Goal: Task Accomplishment & Management: Use online tool/utility

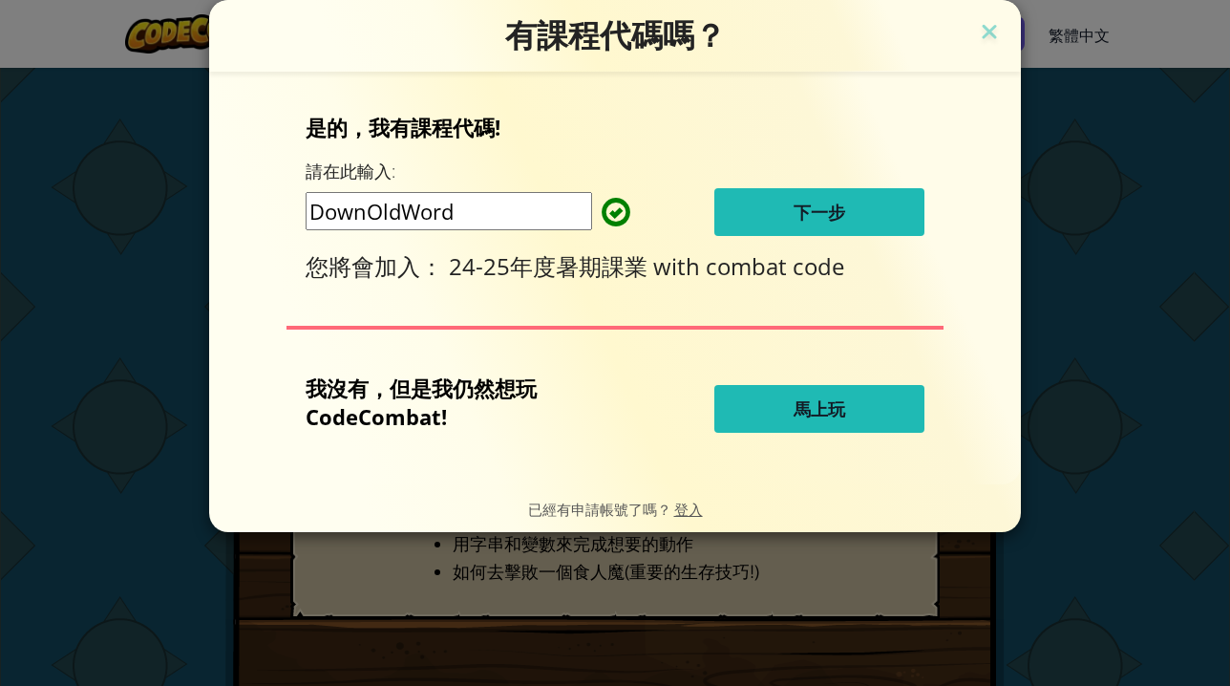
click at [797, 217] on span "下一步" at bounding box center [820, 212] width 52 height 23
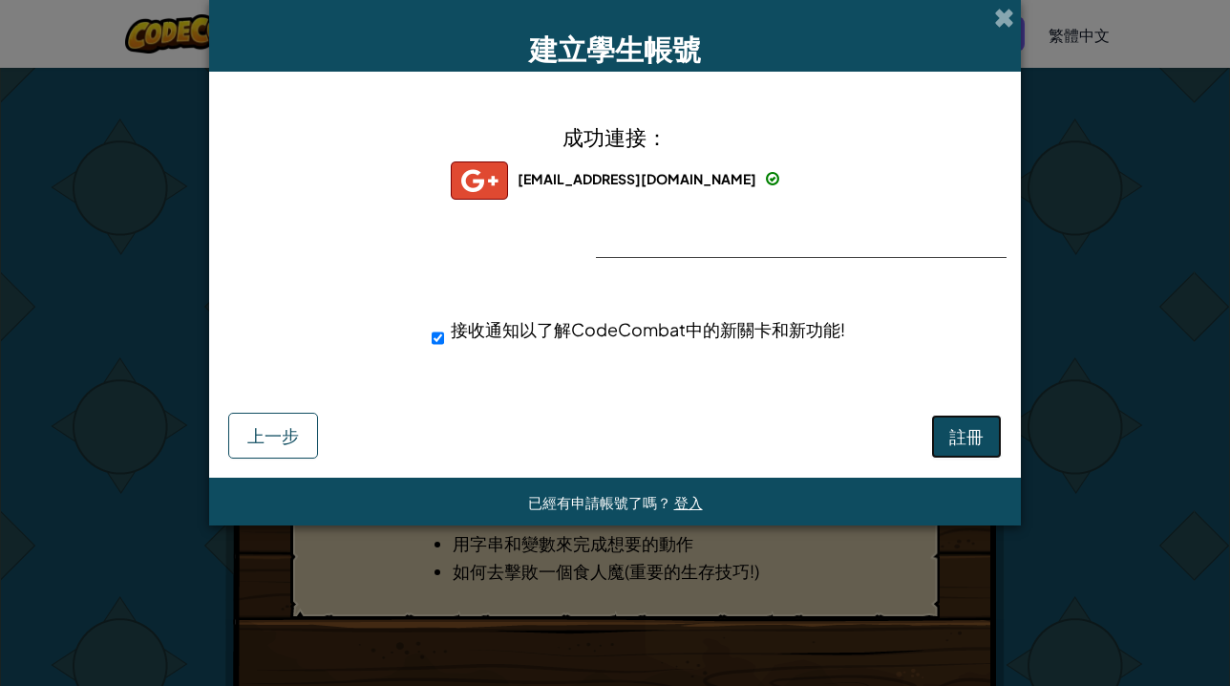
click at [965, 443] on span "註冊" at bounding box center [966, 436] width 34 height 22
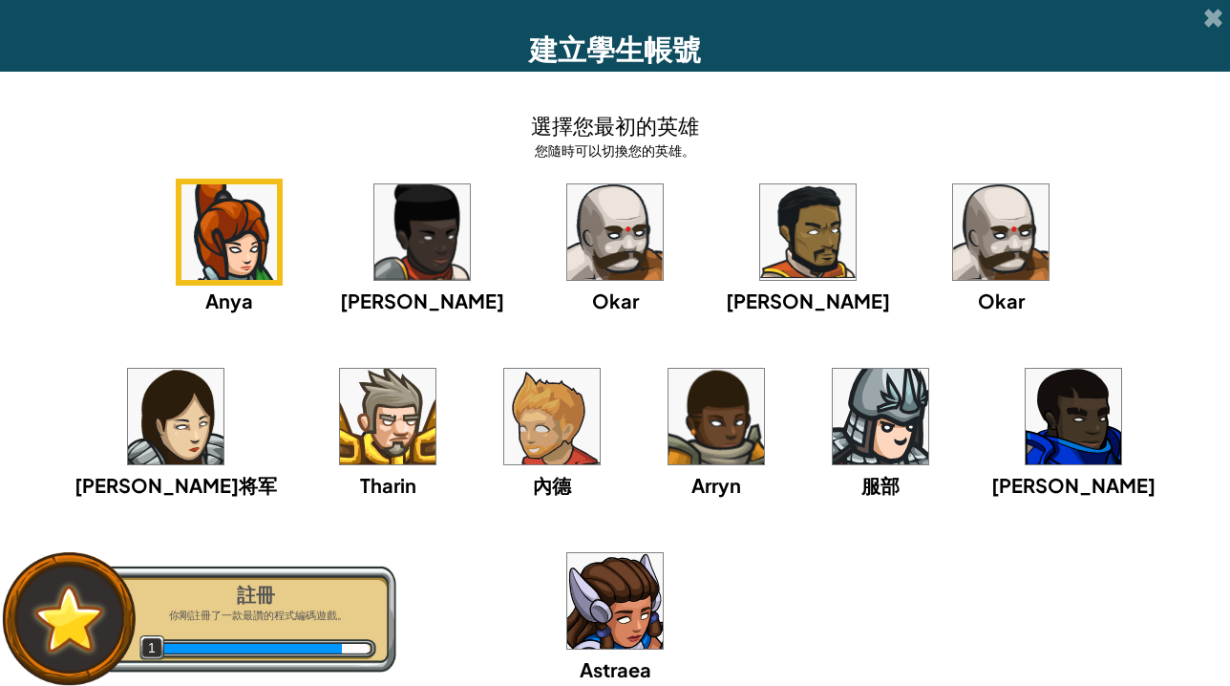
click at [1026, 431] on img at bounding box center [1073, 416] width 95 height 95
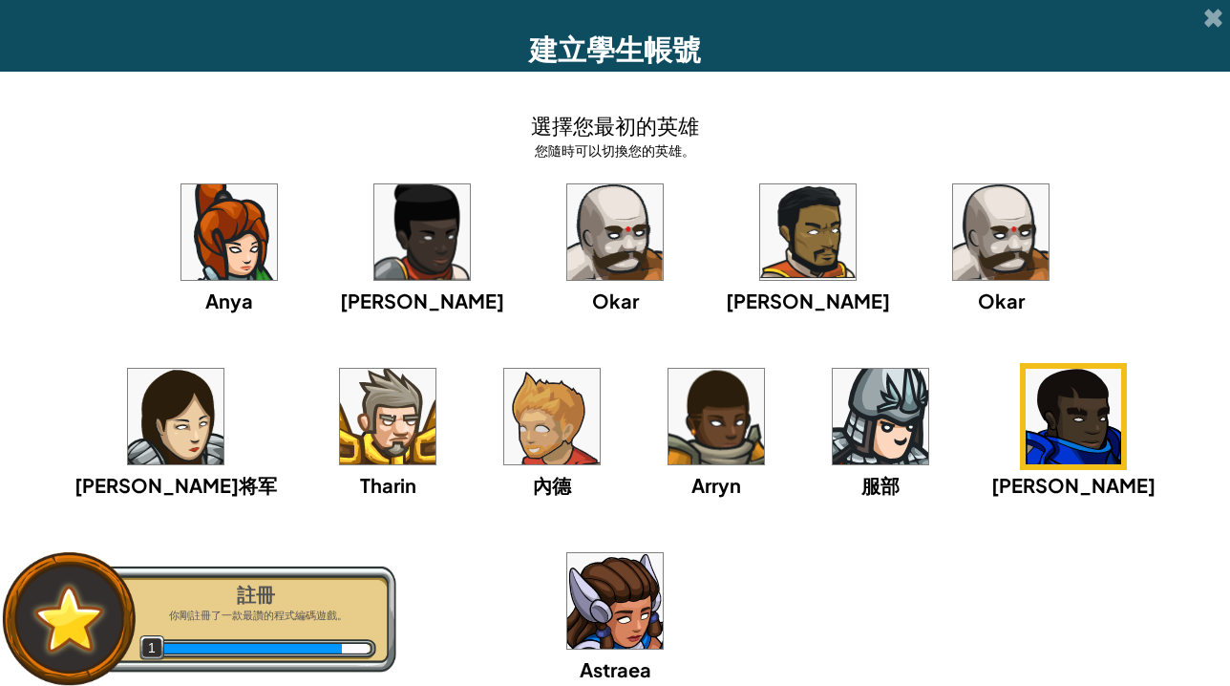
click at [1026, 430] on img at bounding box center [1073, 416] width 95 height 95
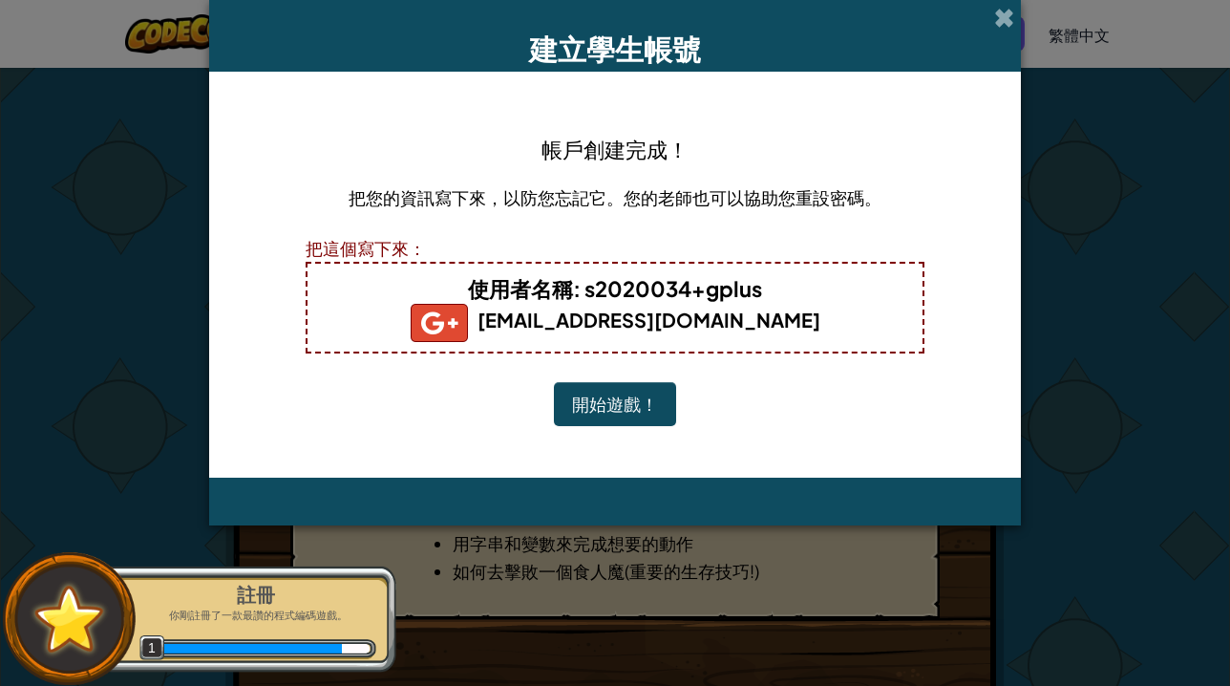
click at [622, 408] on button "開始遊戲！" at bounding box center [615, 404] width 122 height 44
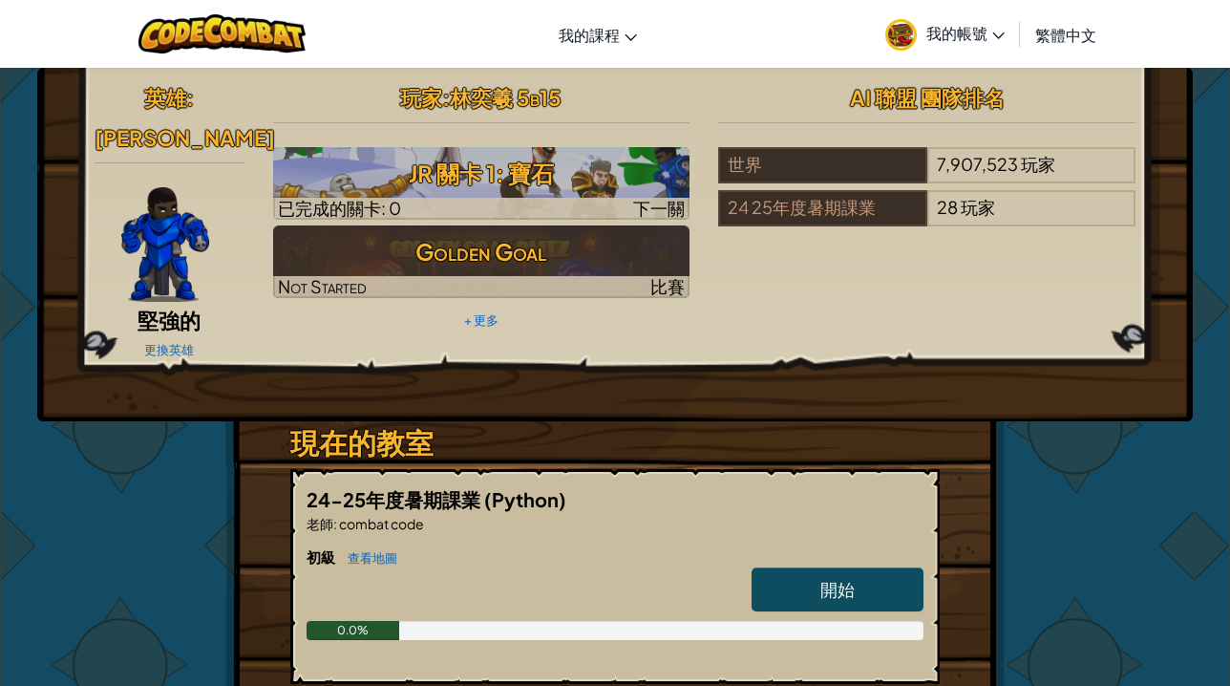
click at [665, 421] on h3 "現在的教室" at bounding box center [614, 442] width 649 height 43
click at [865, 567] on link "開始" at bounding box center [838, 589] width 172 height 44
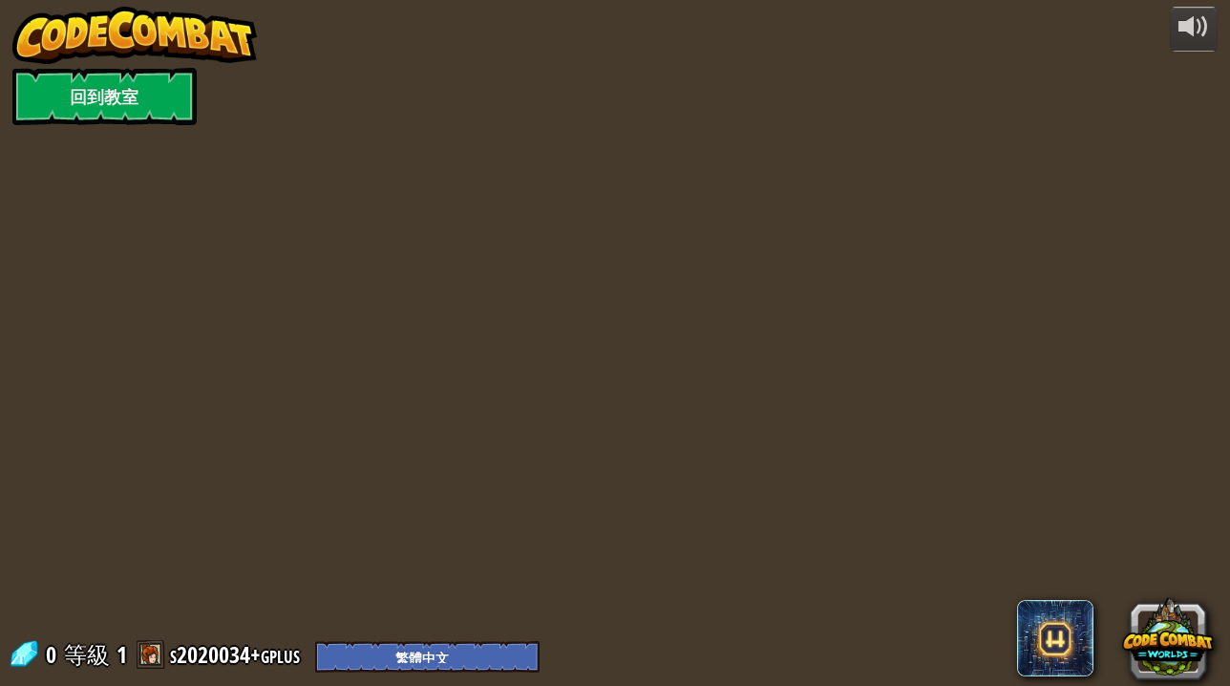
select select "zh-HANT"
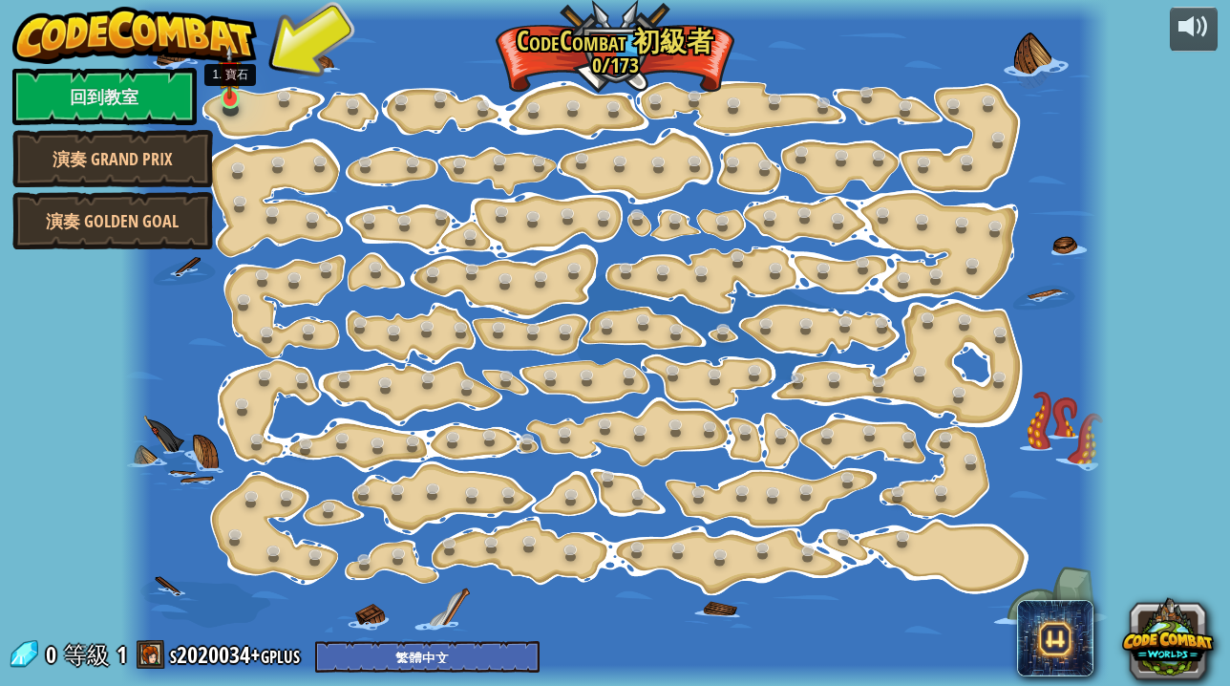
click at [232, 96] on img at bounding box center [230, 72] width 24 height 54
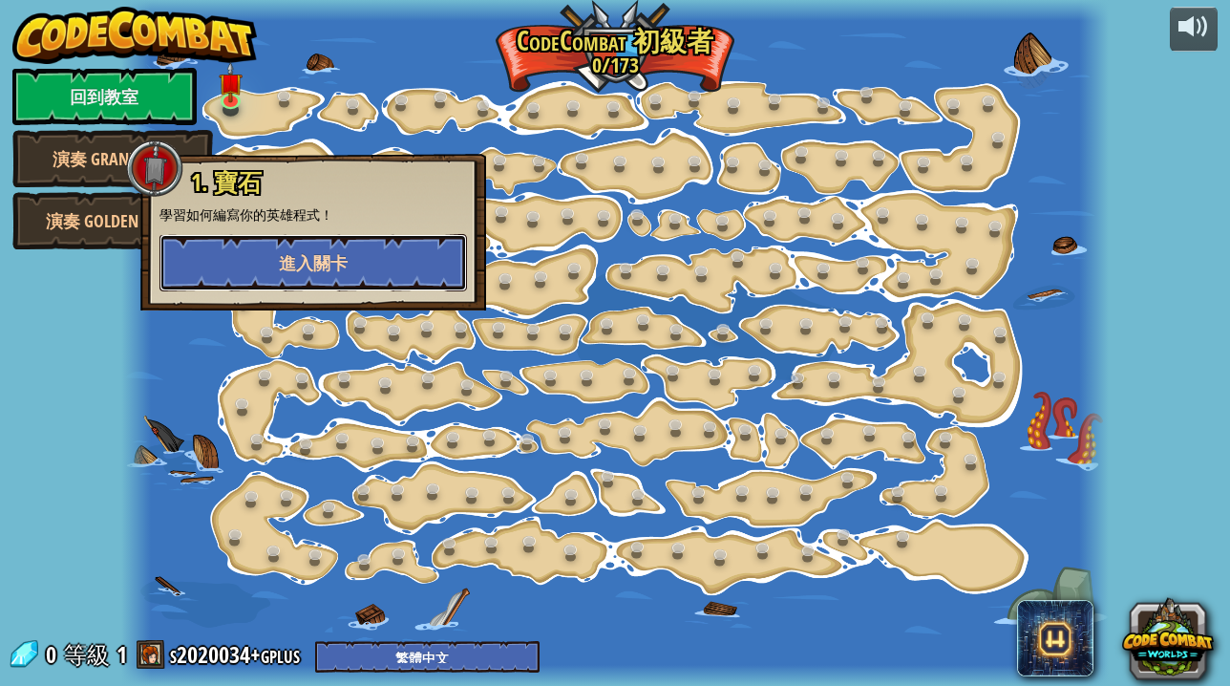
click at [371, 261] on button "進入關卡" at bounding box center [312, 262] width 307 height 57
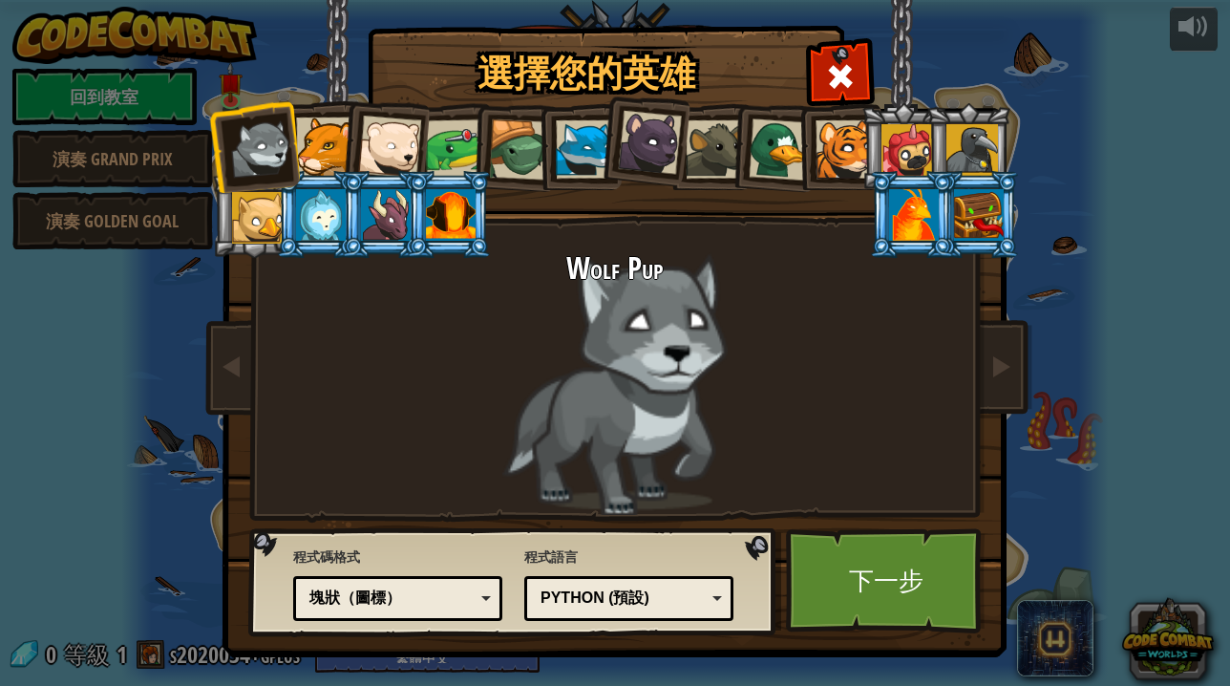
click at [989, 234] on div at bounding box center [979, 215] width 50 height 52
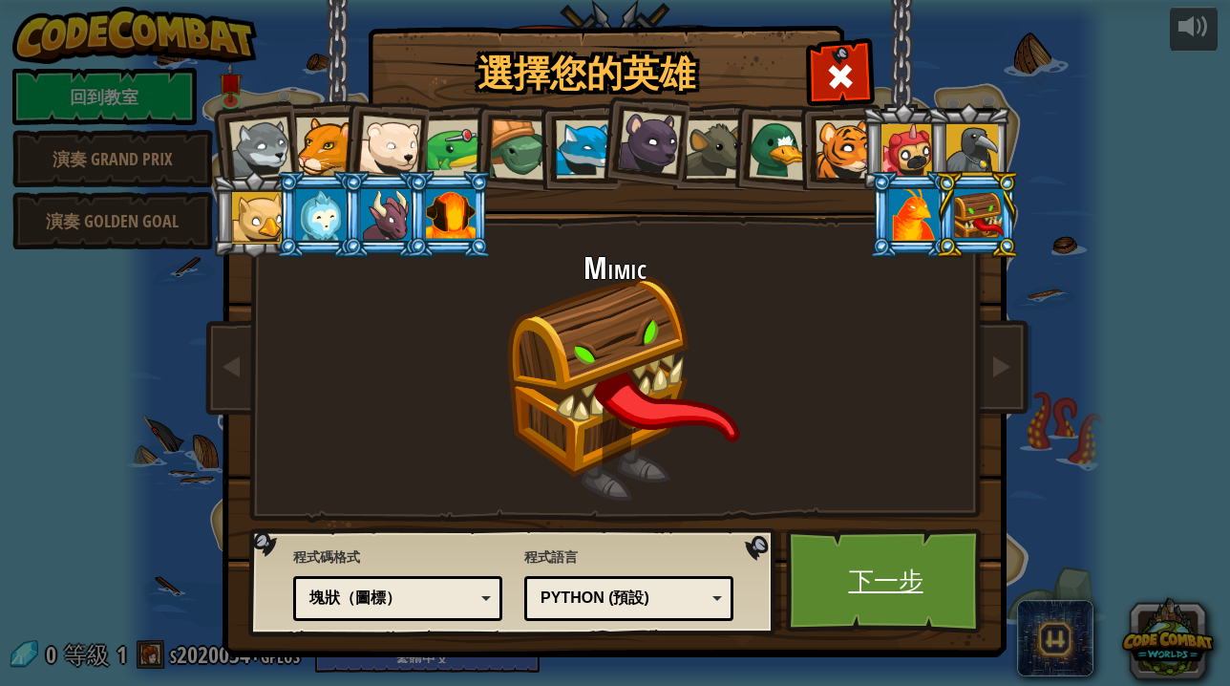
click at [947, 554] on link "下一步" at bounding box center [886, 580] width 200 height 105
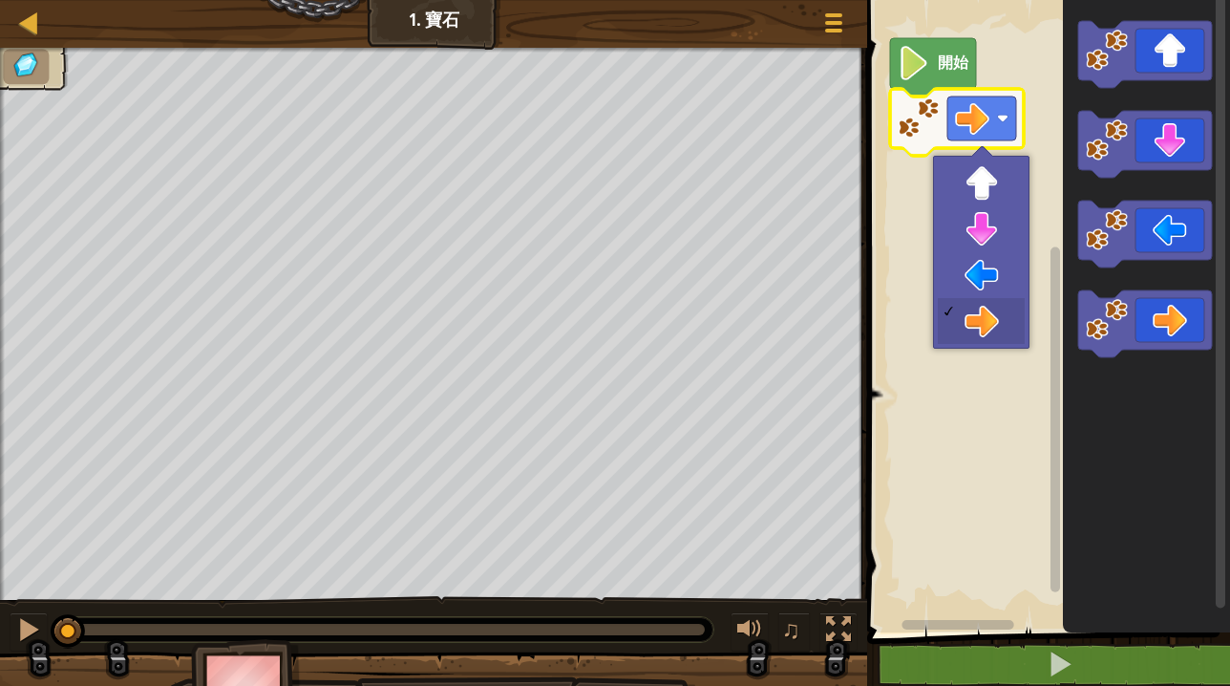
click at [924, 261] on rect "Blockly工作區" at bounding box center [1045, 311] width 369 height 642
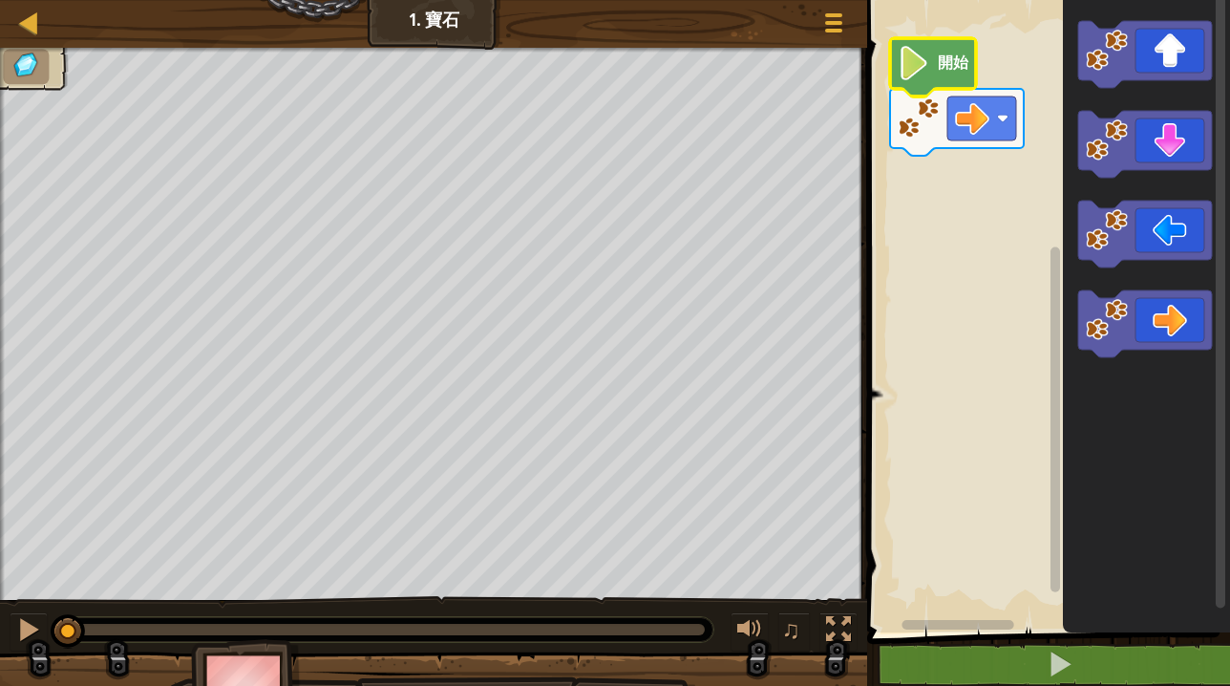
click at [947, 57] on text "開始" at bounding box center [954, 63] width 32 height 18
click at [1005, 148] on icon "Blockly工作區" at bounding box center [957, 122] width 134 height 67
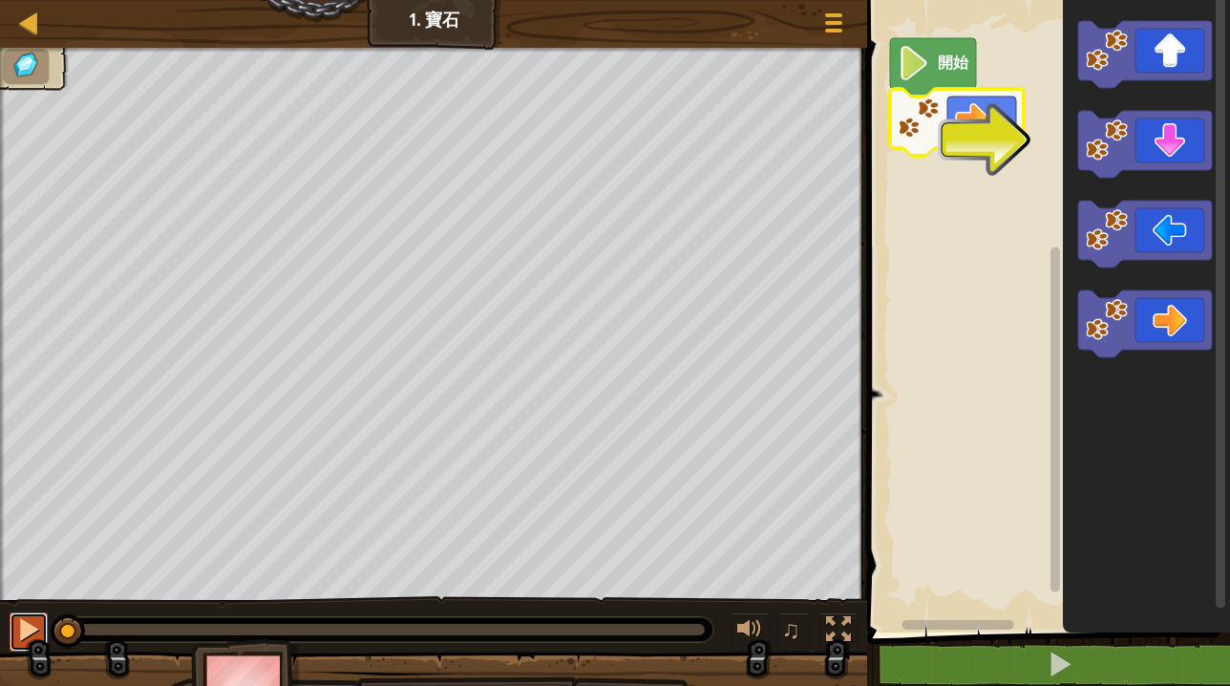
click at [28, 634] on div at bounding box center [28, 629] width 25 height 25
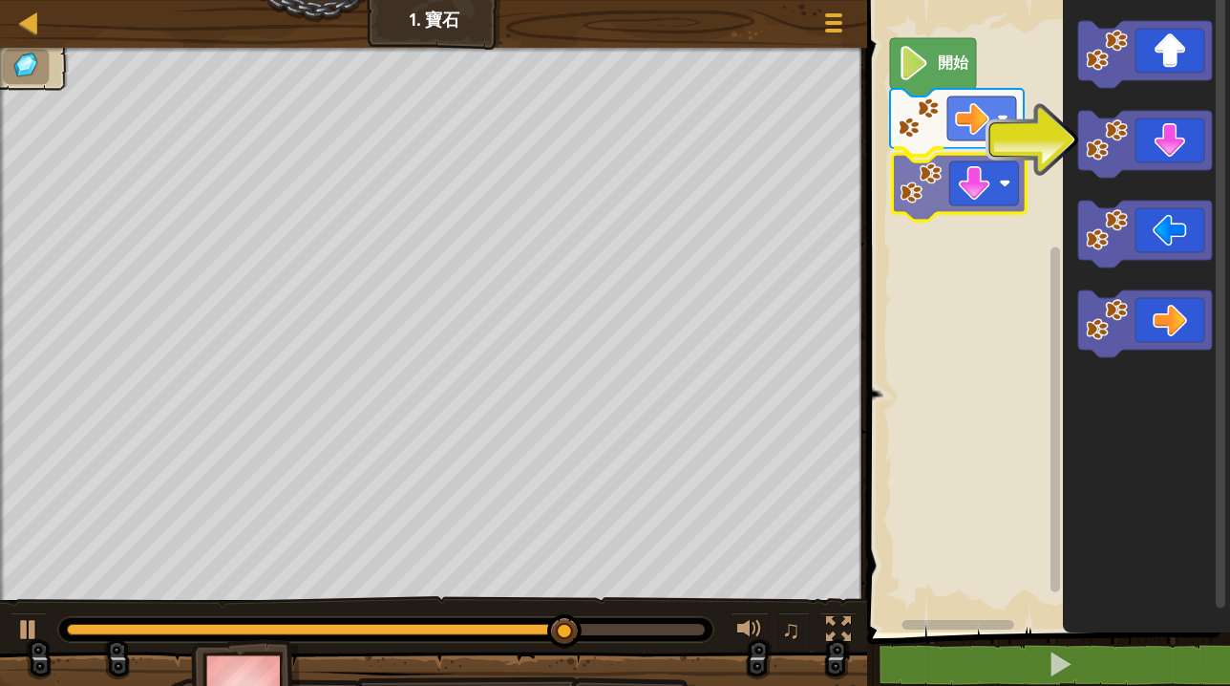
click at [968, 180] on div "開始" at bounding box center [1045, 311] width 369 height 642
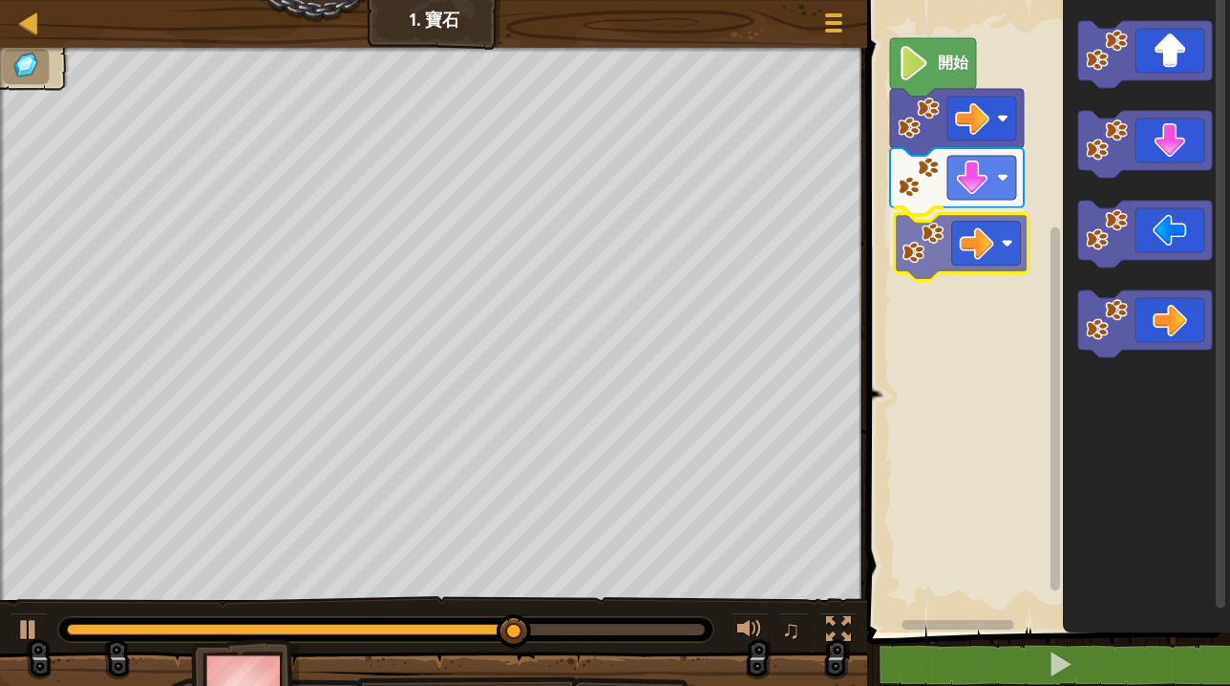
click at [976, 246] on div "開始" at bounding box center [1045, 311] width 369 height 642
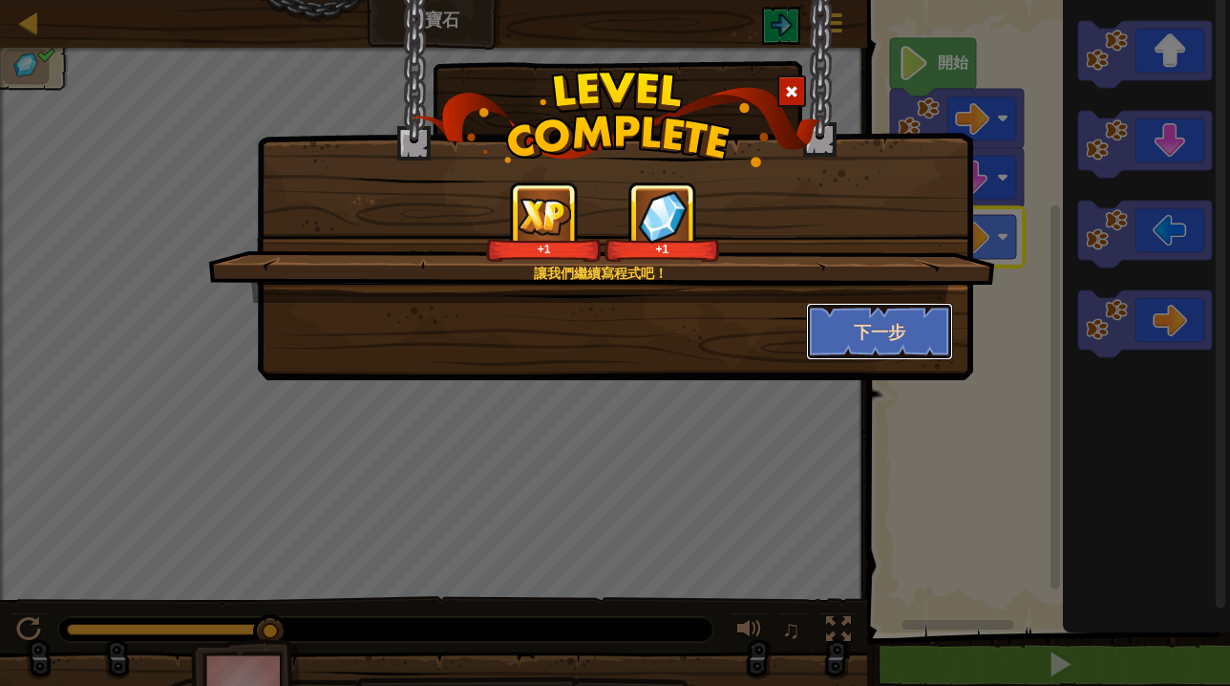
click at [874, 322] on button "下一步" at bounding box center [880, 331] width 148 height 57
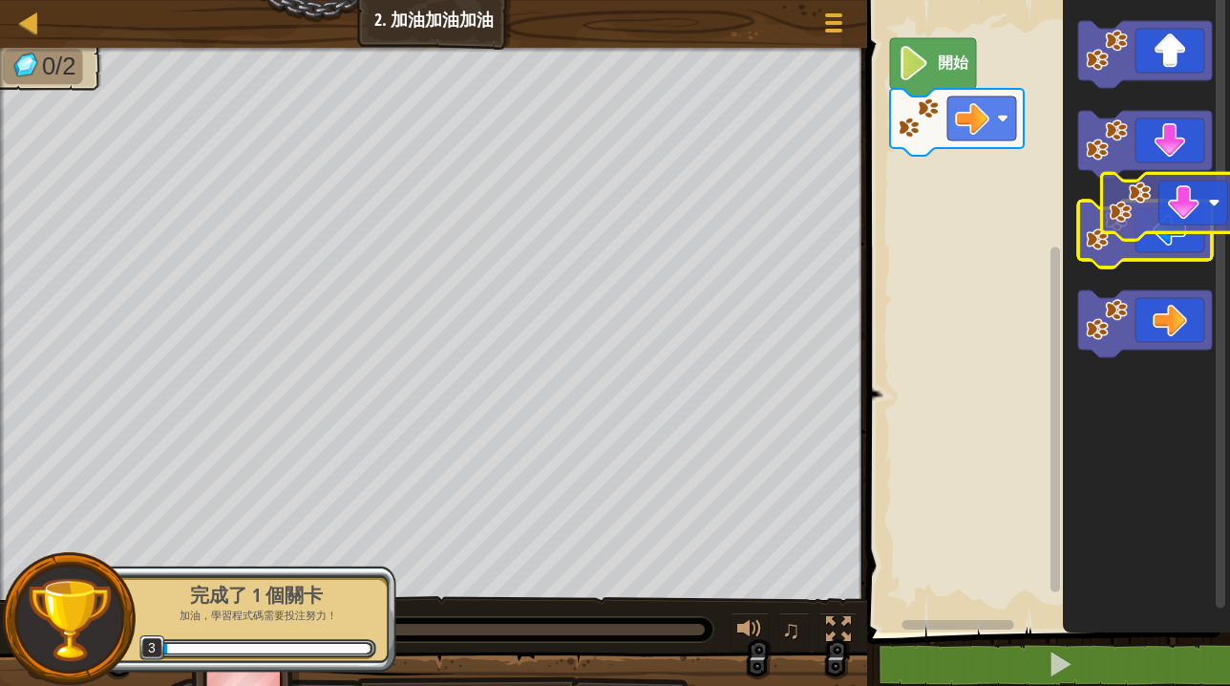
click at [1187, 217] on g "Blockly工作區" at bounding box center [1145, 189] width 134 height 336
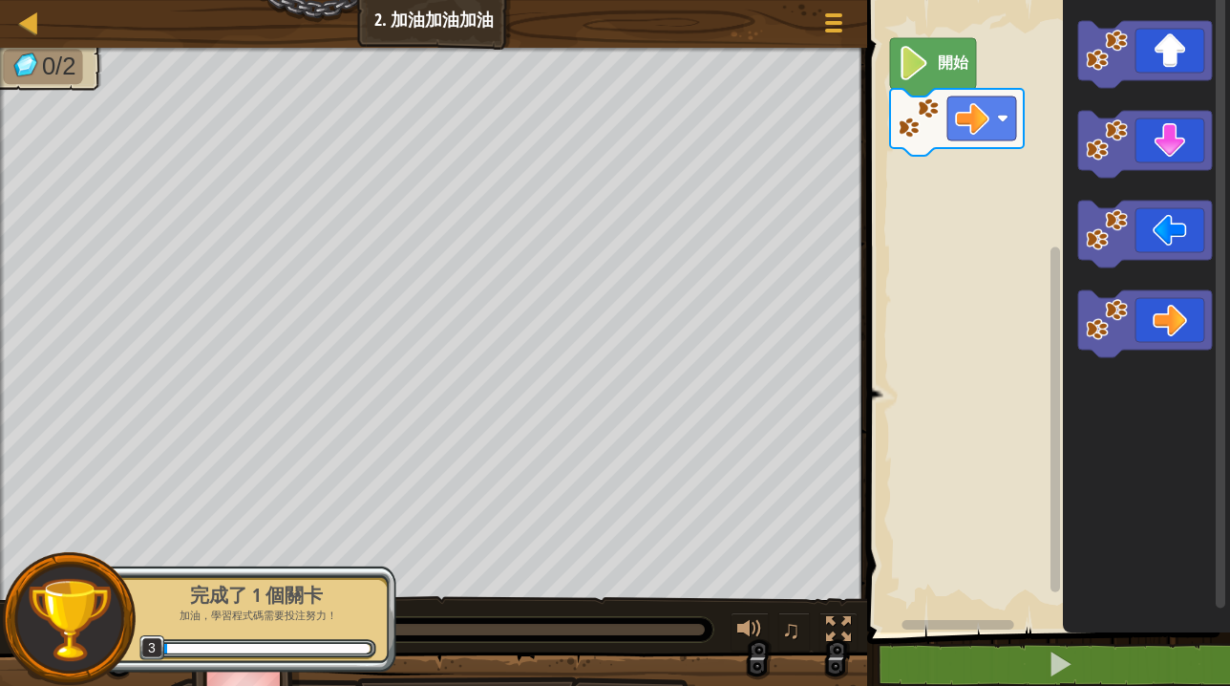
click at [988, 232] on div "開始" at bounding box center [1045, 311] width 369 height 642
click at [949, 199] on div "開始" at bounding box center [1045, 311] width 369 height 642
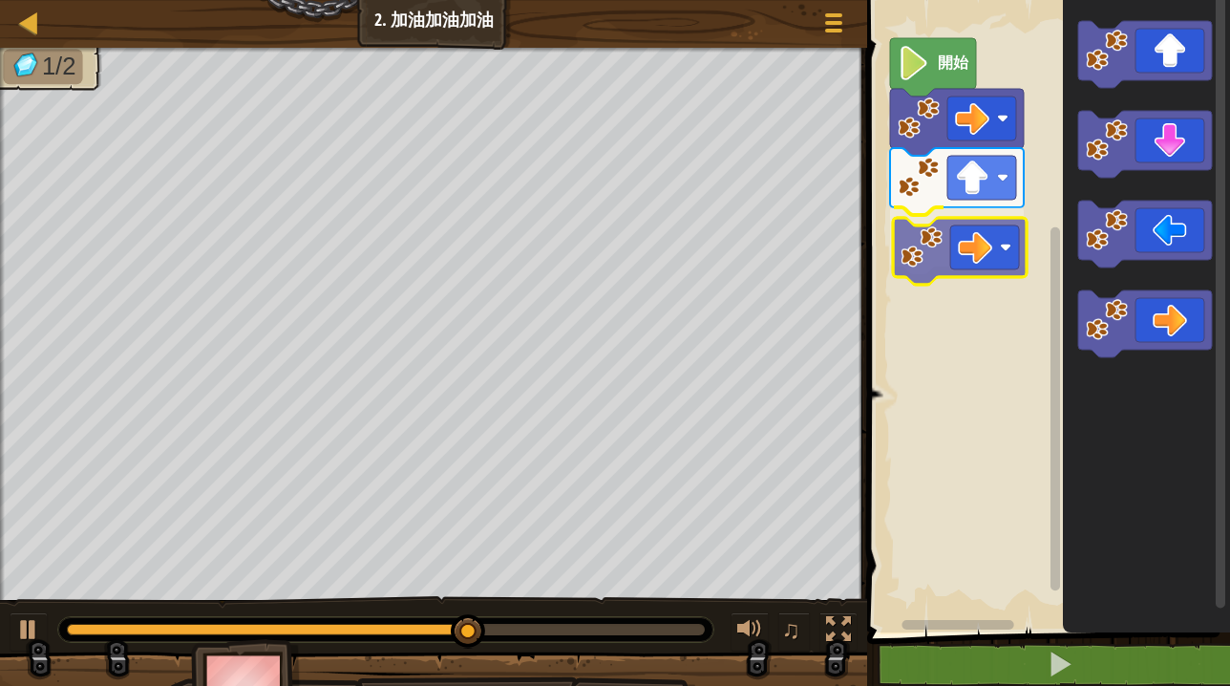
click at [990, 241] on div "開始" at bounding box center [1045, 311] width 369 height 642
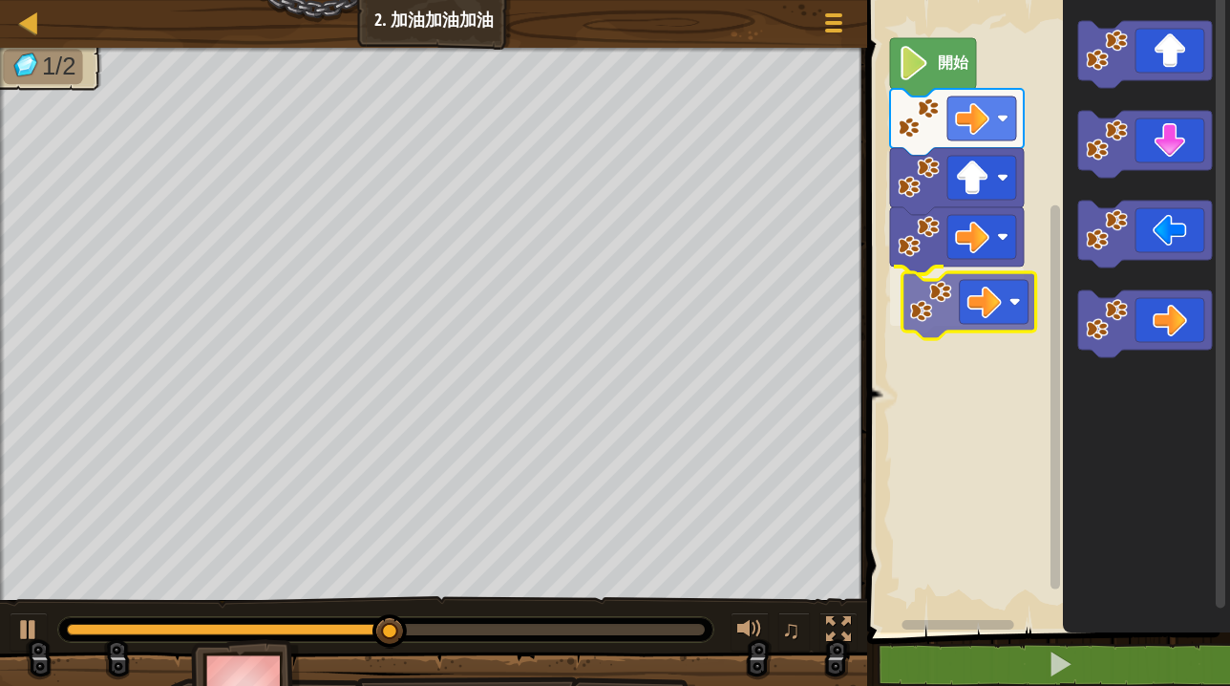
click at [986, 299] on div "開始" at bounding box center [1045, 311] width 369 height 642
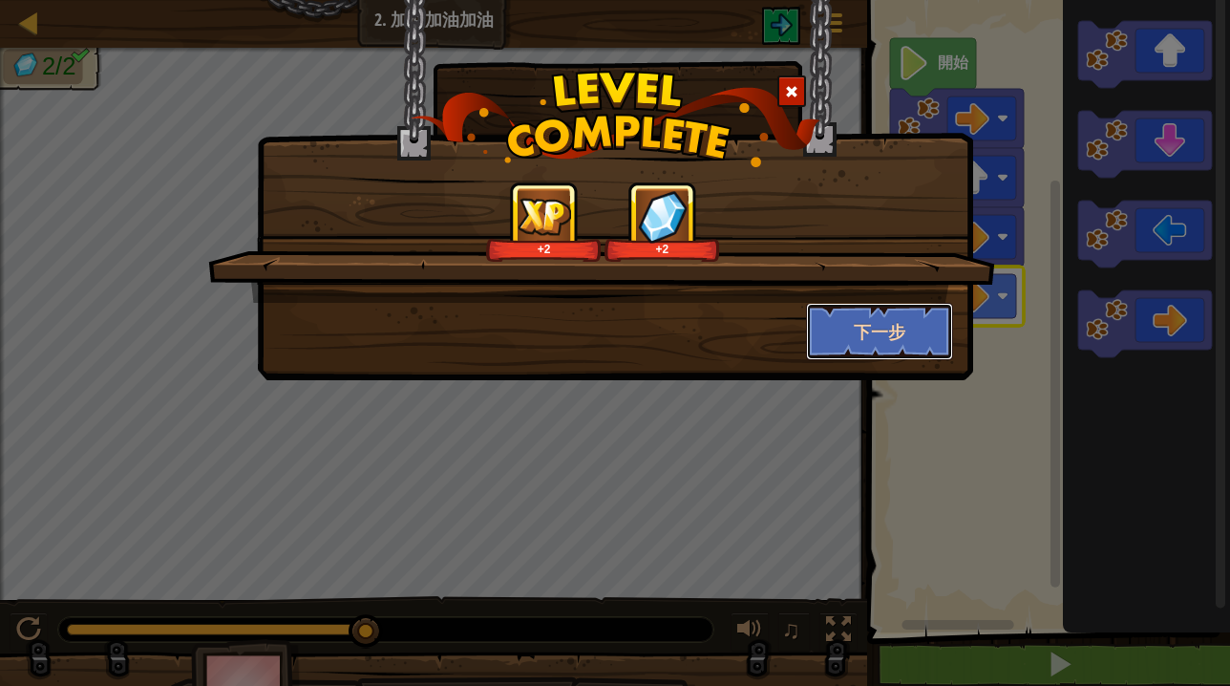
click at [912, 329] on button "下一步" at bounding box center [880, 331] width 148 height 57
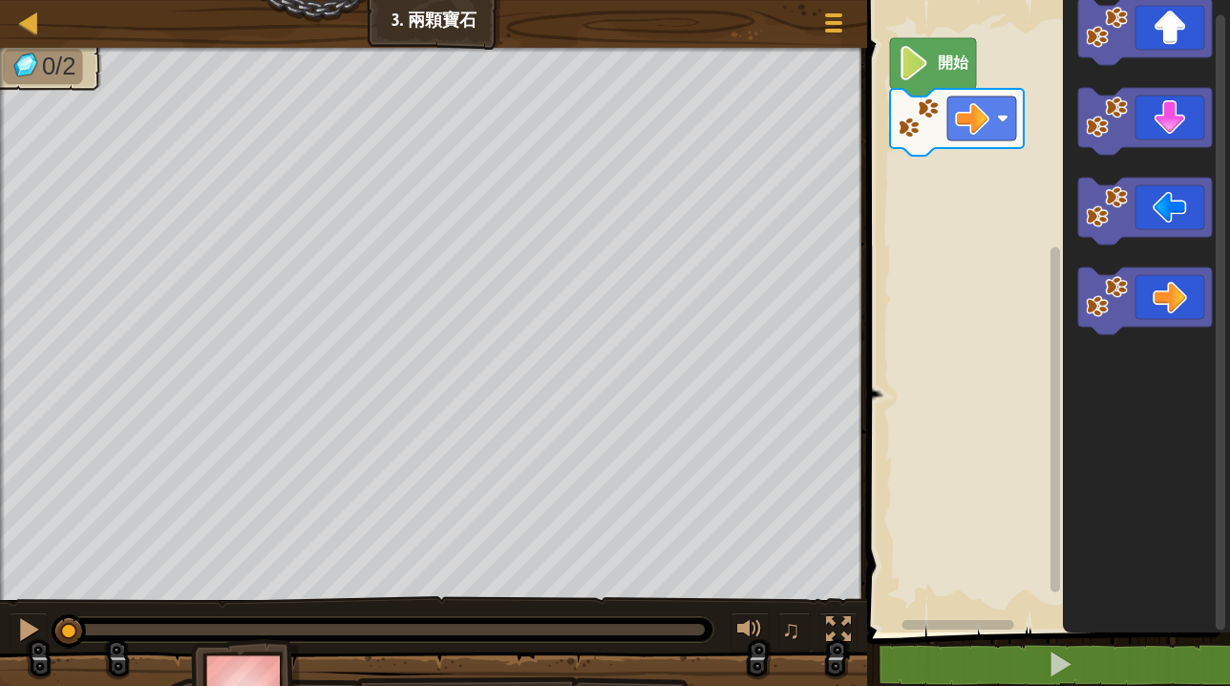
click at [964, 303] on div "開始" at bounding box center [1045, 311] width 369 height 642
click at [953, 211] on div "開始" at bounding box center [1045, 311] width 369 height 642
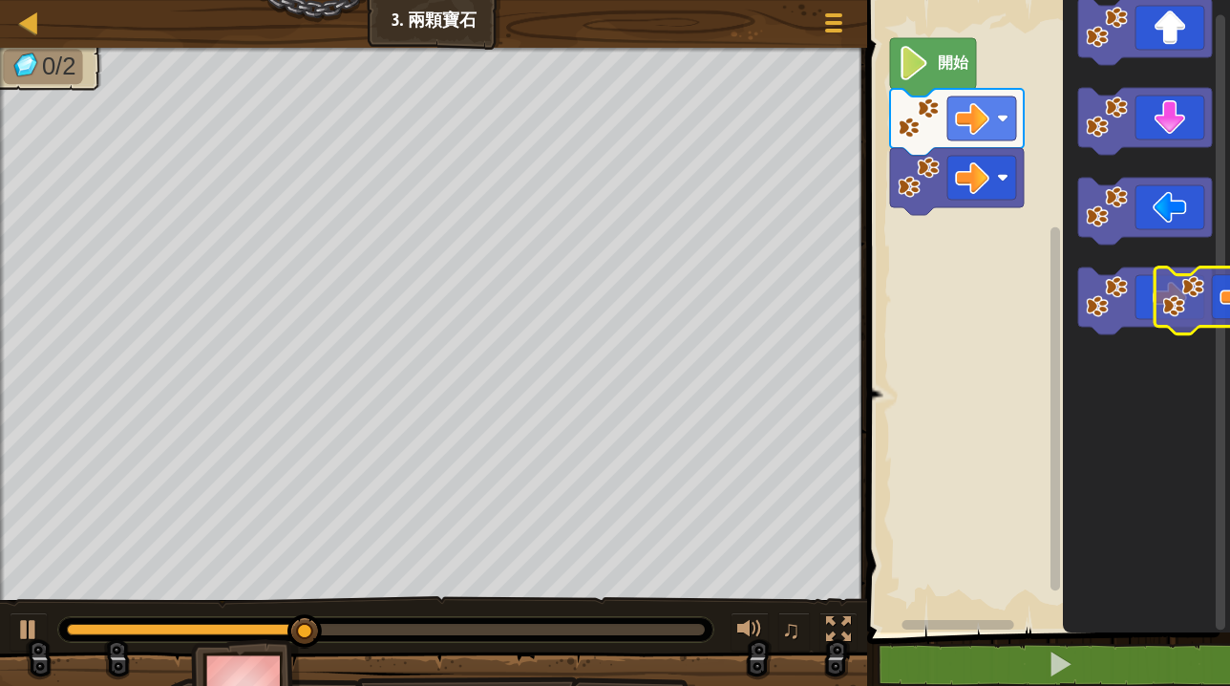
click at [1222, 293] on div "開始" at bounding box center [1045, 311] width 369 height 642
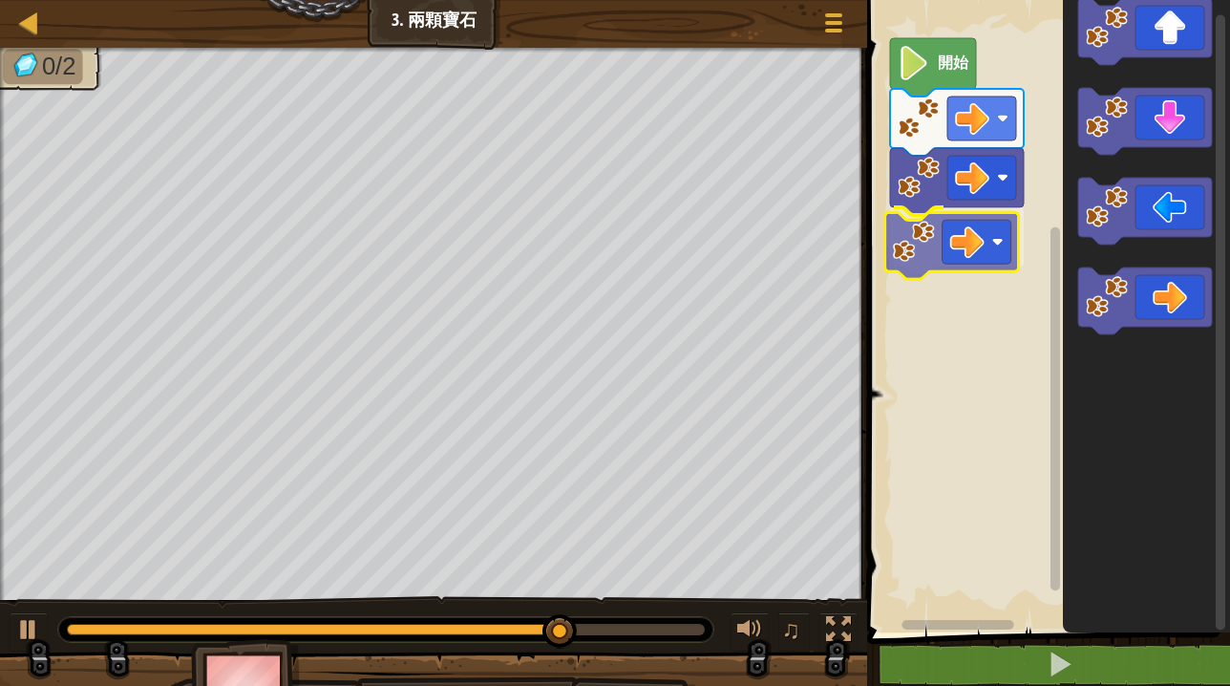
click at [983, 244] on div "開始" at bounding box center [1045, 311] width 369 height 642
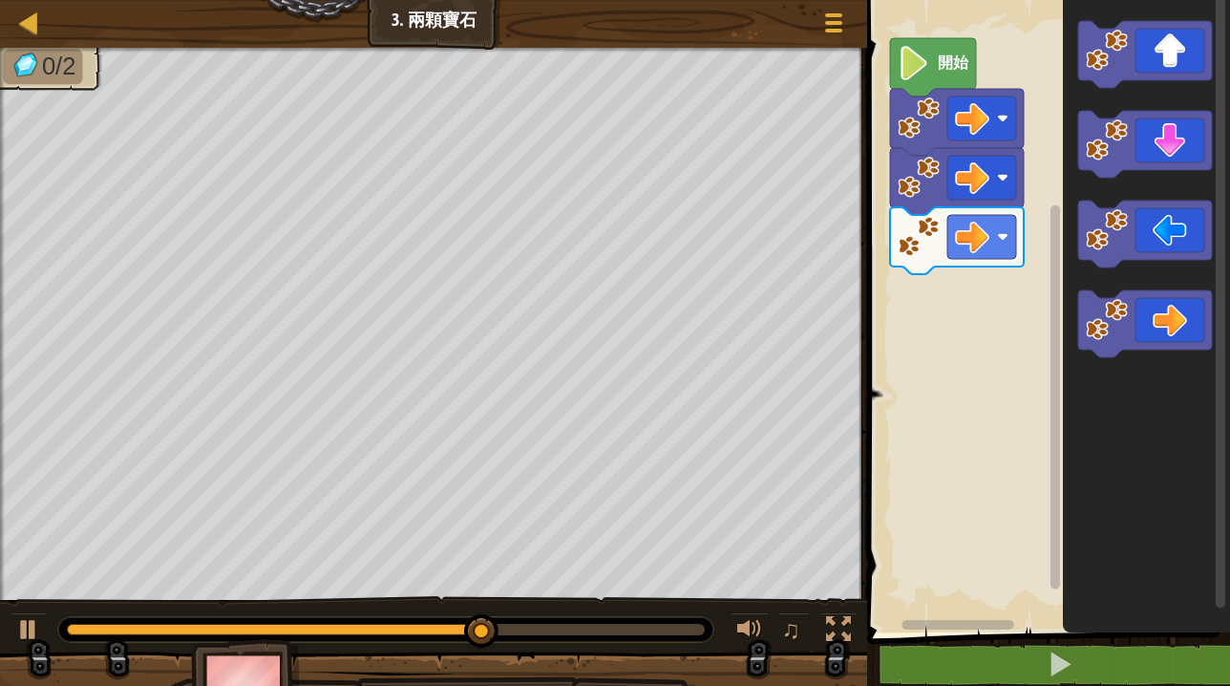
click at [1028, 366] on div "開始" at bounding box center [1045, 311] width 369 height 642
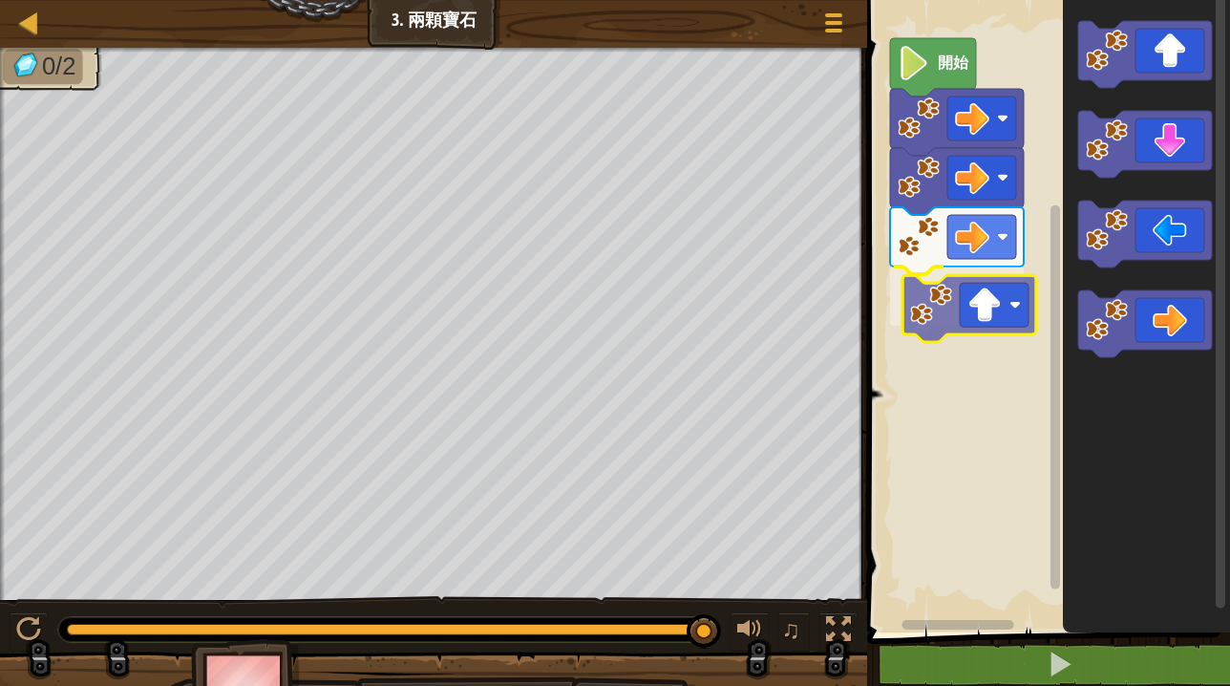
click at [962, 324] on div "開始" at bounding box center [1045, 311] width 369 height 642
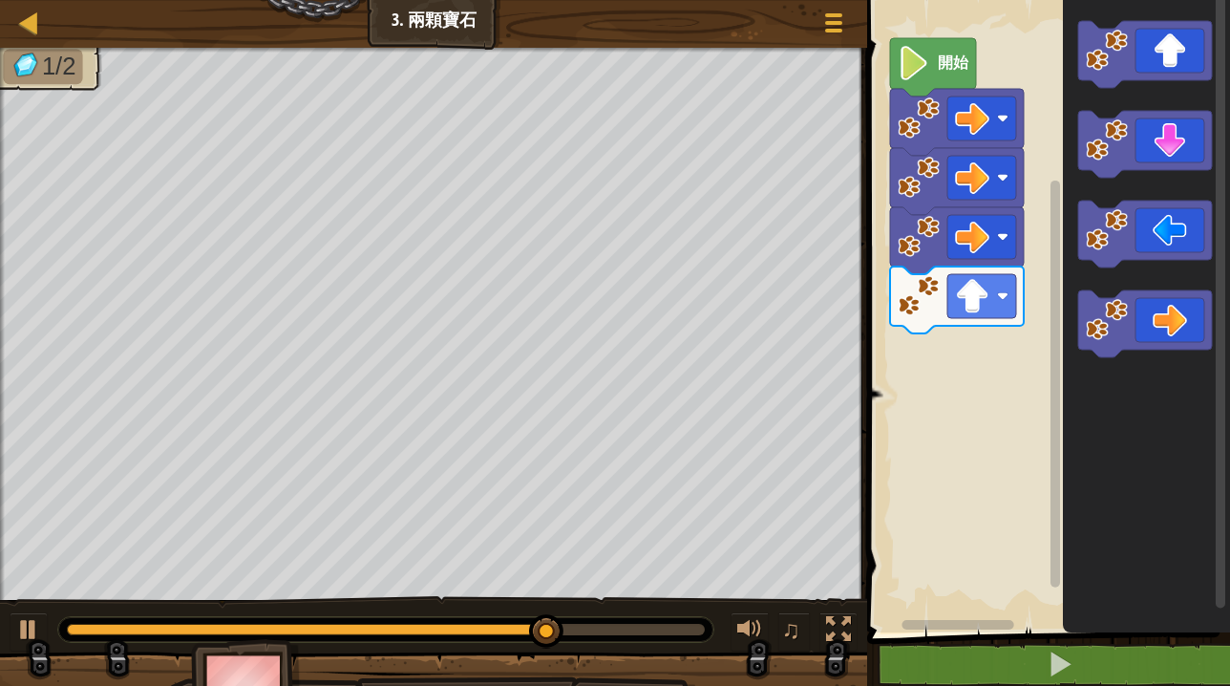
click at [981, 351] on div "開始" at bounding box center [1045, 311] width 369 height 642
click at [1078, 239] on g "Blockly工作區" at bounding box center [1145, 189] width 134 height 336
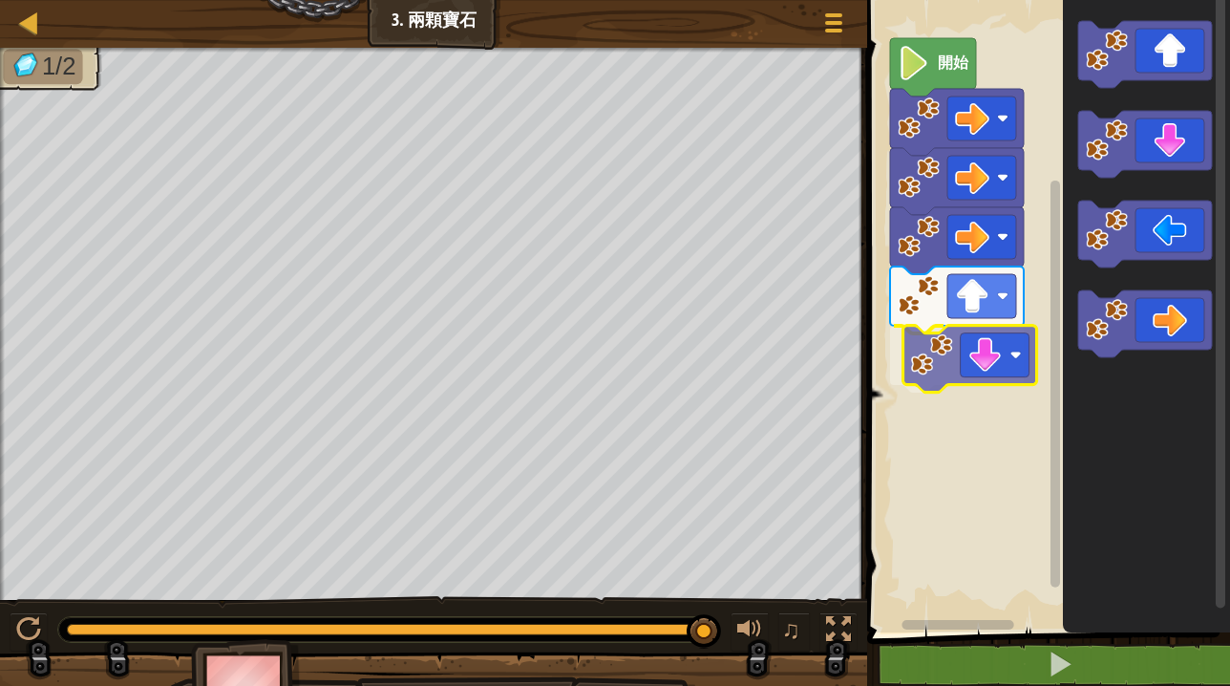
click at [949, 370] on div "開始" at bounding box center [1045, 311] width 369 height 642
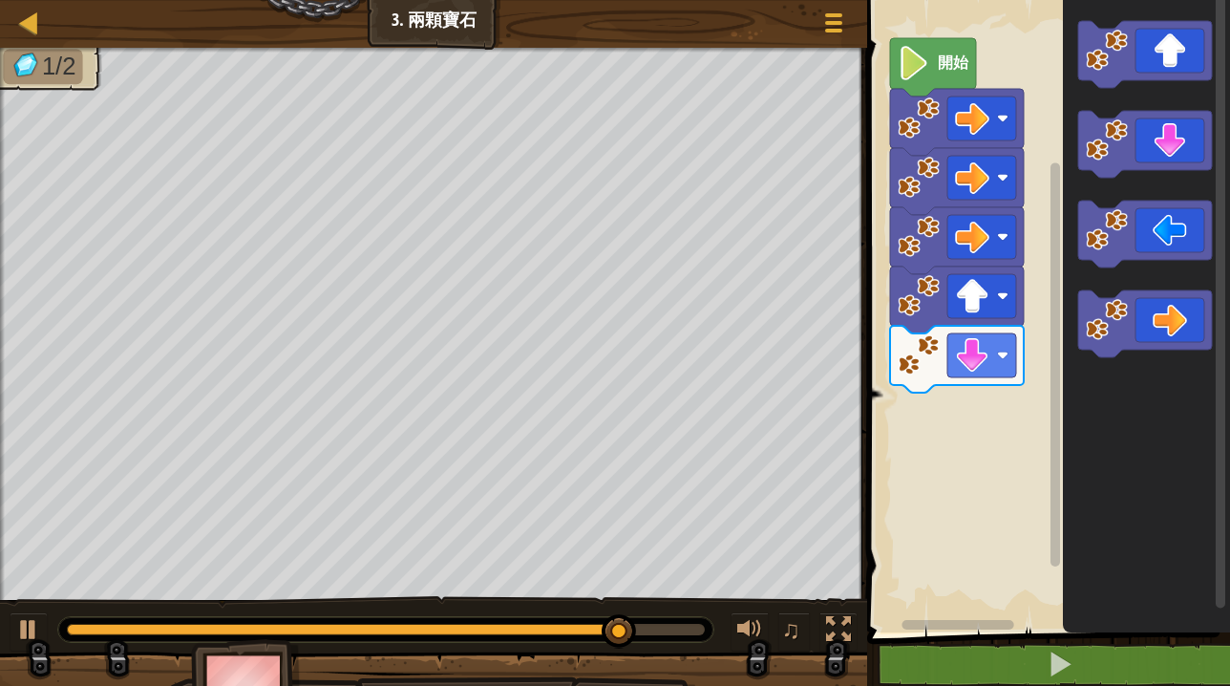
click at [1139, 140] on icon "Blockly工作區" at bounding box center [1145, 144] width 134 height 67
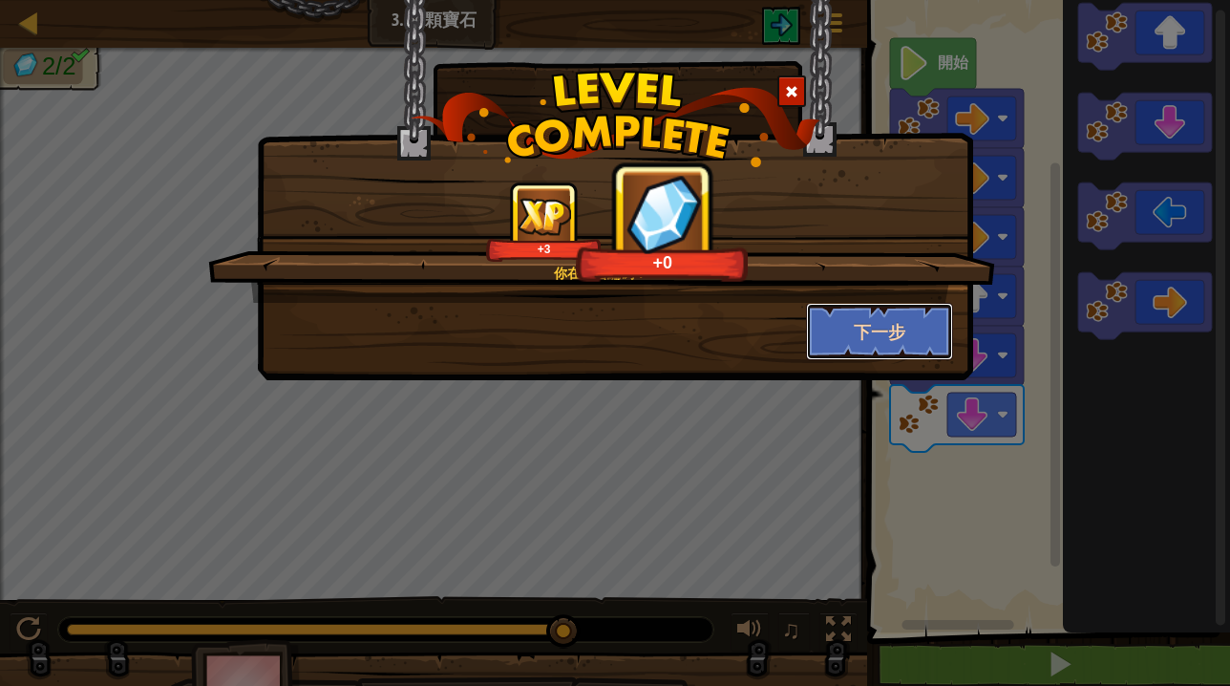
click at [881, 337] on button "下一步" at bounding box center [880, 331] width 148 height 57
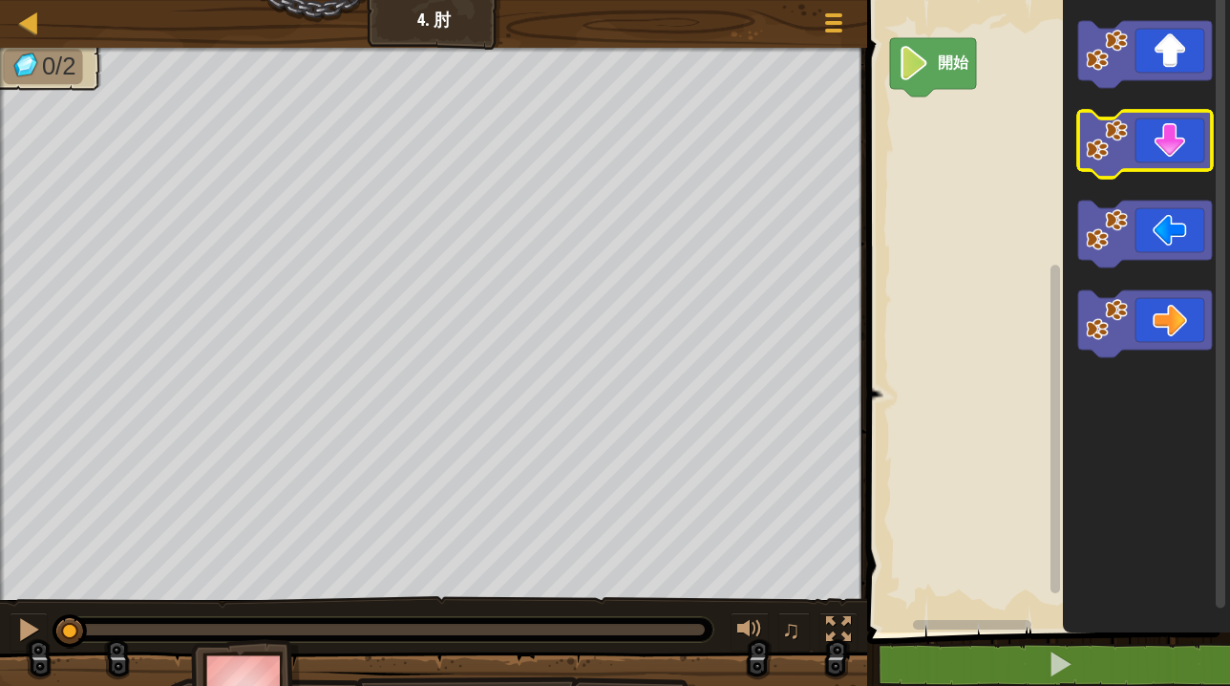
click at [1165, 163] on icon "Blockly工作區" at bounding box center [1145, 144] width 134 height 67
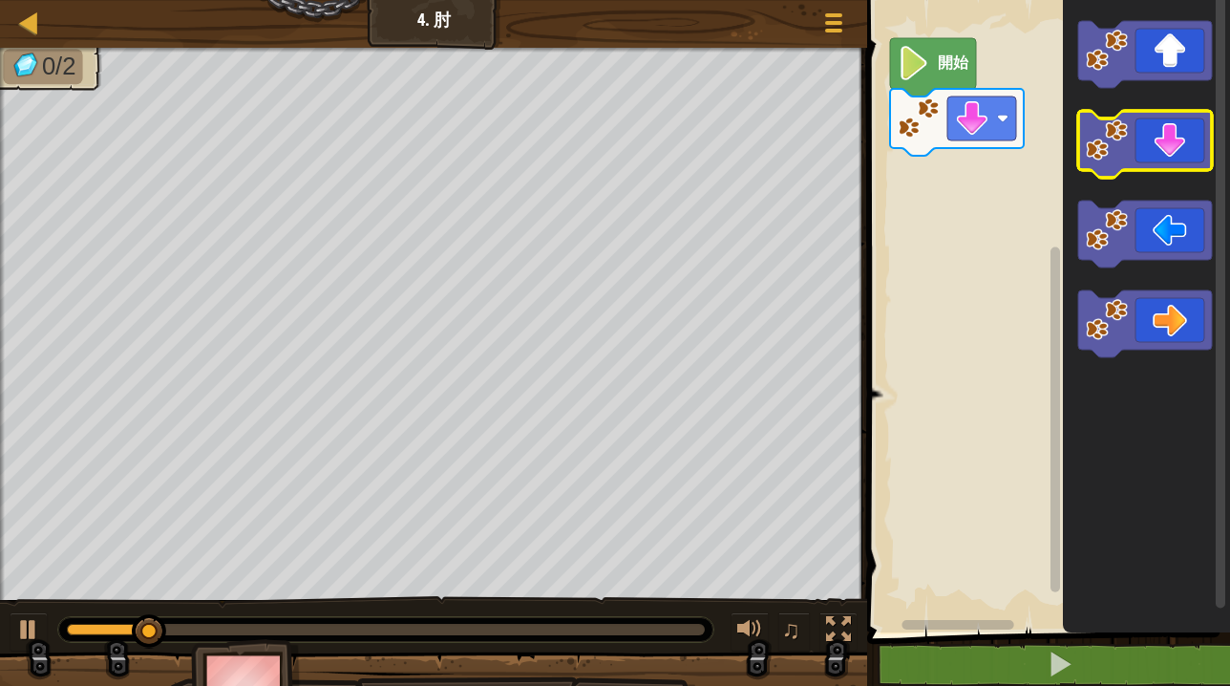
click at [1164, 163] on icon "Blockly工作區" at bounding box center [1145, 144] width 134 height 67
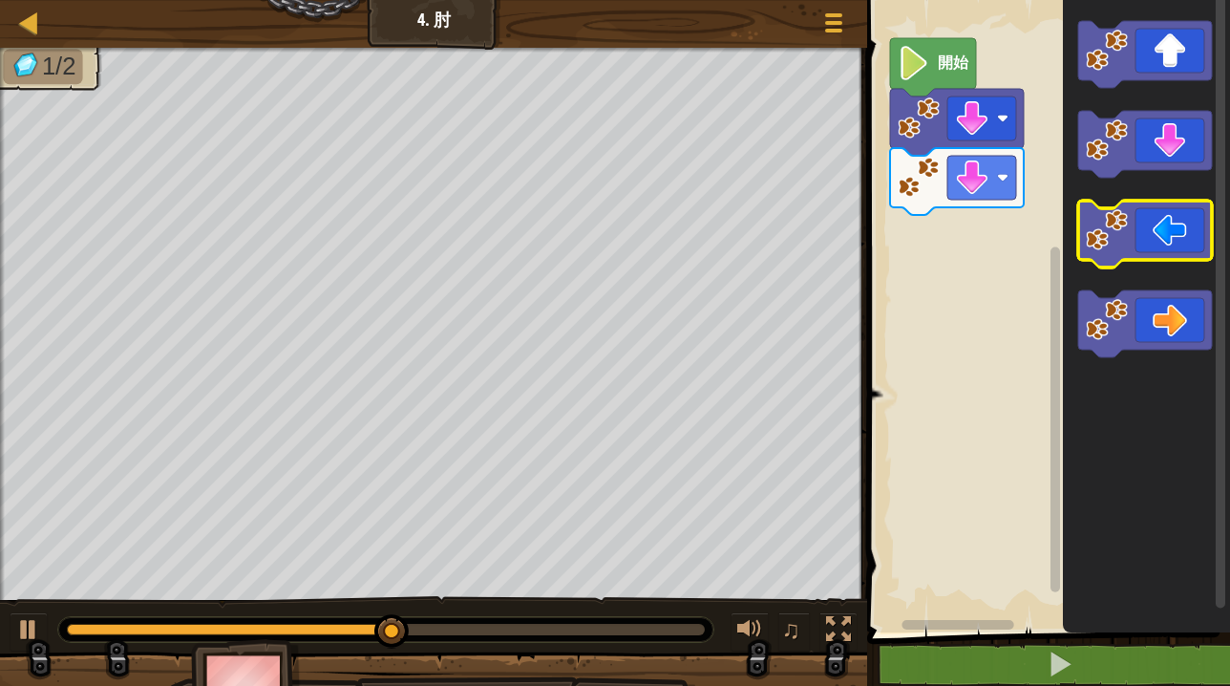
click at [1132, 234] on icon "Blockly工作區" at bounding box center [1145, 234] width 134 height 67
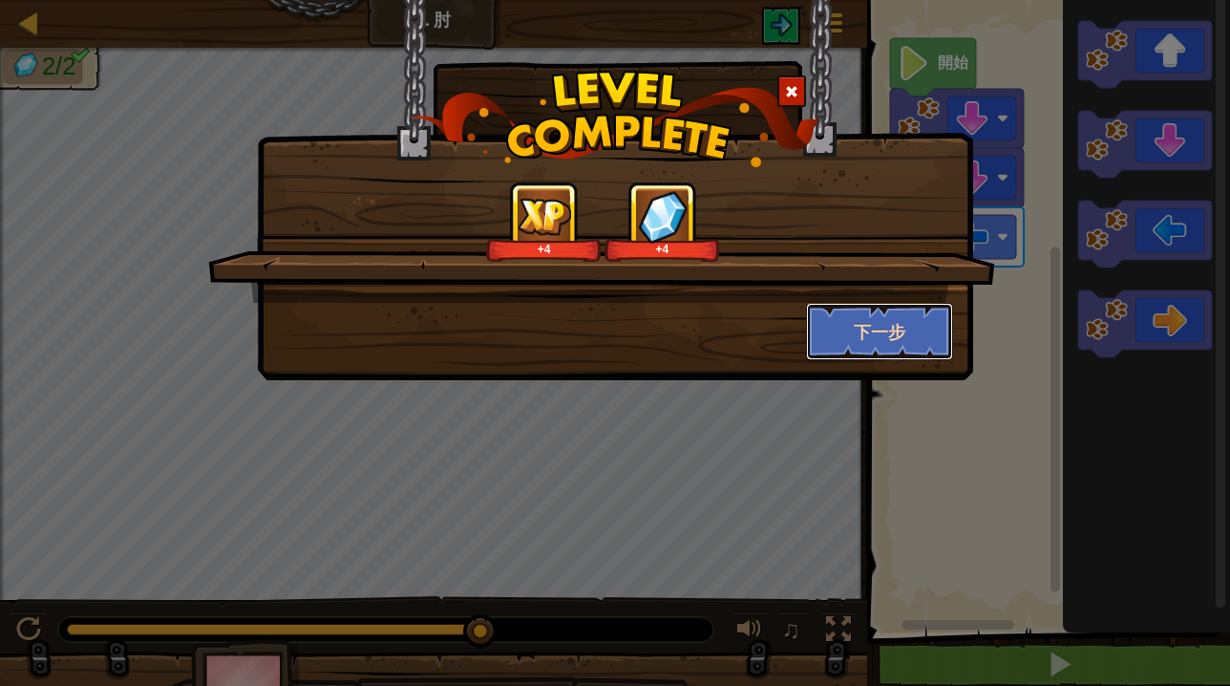
click at [912, 328] on button "下一步" at bounding box center [880, 331] width 148 height 57
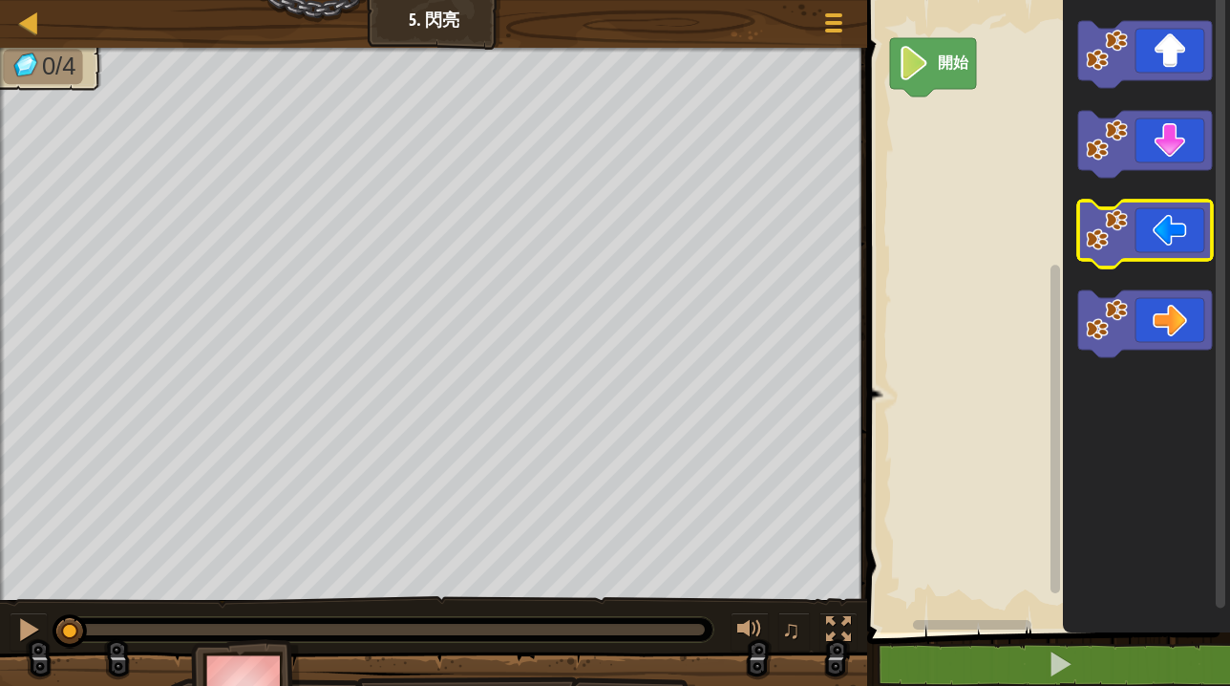
click at [1151, 247] on icon "Blockly工作區" at bounding box center [1145, 234] width 134 height 67
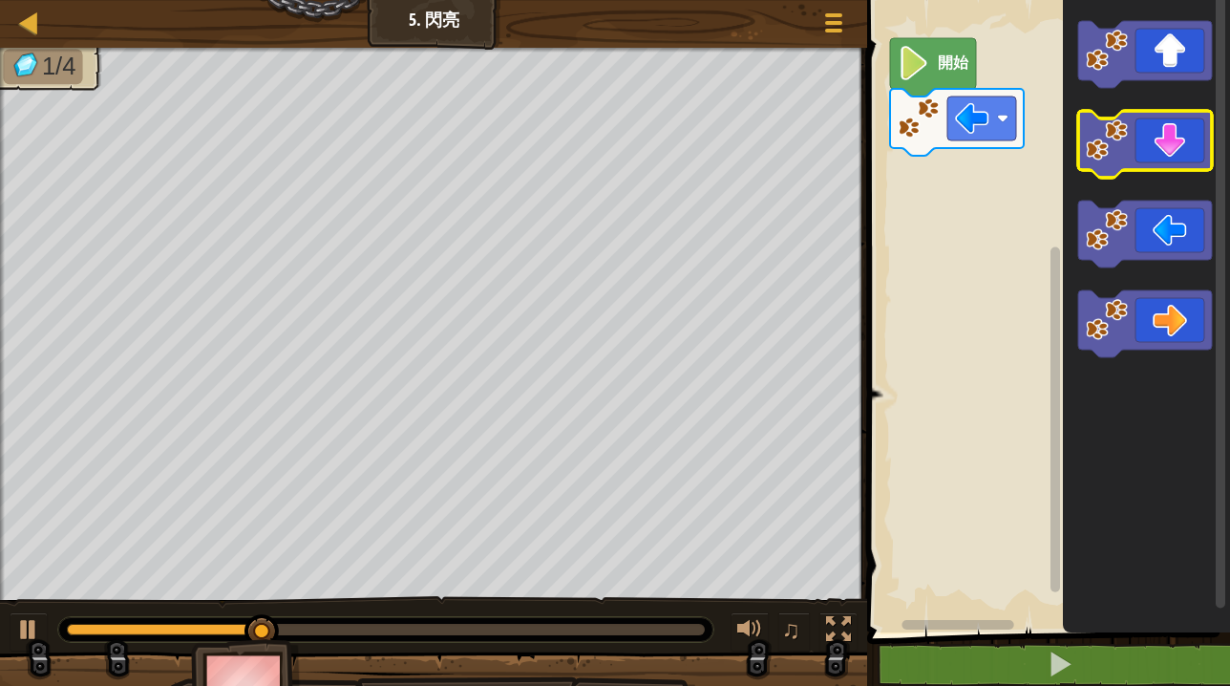
click at [1165, 162] on icon "Blockly工作區" at bounding box center [1145, 144] width 134 height 67
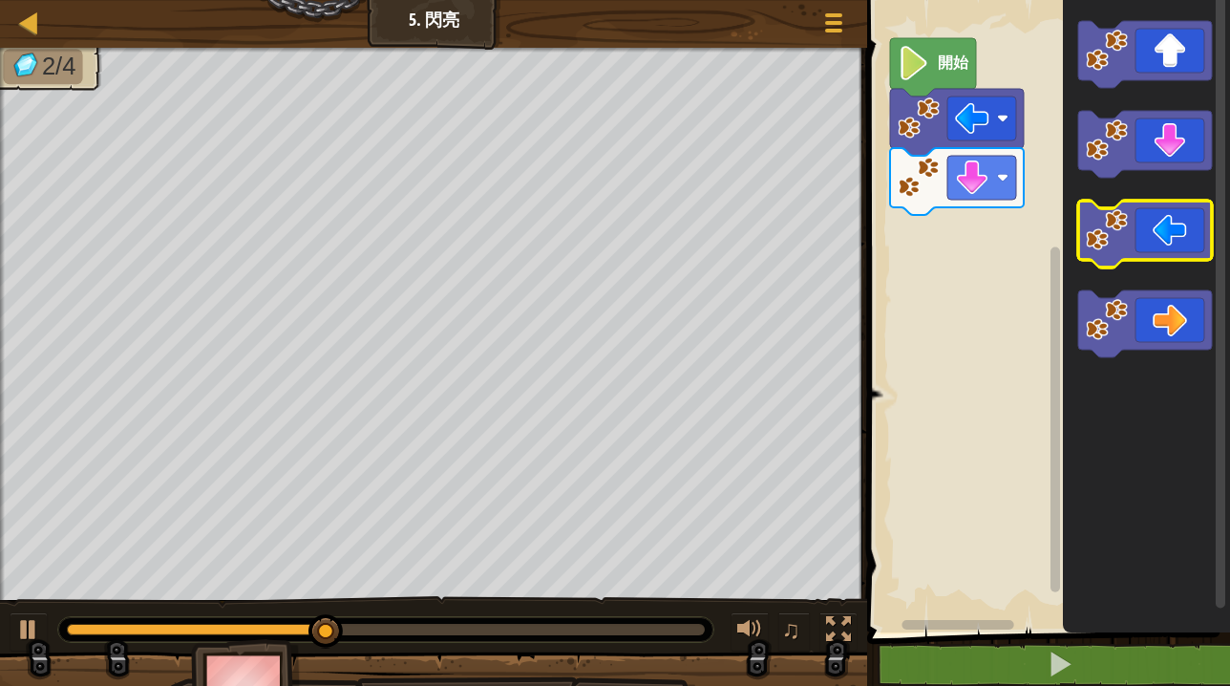
click at [1121, 240] on image "Blockly工作區" at bounding box center [1107, 230] width 42 height 42
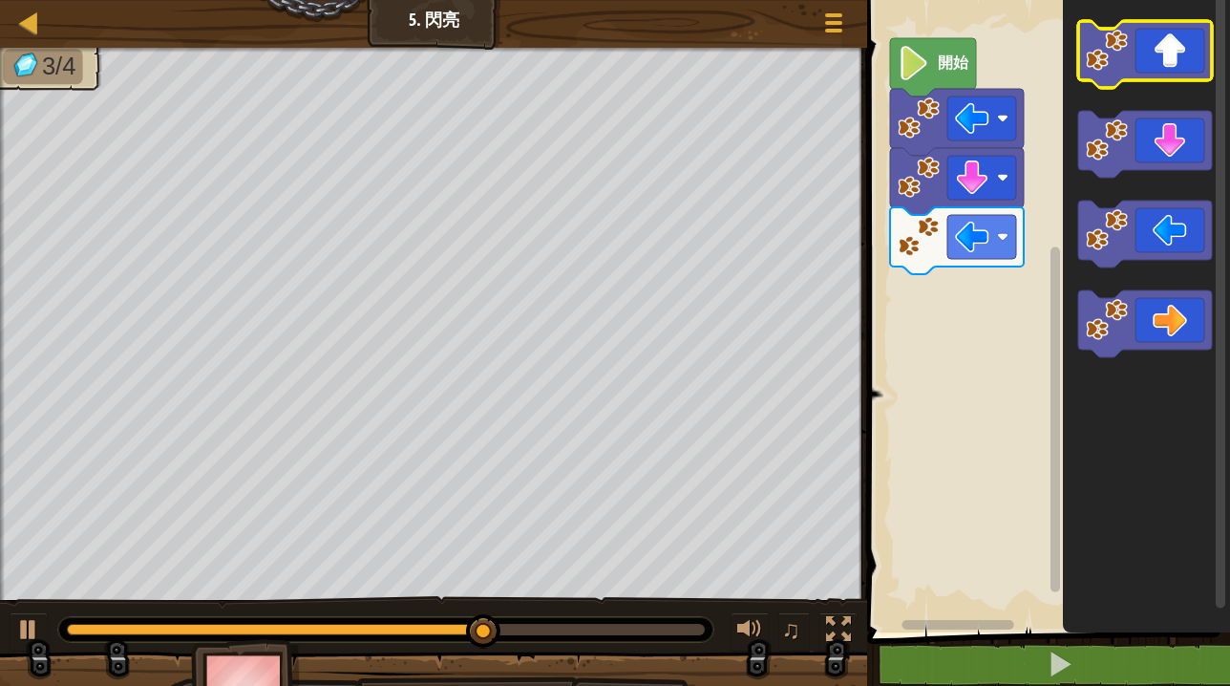
click at [1164, 80] on icon "Blockly工作區" at bounding box center [1145, 54] width 134 height 67
click at [1163, 50] on icon "Blockly工作區" at bounding box center [1145, 54] width 134 height 67
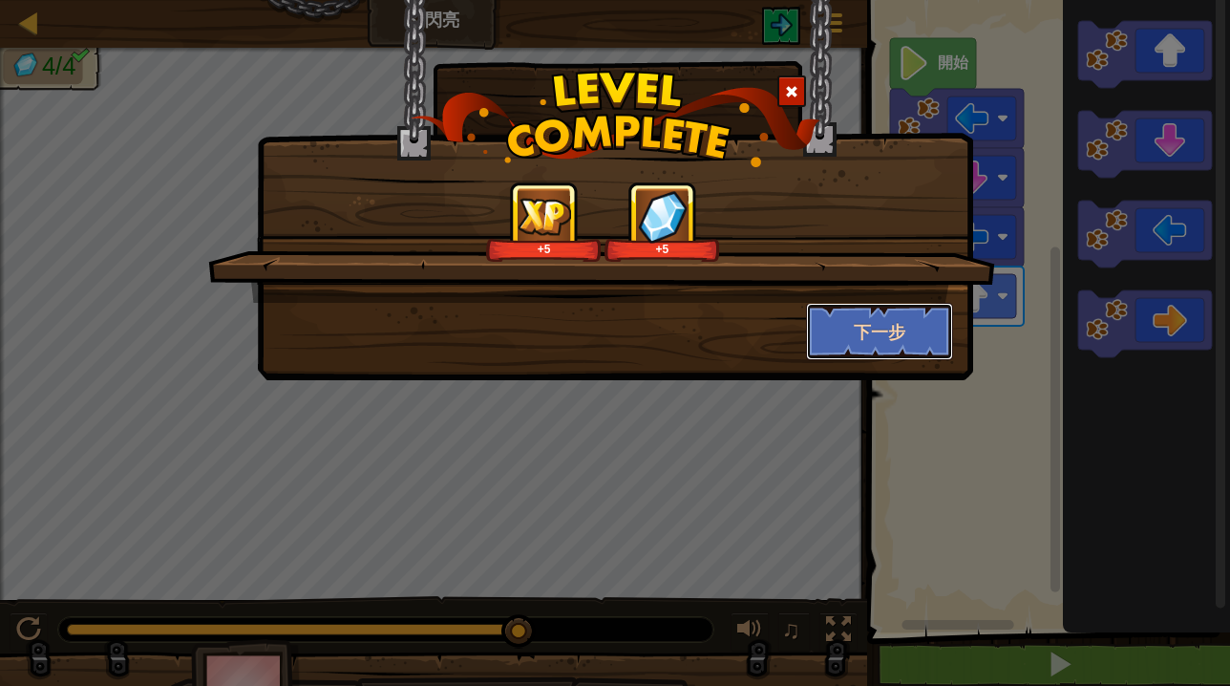
click at [906, 325] on button "下一步" at bounding box center [880, 331] width 148 height 57
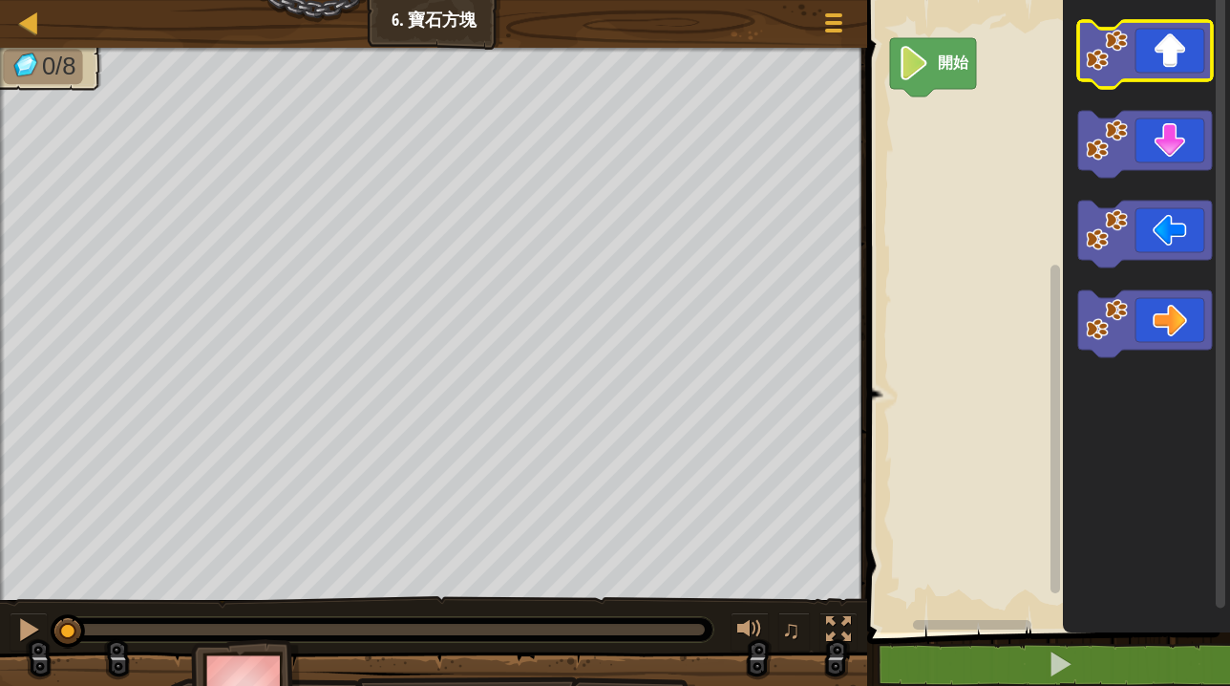
click at [1154, 61] on icon "Blockly工作區" at bounding box center [1145, 54] width 134 height 67
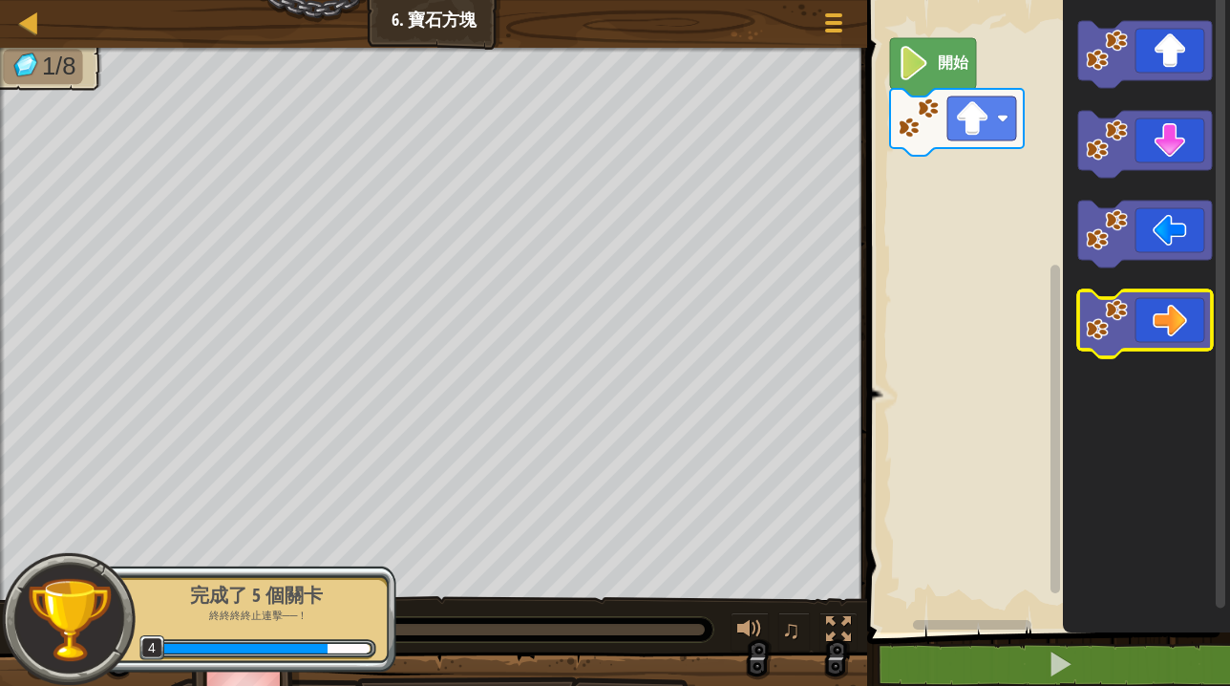
click at [1134, 321] on icon "Blockly工作區" at bounding box center [1145, 323] width 134 height 67
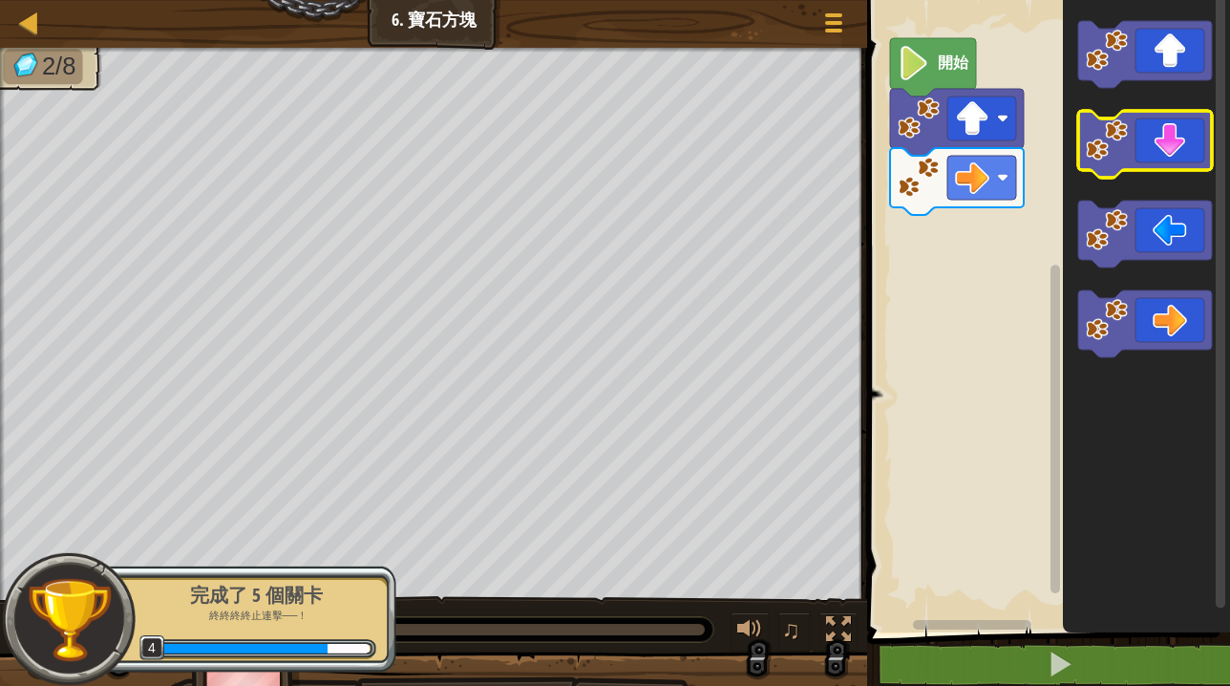
click at [1176, 155] on icon "Blockly工作區" at bounding box center [1145, 144] width 134 height 67
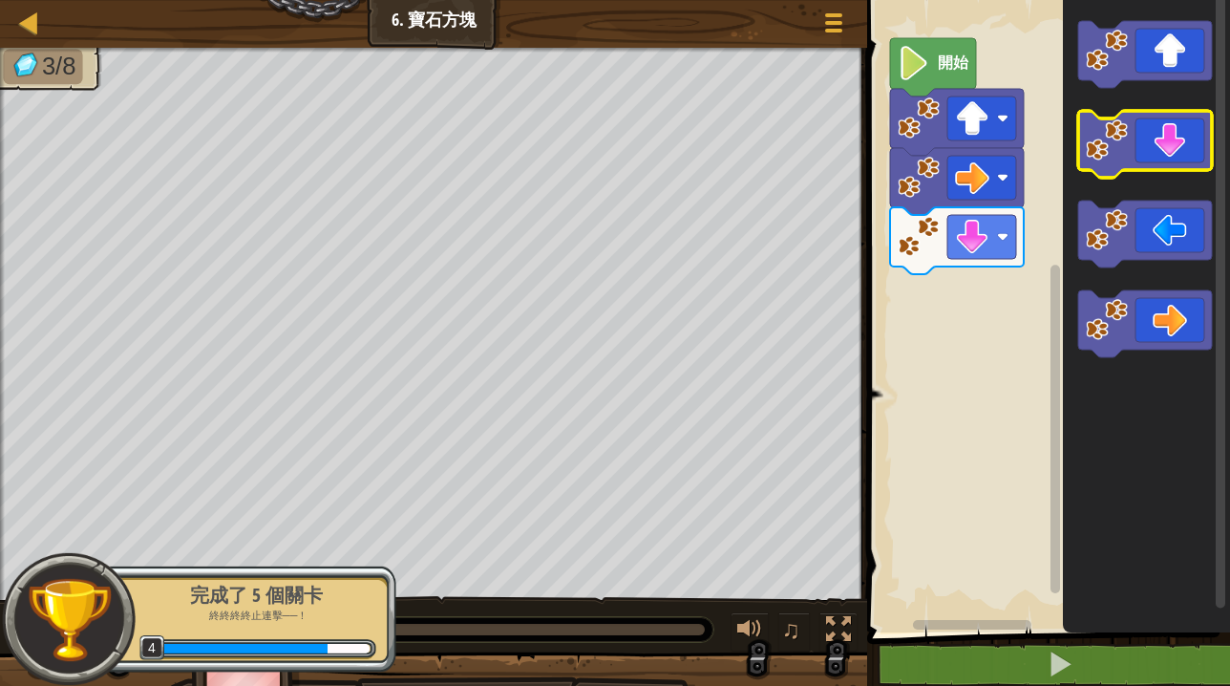
click at [1176, 153] on icon "Blockly工作區" at bounding box center [1145, 144] width 134 height 67
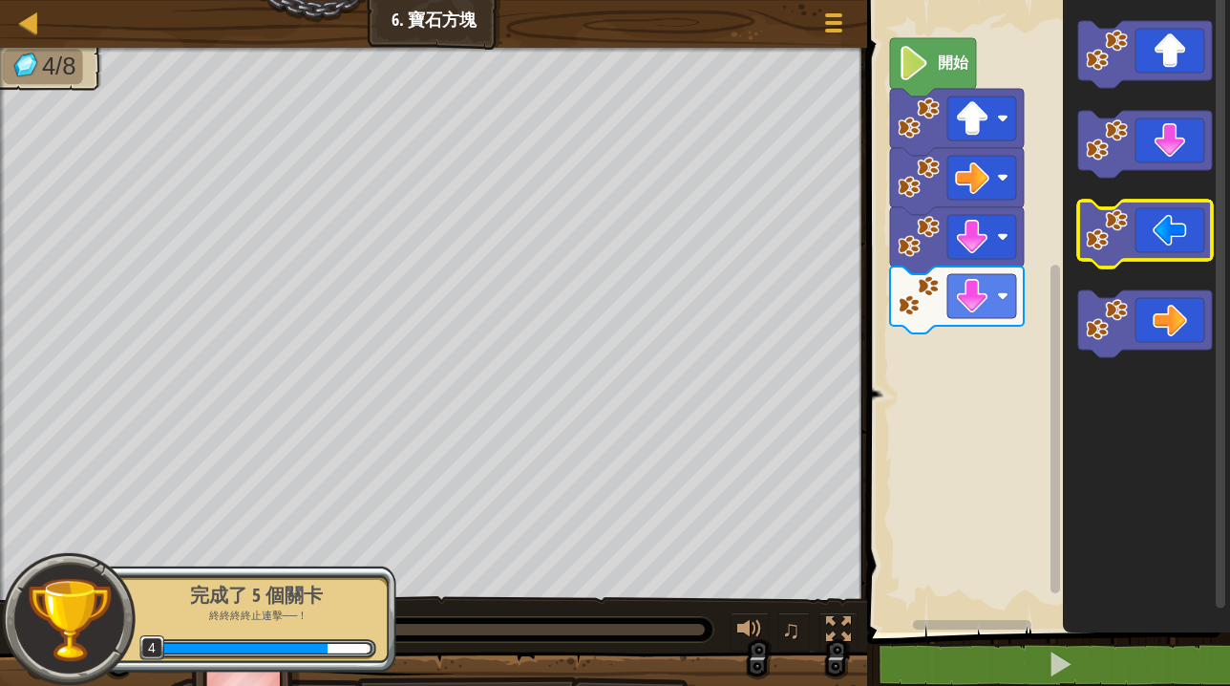
click at [1147, 224] on icon "Blockly工作區" at bounding box center [1145, 234] width 134 height 67
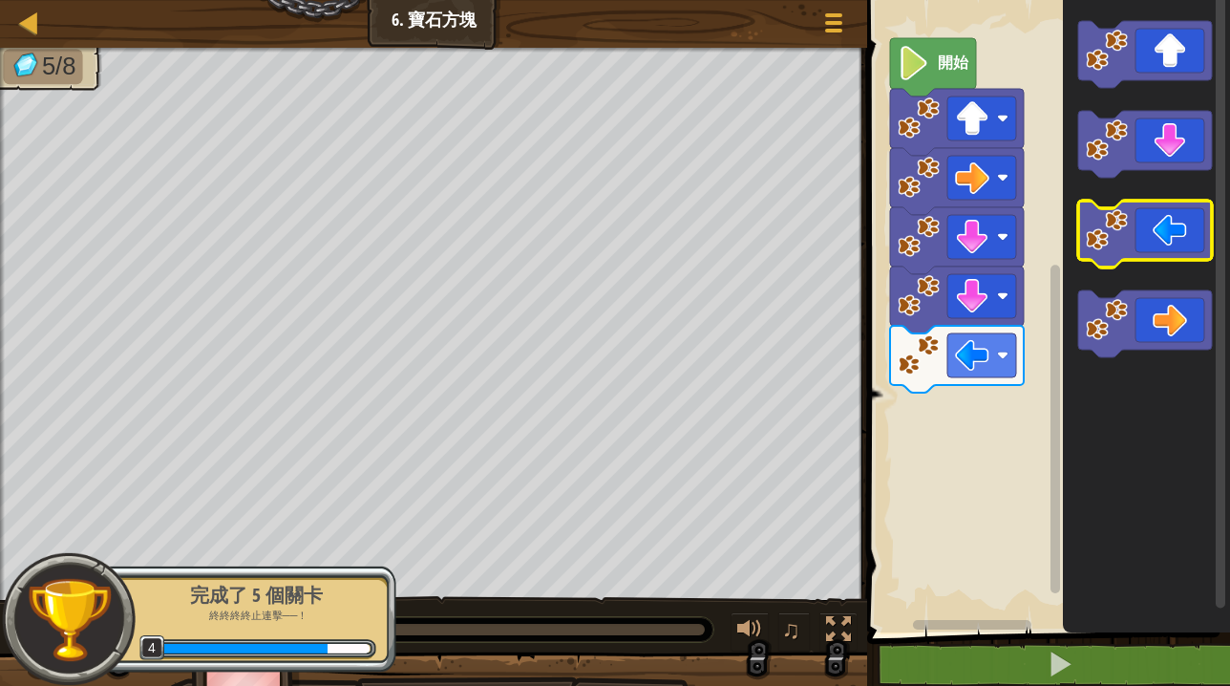
click at [1147, 224] on icon "Blockly工作區" at bounding box center [1145, 234] width 134 height 67
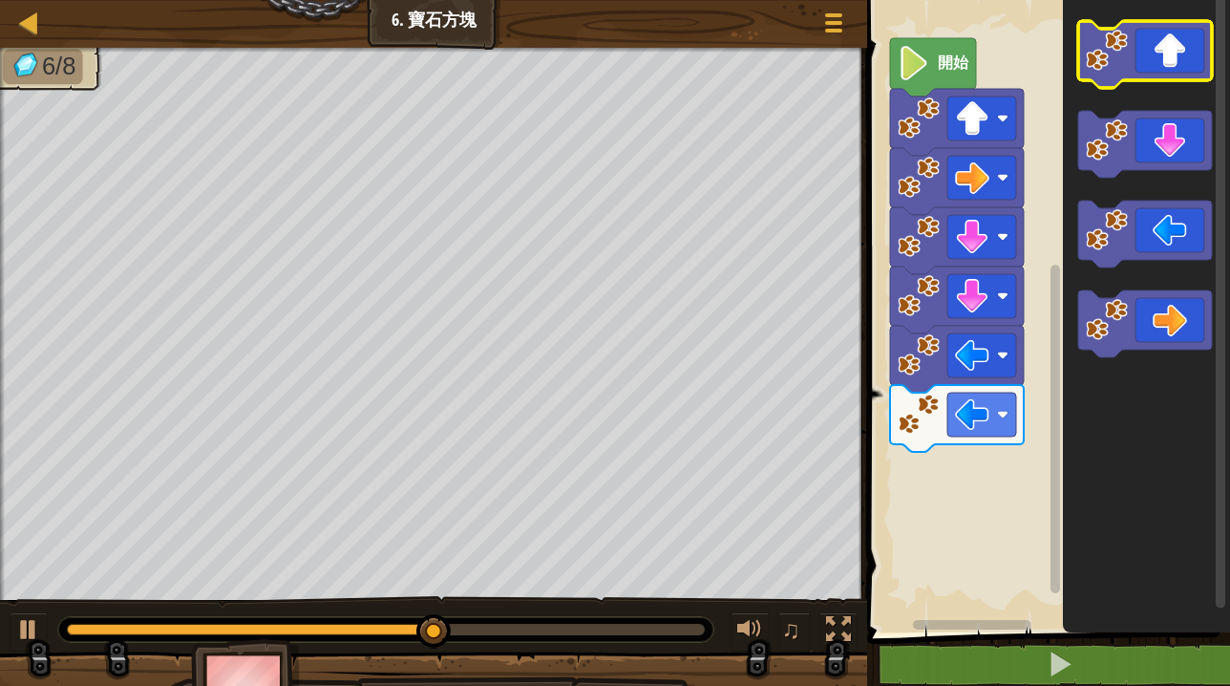
click at [1164, 74] on icon "Blockly工作區" at bounding box center [1145, 54] width 134 height 67
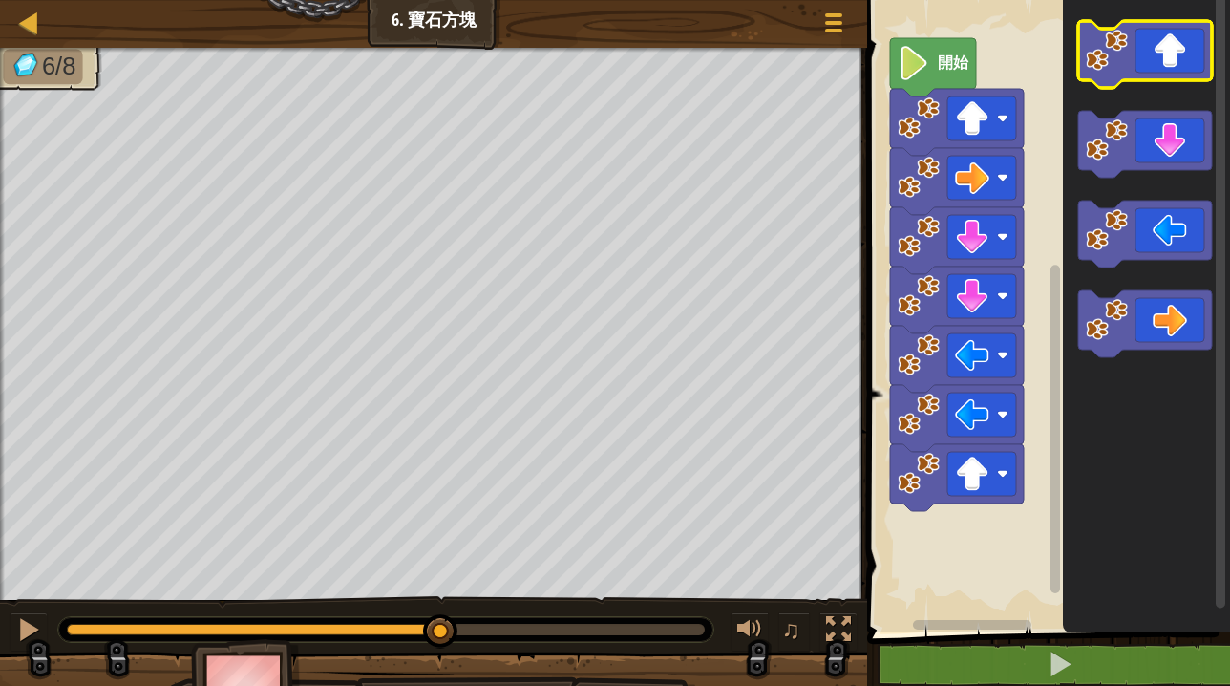
click at [1164, 74] on icon "Blockly工作區" at bounding box center [1145, 54] width 134 height 67
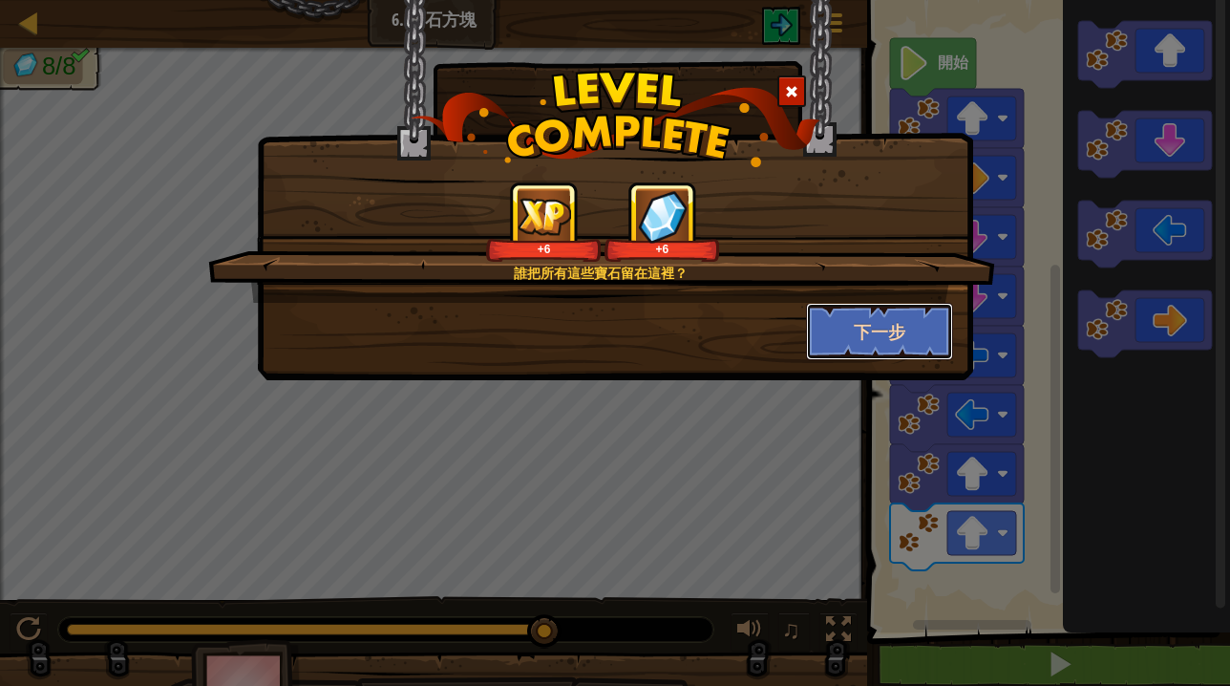
click at [907, 329] on button "下一步" at bounding box center [880, 331] width 148 height 57
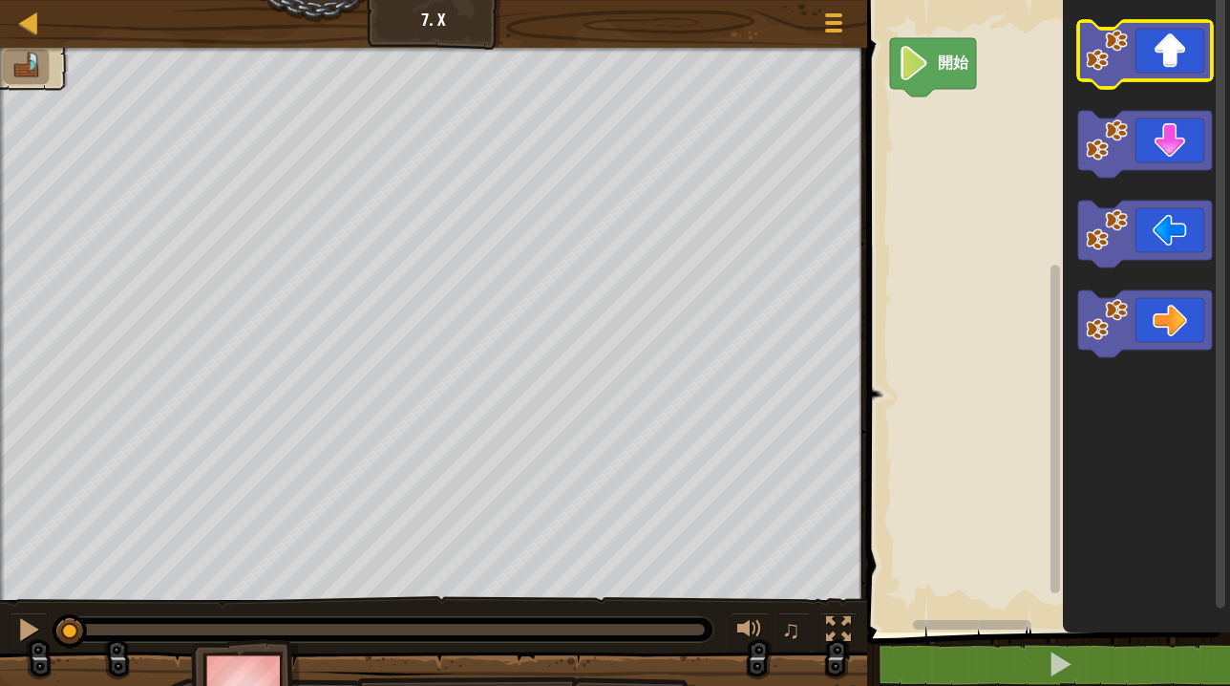
click at [1140, 70] on icon "Blockly工作區" at bounding box center [1145, 54] width 134 height 67
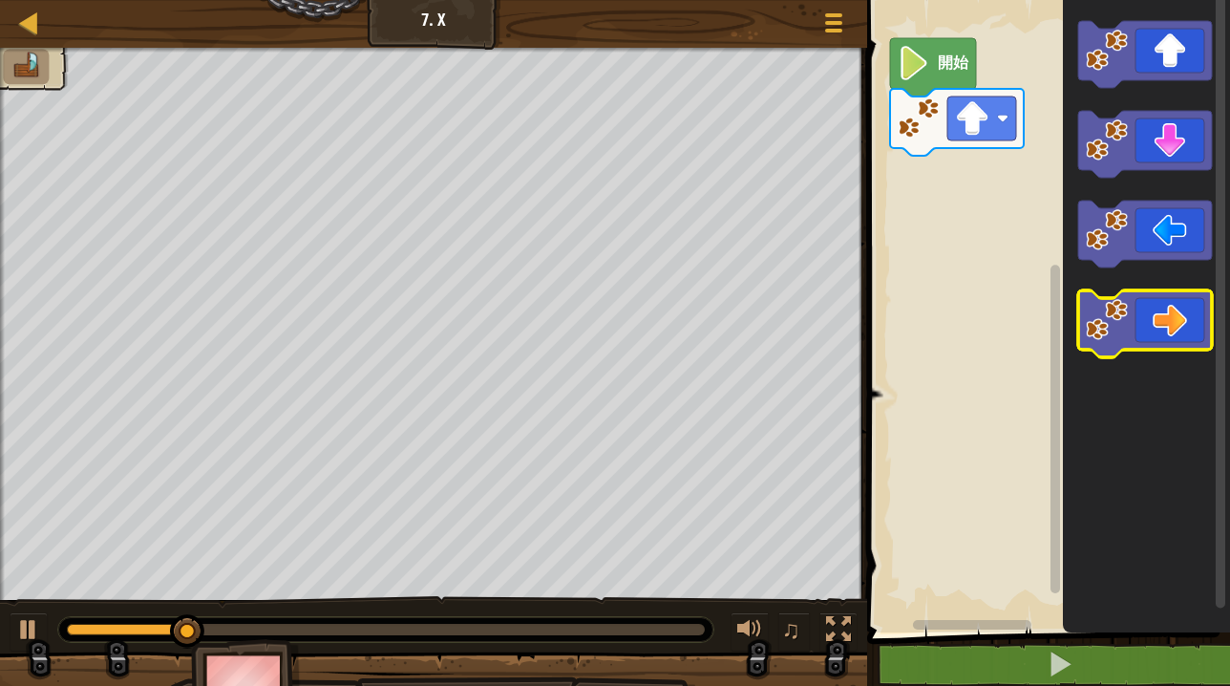
click at [1162, 321] on icon "Blockly工作區" at bounding box center [1145, 323] width 134 height 67
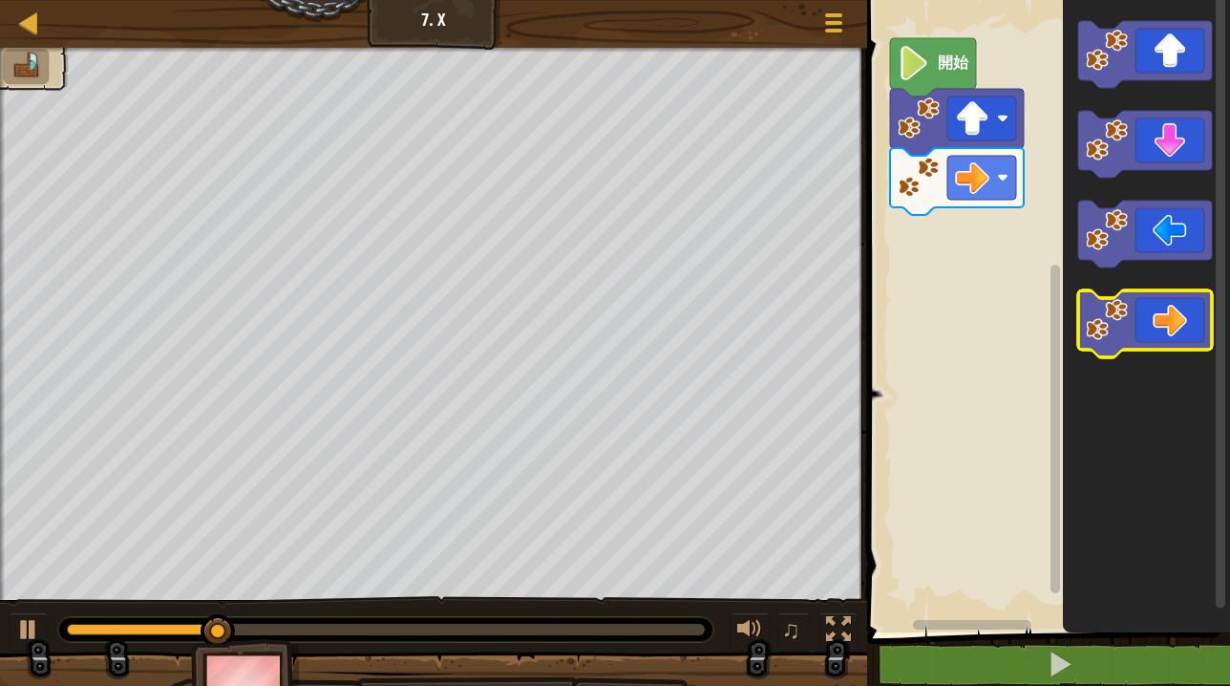
click at [1160, 321] on icon "Blockly工作區" at bounding box center [1145, 323] width 134 height 67
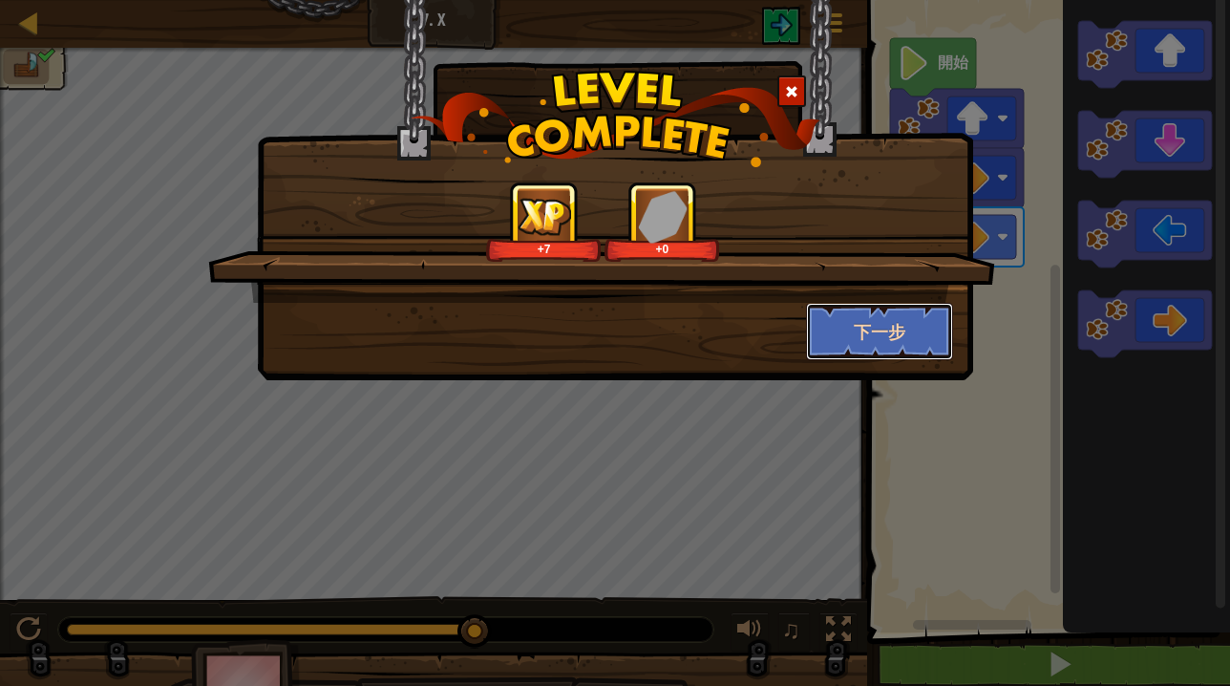
click at [889, 329] on button "下一步" at bounding box center [880, 331] width 148 height 57
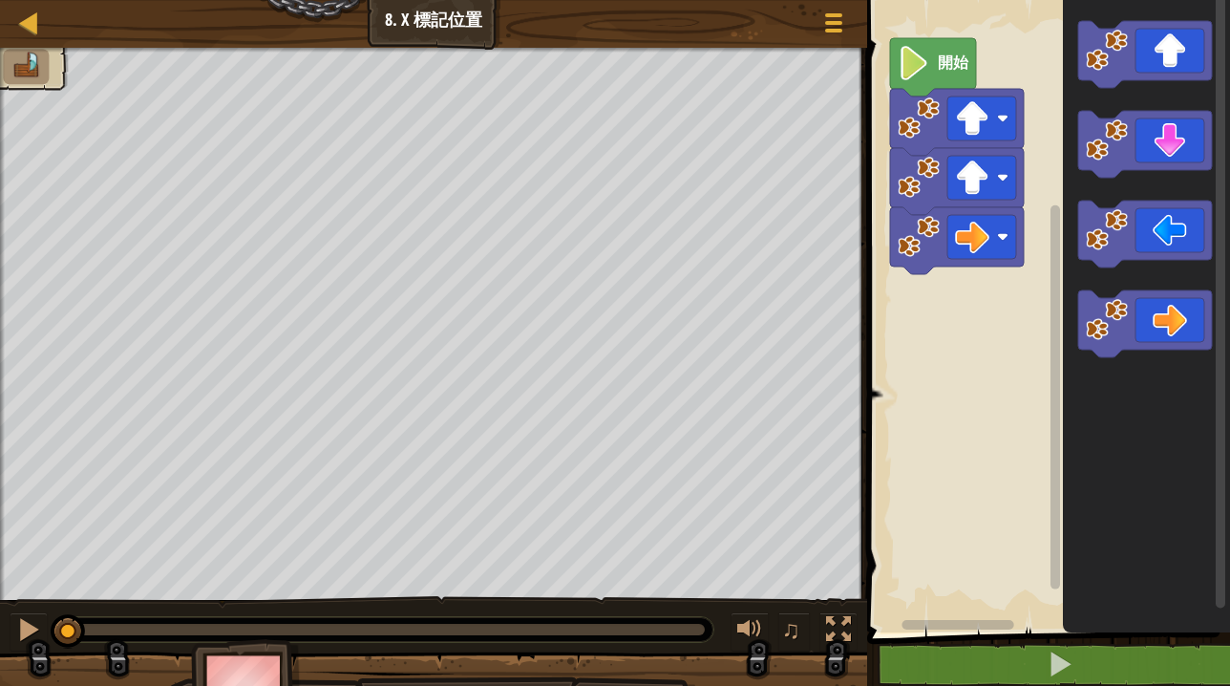
click at [939, 58] on text "開始" at bounding box center [954, 63] width 32 height 18
click at [1143, 56] on icon "Blockly工作區" at bounding box center [1145, 54] width 134 height 67
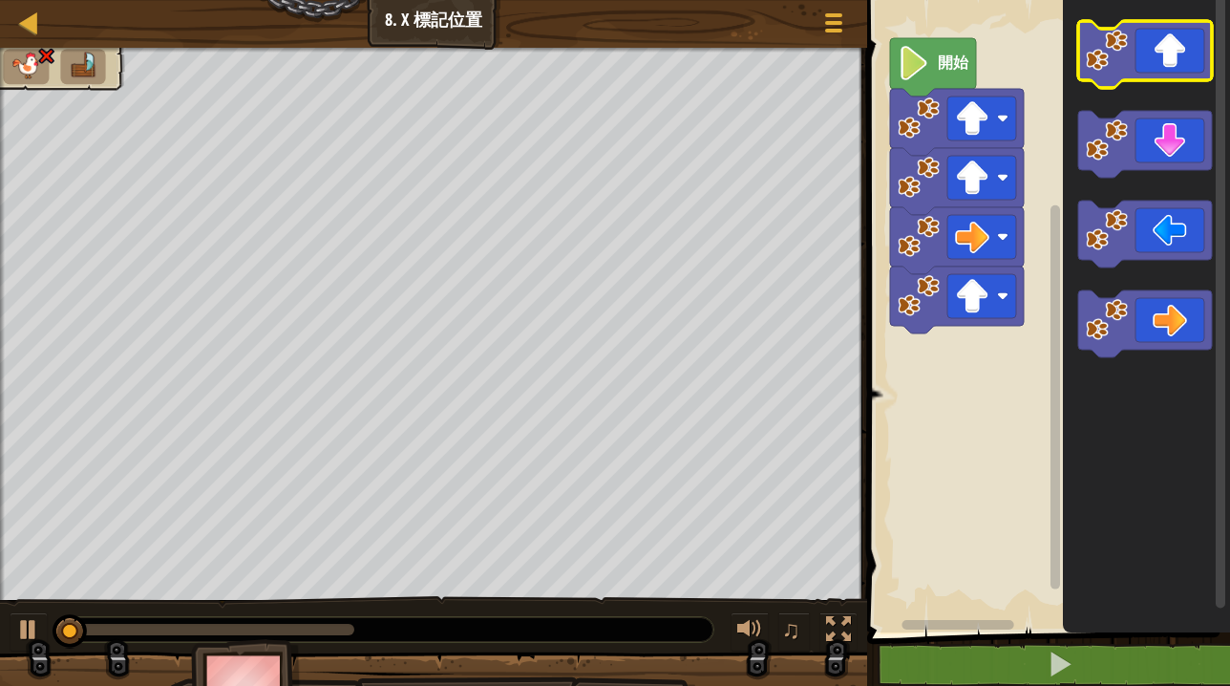
click at [1143, 56] on icon "Blockly工作區" at bounding box center [1145, 54] width 134 height 67
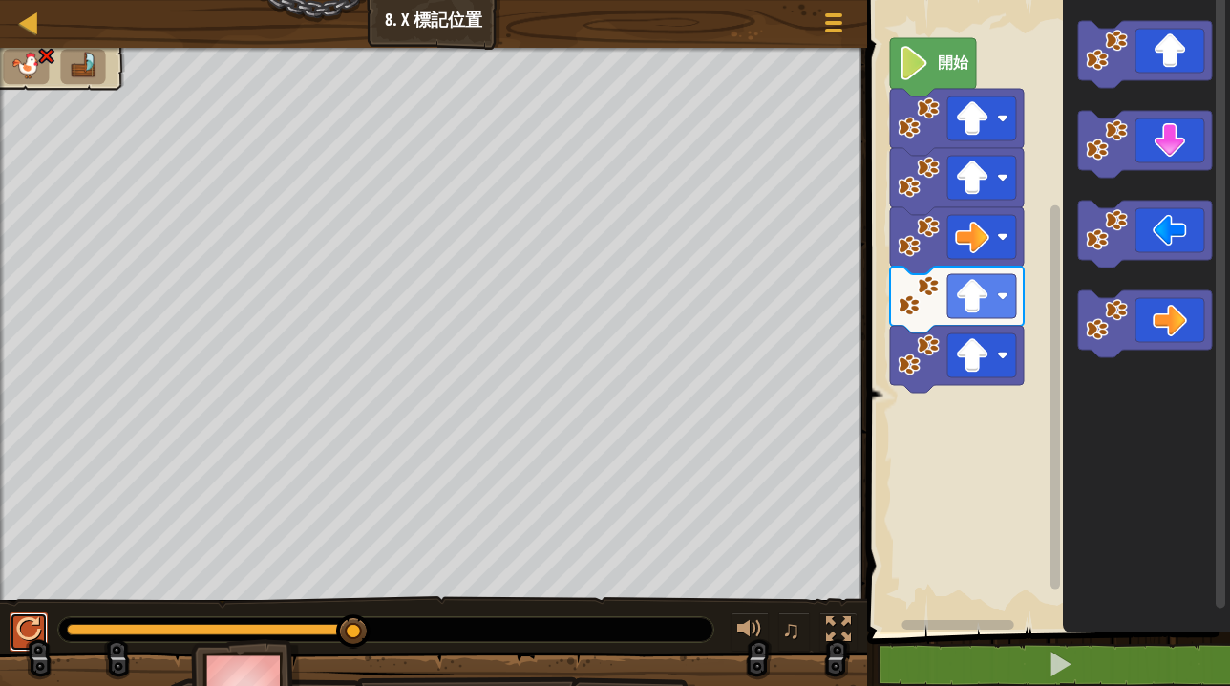
click at [33, 625] on div at bounding box center [28, 629] width 25 height 25
click at [36, 62] on img at bounding box center [45, 56] width 19 height 18
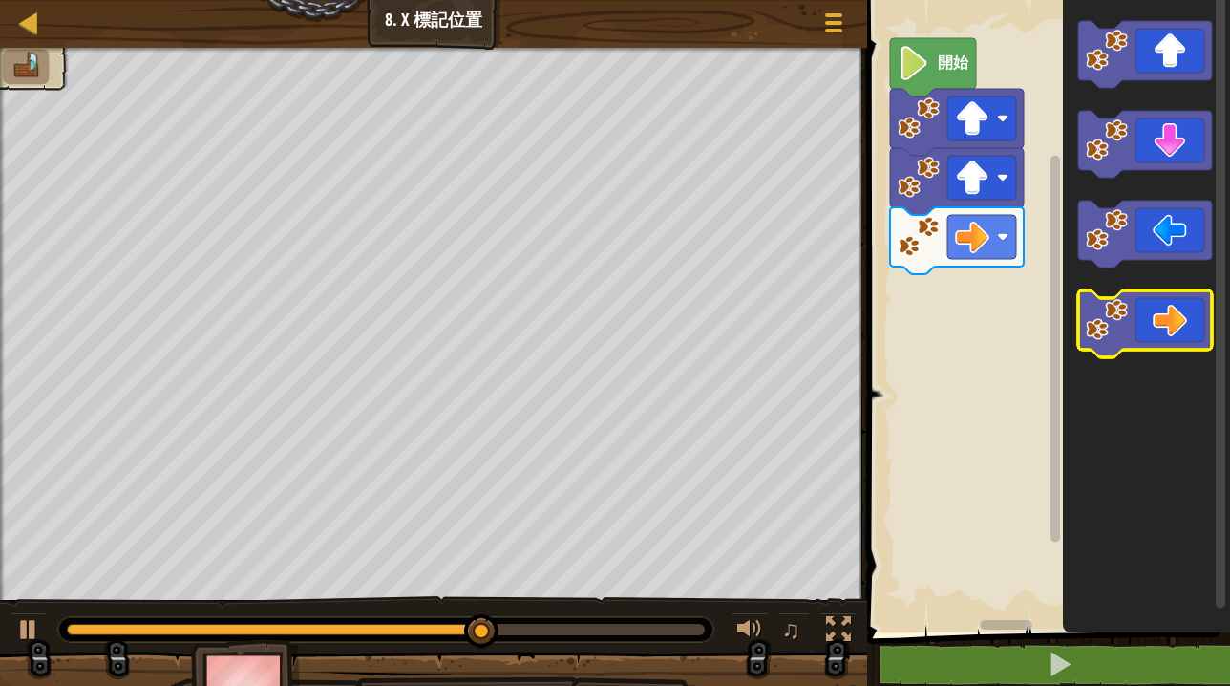
click at [1144, 328] on icon "Blockly工作區" at bounding box center [1145, 323] width 134 height 67
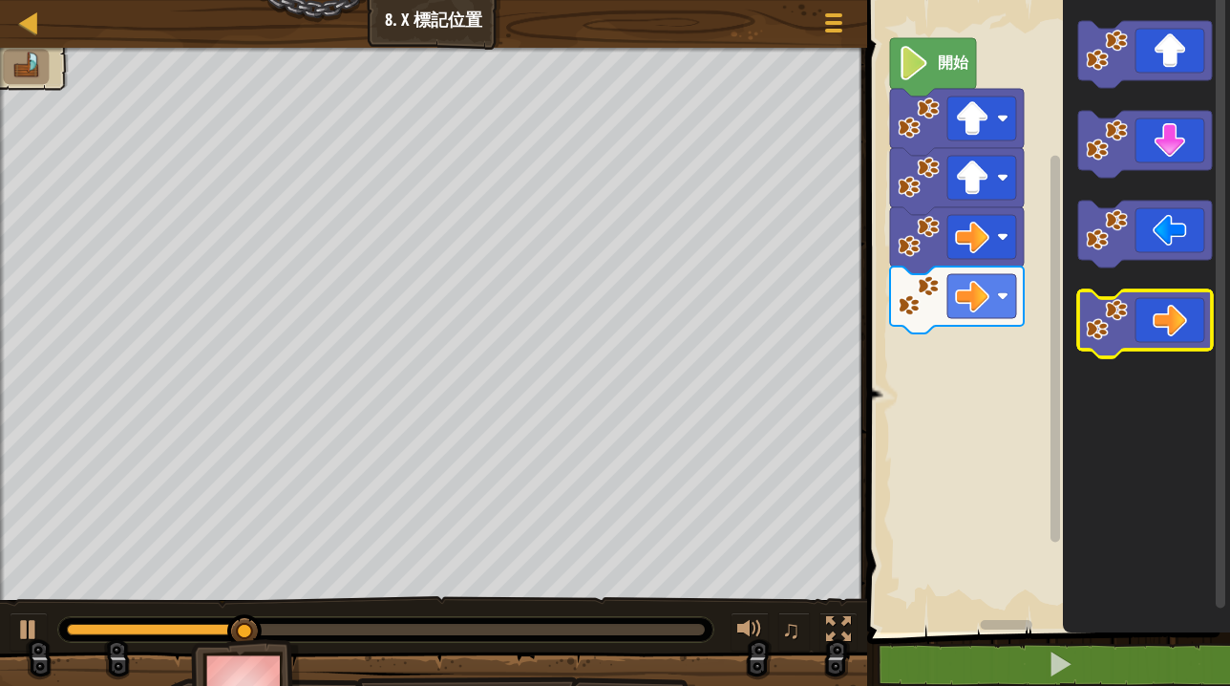
click at [1144, 328] on icon "Blockly工作區" at bounding box center [1145, 323] width 134 height 67
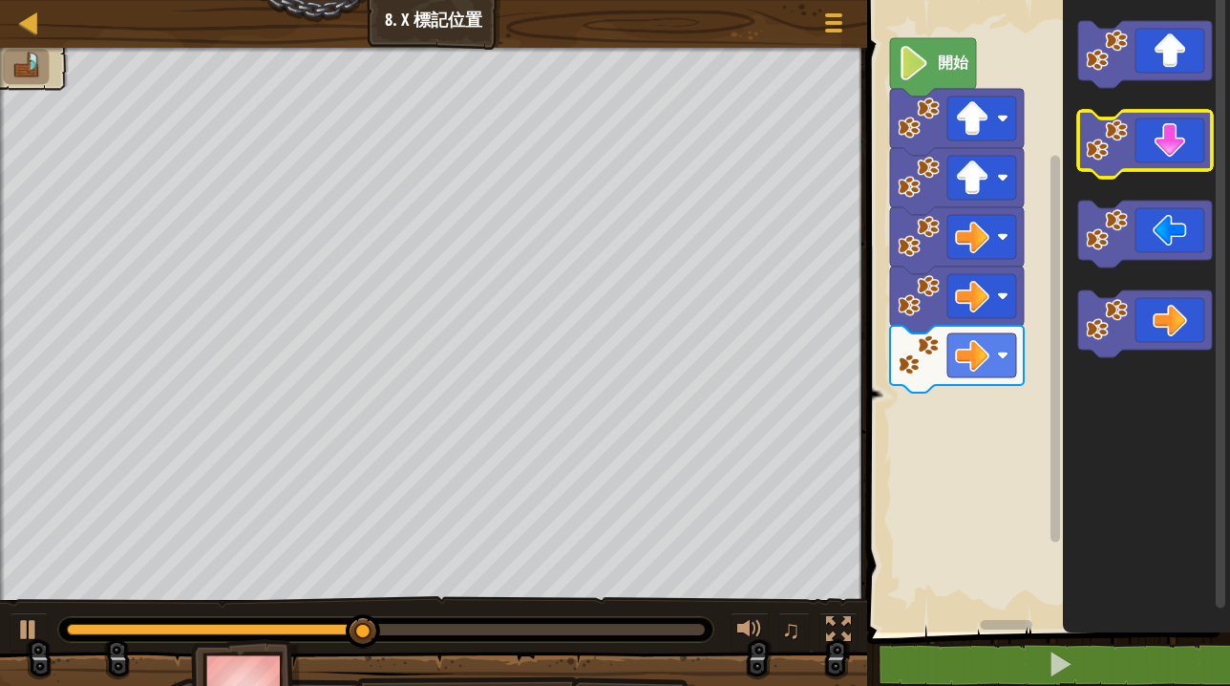
click at [1156, 165] on icon "Blockly工作區" at bounding box center [1145, 144] width 134 height 67
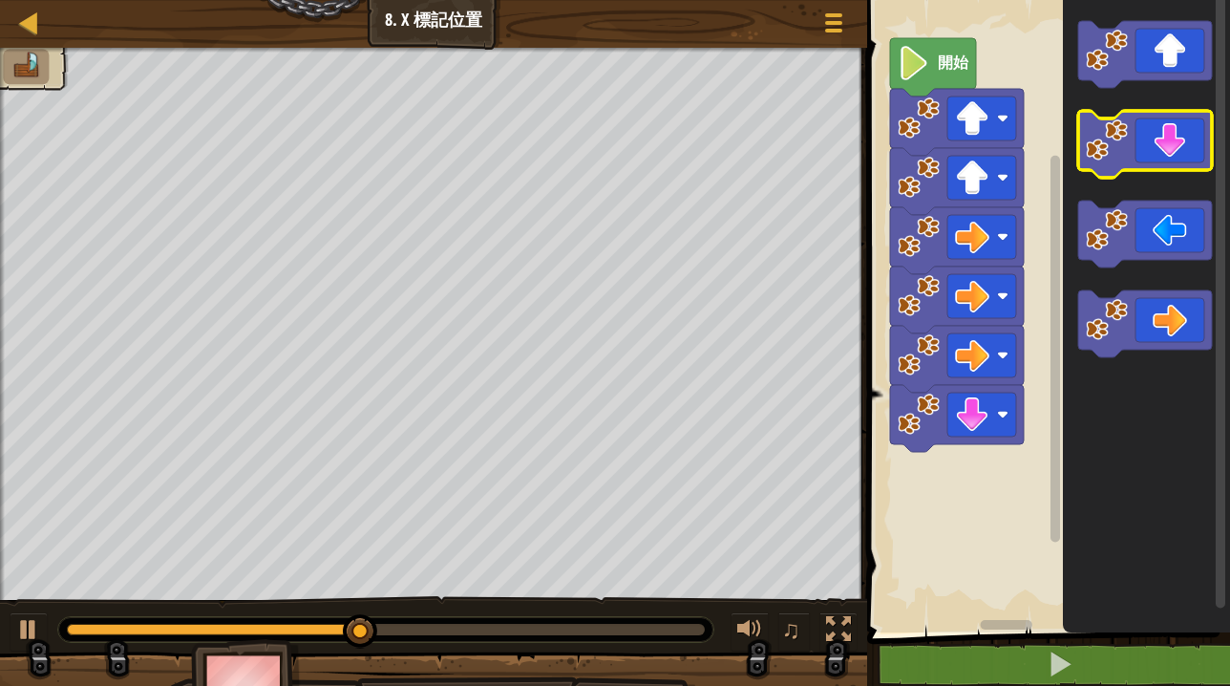
click at [1156, 165] on icon "Blockly工作區" at bounding box center [1145, 144] width 134 height 67
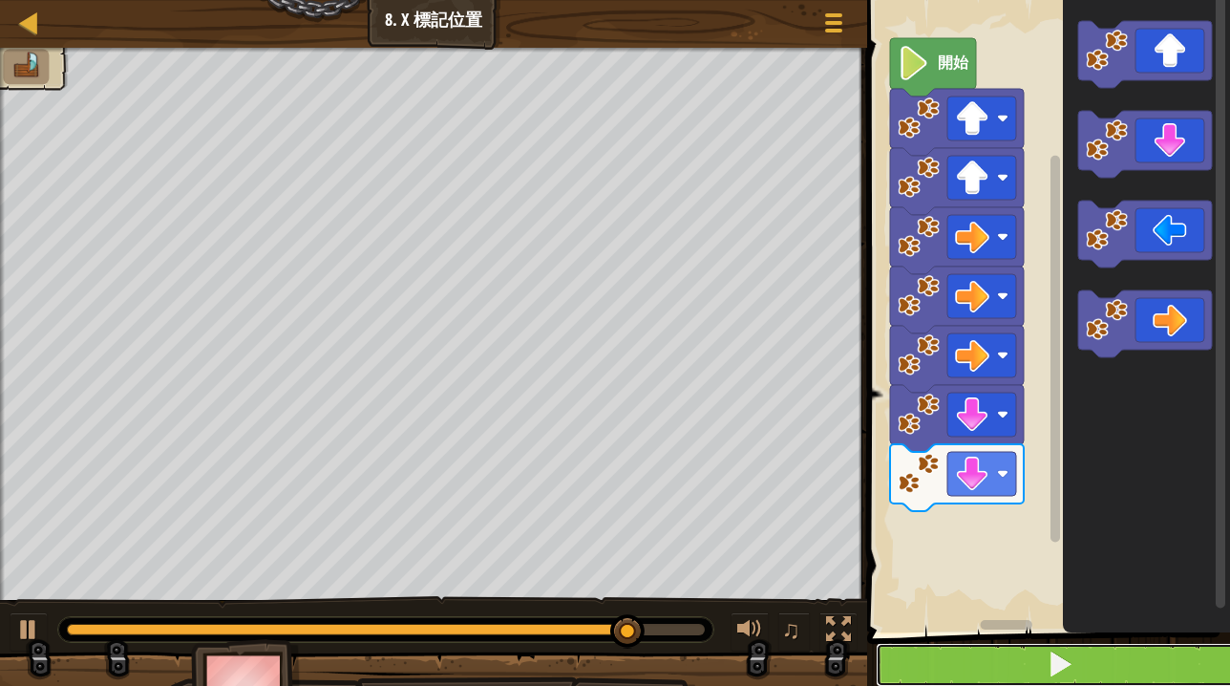
click at [997, 664] on button at bounding box center [1060, 665] width 369 height 44
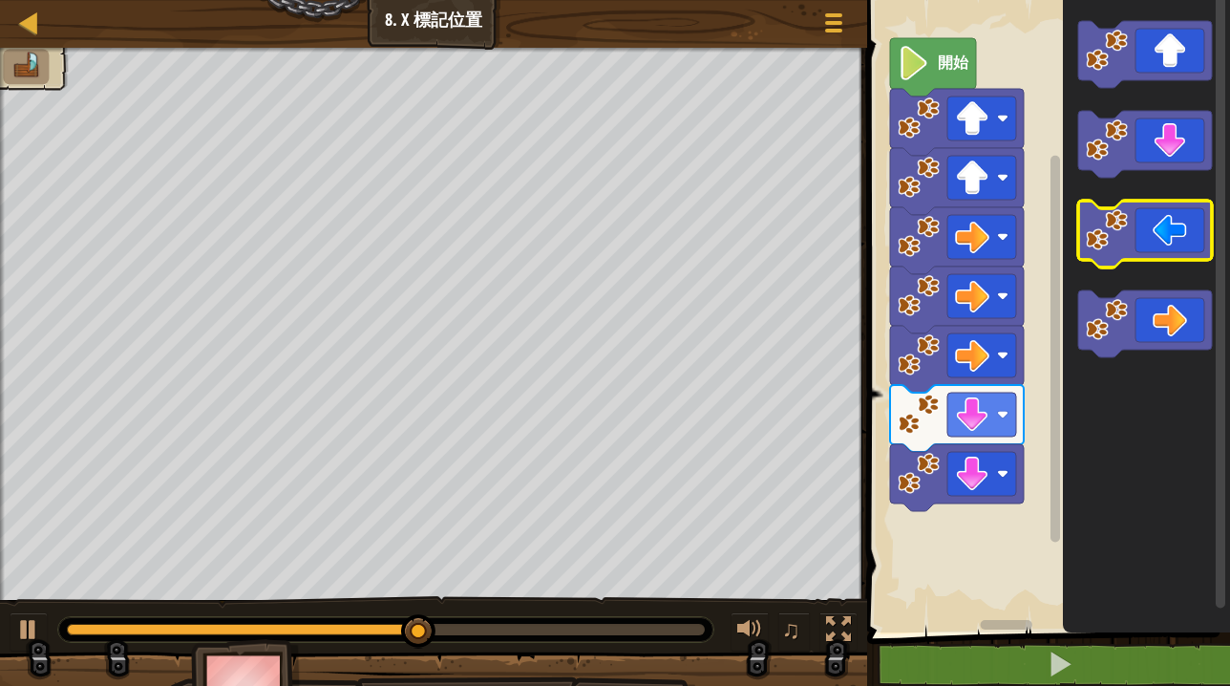
click at [1149, 228] on icon "Blockly工作區" at bounding box center [1145, 234] width 134 height 67
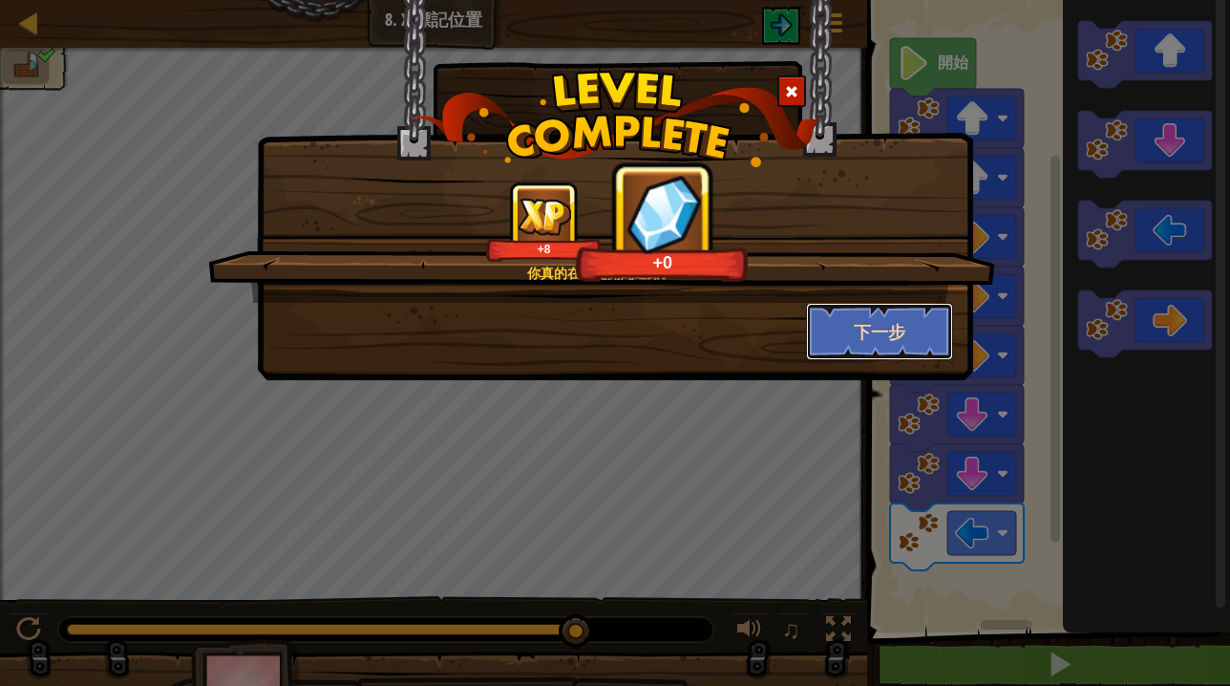
click at [873, 328] on button "下一步" at bounding box center [880, 331] width 148 height 57
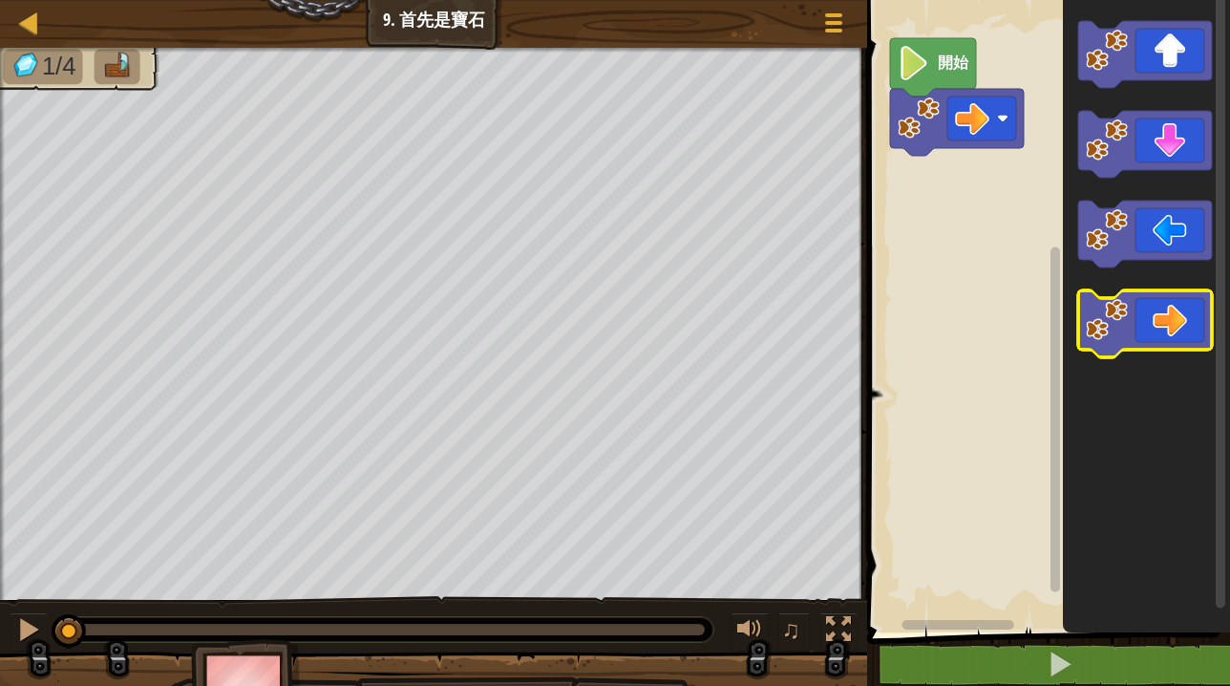
click at [1136, 336] on icon "Blockly工作區" at bounding box center [1145, 323] width 134 height 67
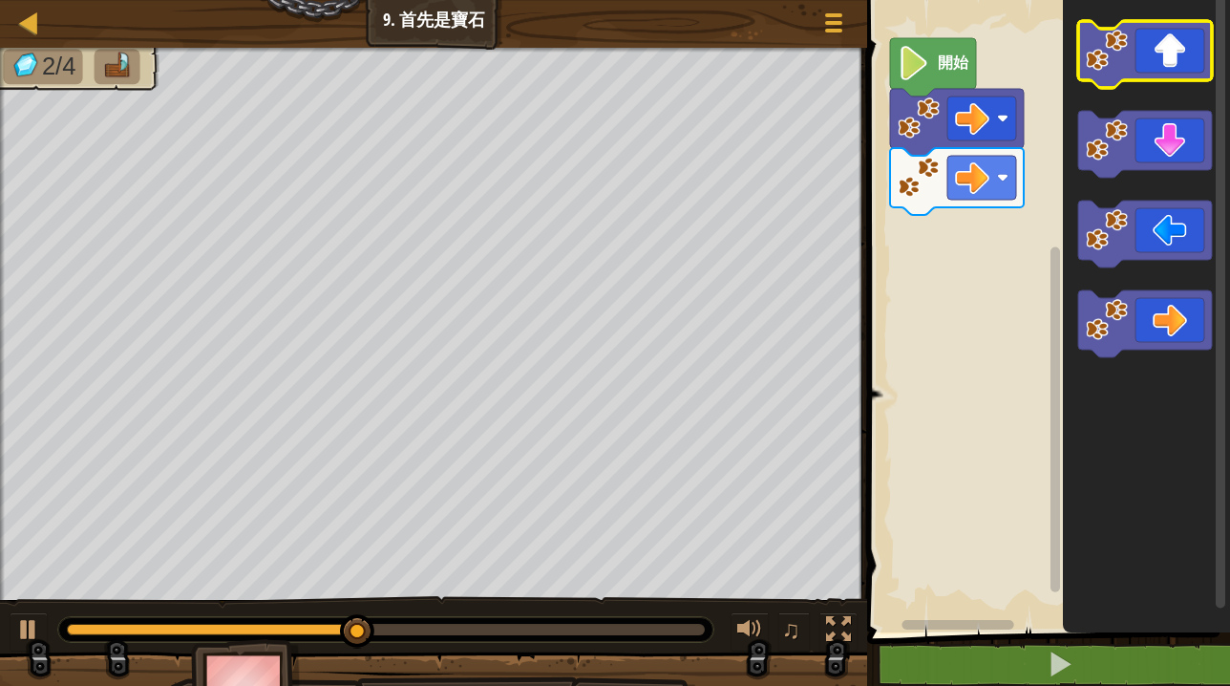
click at [1126, 68] on image "Blockly工作區" at bounding box center [1107, 51] width 42 height 42
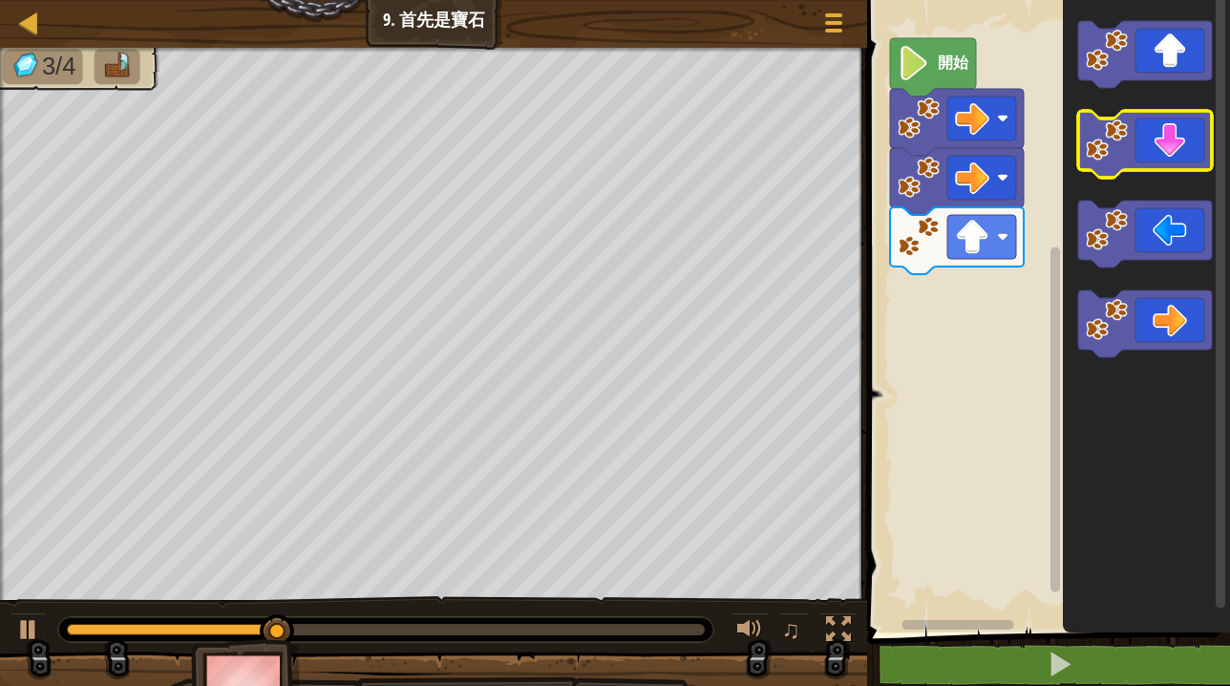
click at [1154, 155] on icon "Blockly工作區" at bounding box center [1145, 144] width 134 height 67
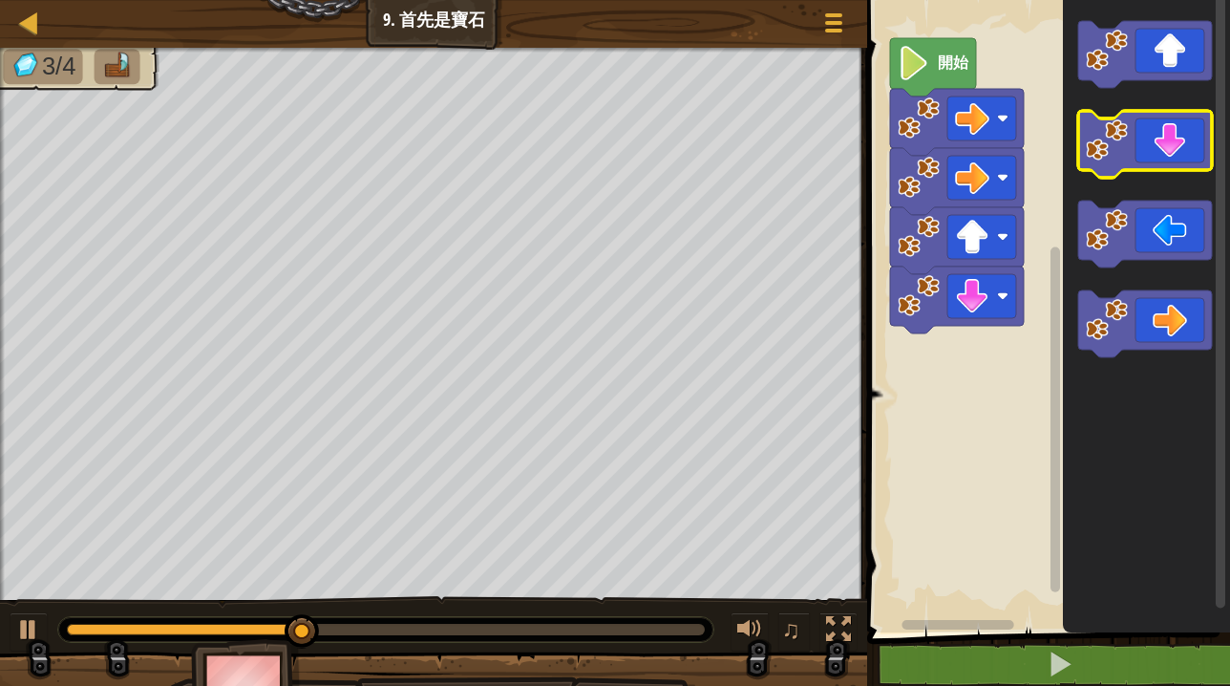
click at [1154, 155] on icon "Blockly工作區" at bounding box center [1145, 144] width 134 height 67
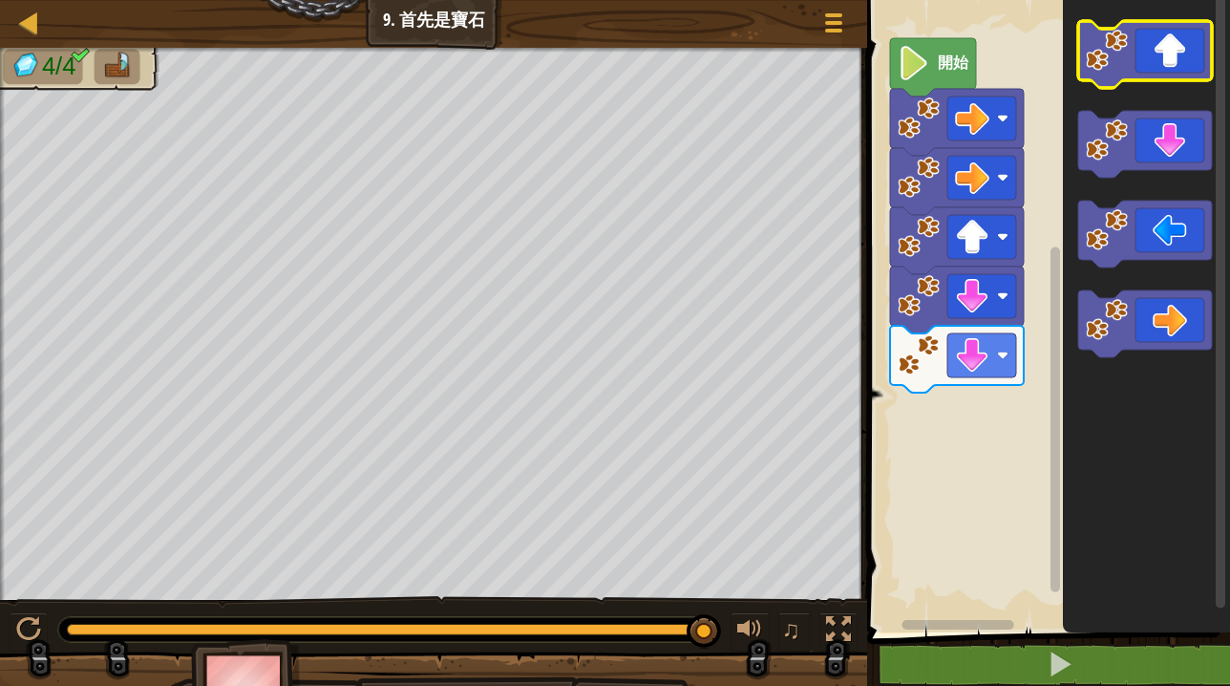
click at [1142, 70] on icon "Blockly工作區" at bounding box center [1145, 54] width 134 height 67
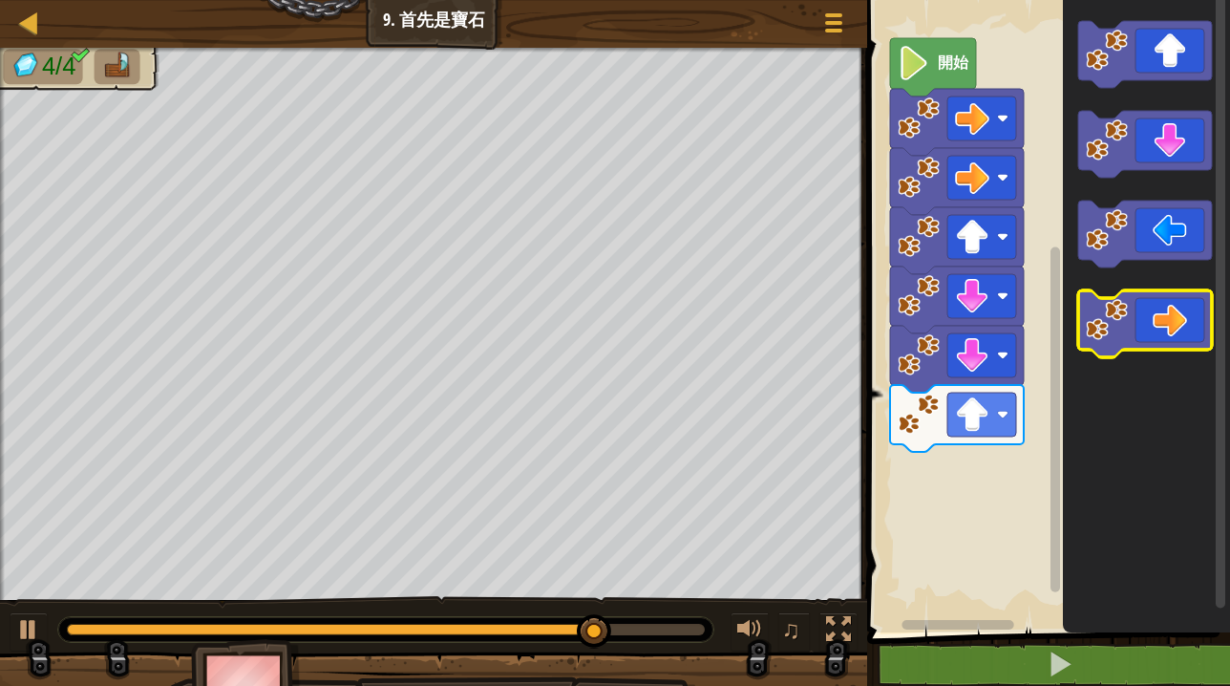
click at [1174, 307] on icon "Blockly工作區" at bounding box center [1145, 323] width 134 height 67
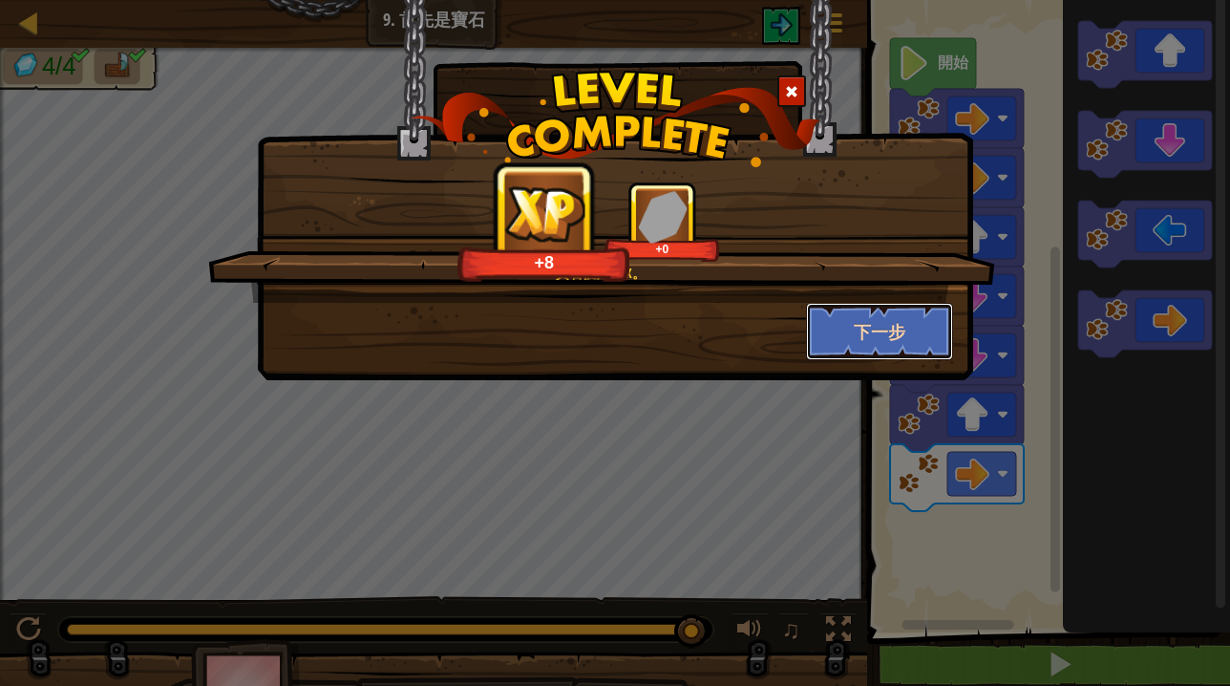
click at [911, 320] on button "下一步" at bounding box center [880, 331] width 148 height 57
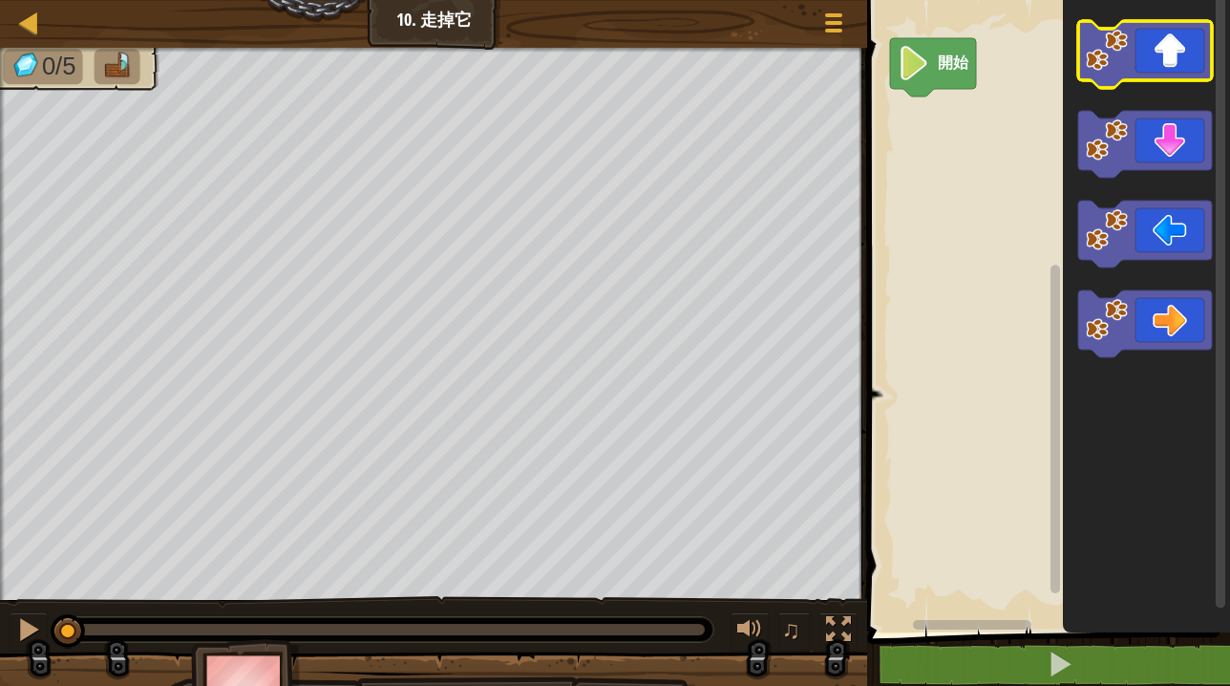
click at [1102, 62] on image "Blockly工作區" at bounding box center [1107, 51] width 42 height 42
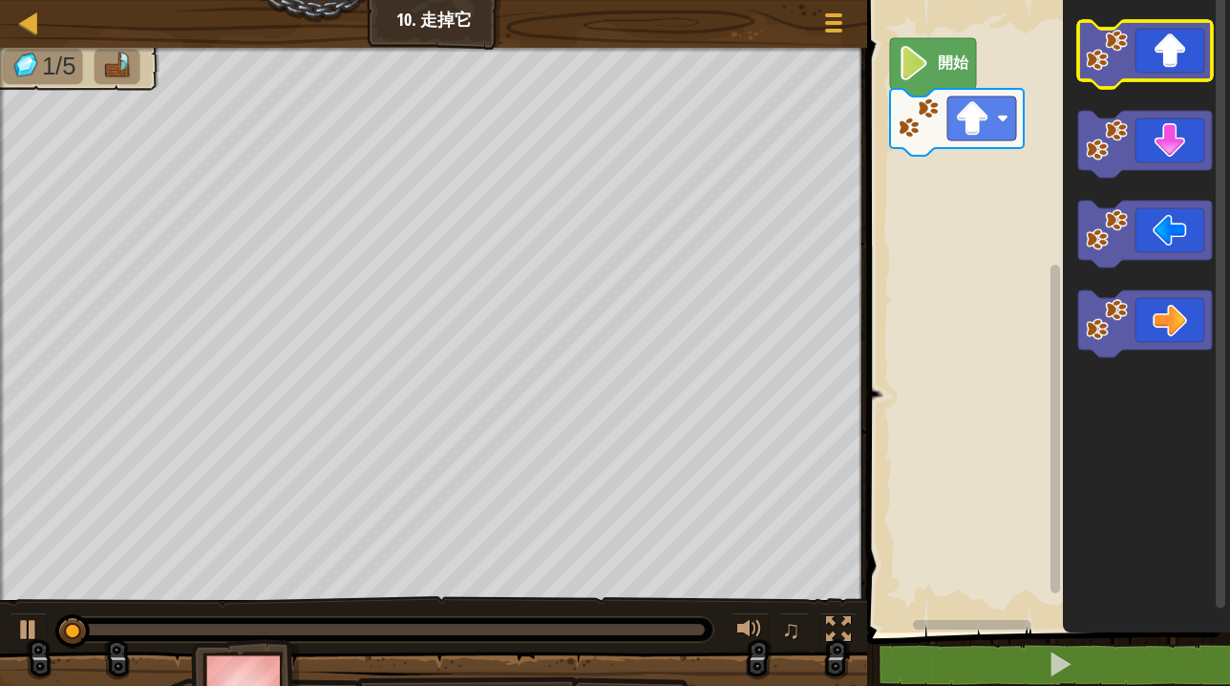
click at [1102, 62] on image "Blockly工作區" at bounding box center [1107, 51] width 42 height 42
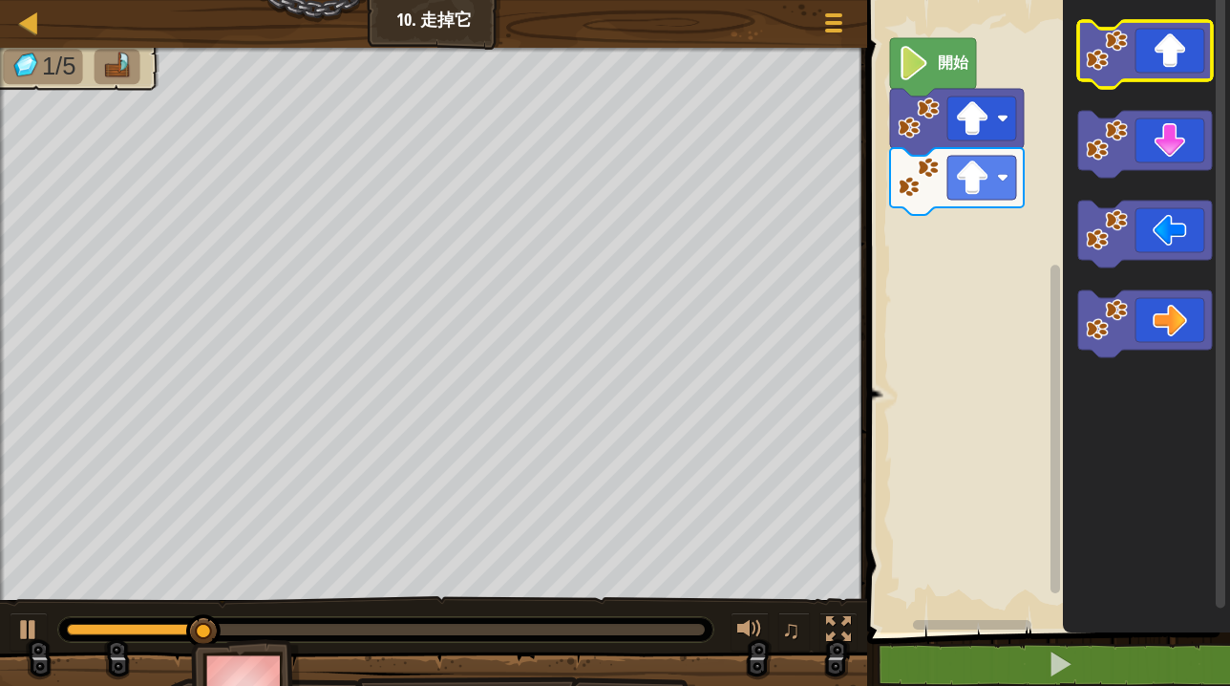
click at [1102, 62] on image "Blockly工作區" at bounding box center [1107, 51] width 42 height 42
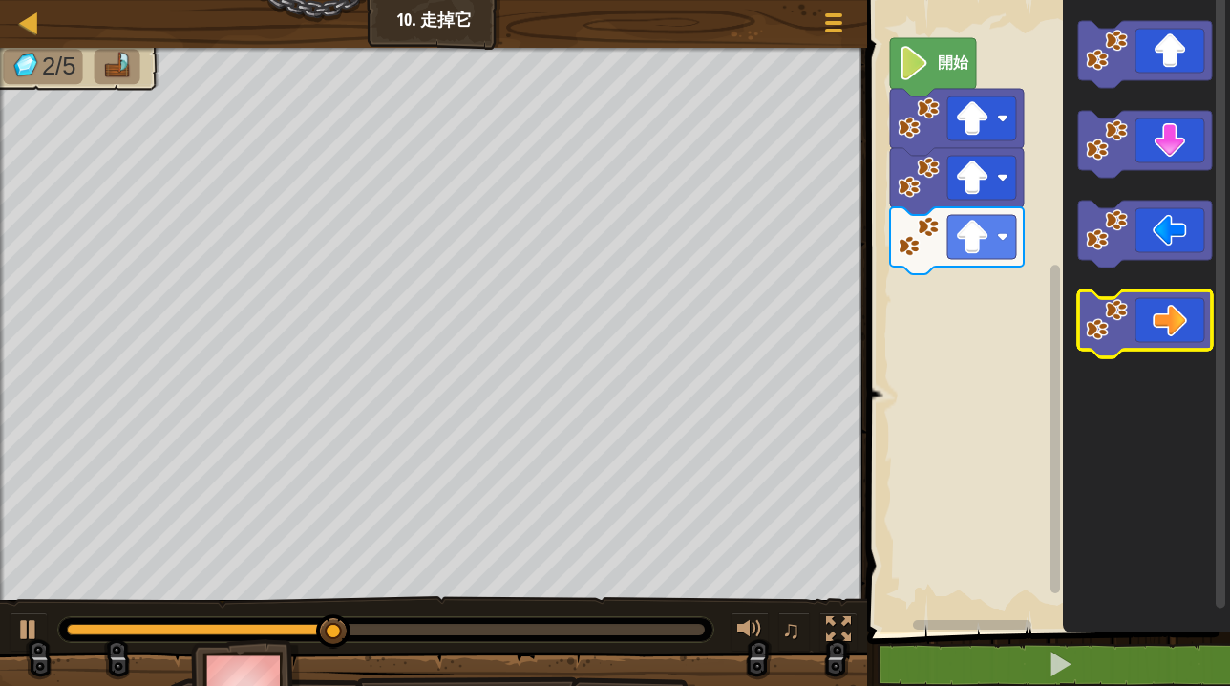
click at [1171, 326] on icon "Blockly工作區" at bounding box center [1145, 323] width 134 height 67
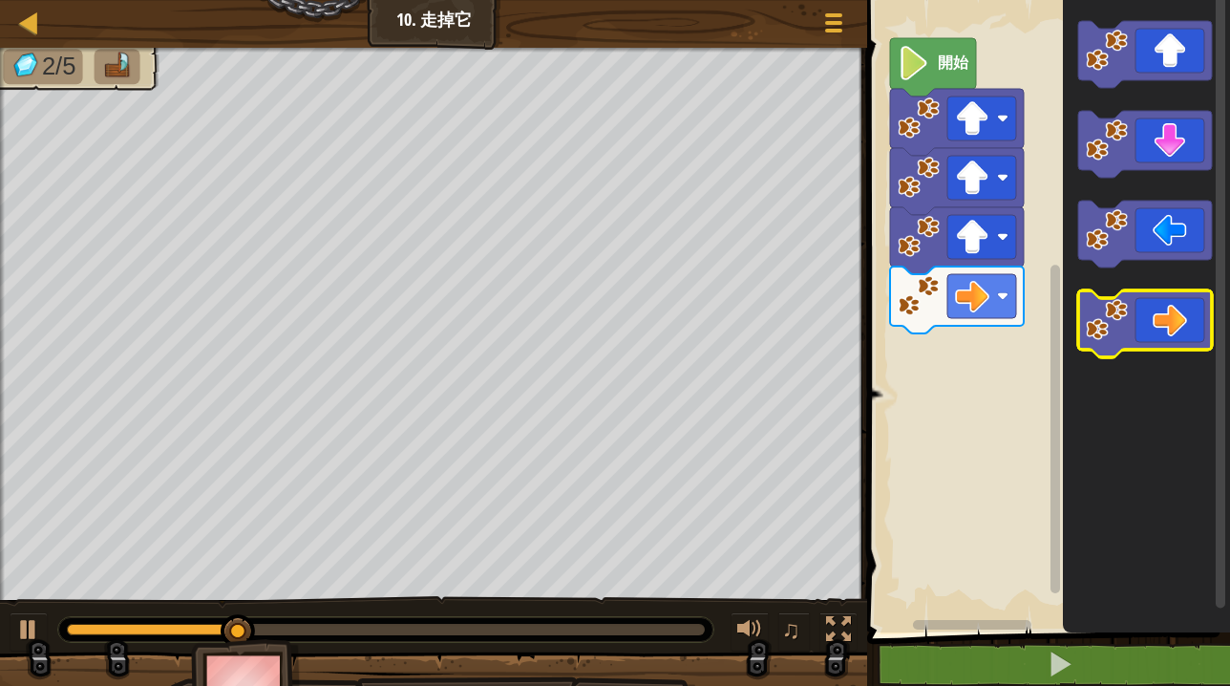
click at [1171, 326] on icon "Blockly工作區" at bounding box center [1145, 323] width 134 height 67
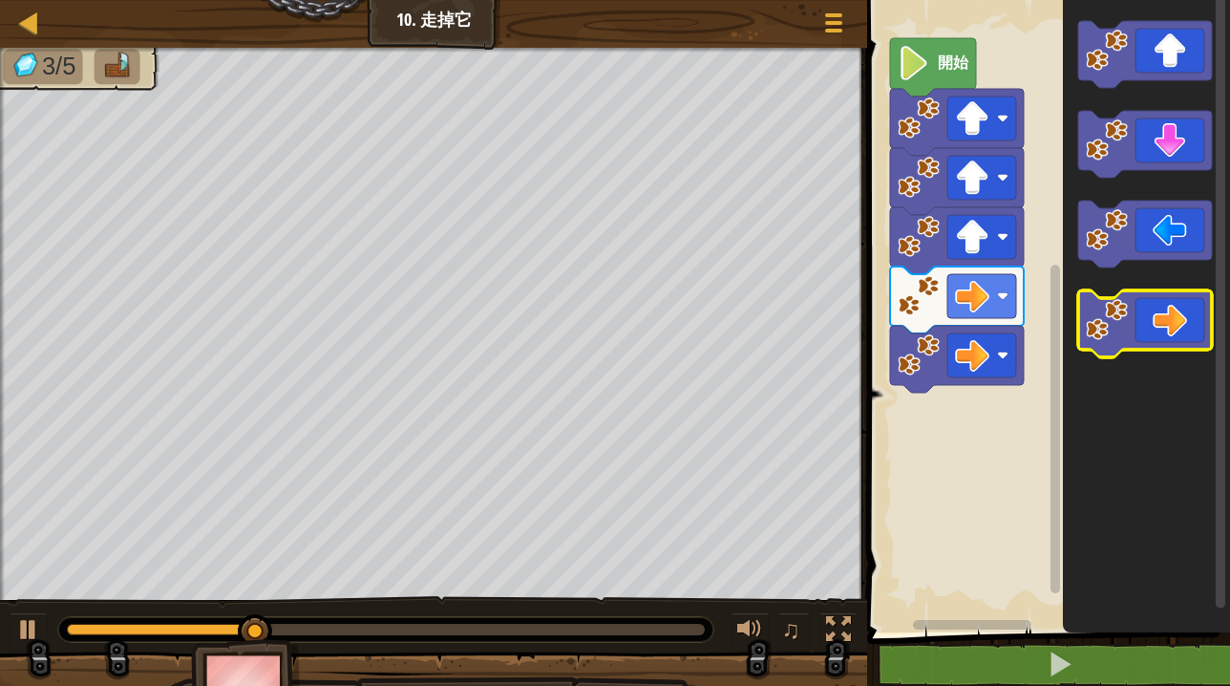
click at [1170, 326] on icon "Blockly工作區" at bounding box center [1145, 323] width 134 height 67
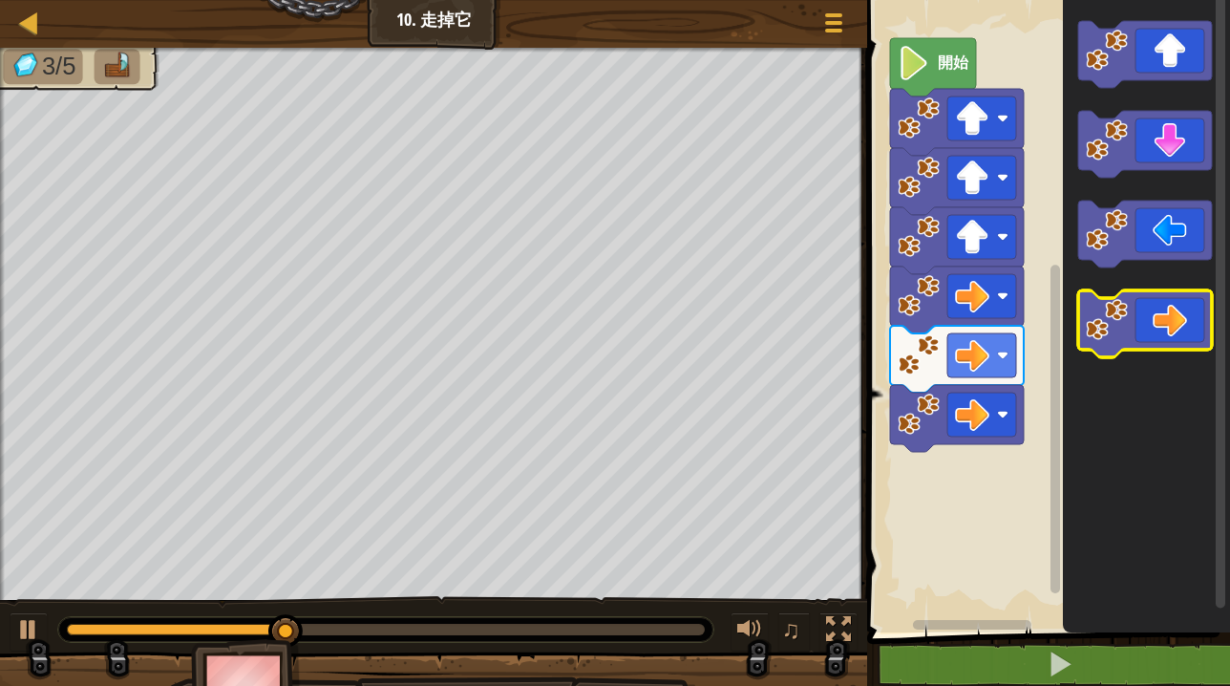
click at [1170, 326] on icon "Blockly工作區" at bounding box center [1145, 323] width 134 height 67
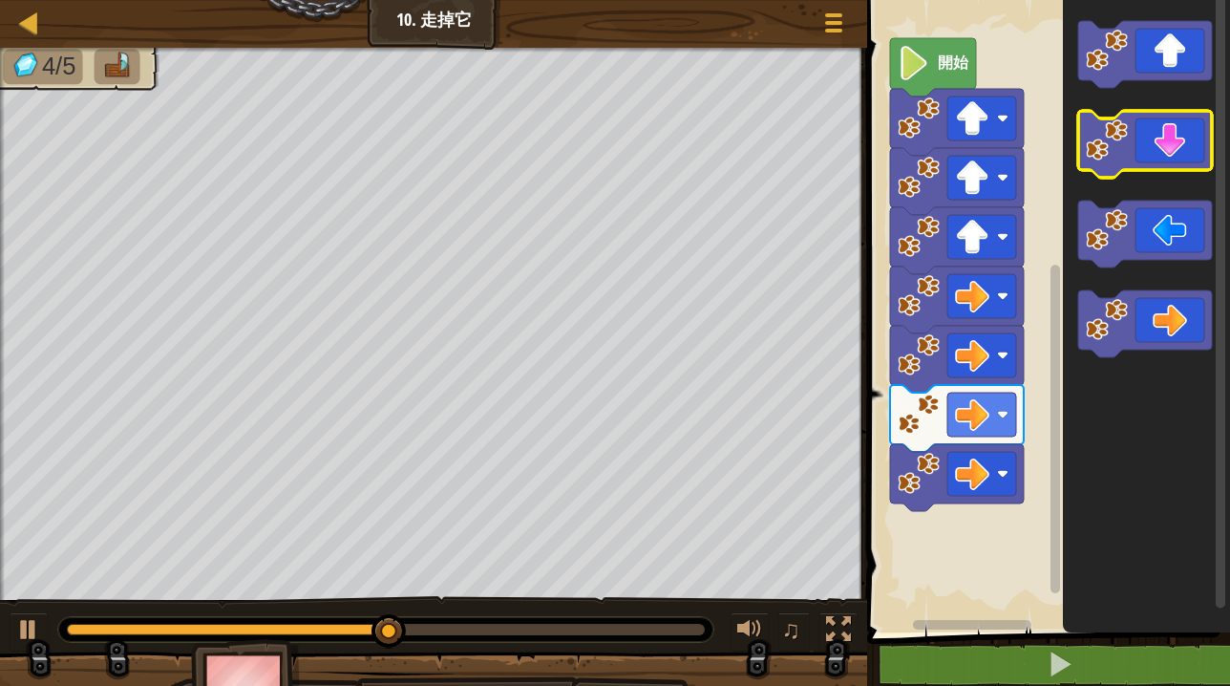
click at [1176, 155] on icon "Blockly工作區" at bounding box center [1145, 144] width 134 height 67
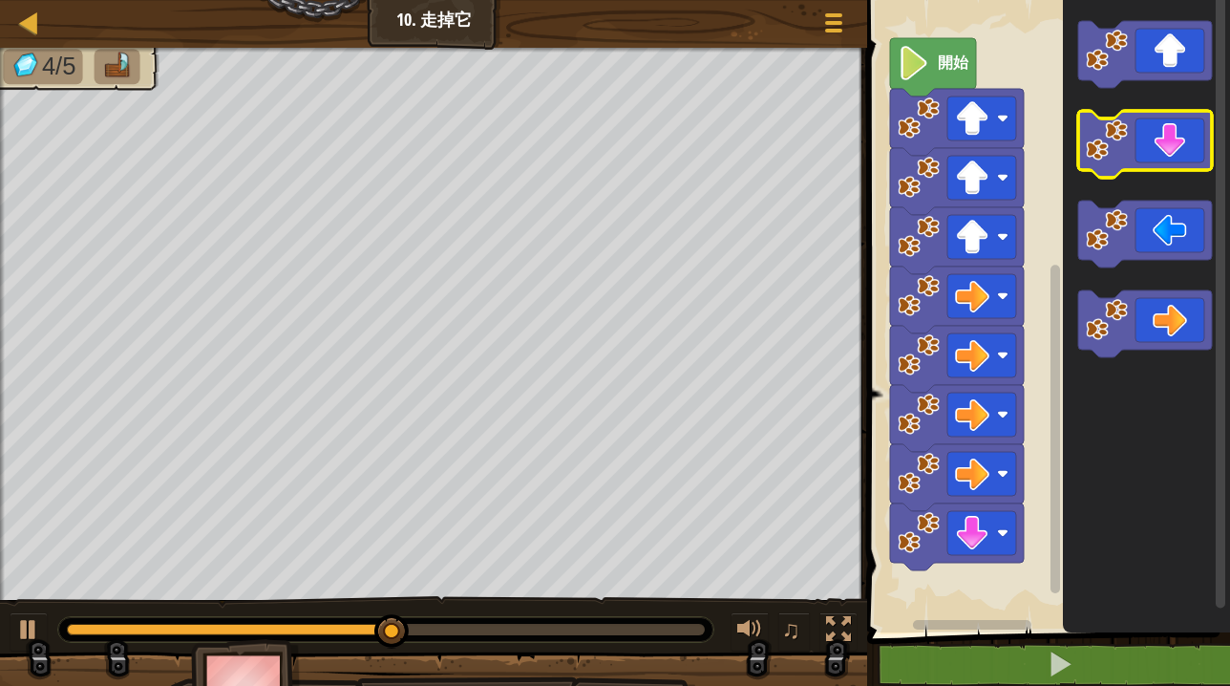
click at [1176, 155] on icon "Blockly工作區" at bounding box center [1145, 144] width 134 height 67
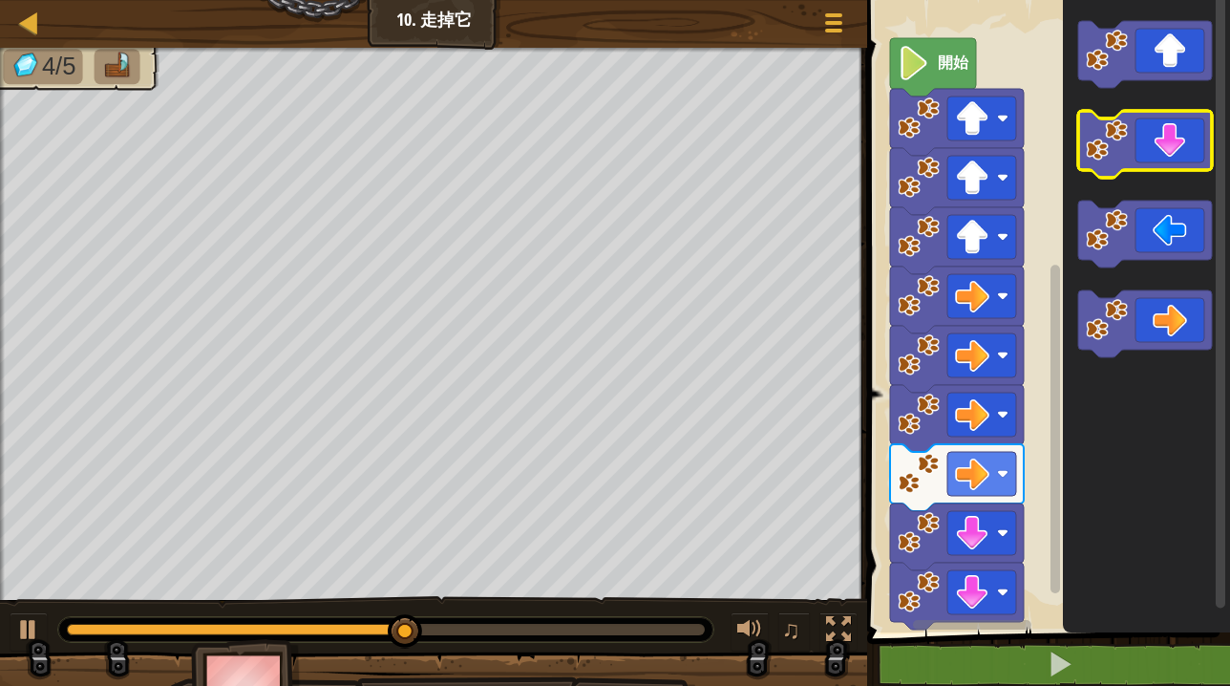
click at [1176, 155] on icon "Blockly工作區" at bounding box center [1145, 144] width 134 height 67
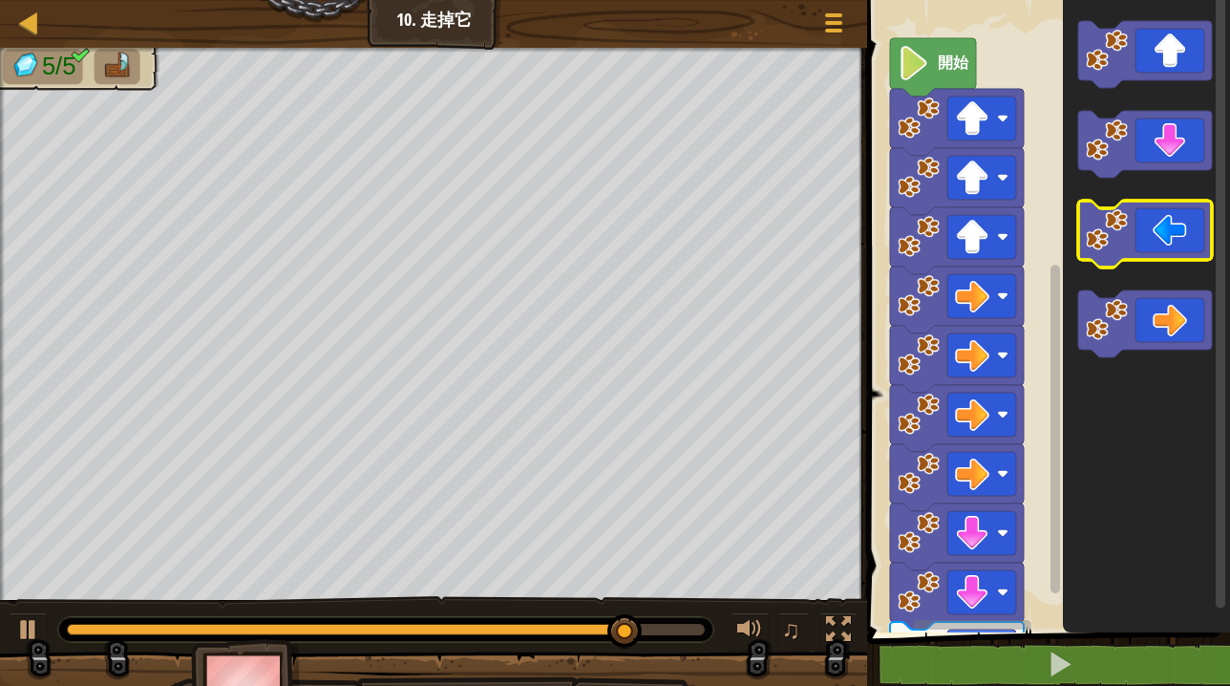
click at [1143, 231] on icon "Blockly工作區" at bounding box center [1145, 234] width 134 height 67
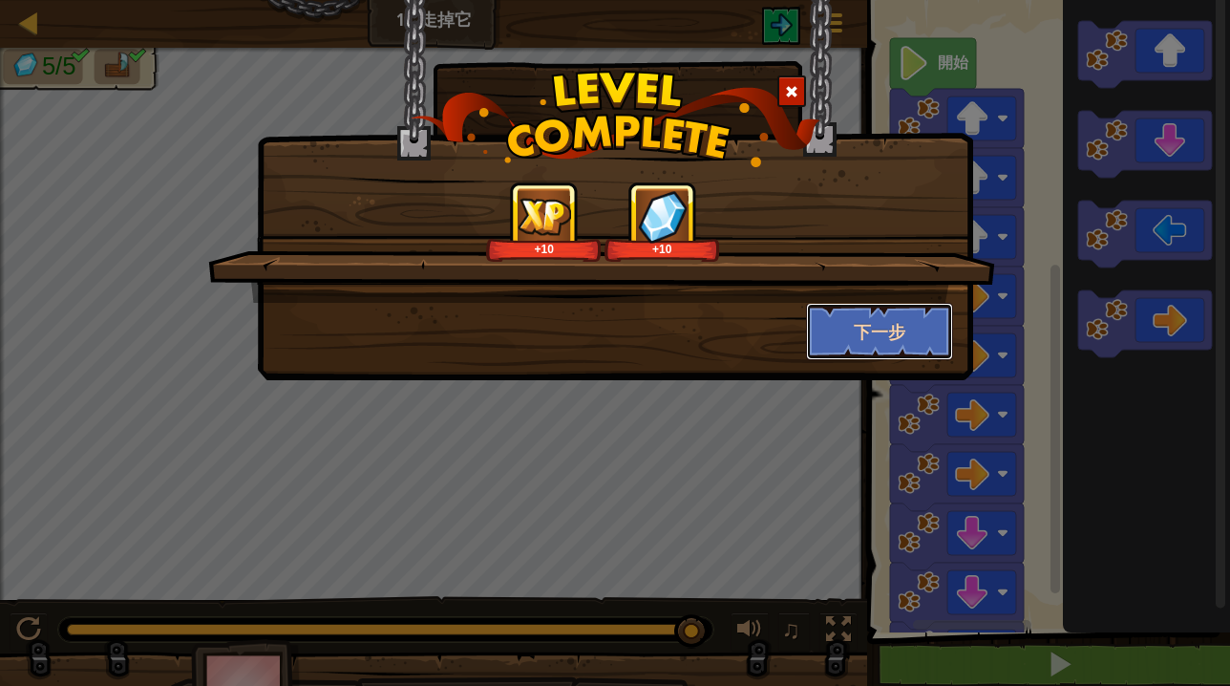
click at [897, 331] on button "下一步" at bounding box center [880, 331] width 148 height 57
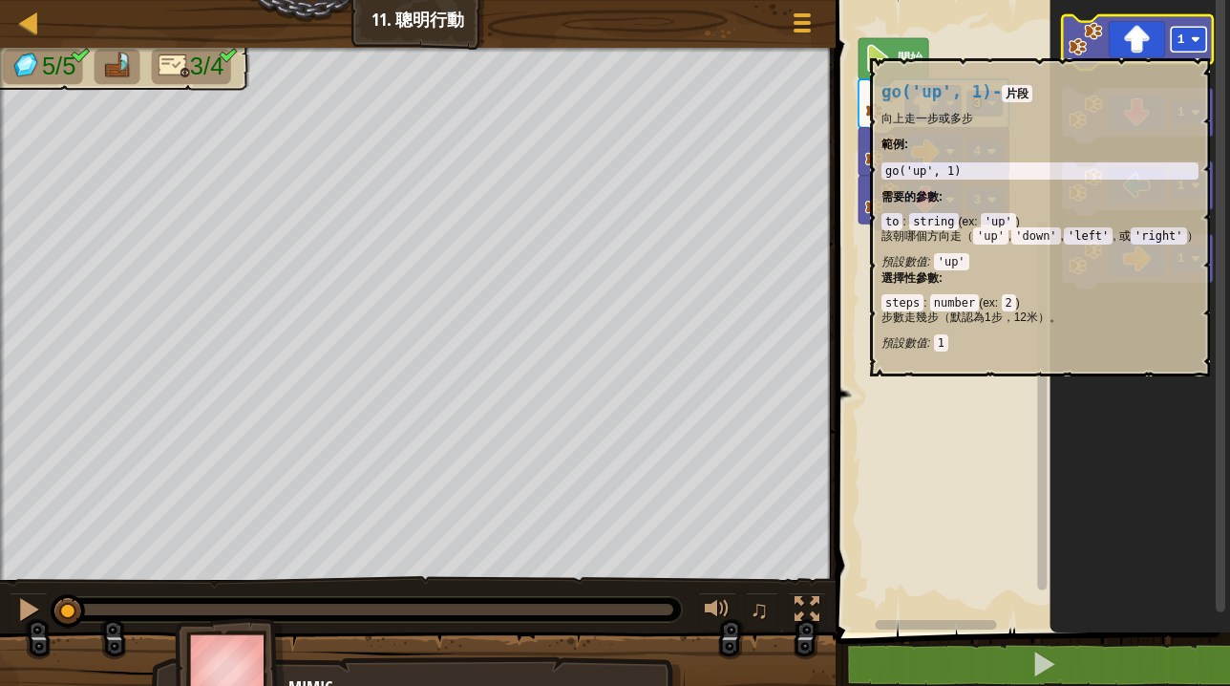
click at [1182, 46] on rect "Blockly工作區" at bounding box center [1188, 39] width 35 height 25
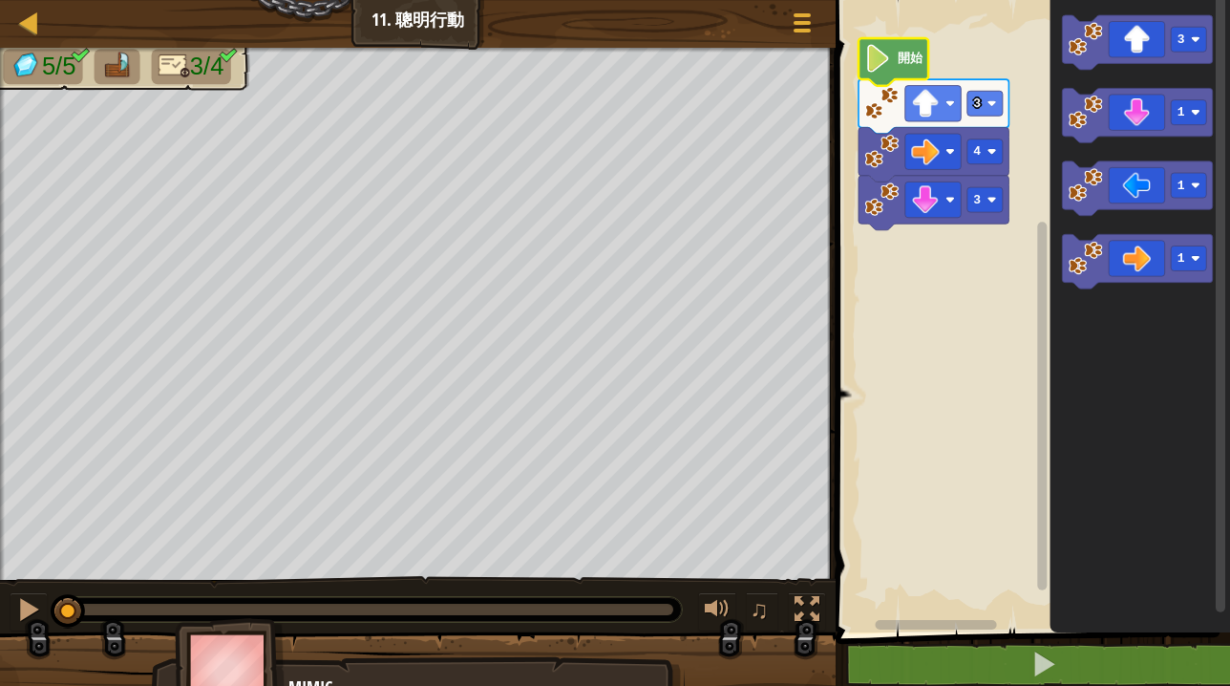
click at [896, 47] on icon "Blockly工作區" at bounding box center [894, 62] width 70 height 48
click at [889, 59] on image "Blockly工作區" at bounding box center [877, 59] width 27 height 28
click at [868, 64] on image "Blockly工作區" at bounding box center [877, 59] width 27 height 28
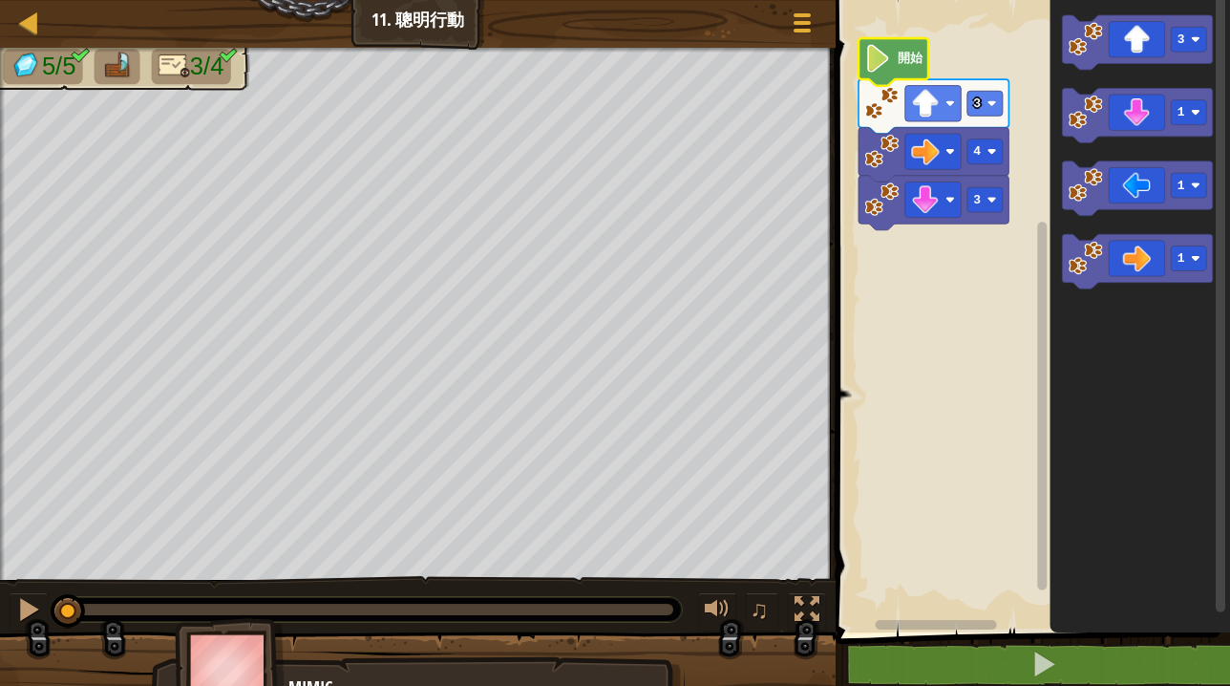
click at [868, 64] on image "Blockly工作區" at bounding box center [877, 59] width 27 height 28
click at [924, 388] on rect "Blockly工作區" at bounding box center [1030, 311] width 400 height 642
click at [904, 63] on text "開始" at bounding box center [910, 59] width 26 height 14
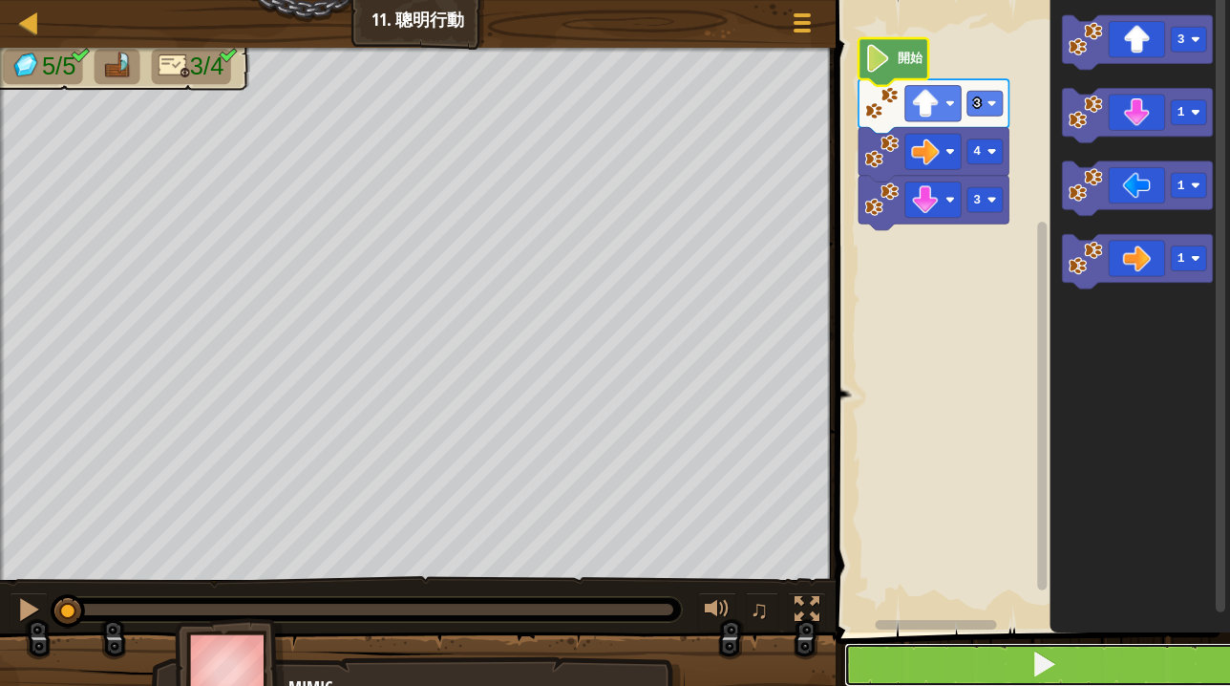
click at [968, 668] on button at bounding box center [1044, 665] width 400 height 44
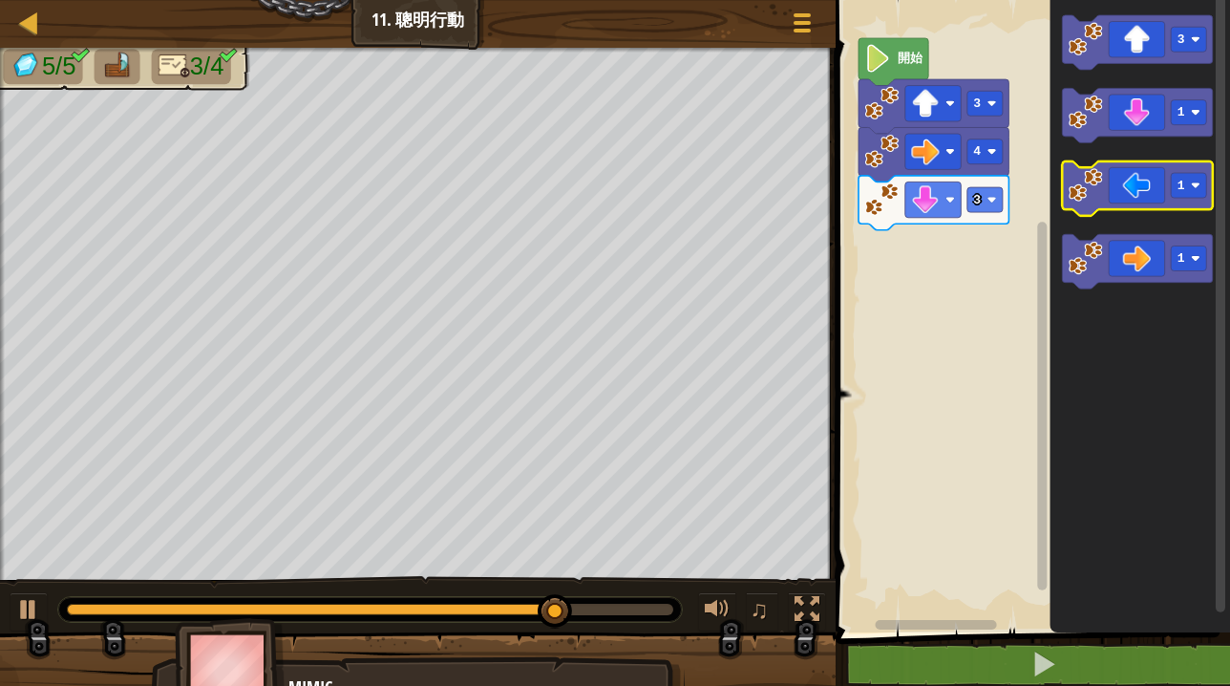
click at [1151, 180] on icon "Blockly工作區" at bounding box center [1137, 188] width 150 height 54
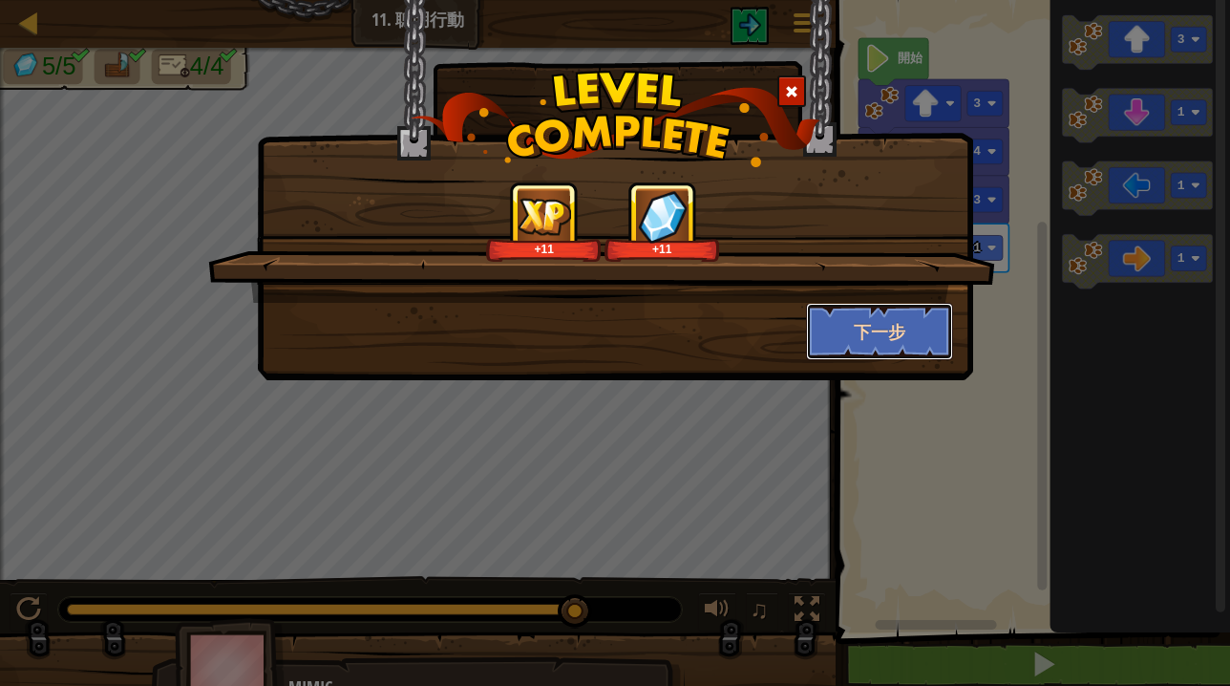
click at [858, 341] on button "下一步" at bounding box center [880, 331] width 148 height 57
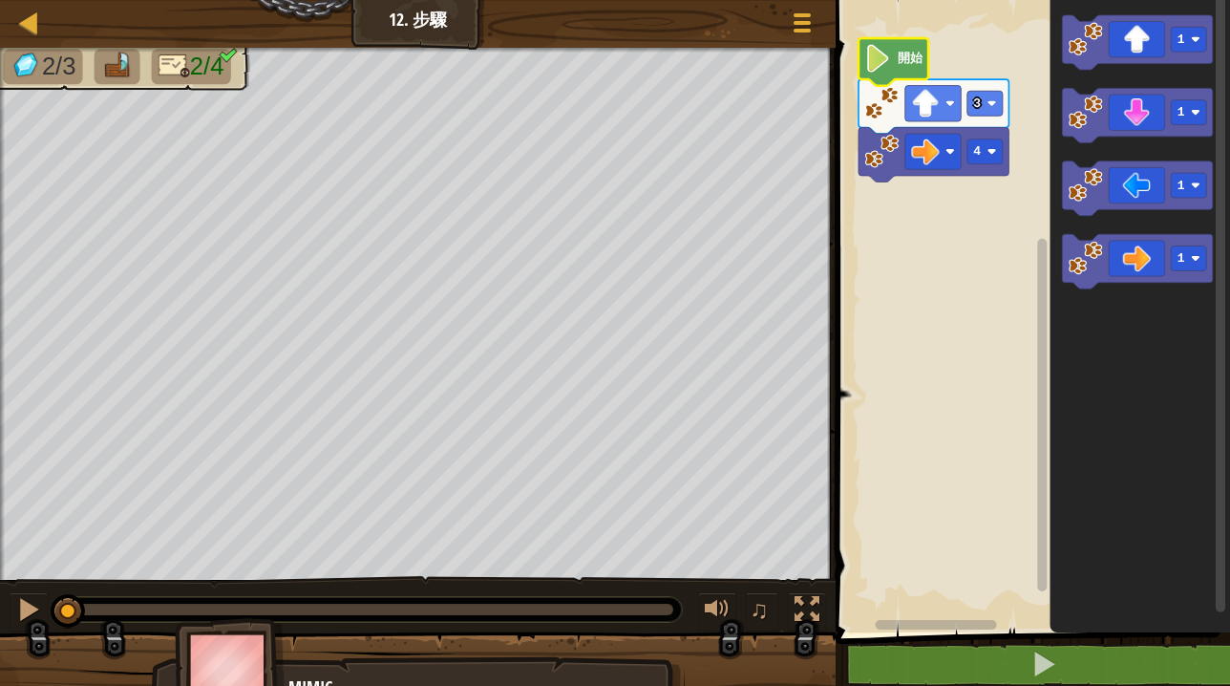
click at [903, 65] on g "4 3 開始" at bounding box center [934, 109] width 150 height 143
click at [901, 56] on text "開始" at bounding box center [910, 59] width 26 height 14
click at [1134, 46] on icon "Blockly工作區" at bounding box center [1137, 42] width 150 height 54
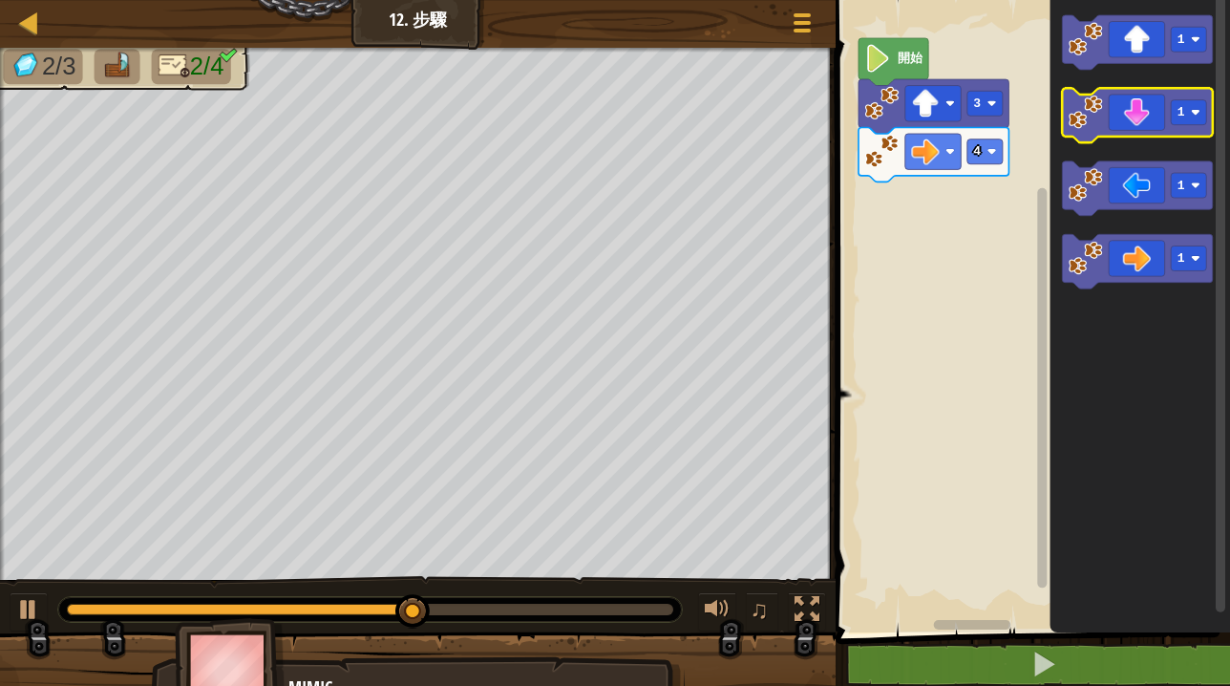
click at [1117, 113] on icon "Blockly工作區" at bounding box center [1137, 115] width 150 height 54
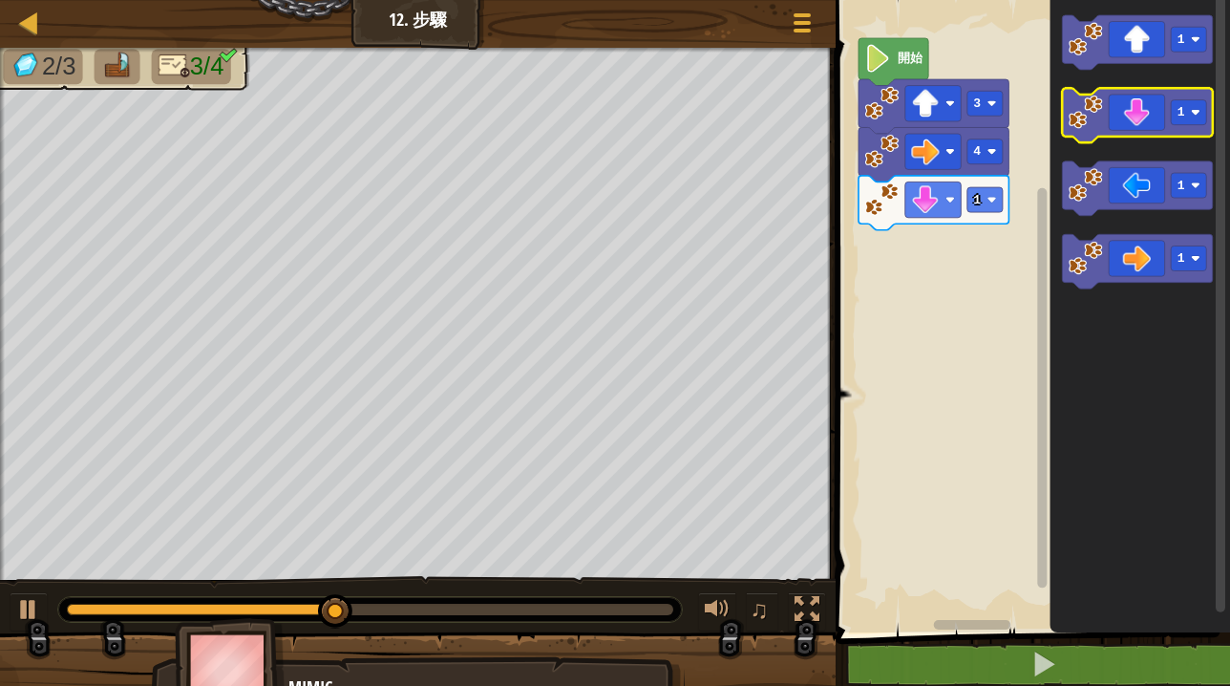
click at [1117, 113] on icon "Blockly工作區" at bounding box center [1137, 115] width 150 height 54
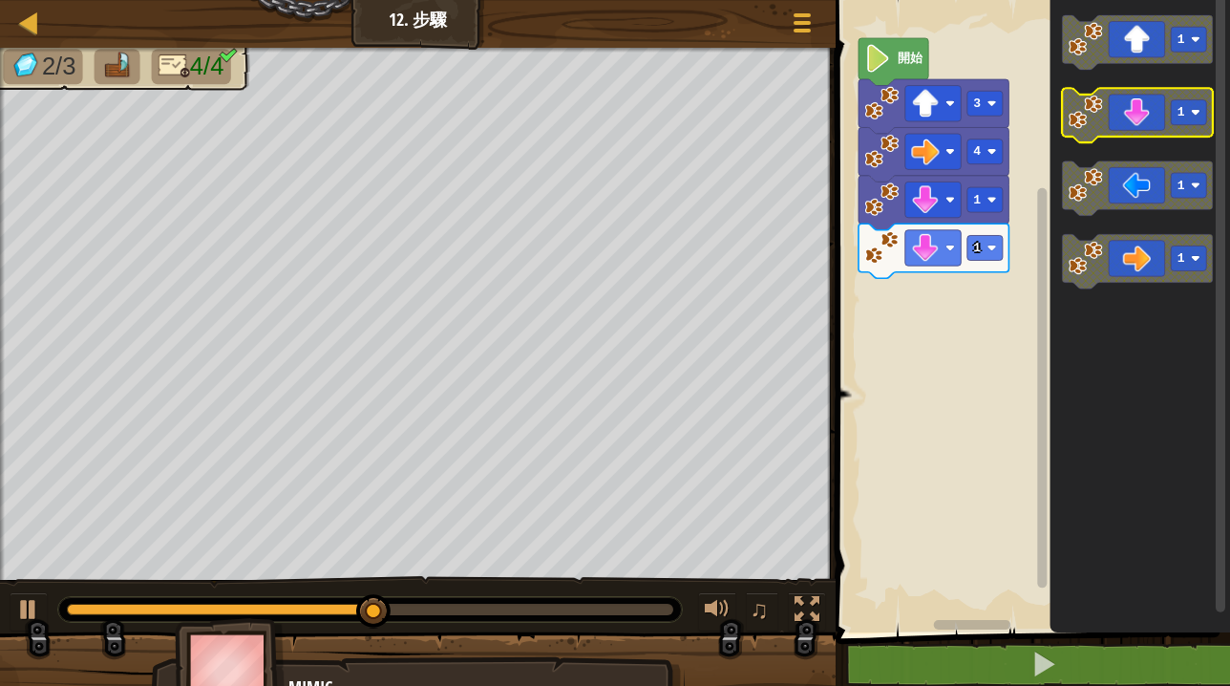
click at [1117, 114] on icon "Blockly工作區" at bounding box center [1137, 115] width 150 height 54
click at [1138, 124] on icon "Blockly工作區" at bounding box center [1137, 115] width 150 height 54
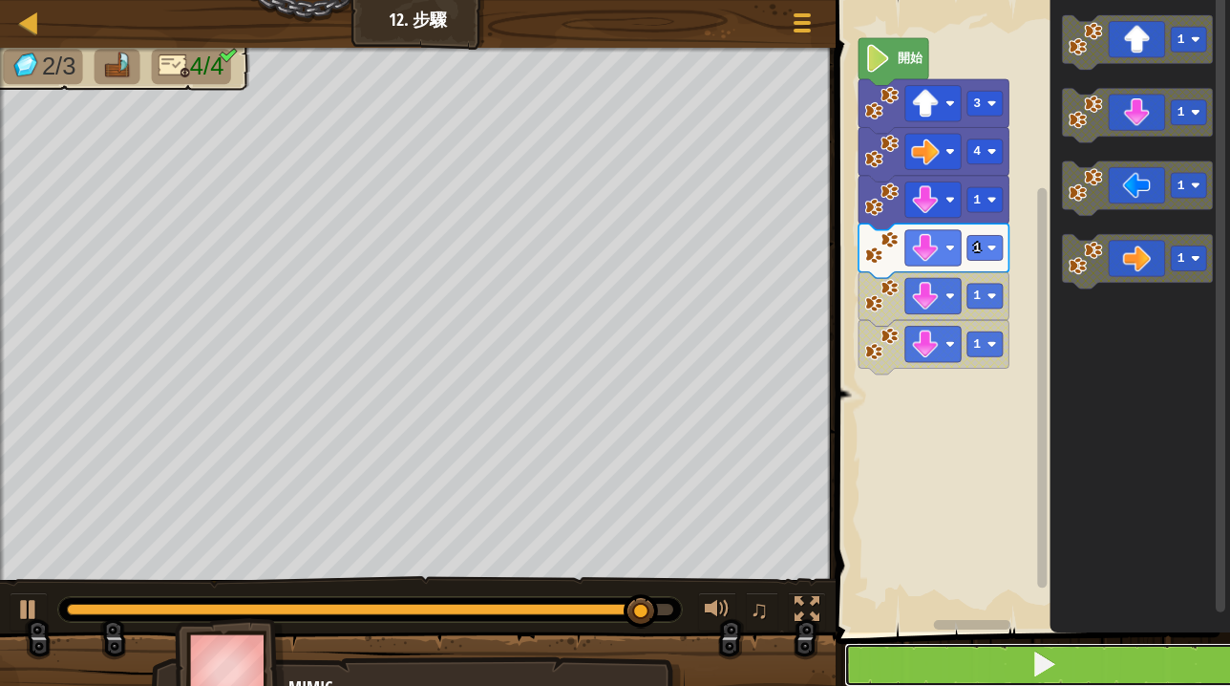
click at [888, 665] on button at bounding box center [1044, 665] width 400 height 44
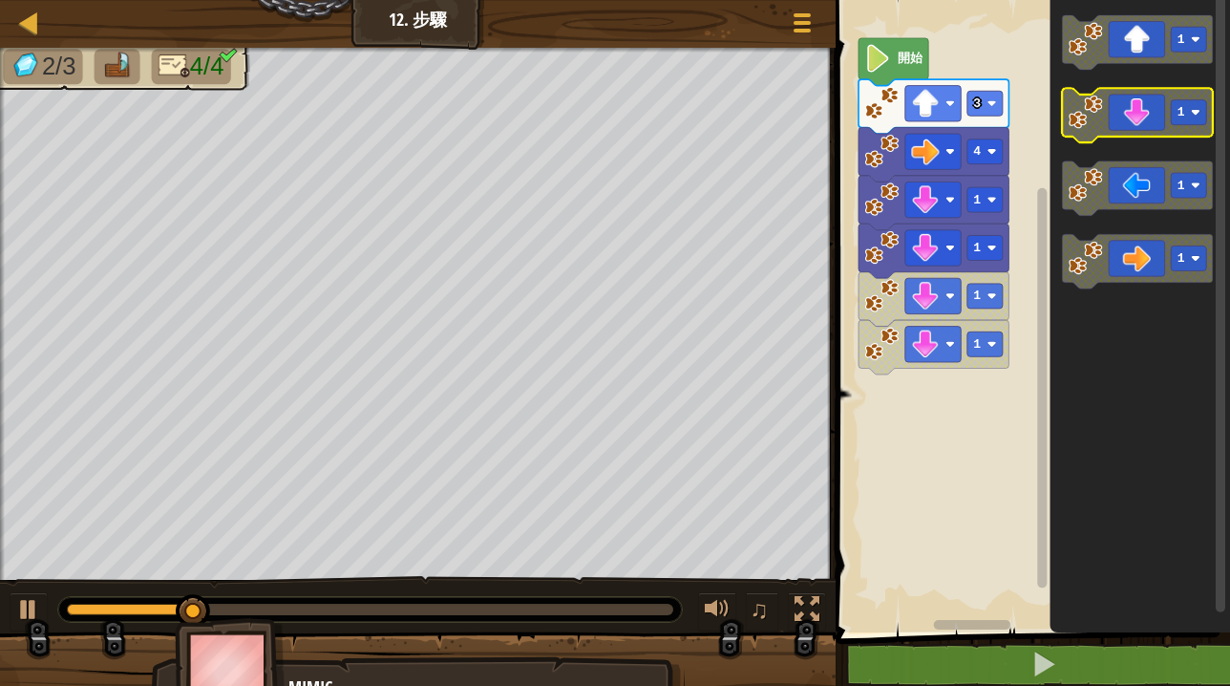
click at [1156, 120] on icon "Blockly工作區" at bounding box center [1137, 115] width 150 height 54
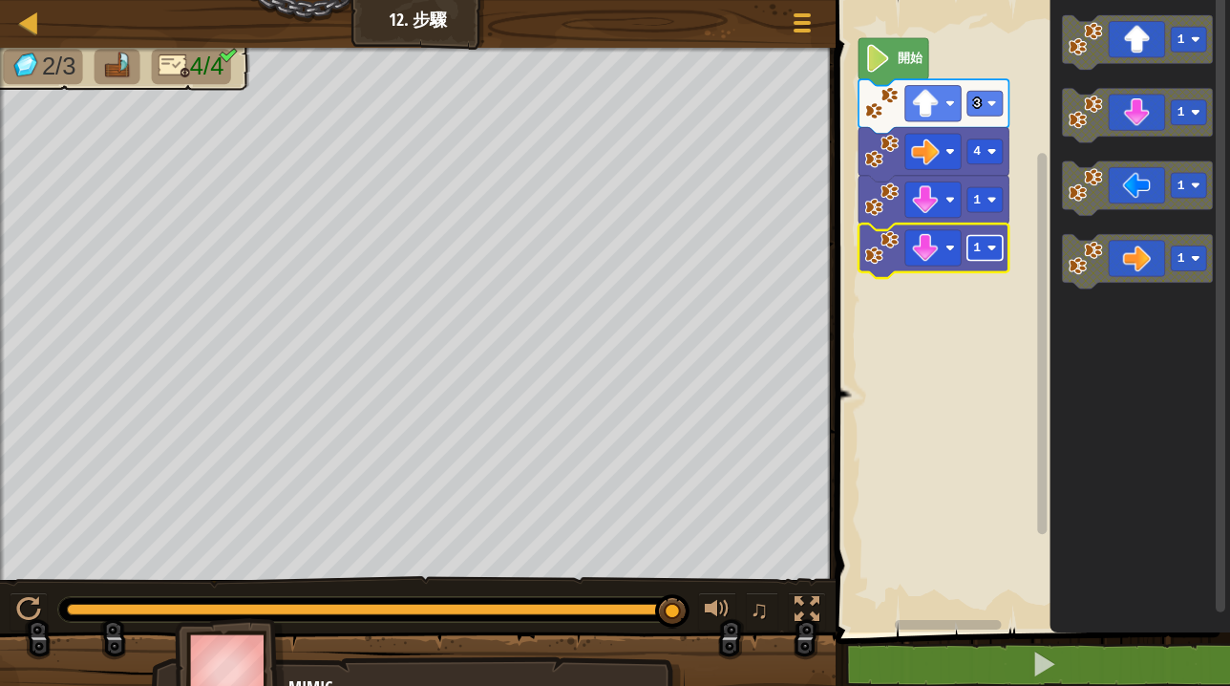
click at [992, 248] on image "Blockly工作區" at bounding box center [991, 249] width 10 height 10
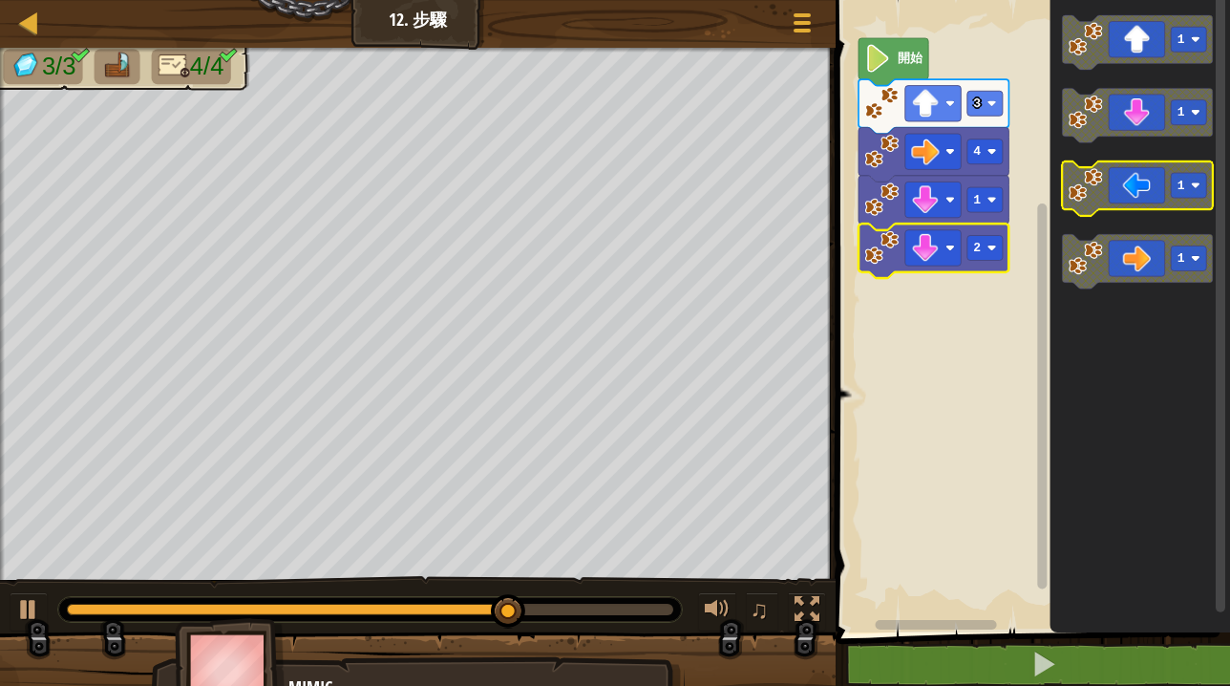
click at [1130, 187] on icon "Blockly工作區" at bounding box center [1137, 188] width 150 height 54
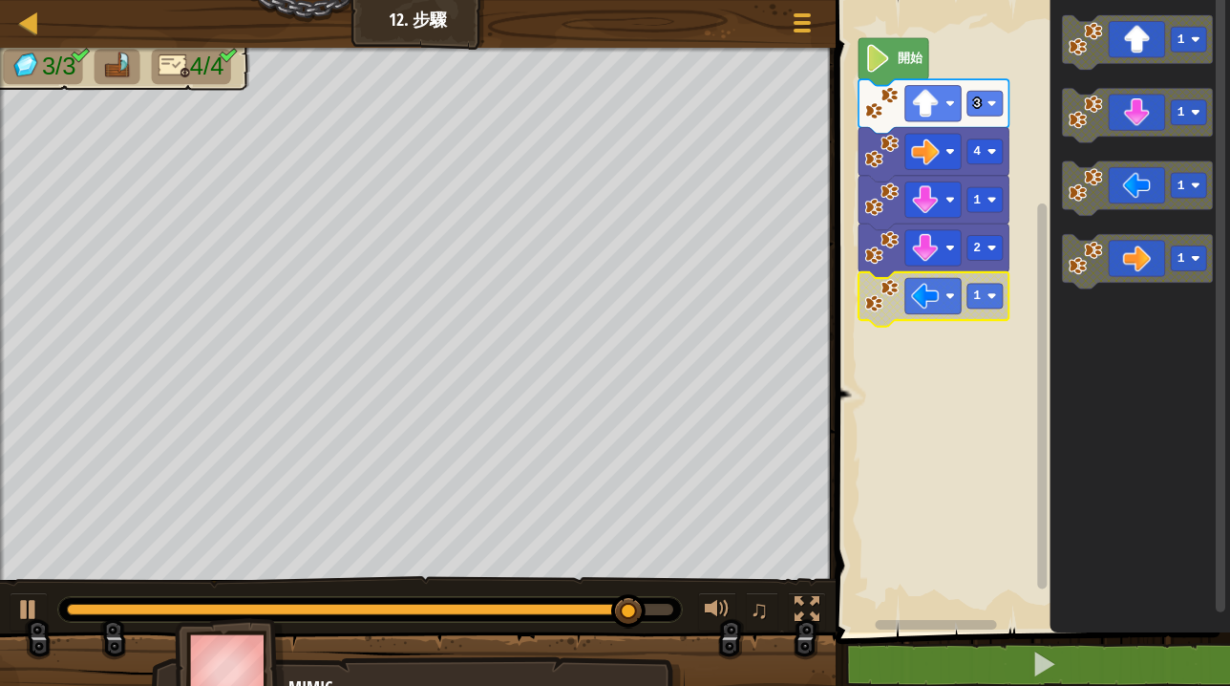
click at [986, 277] on icon "Blockly工作區" at bounding box center [934, 299] width 150 height 54
click at [986, 303] on rect "Blockly工作區" at bounding box center [984, 296] width 35 height 25
click at [635, 615] on div at bounding box center [370, 609] width 624 height 25
click at [619, 602] on div at bounding box center [370, 609] width 624 height 25
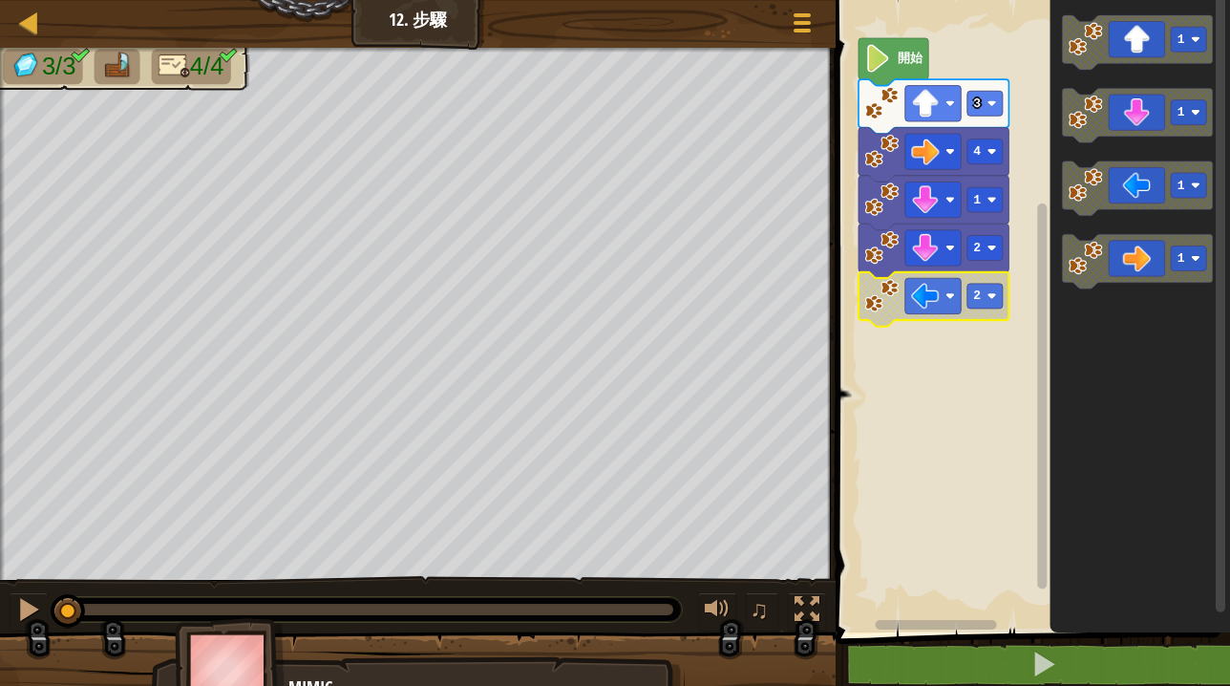
drag, startPoint x: 668, startPoint y: 608, endPoint x: -40, endPoint y: 612, distance: 708.6
click at [0, 0] on html "地圖 初級 12. 步驟 遊戲選單 1 ההההההההההההההההההההההההההההההההההההההההההההההההההההההההההה…" at bounding box center [615, 0] width 1230 height 0
click at [35, 602] on div at bounding box center [28, 609] width 25 height 25
click at [922, 401] on rect "Blockly工作區" at bounding box center [1030, 311] width 400 height 642
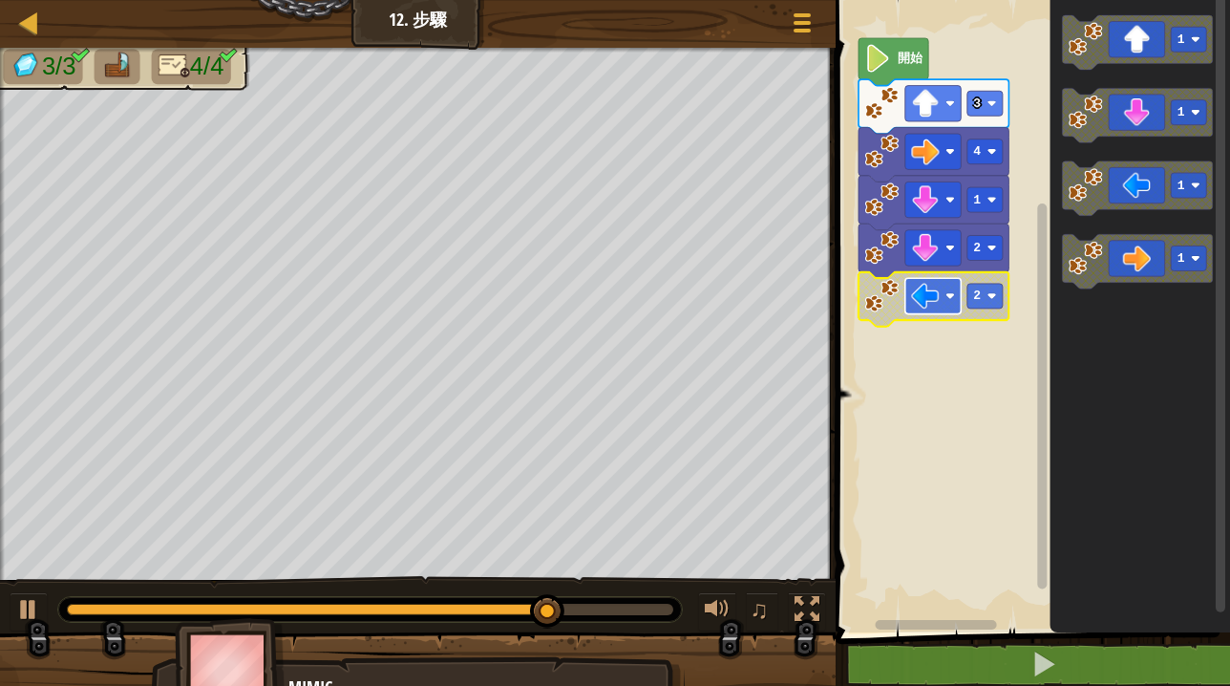
click at [907, 305] on rect "Blockly工作區" at bounding box center [933, 295] width 56 height 35
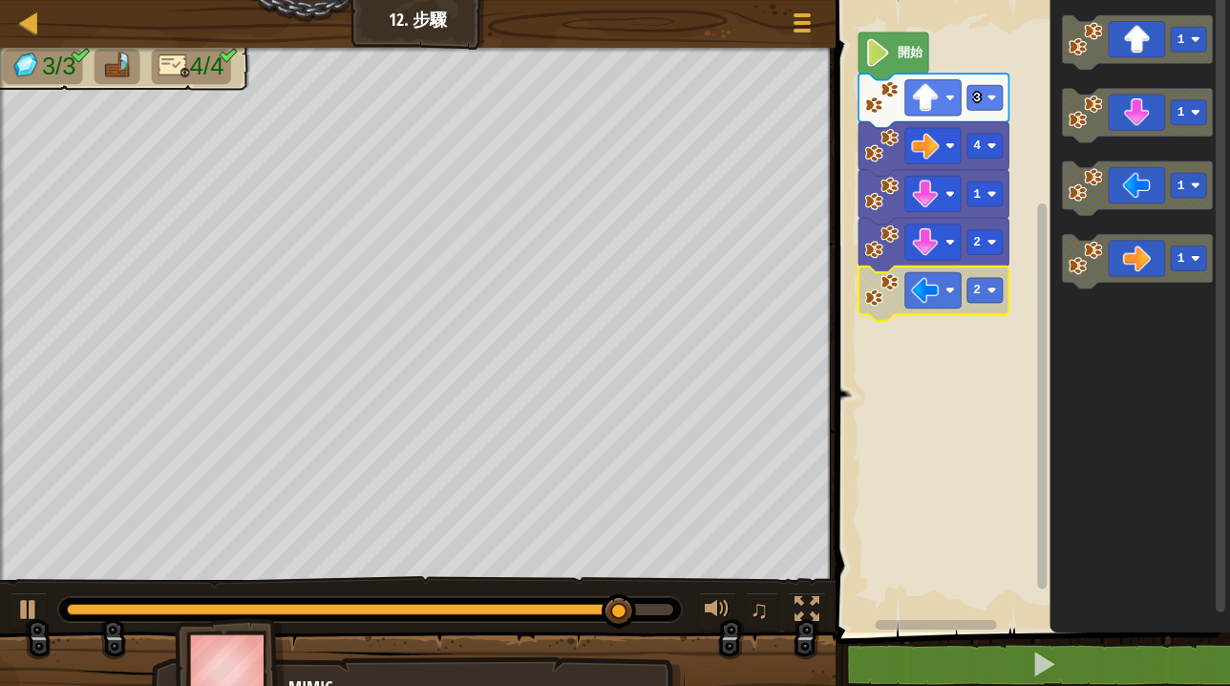
click at [1049, 401] on rect "Blockly工作區" at bounding box center [1042, 304] width 14 height 626
click at [937, 323] on rect "Blockly工作區" at bounding box center [1030, 311] width 400 height 642
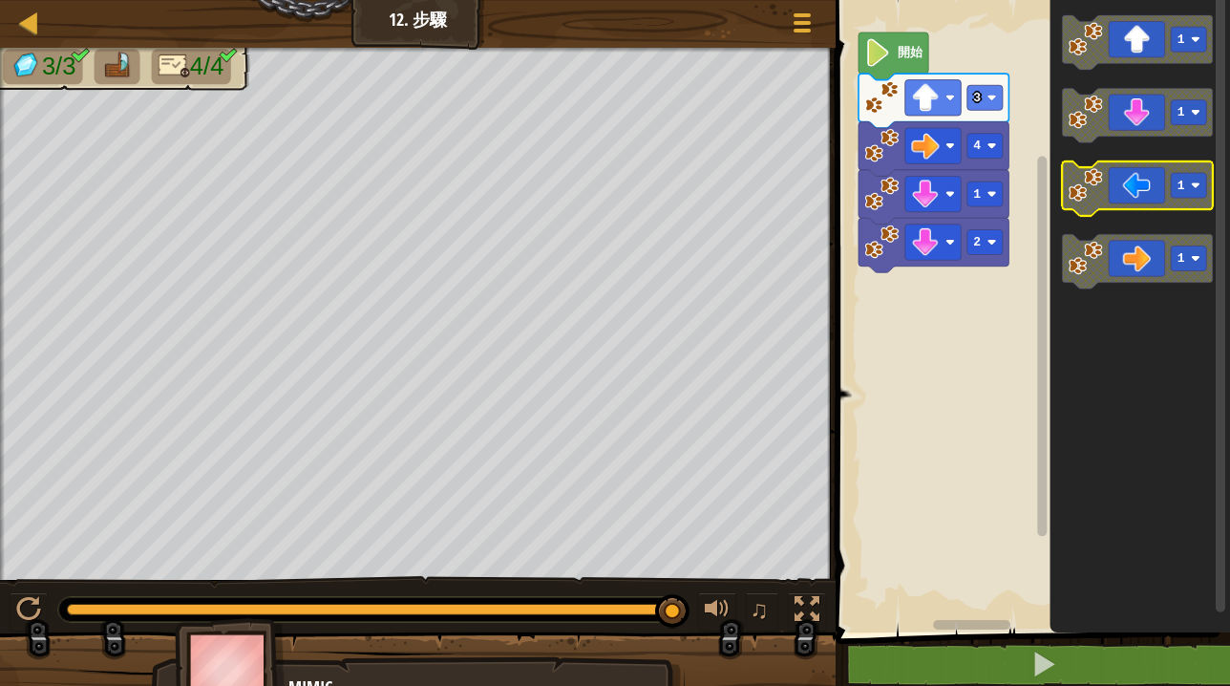
click at [1128, 171] on icon "Blockly工作區" at bounding box center [1137, 188] width 150 height 54
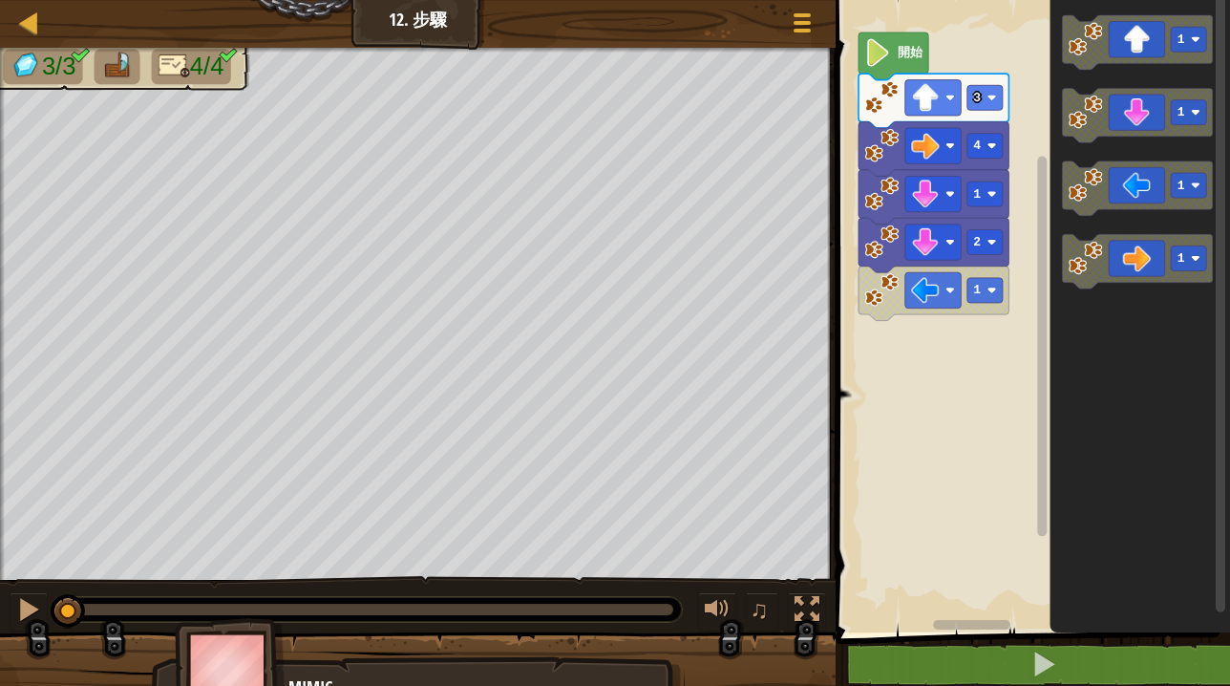
drag, startPoint x: 658, startPoint y: 601, endPoint x: -40, endPoint y: 637, distance: 699.0
click at [0, 0] on html "地圖 初級 12. 步驟 遊戲選單 1 ההההההההההההההההההההההההההההההההההההההההההההההההההההההההההה…" at bounding box center [615, 0] width 1230 height 0
click at [31, 611] on div at bounding box center [28, 609] width 25 height 25
click at [987, 286] on image "Blockly工作區" at bounding box center [991, 291] width 10 height 10
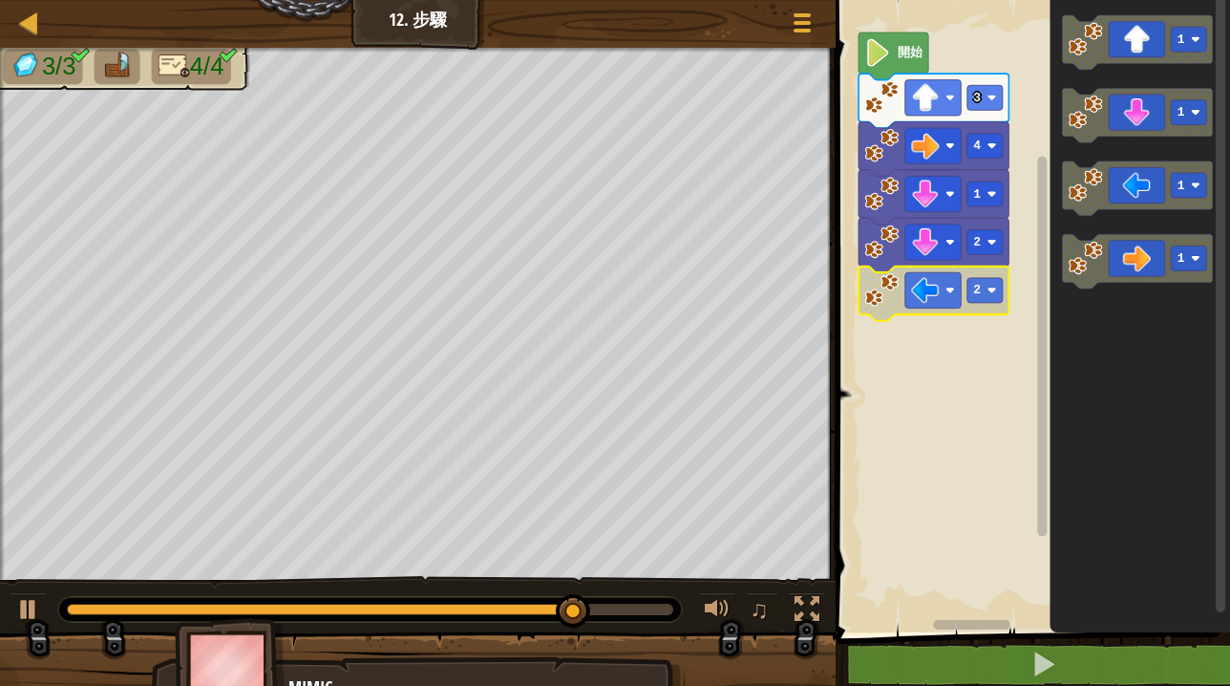
click at [885, 296] on image "Blockly工作區" at bounding box center [881, 290] width 34 height 34
click at [899, 335] on rect "Blockly工作區" at bounding box center [1030, 311] width 400 height 642
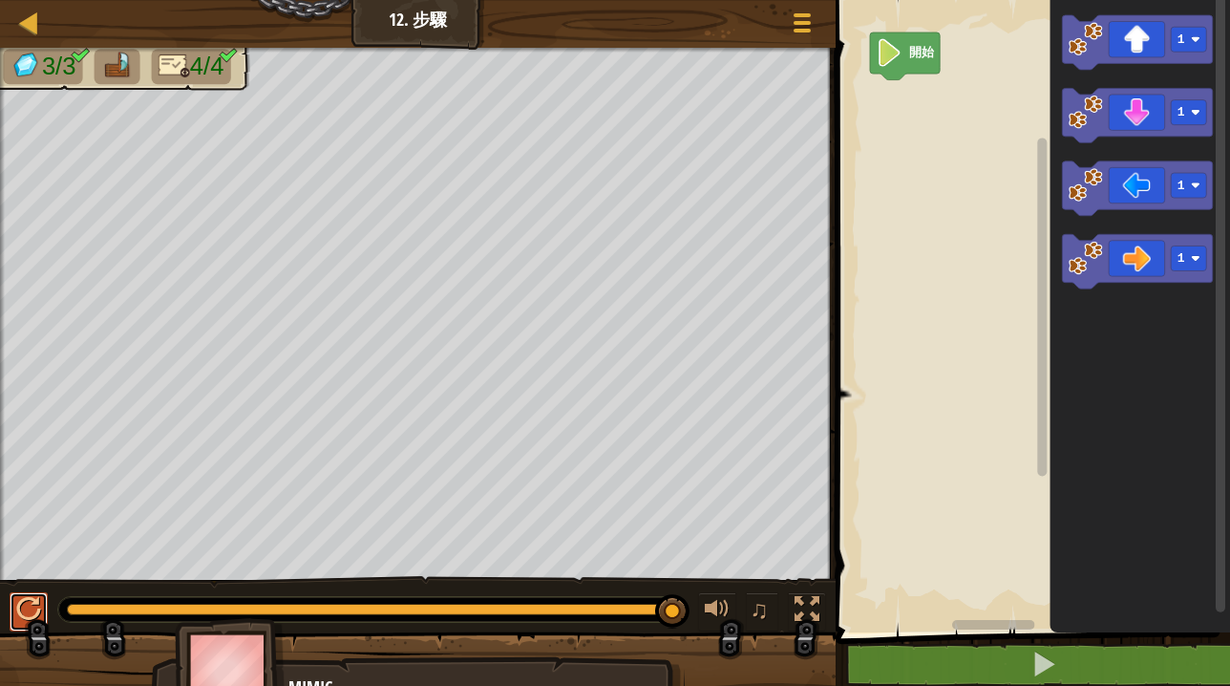
click at [30, 603] on div at bounding box center [28, 609] width 25 height 25
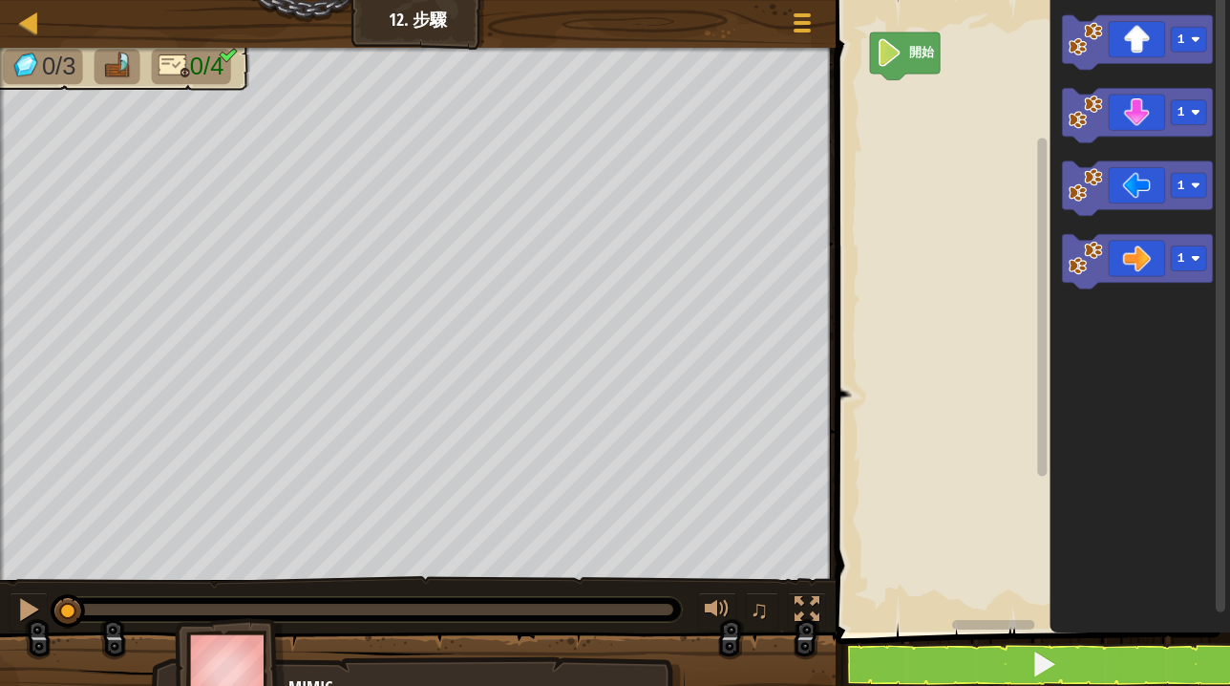
drag, startPoint x: 222, startPoint y: 601, endPoint x: 41, endPoint y: 580, distance: 181.7
click at [41, 579] on div "♫" at bounding box center [418, 604] width 836 height 57
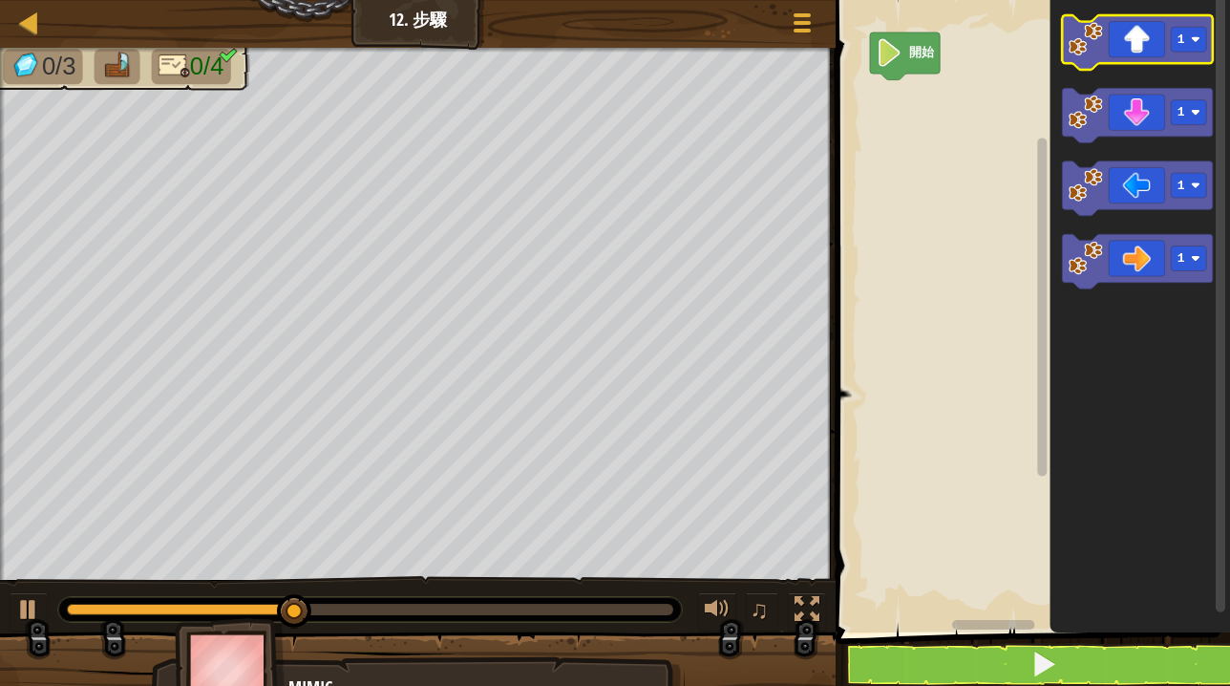
click at [1124, 53] on icon "Blockly工作區" at bounding box center [1137, 42] width 150 height 54
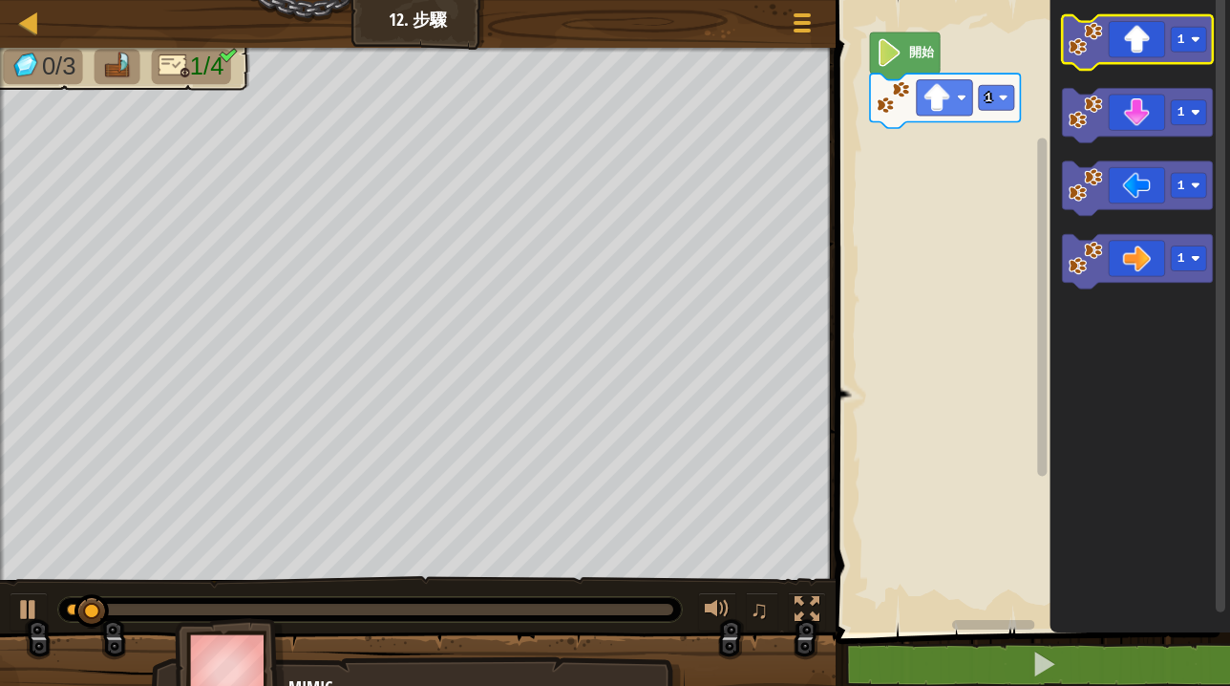
click at [1124, 53] on icon "Blockly工作區" at bounding box center [1137, 42] width 150 height 54
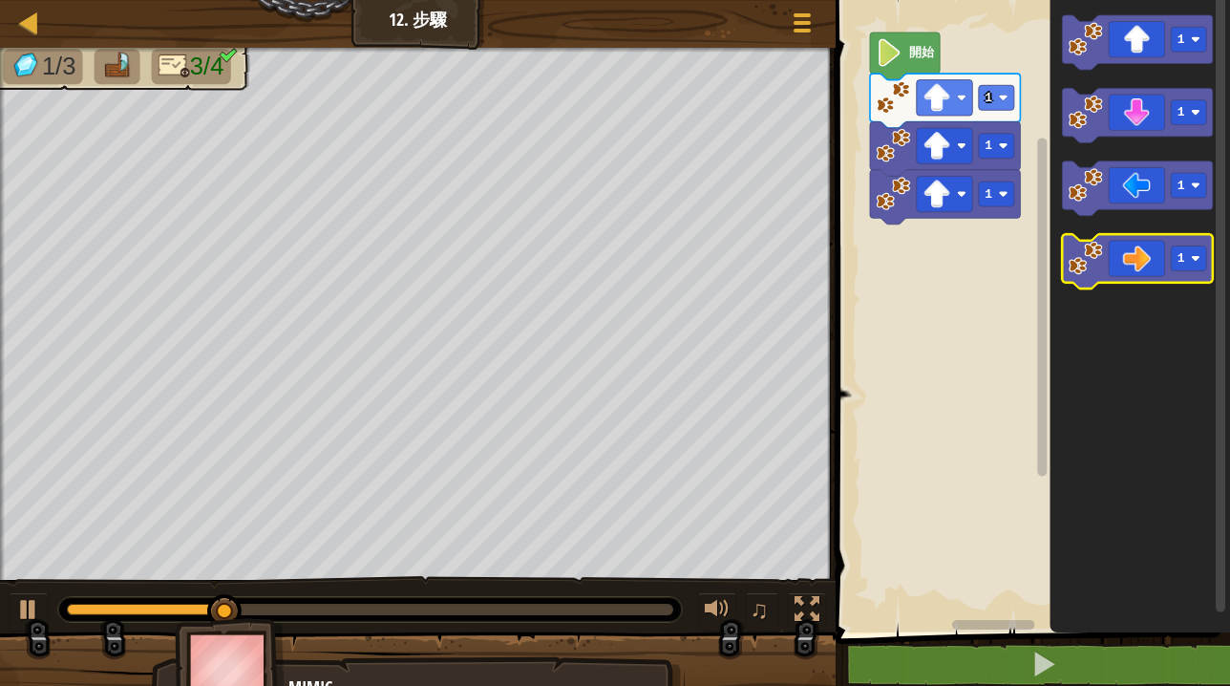
click at [1146, 244] on icon "Blockly工作區" at bounding box center [1137, 261] width 150 height 54
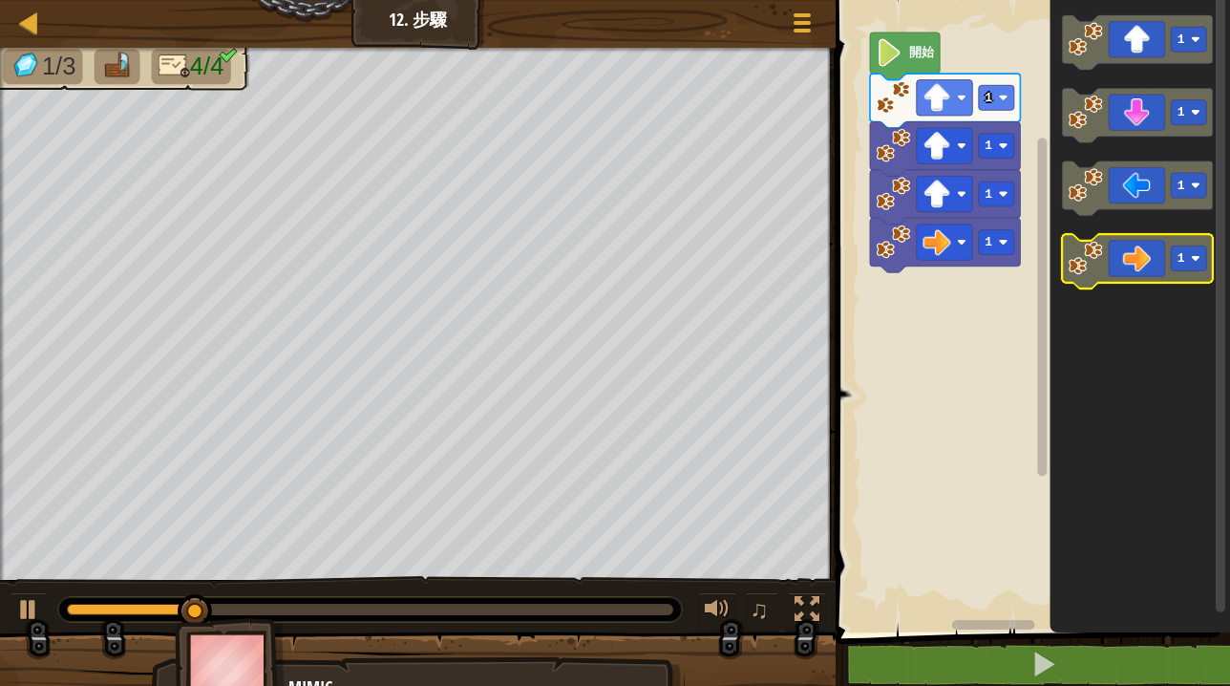
click at [1146, 244] on icon "Blockly工作區" at bounding box center [1137, 261] width 150 height 54
click at [1139, 266] on icon "Blockly工作區" at bounding box center [1137, 261] width 150 height 54
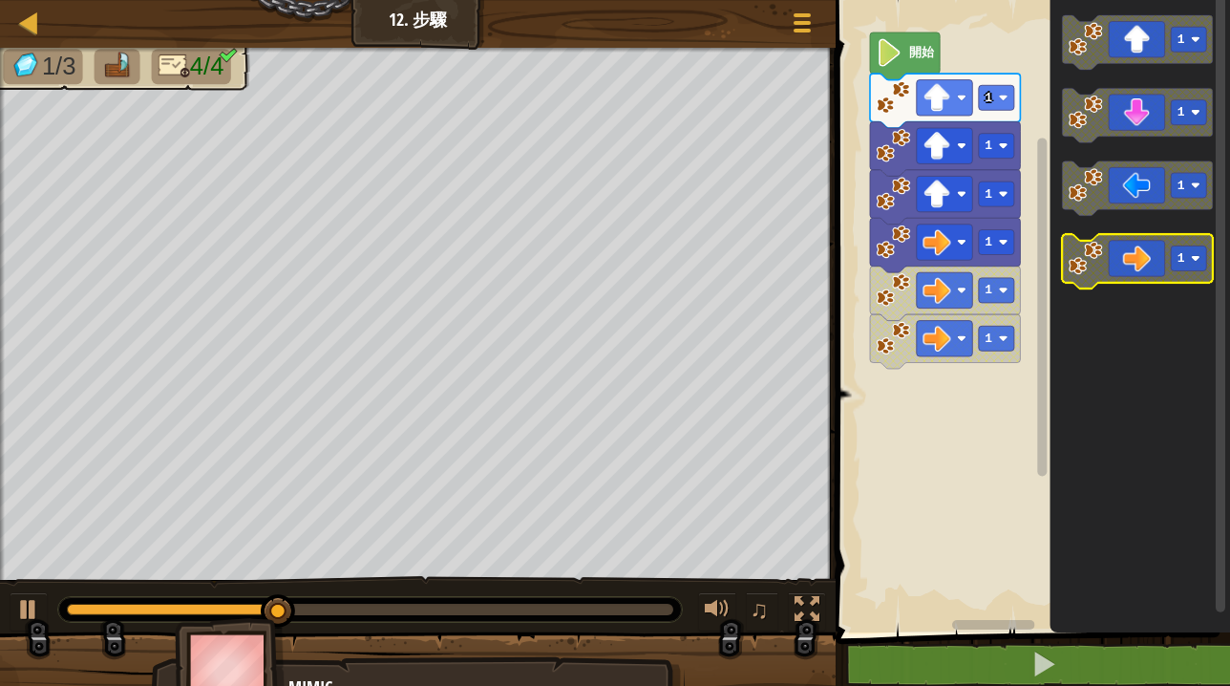
click at [1136, 265] on icon "Blockly工作區" at bounding box center [1137, 261] width 150 height 54
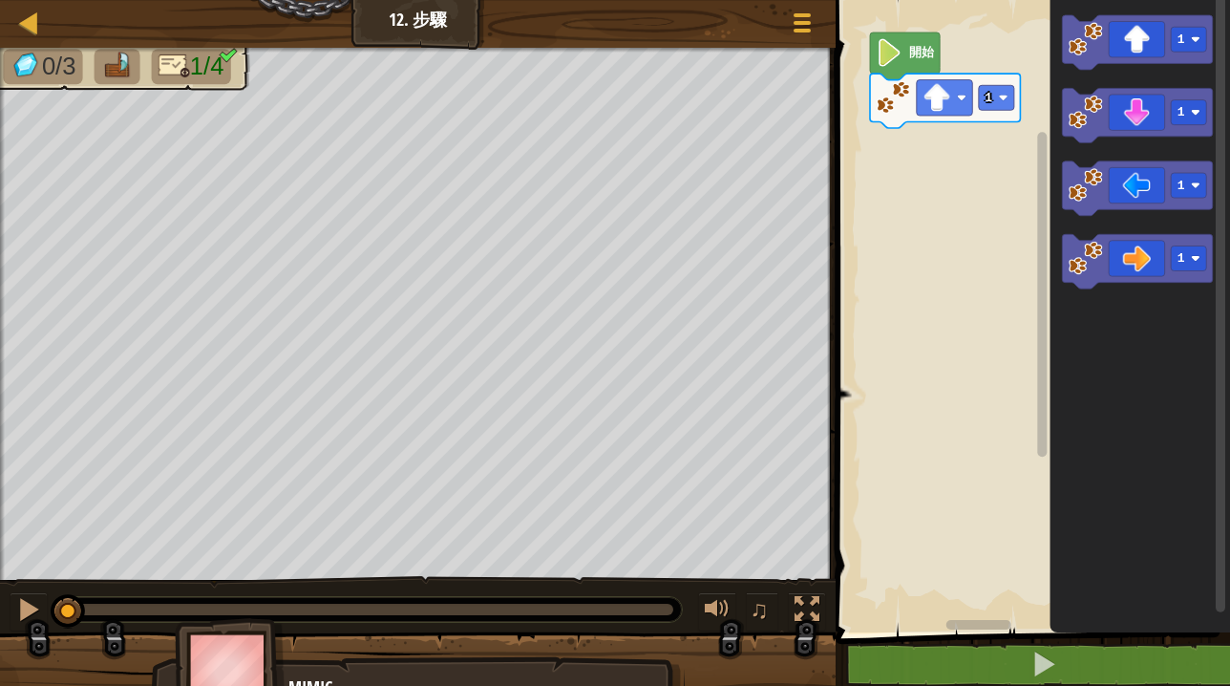
drag, startPoint x: 203, startPoint y: 601, endPoint x: 20, endPoint y: 587, distance: 183.8
click at [19, 587] on div "♫" at bounding box center [418, 604] width 836 height 57
click at [1002, 101] on image "Blockly工作區" at bounding box center [1003, 98] width 10 height 10
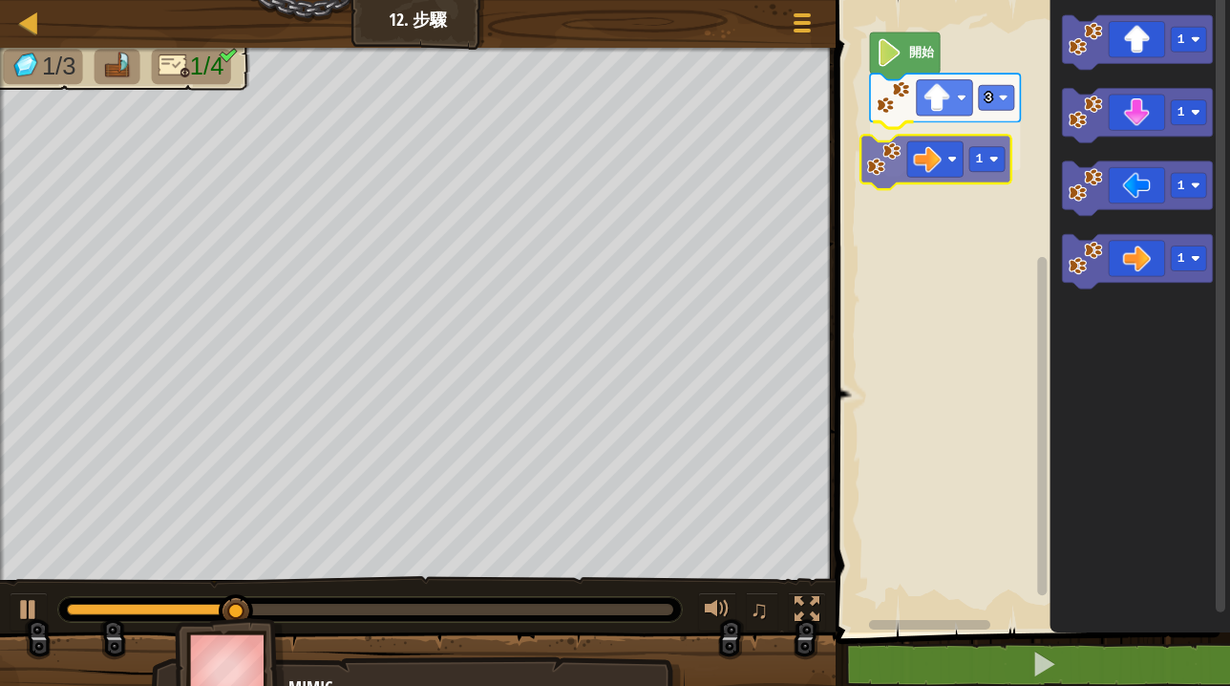
click at [929, 166] on div "開始 3 1 1 1 1 1 1" at bounding box center [1030, 311] width 400 height 642
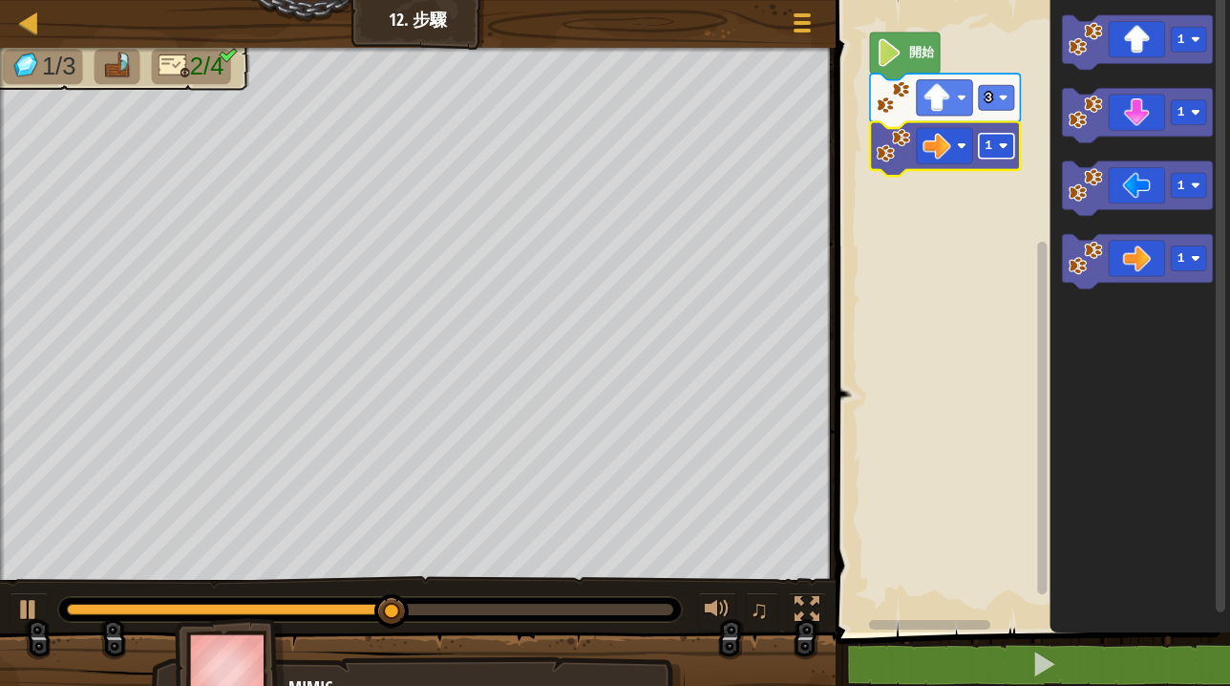
click at [987, 150] on text "1" at bounding box center [989, 145] width 8 height 14
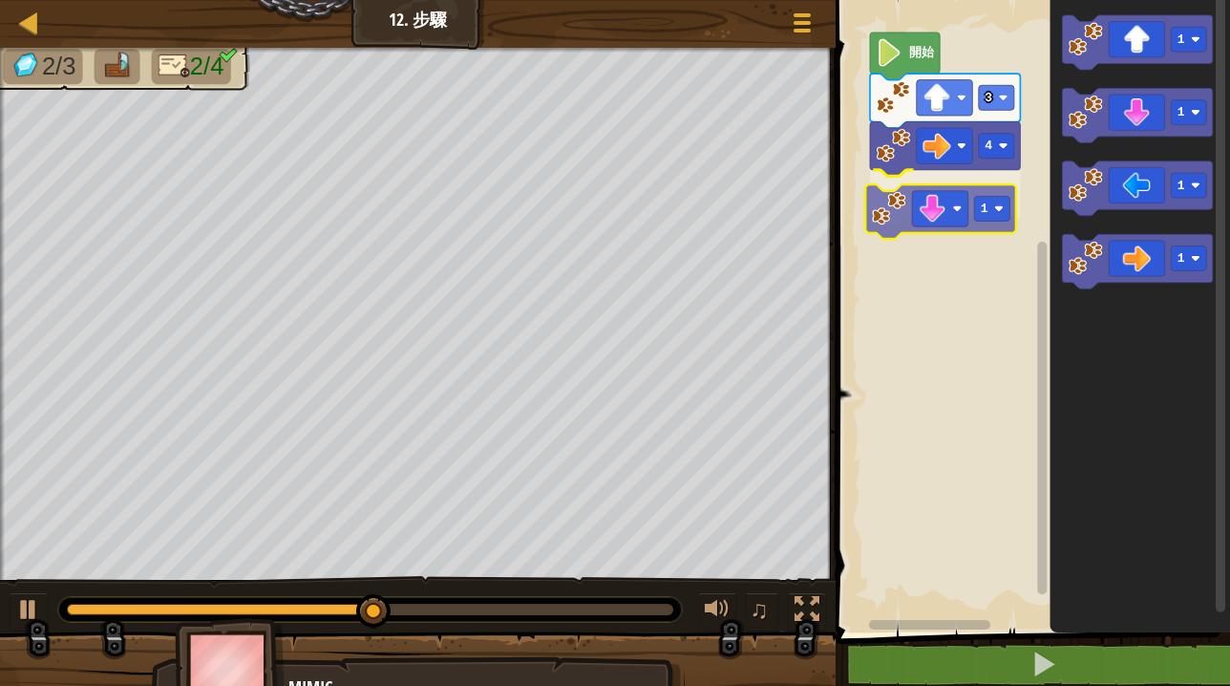
click at [952, 209] on div "開始 3 4 1 1 1 1 1 1" at bounding box center [1030, 311] width 400 height 642
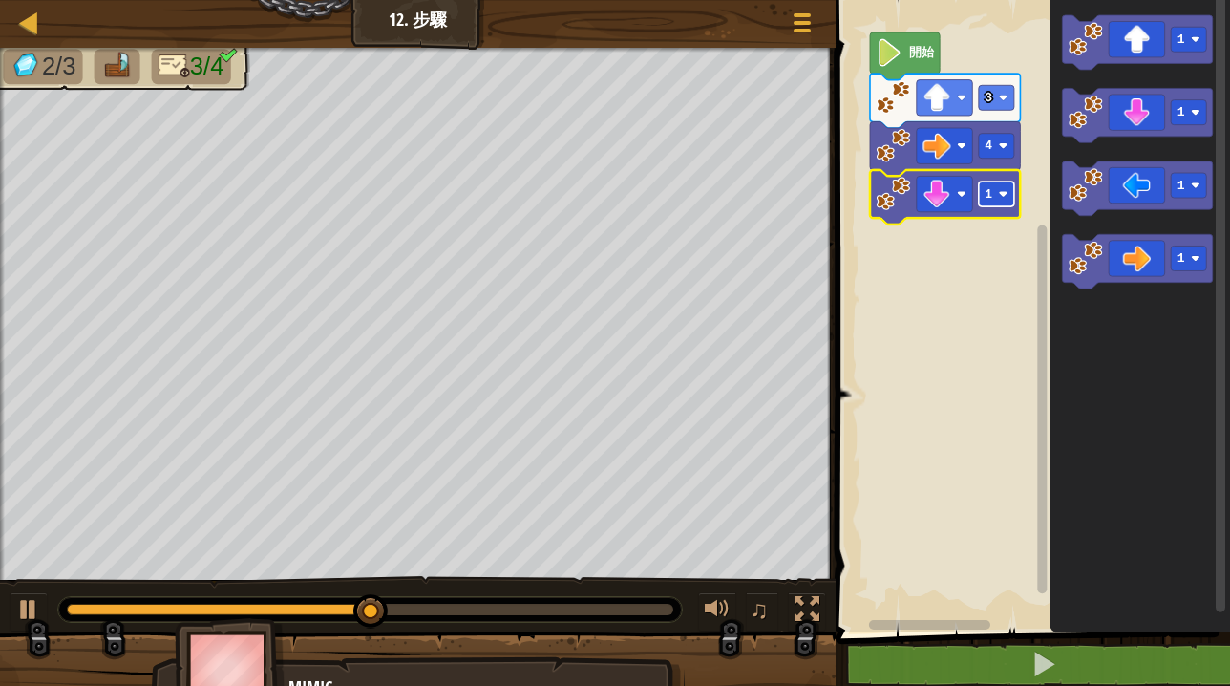
click at [1000, 202] on rect "Blockly工作區" at bounding box center [996, 193] width 35 height 25
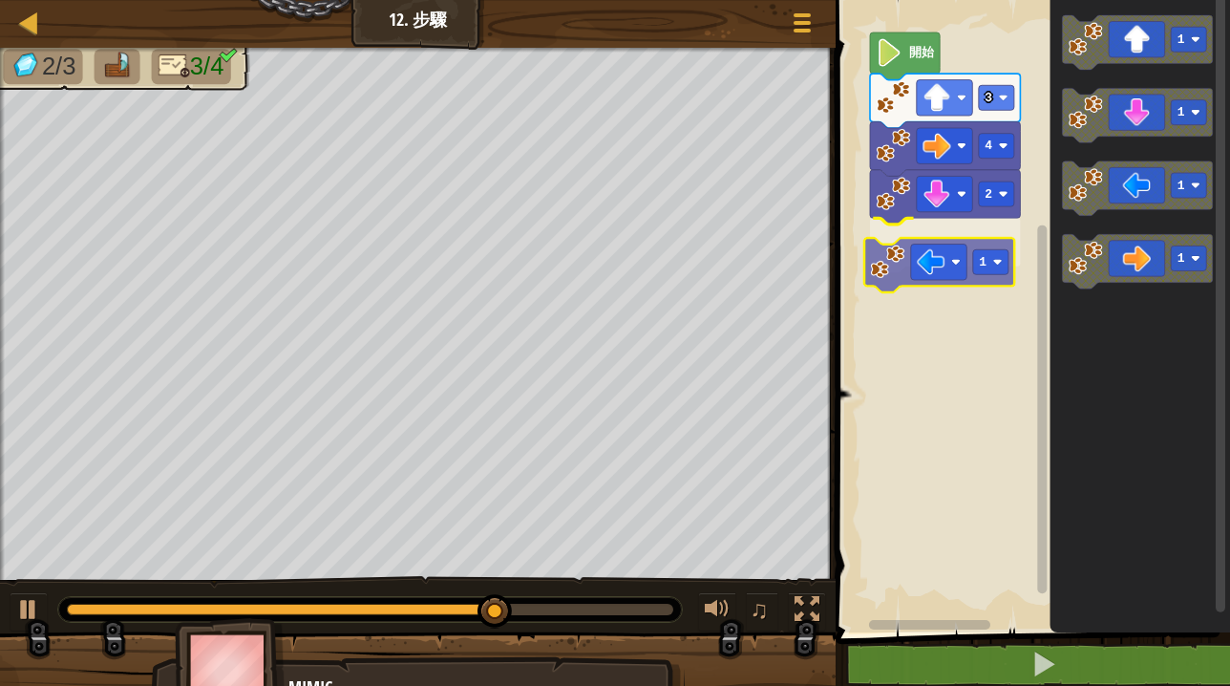
click at [964, 271] on div "開始 3 4 2 1 1 1 1 1 1" at bounding box center [1030, 311] width 400 height 642
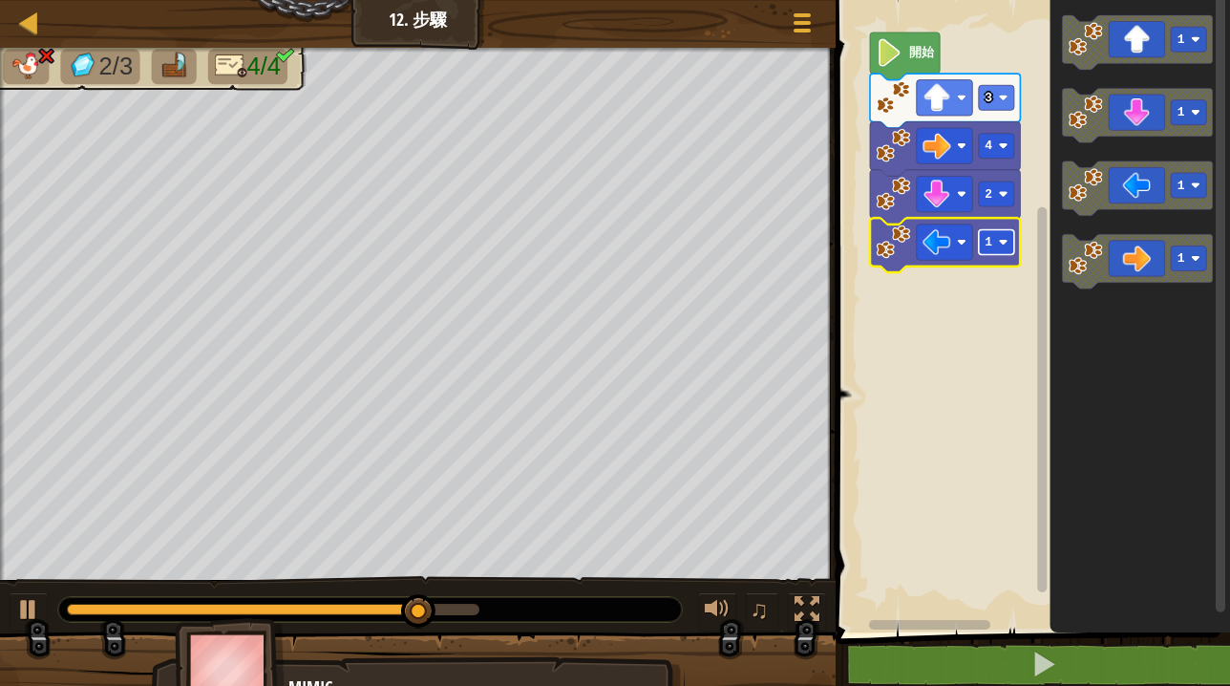
click at [990, 250] on rect "Blockly工作區" at bounding box center [996, 242] width 35 height 25
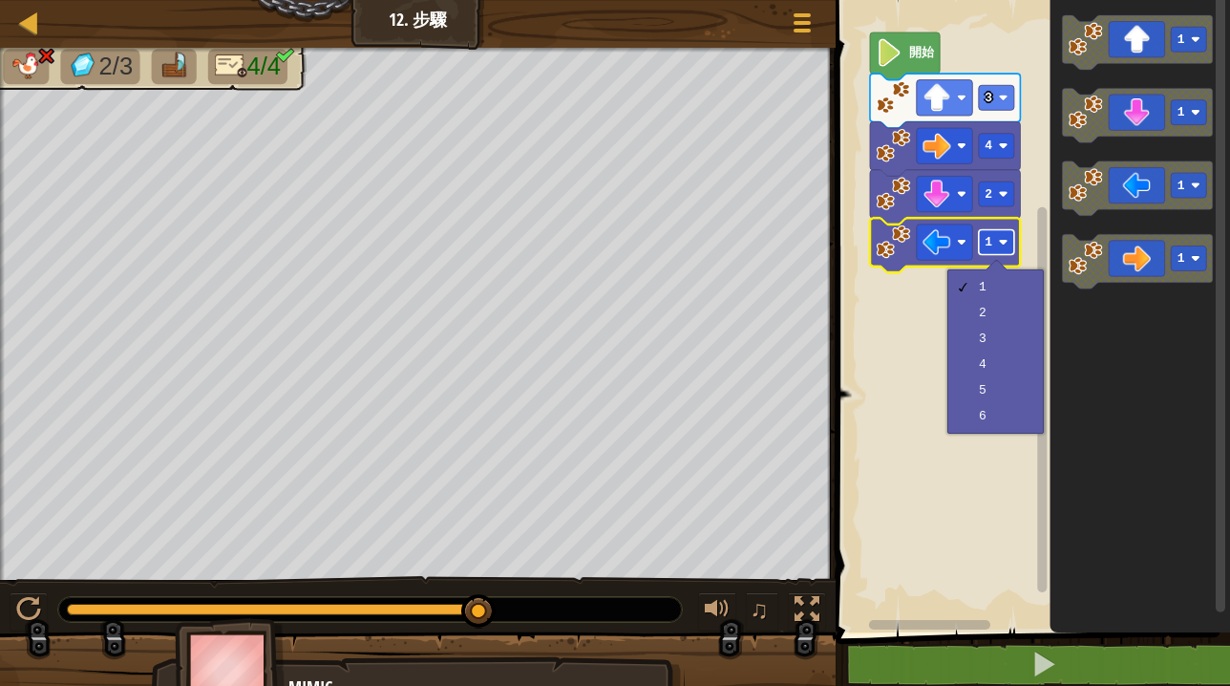
click at [984, 243] on rect "Blockly工作區" at bounding box center [996, 242] width 35 height 25
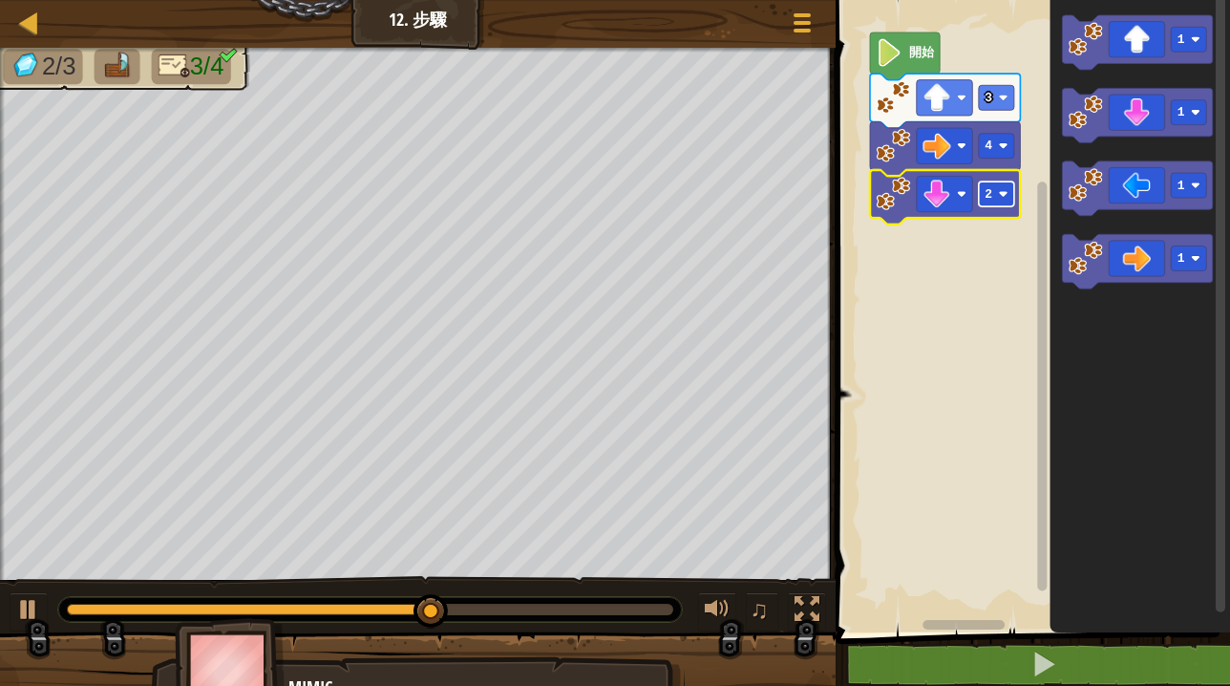
click at [994, 192] on rect "Blockly工作區" at bounding box center [996, 193] width 35 height 25
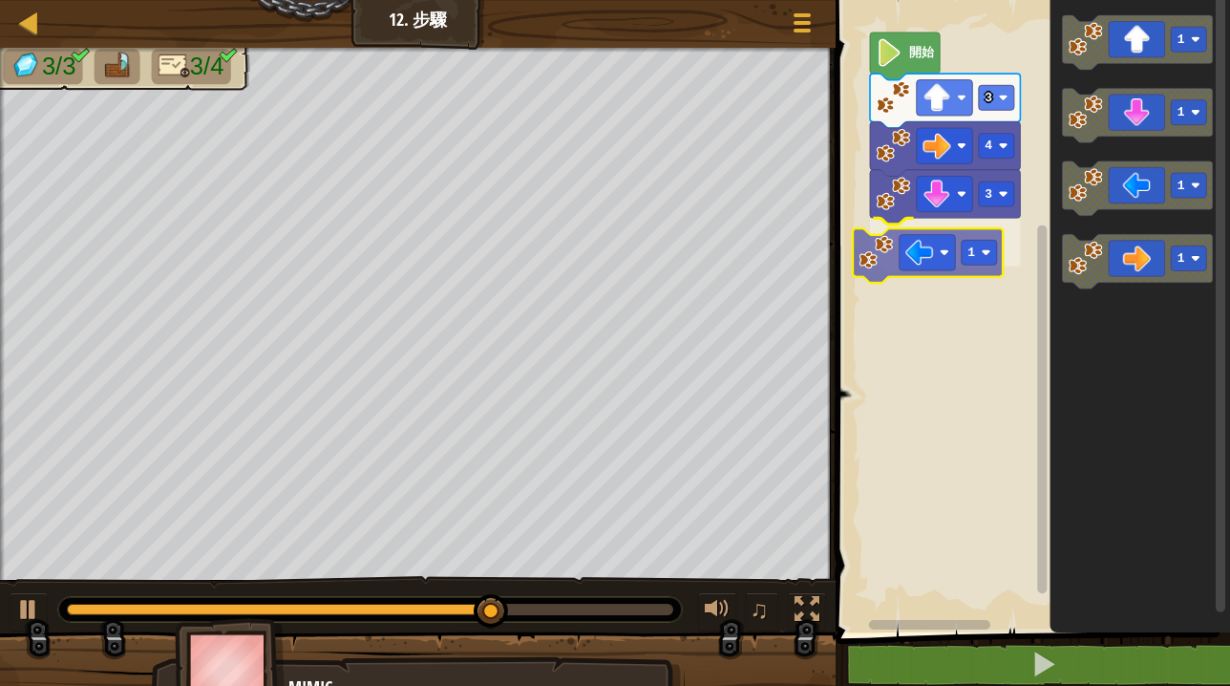
click at [940, 268] on div "開始 3 4 3 1 1 1 1 1 1" at bounding box center [1030, 311] width 400 height 642
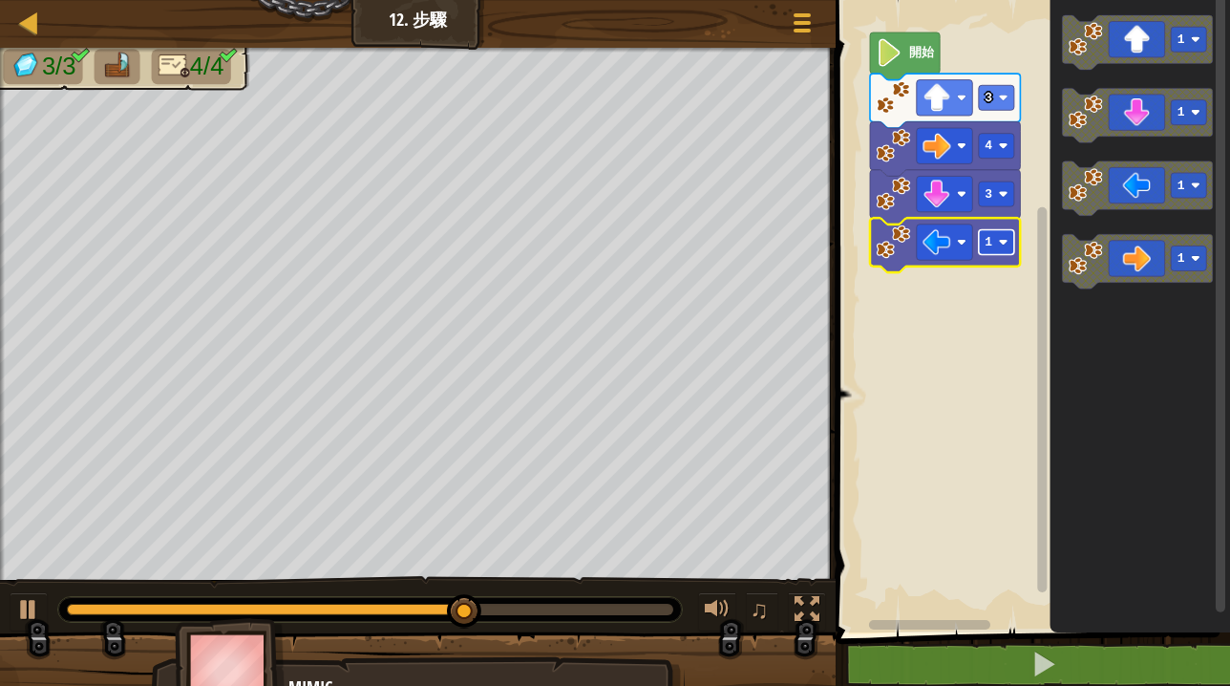
click at [1003, 249] on rect "Blockly工作區" at bounding box center [996, 242] width 35 height 25
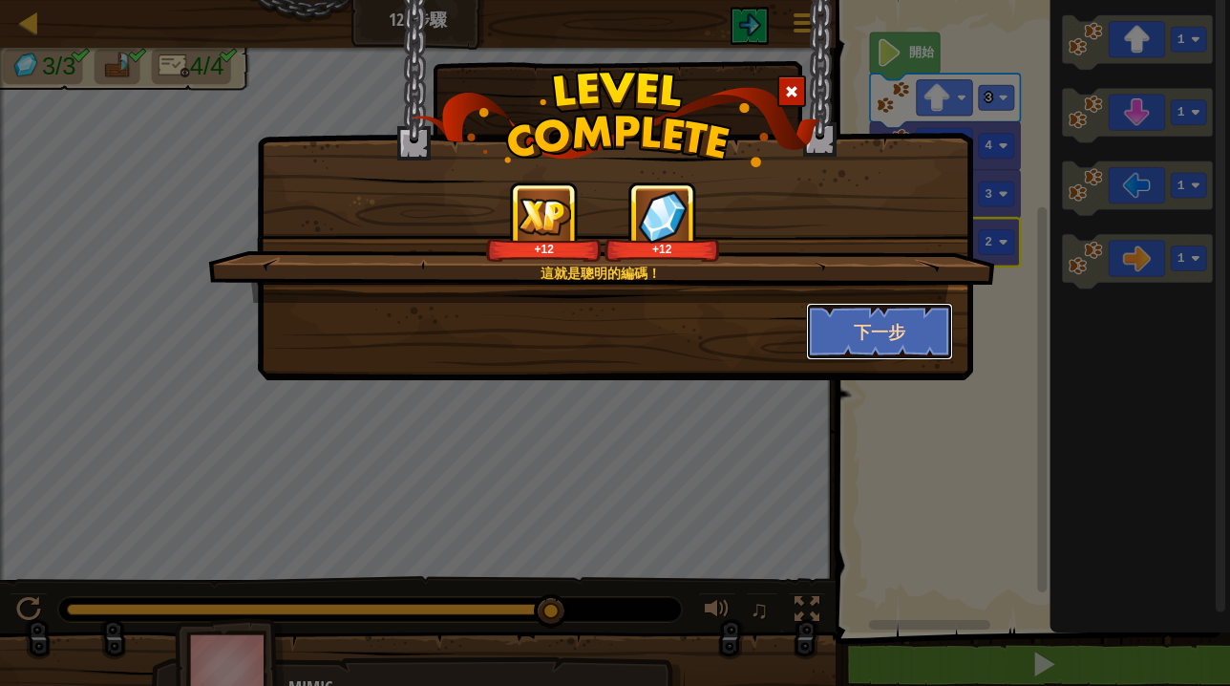
click at [910, 328] on button "下一步" at bounding box center [880, 331] width 148 height 57
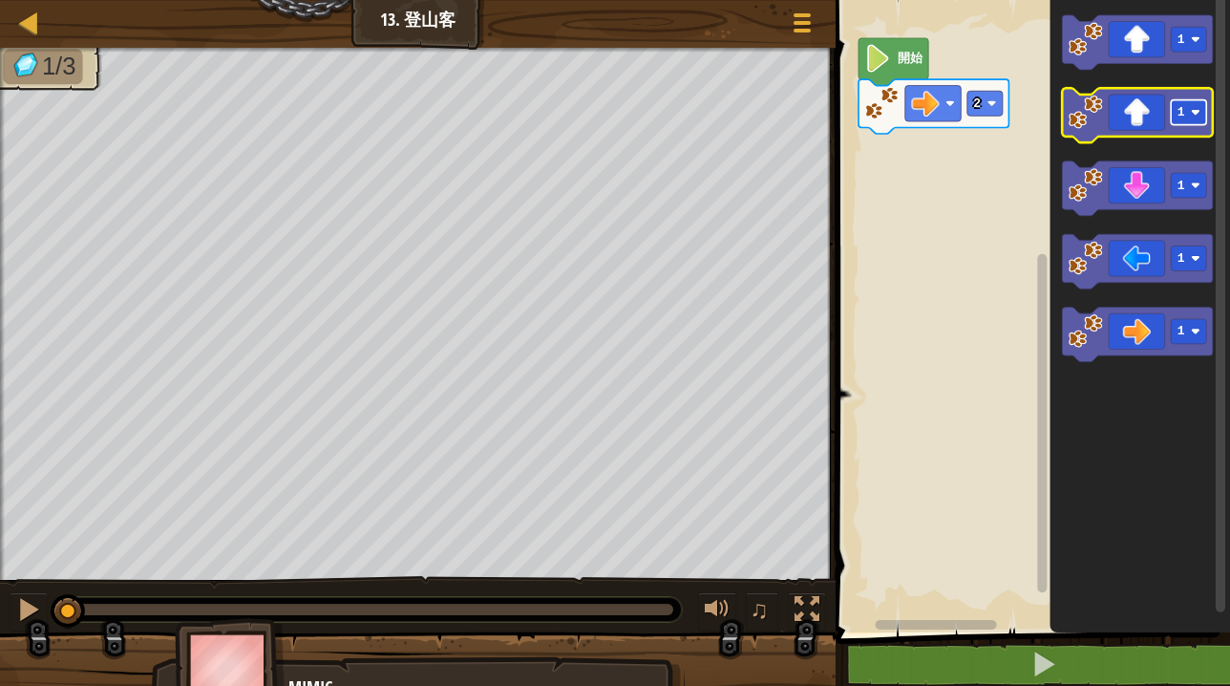
click at [1173, 107] on rect "Blockly工作區" at bounding box center [1188, 112] width 35 height 25
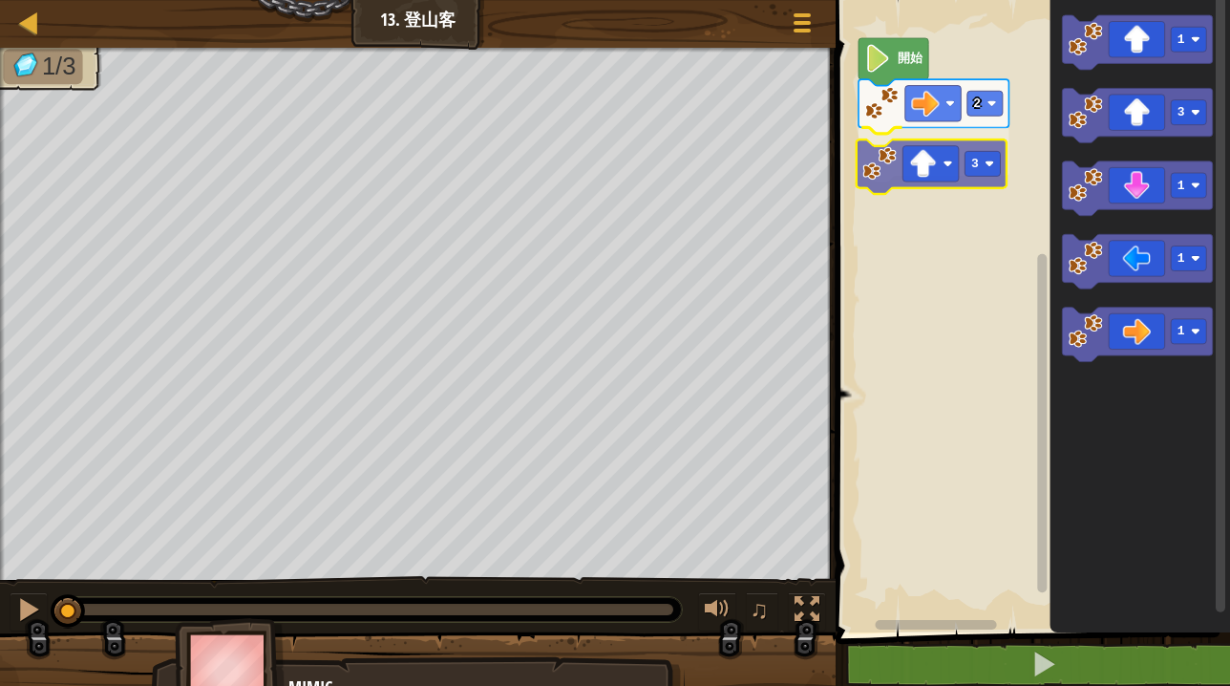
click at [908, 159] on div "2 3 開始 1 3 1 1 1 3" at bounding box center [1030, 311] width 400 height 642
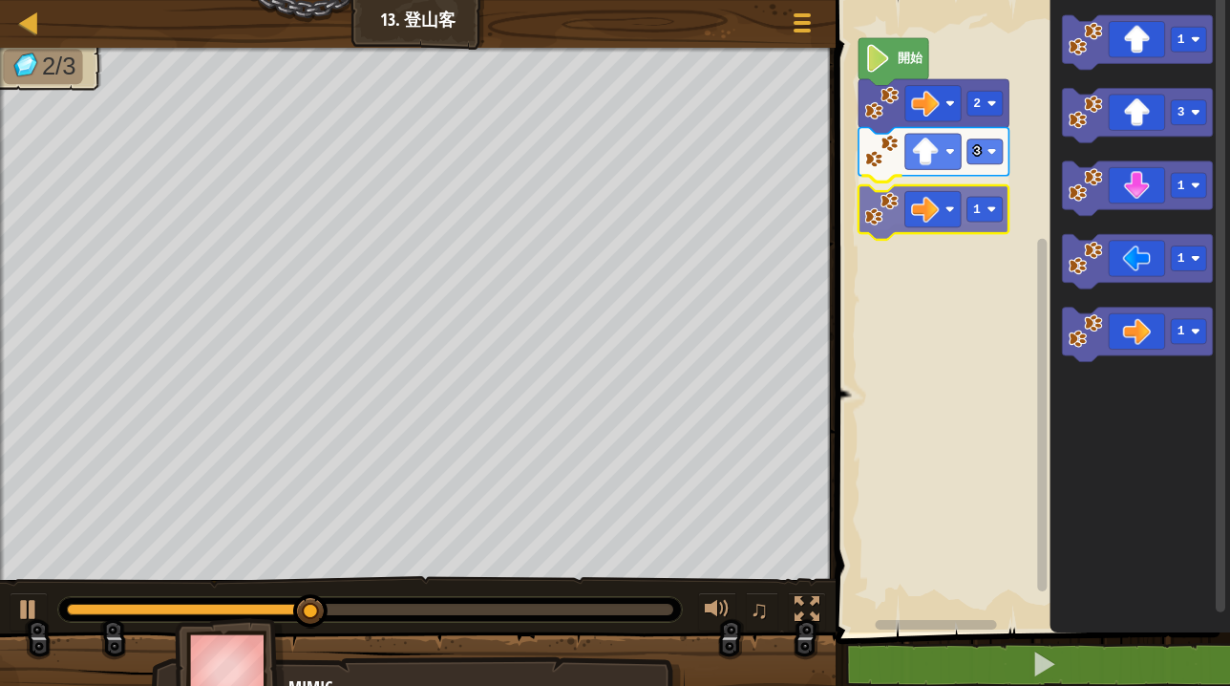
click at [946, 202] on div "2 3 1 開始 1 3 1 1 1 1" at bounding box center [1030, 311] width 400 height 642
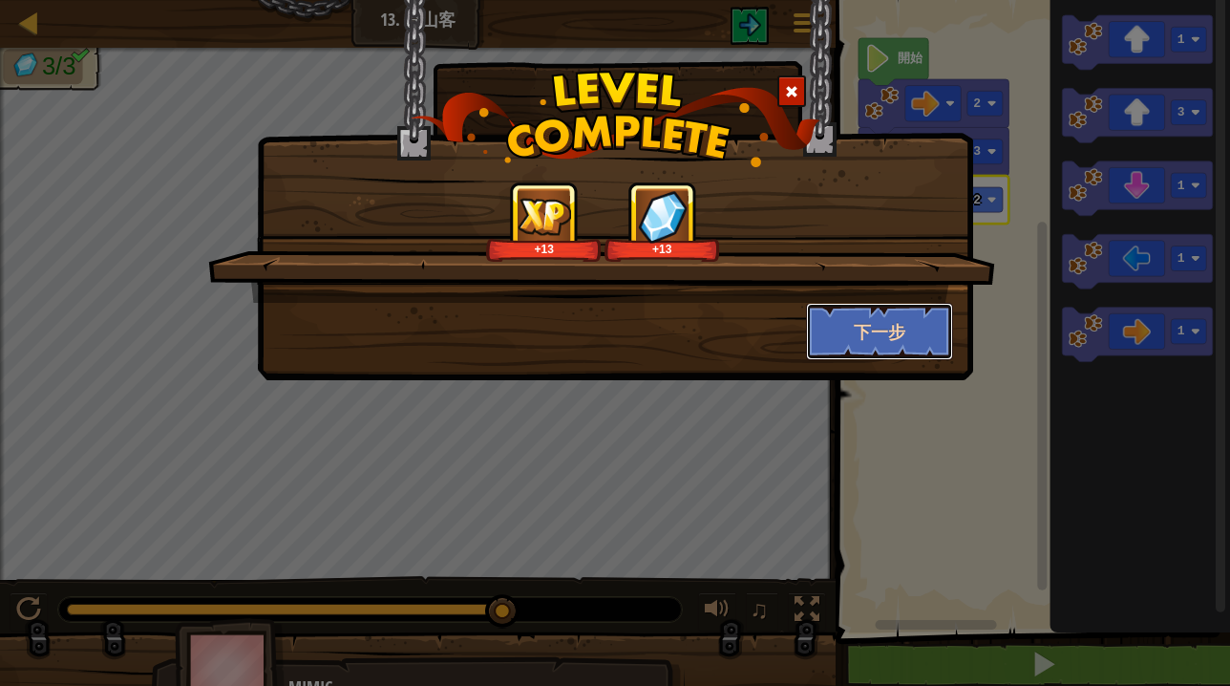
click at [919, 337] on button "下一步" at bounding box center [880, 331] width 148 height 57
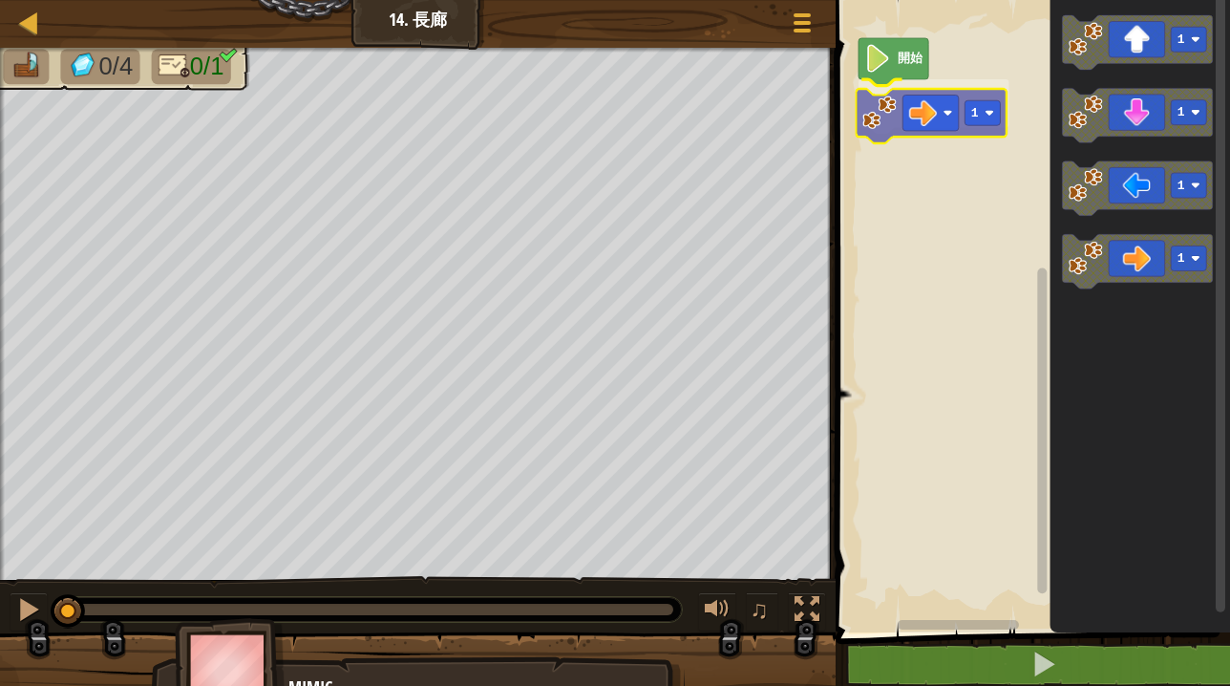
click at [939, 102] on div "開始 1 1 1 1 1 1" at bounding box center [1030, 311] width 400 height 642
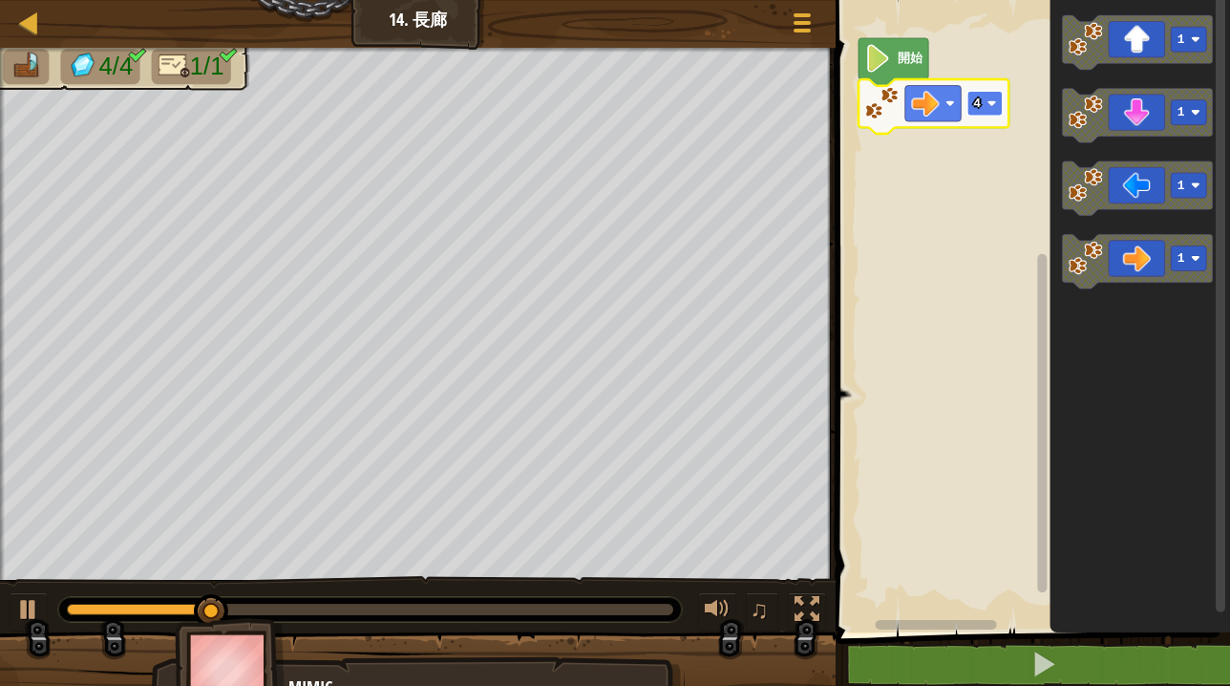
click at [991, 104] on image "Blockly工作區" at bounding box center [991, 103] width 10 height 10
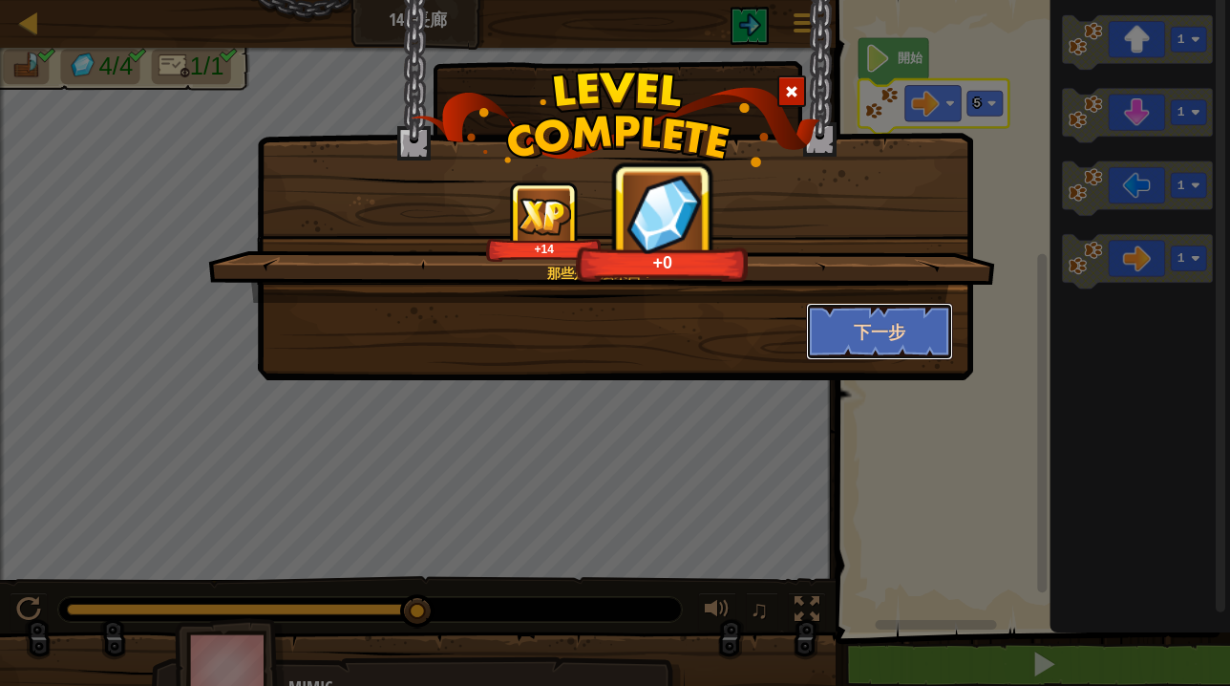
click at [919, 330] on button "下一步" at bounding box center [880, 331] width 148 height 57
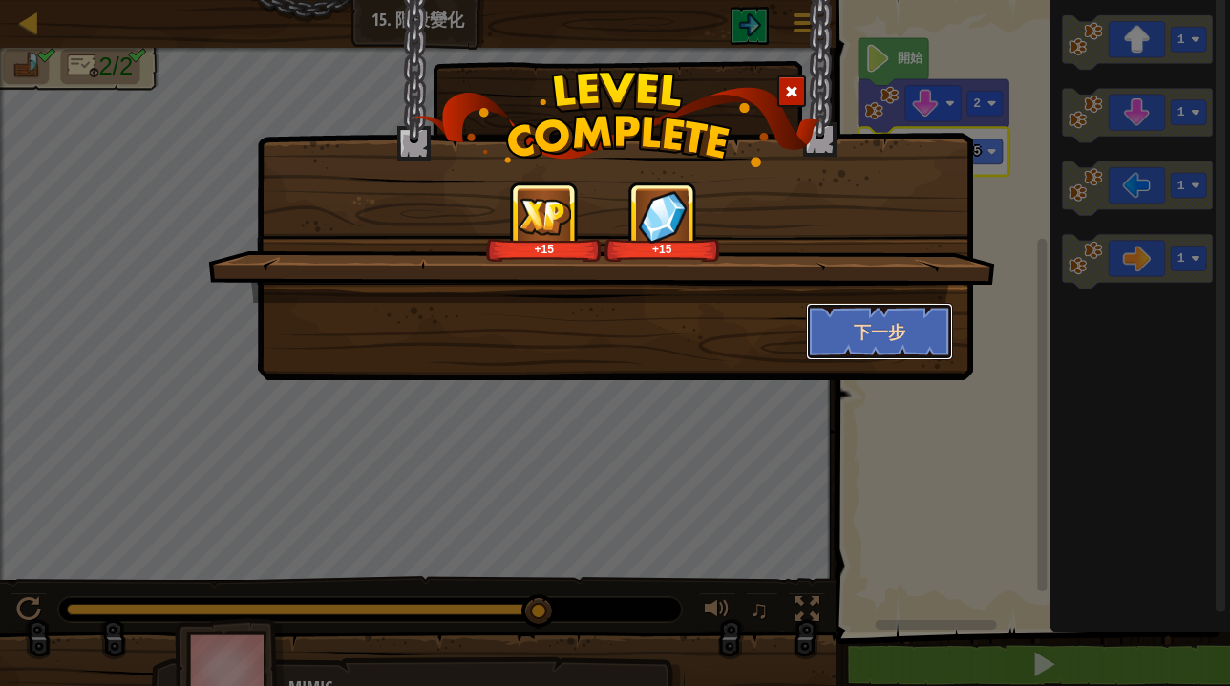
click at [904, 334] on button "下一步" at bounding box center [880, 331] width 148 height 57
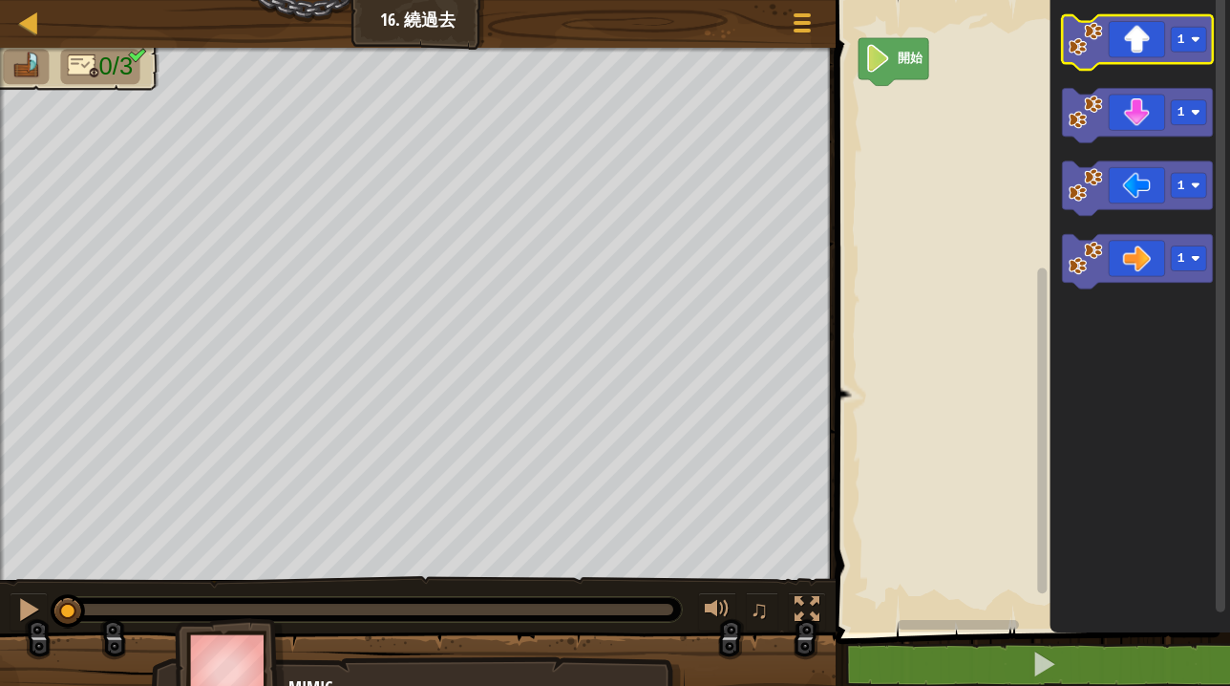
click at [1130, 62] on icon "Blockly工作區" at bounding box center [1137, 42] width 150 height 54
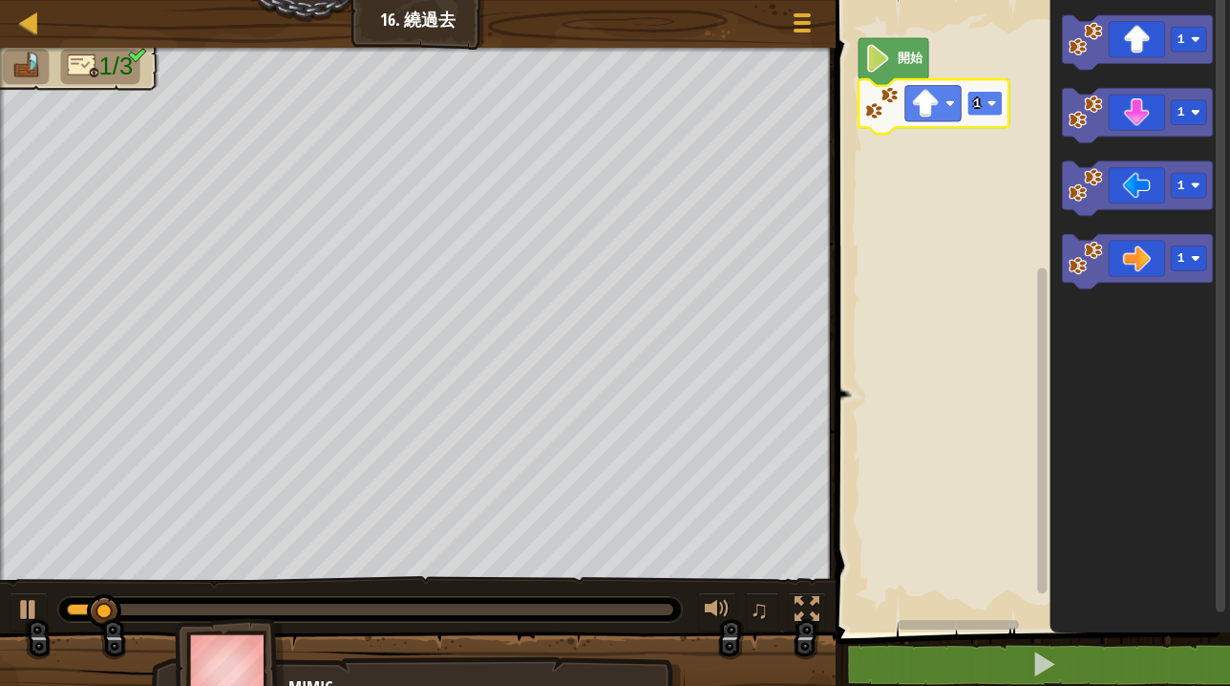
click at [981, 98] on rect "Blockly工作區" at bounding box center [984, 103] width 35 height 25
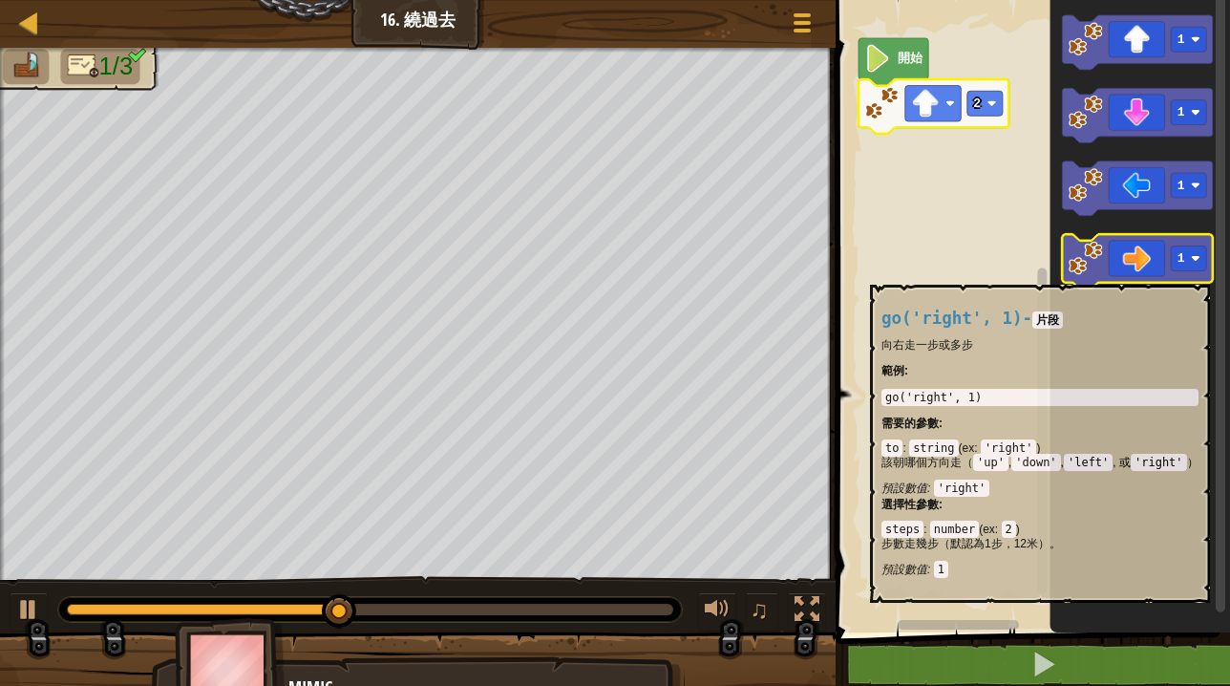
click at [1143, 275] on icon "Blockly工作區" at bounding box center [1137, 261] width 150 height 54
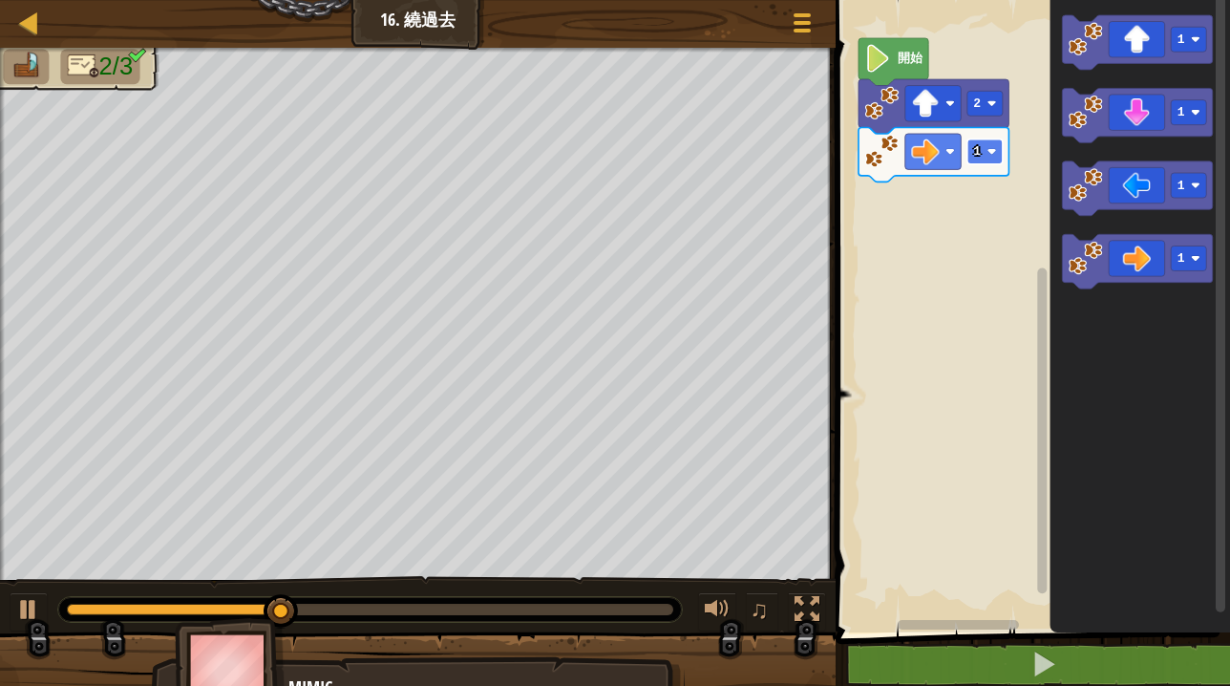
click at [989, 156] on rect "Blockly工作區" at bounding box center [984, 151] width 35 height 25
click at [1139, 134] on icon "Blockly工作區" at bounding box center [1137, 115] width 150 height 54
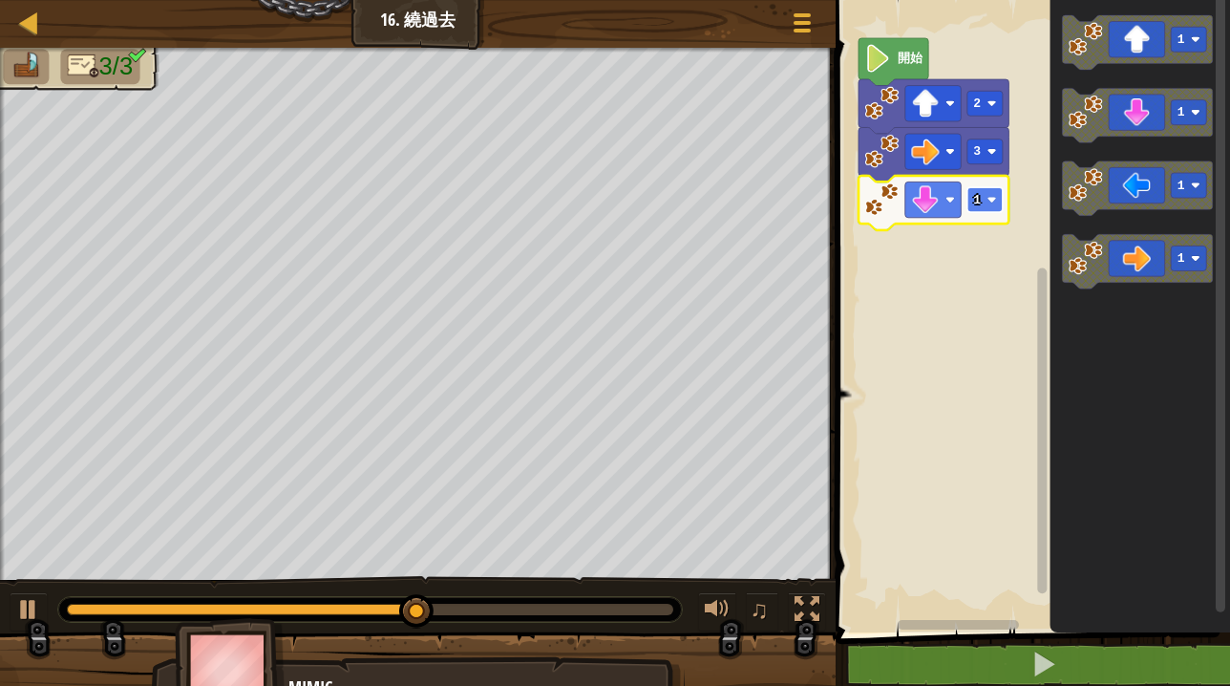
click at [989, 193] on rect "Blockly工作區" at bounding box center [984, 199] width 35 height 25
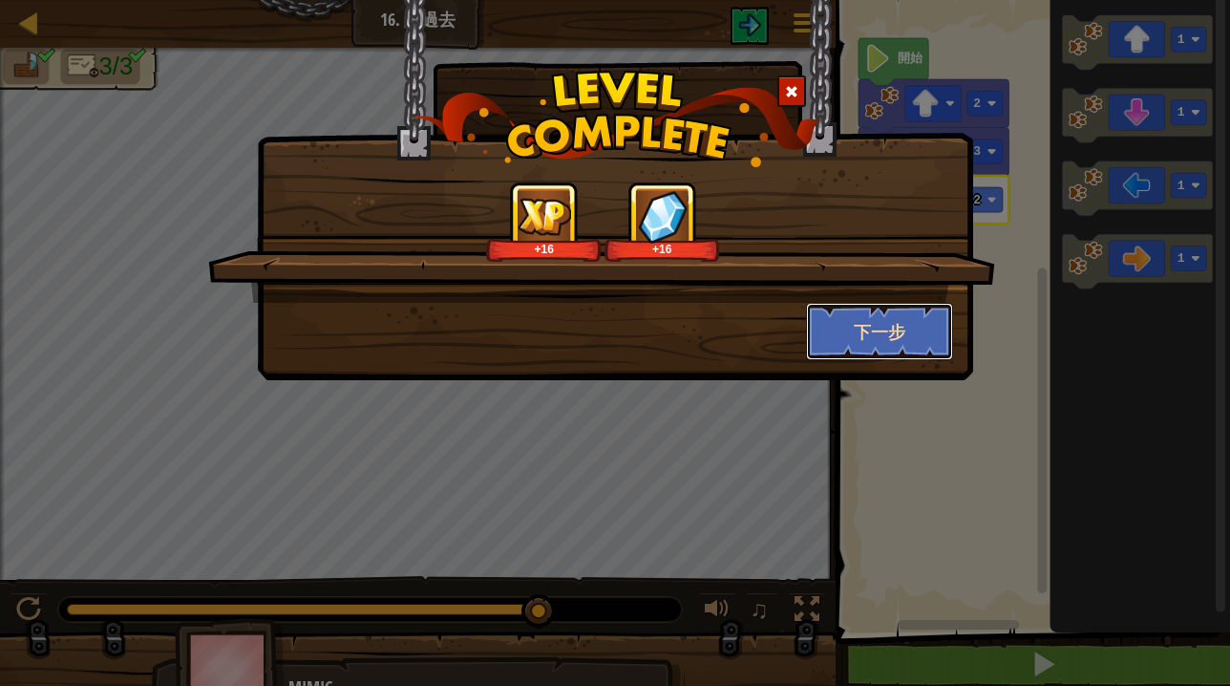
click at [905, 326] on button "下一步" at bounding box center [880, 331] width 148 height 57
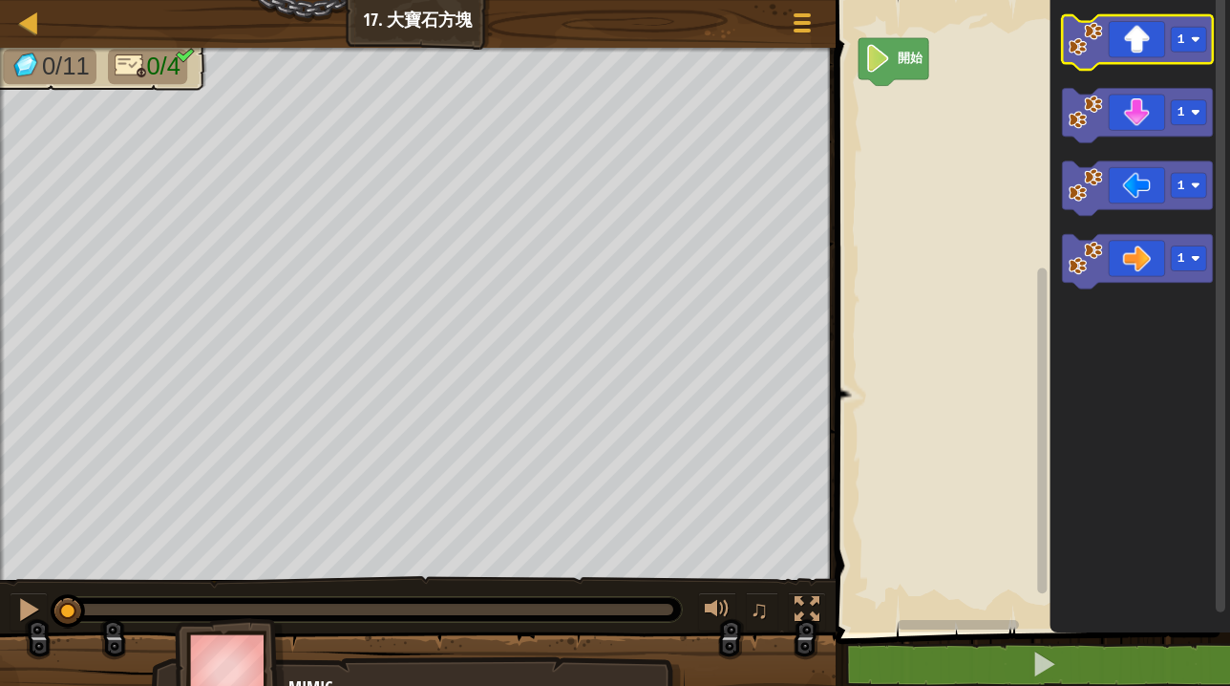
click at [1152, 64] on rect "Blockly工作區" at bounding box center [1137, 42] width 150 height 54
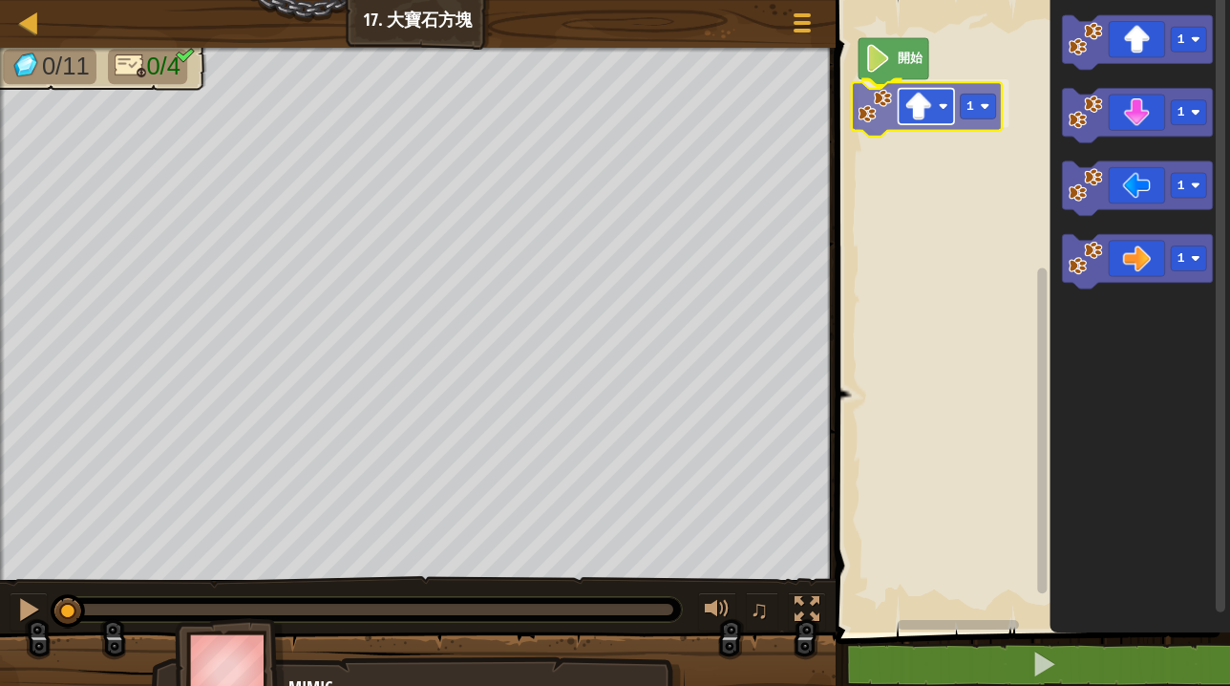
click at [923, 102] on div "開始 1 1 1 1 1 1" at bounding box center [1030, 311] width 400 height 642
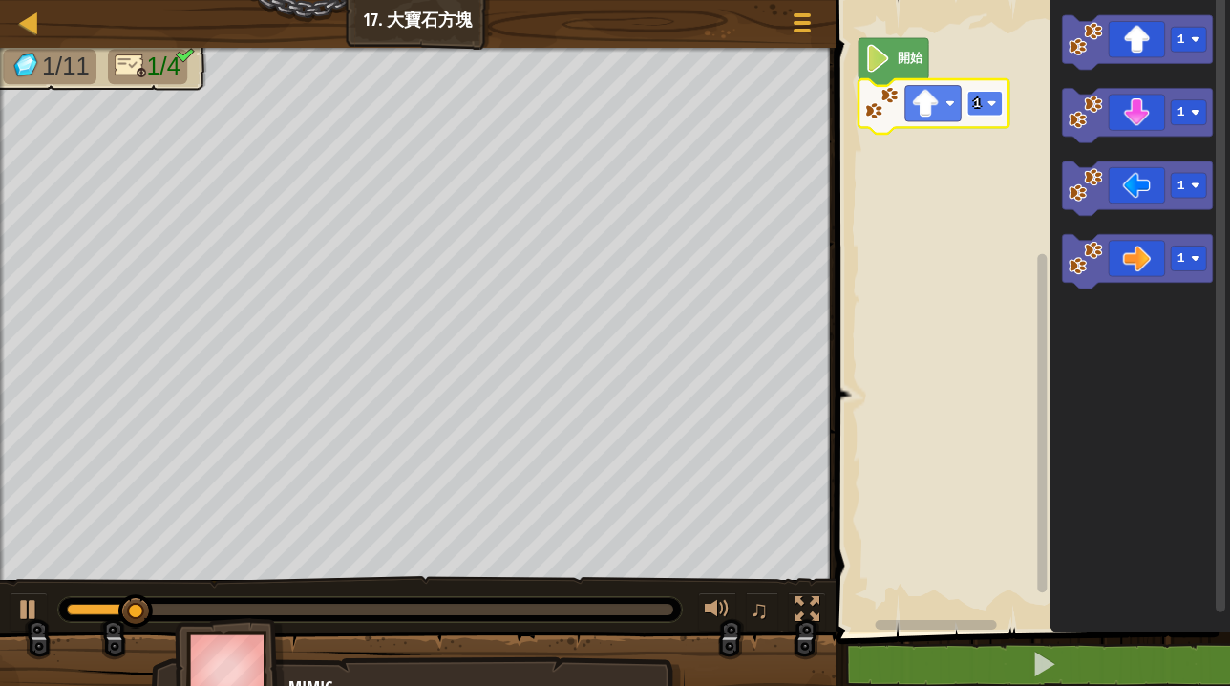
click at [991, 107] on image "Blockly工作區" at bounding box center [991, 103] width 10 height 10
click at [1140, 245] on icon "Blockly工作區" at bounding box center [1137, 261] width 150 height 54
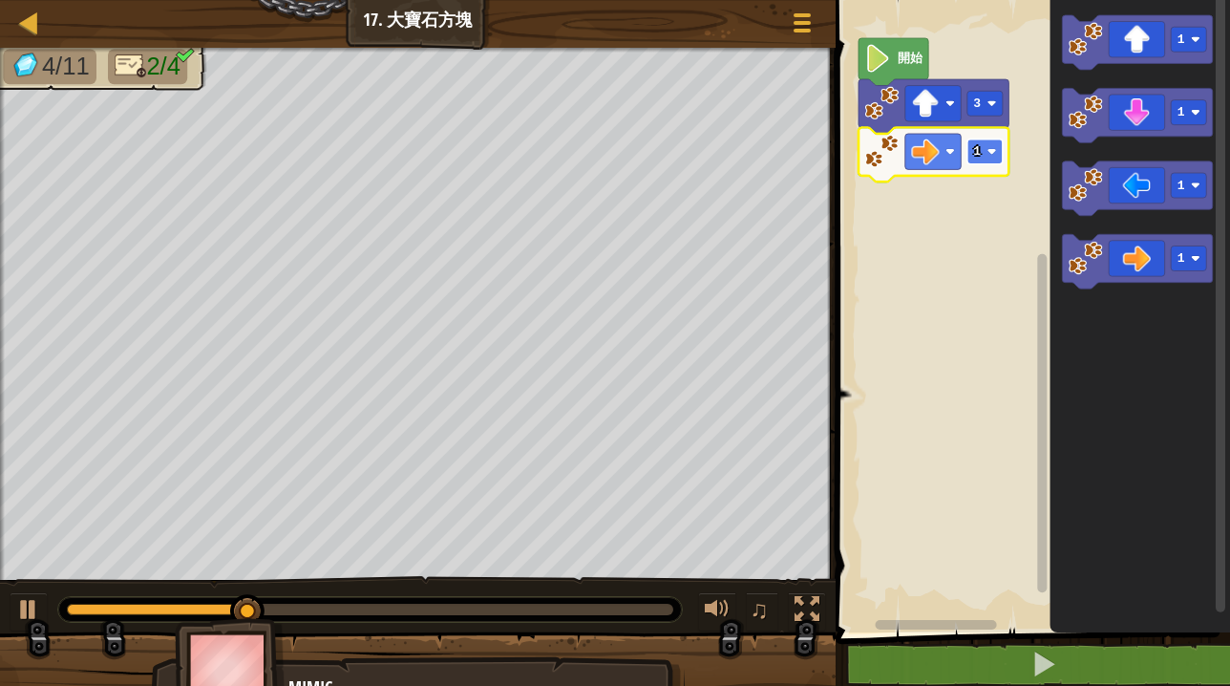
click at [985, 149] on rect "Blockly工作區" at bounding box center [984, 151] width 35 height 25
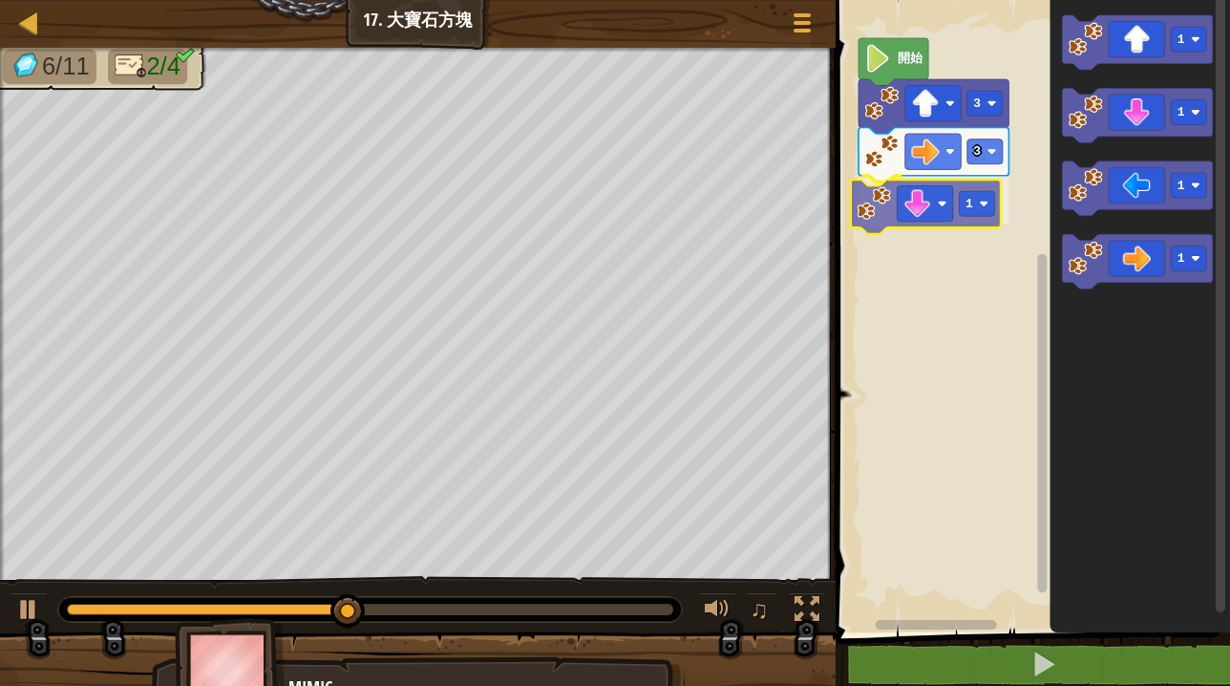
click at [944, 205] on div "開始 3 3 1 1 1 1 1 1" at bounding box center [1030, 311] width 400 height 642
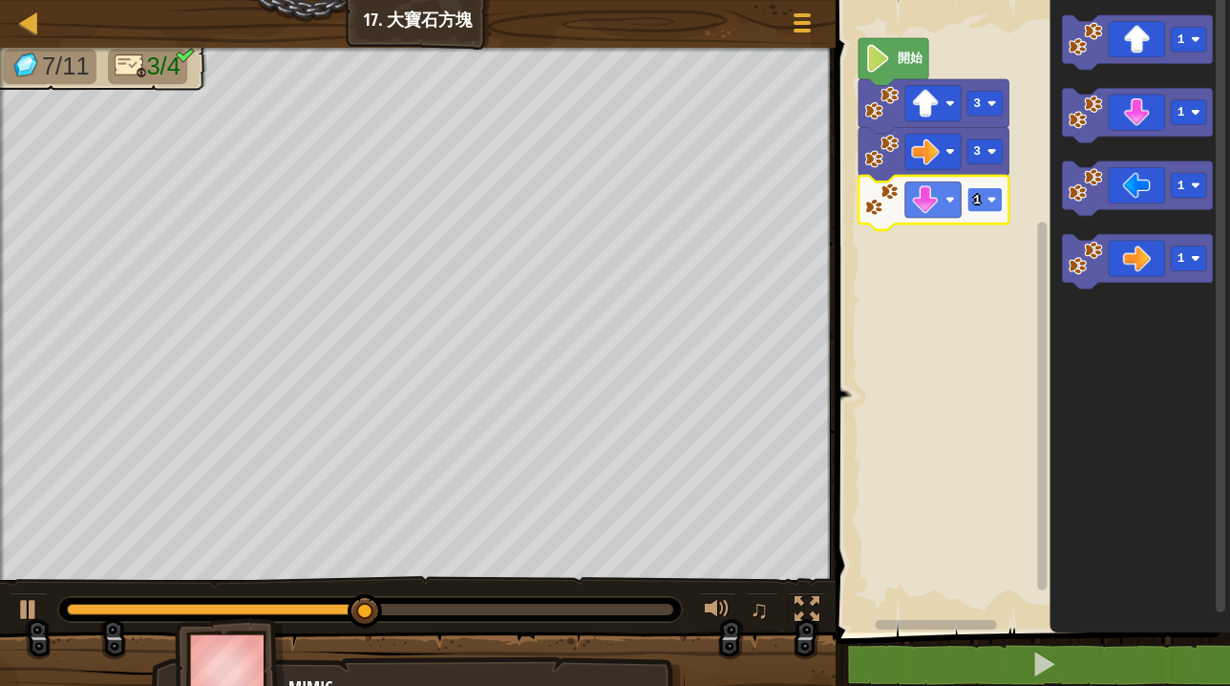
click at [980, 205] on text "1" at bounding box center [977, 200] width 8 height 14
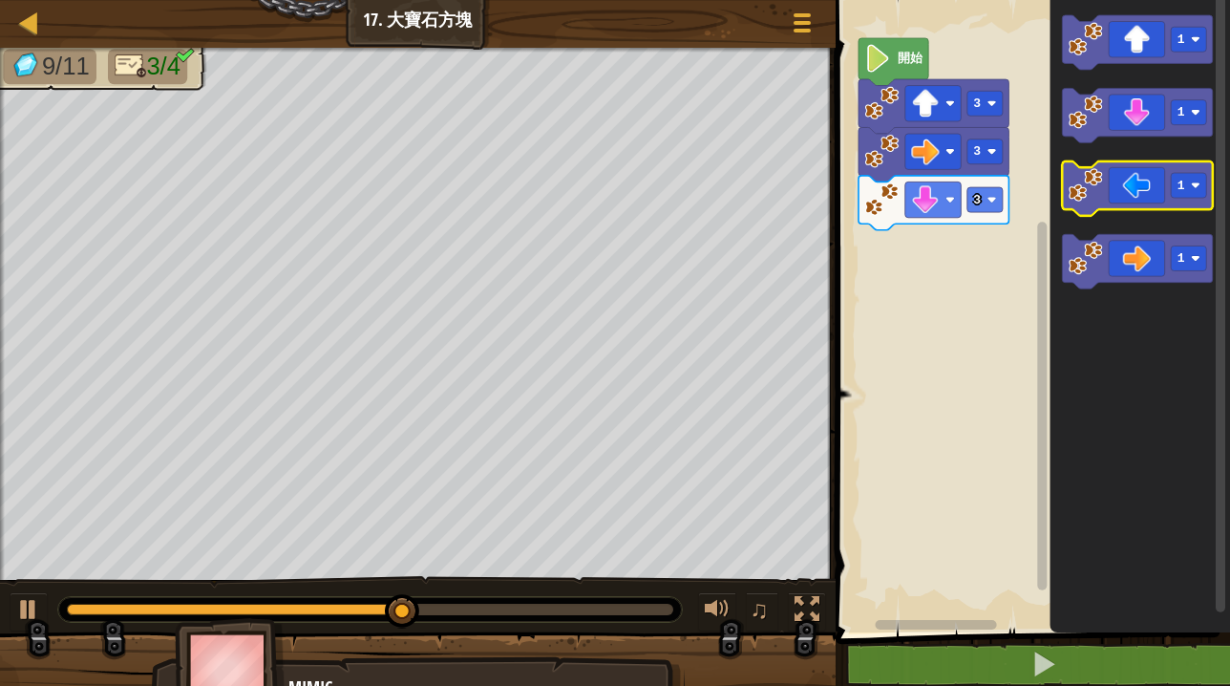
click at [1143, 180] on icon "Blockly工作區" at bounding box center [1137, 188] width 150 height 54
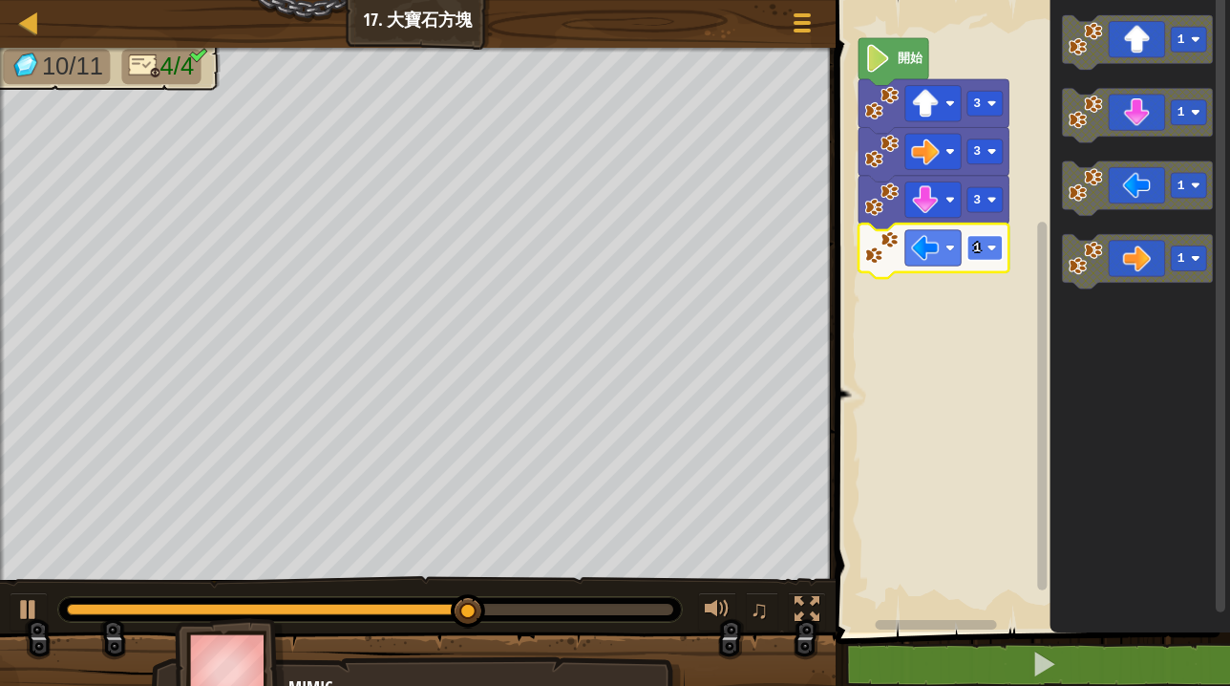
click at [982, 245] on rect "Blockly工作區" at bounding box center [984, 247] width 35 height 25
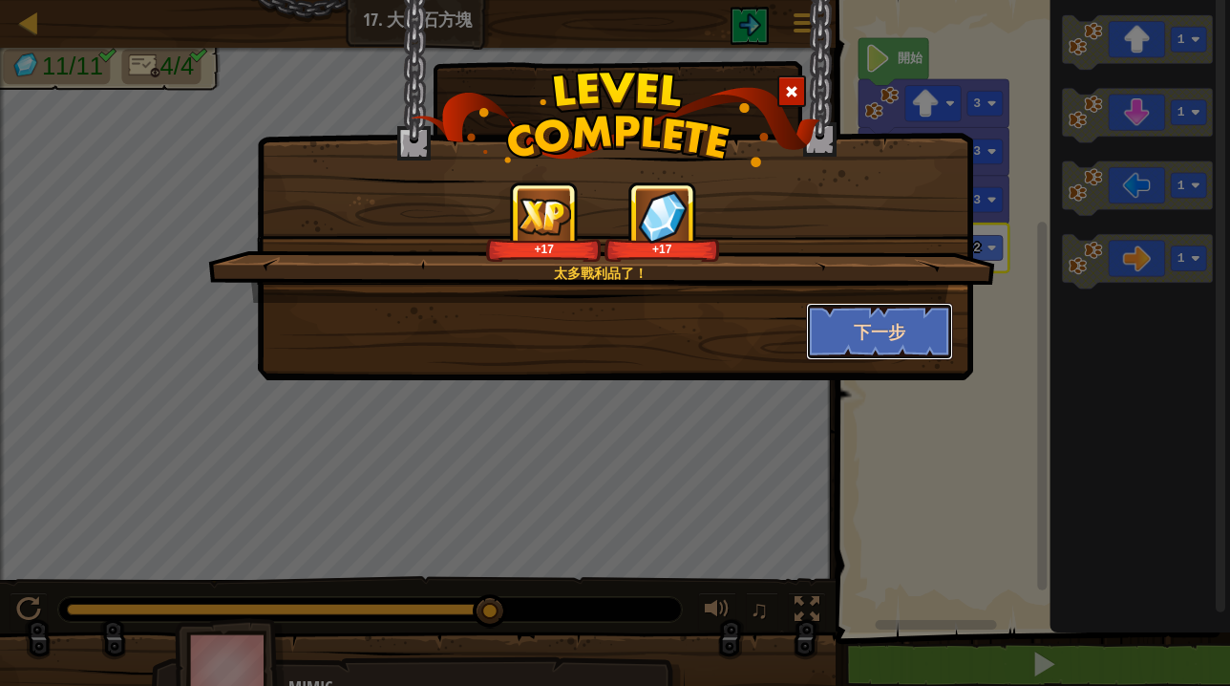
click at [912, 332] on button "下一步" at bounding box center [880, 331] width 148 height 57
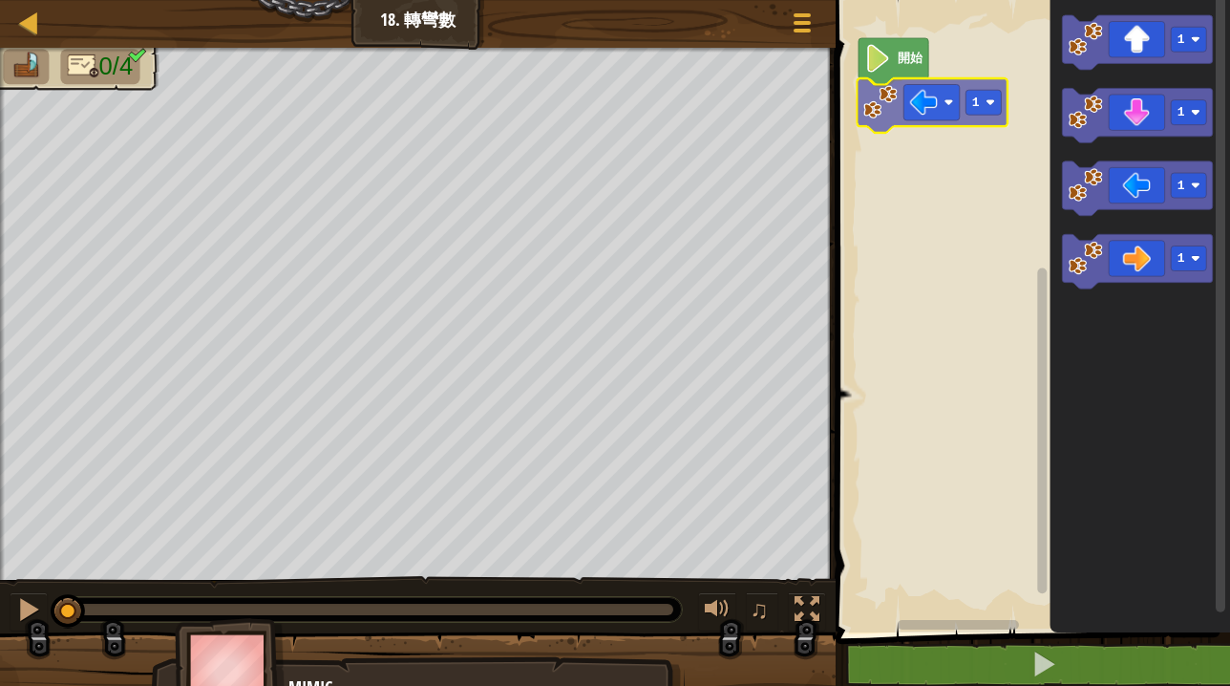
click at [960, 115] on div "開始 1 1 1 1 1 1" at bounding box center [1030, 311] width 400 height 642
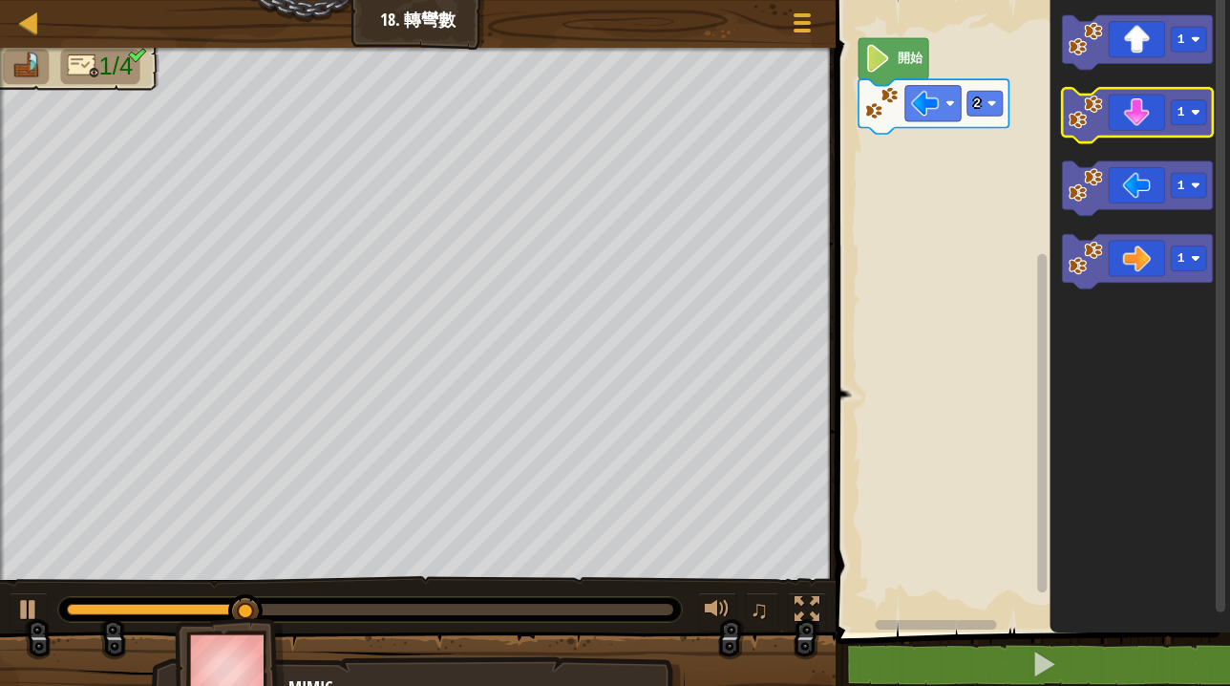
click at [1130, 126] on icon "Blockly工作區" at bounding box center [1137, 115] width 150 height 54
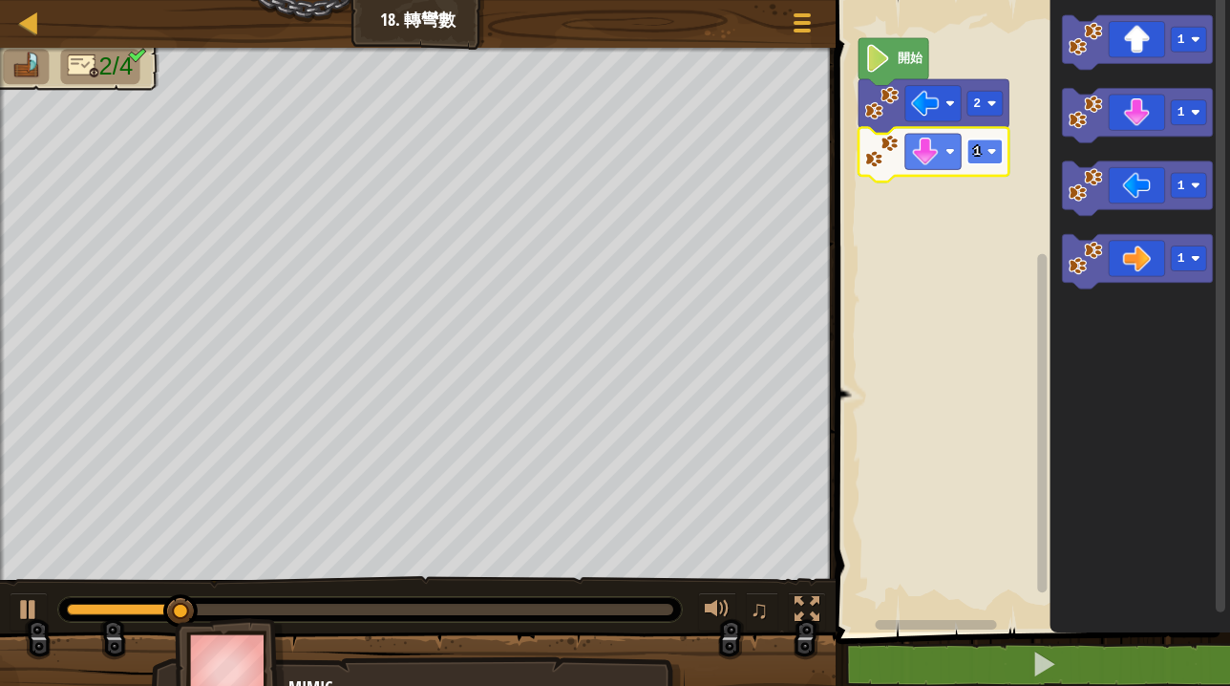
click at [987, 157] on rect "Blockly工作區" at bounding box center [984, 151] width 35 height 25
click at [1169, 257] on icon "Blockly工作區" at bounding box center [1137, 261] width 150 height 54
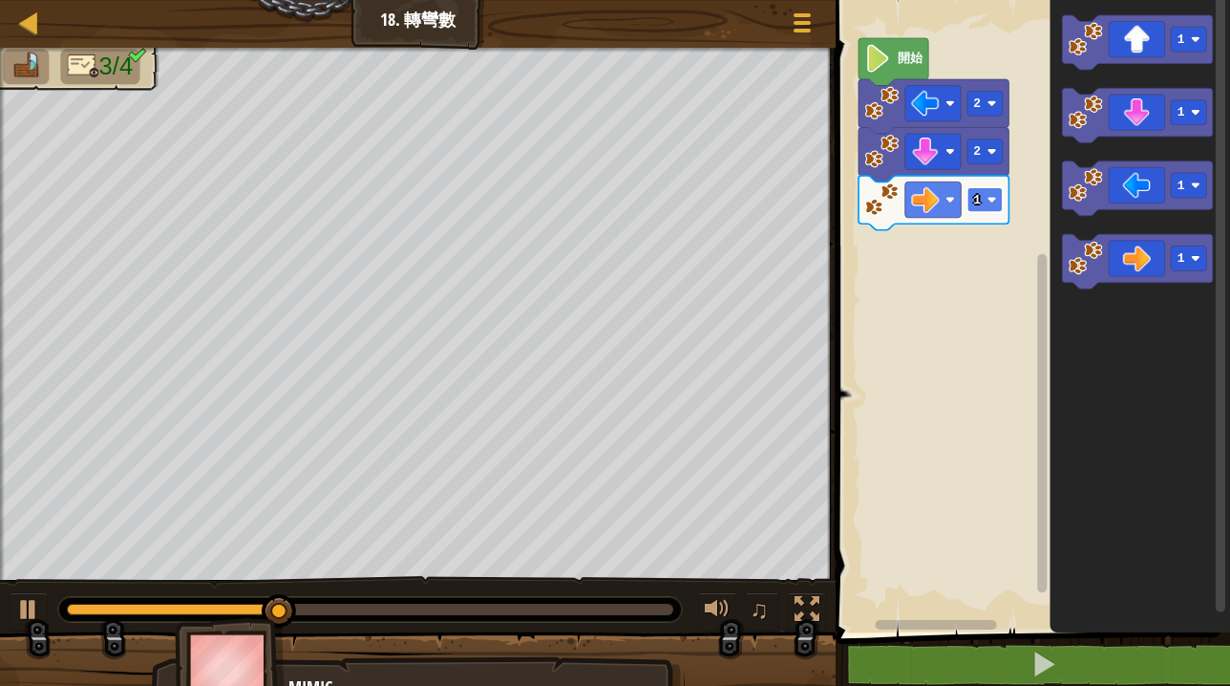
click at [986, 201] on rect "Blockly工作區" at bounding box center [984, 199] width 35 height 25
click at [1136, 51] on icon "Blockly工作區" at bounding box center [1137, 42] width 150 height 54
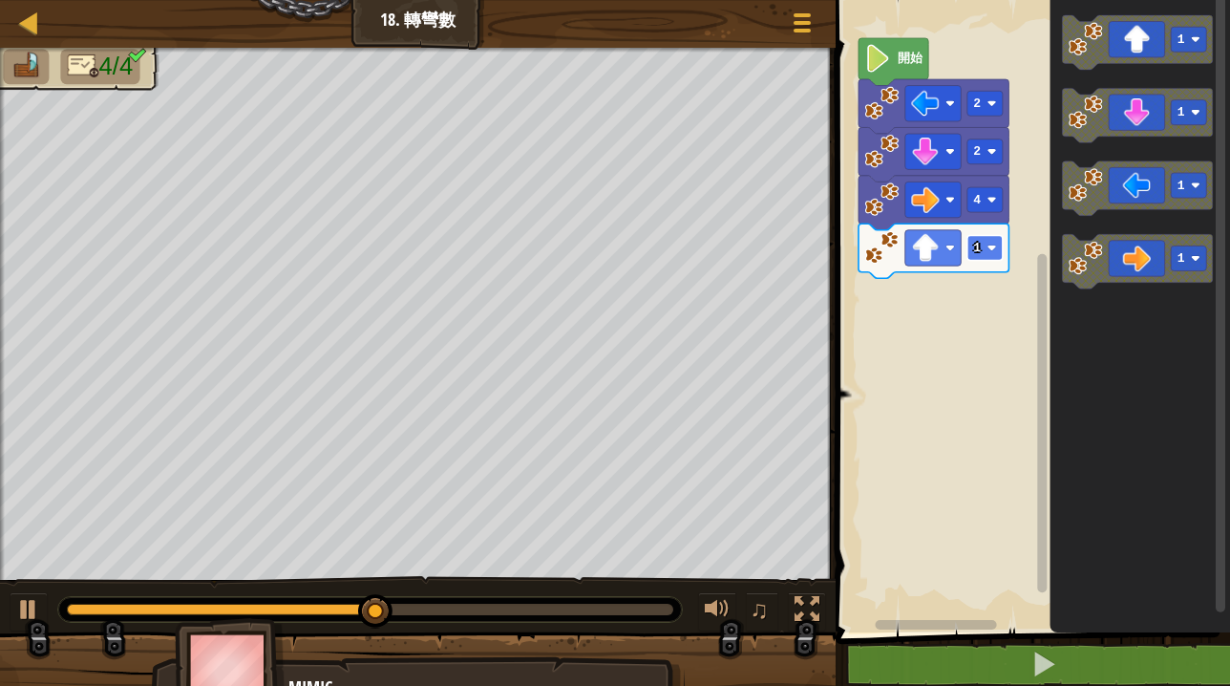
click at [988, 244] on image "Blockly工作區" at bounding box center [991, 249] width 10 height 10
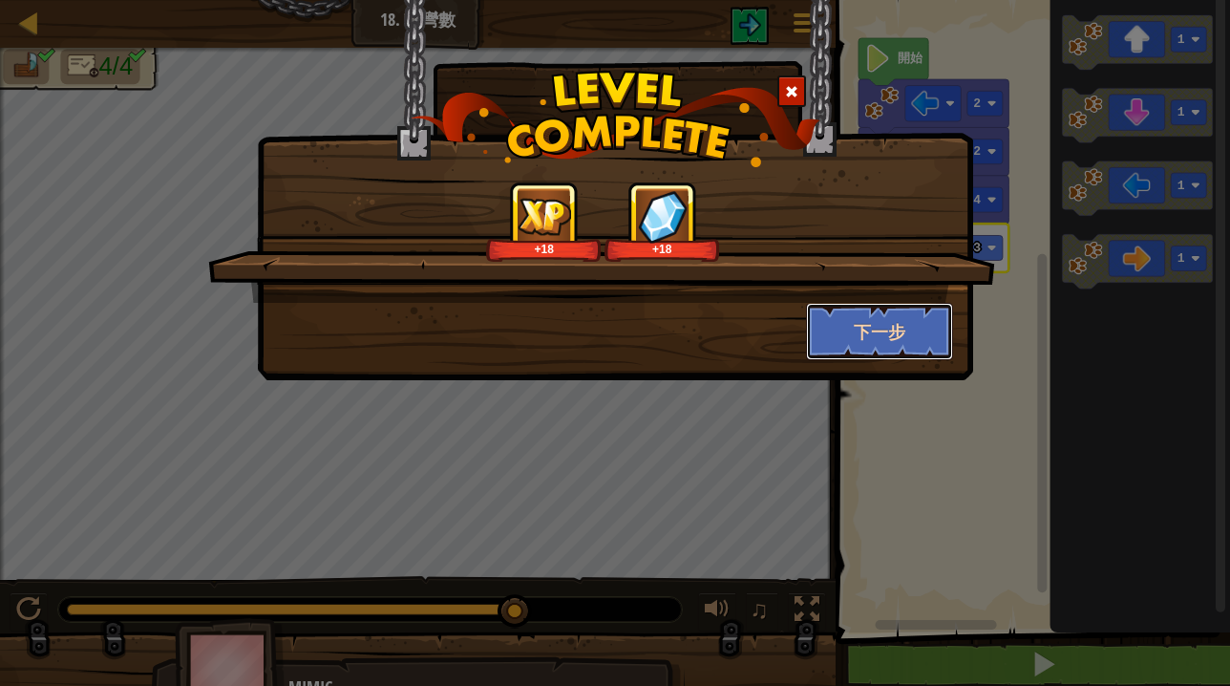
click at [881, 338] on button "下一步" at bounding box center [880, 331] width 148 height 57
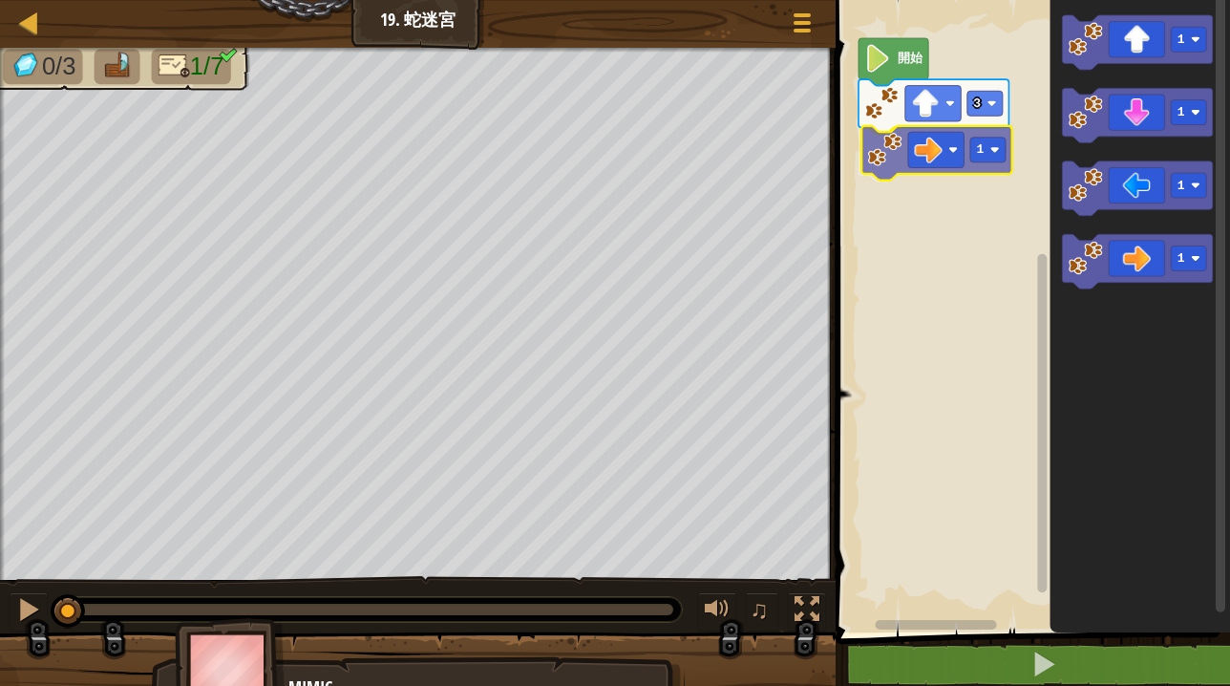
click at [923, 164] on div "3 1 開始 1 1 1 1 1" at bounding box center [1030, 311] width 400 height 642
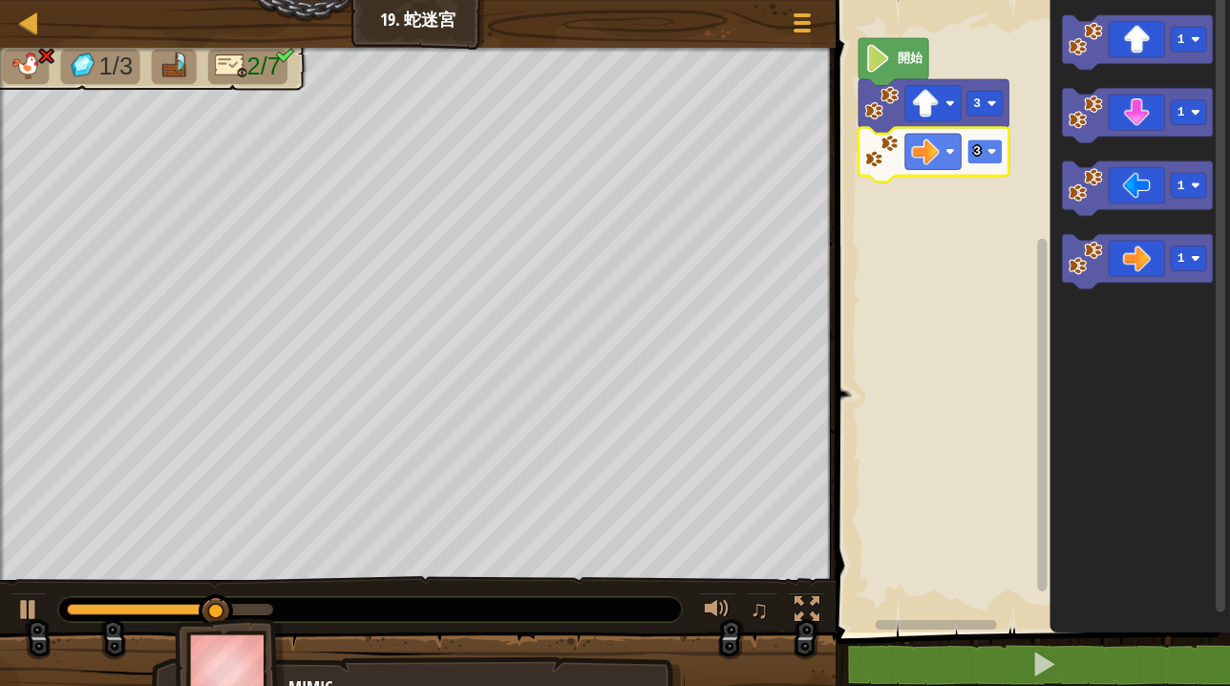
click at [979, 151] on text "3" at bounding box center [977, 151] width 8 height 14
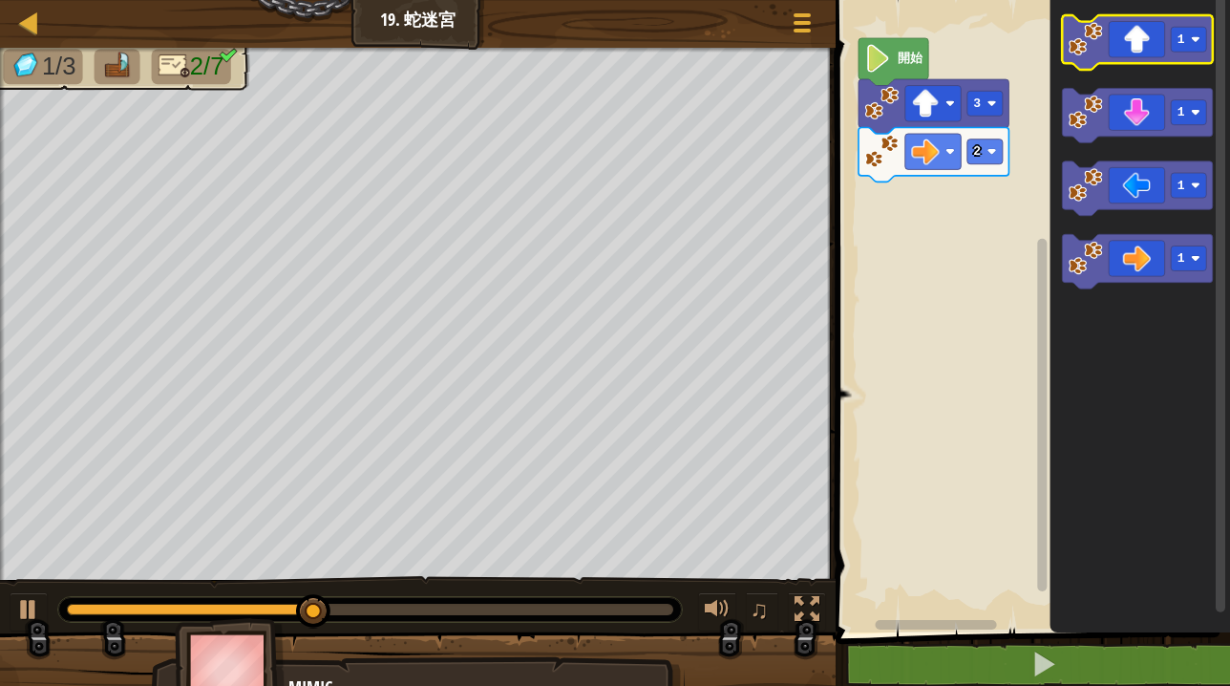
click at [1122, 32] on icon "Blockly工作區" at bounding box center [1137, 42] width 150 height 54
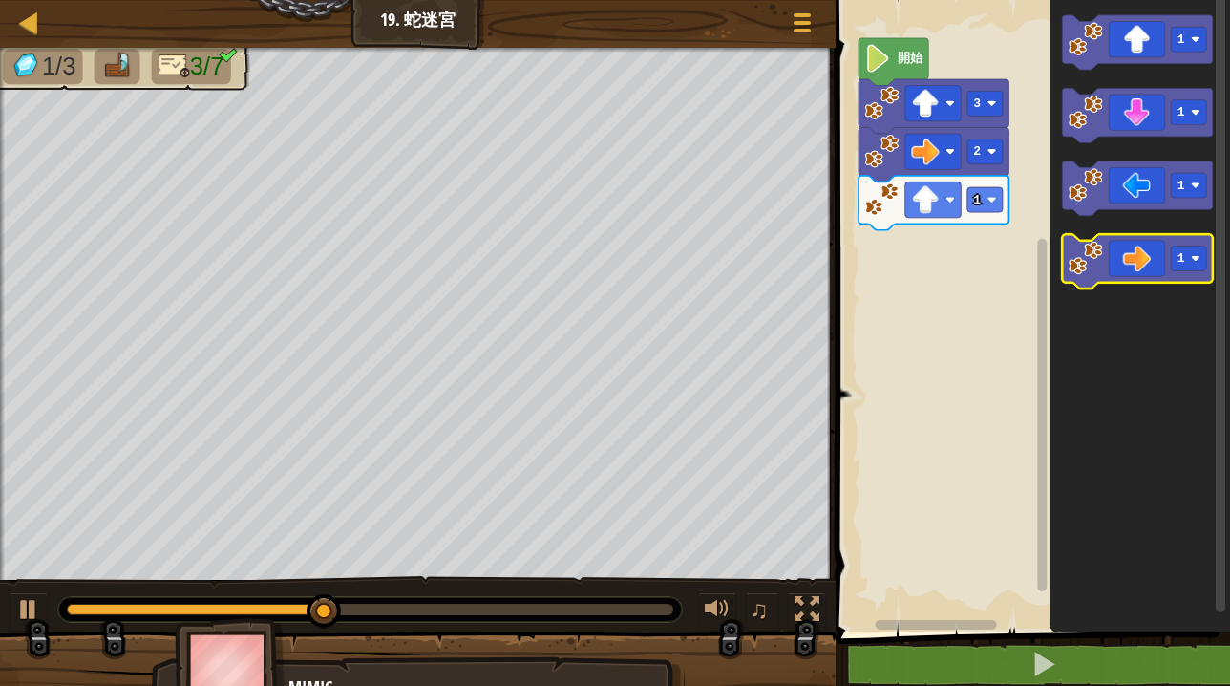
click at [1113, 276] on icon "Blockly工作區" at bounding box center [1137, 261] width 150 height 54
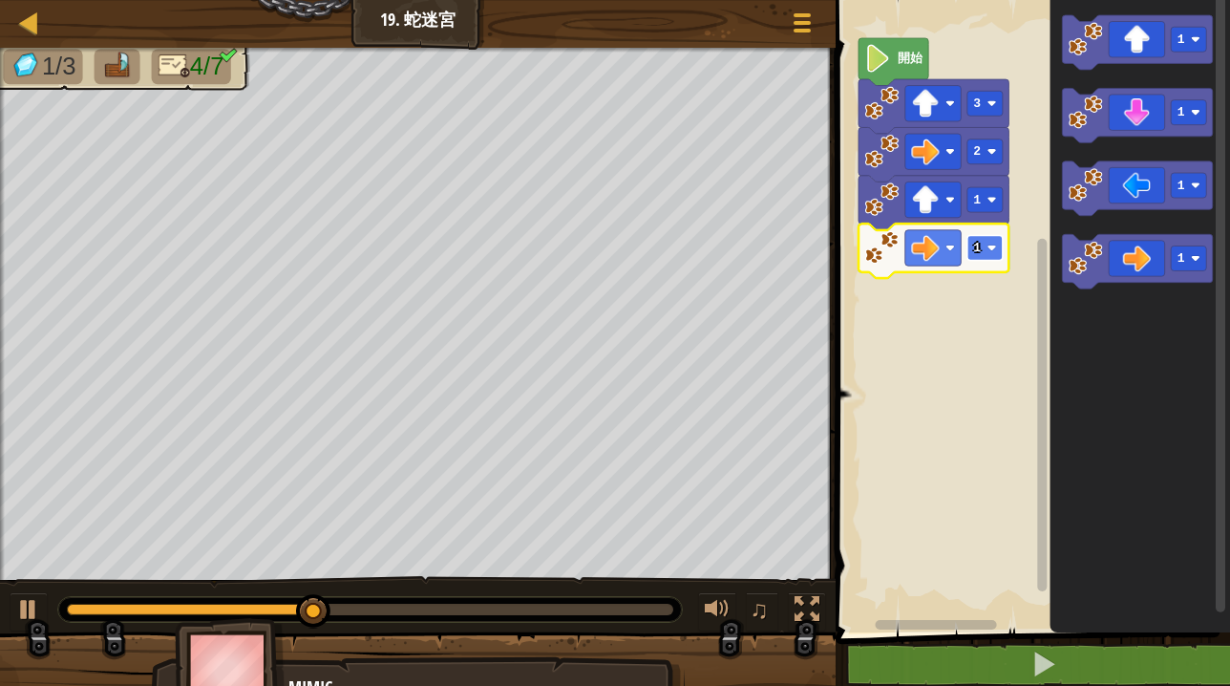
click at [985, 255] on rect "Blockly工作區" at bounding box center [984, 247] width 35 height 25
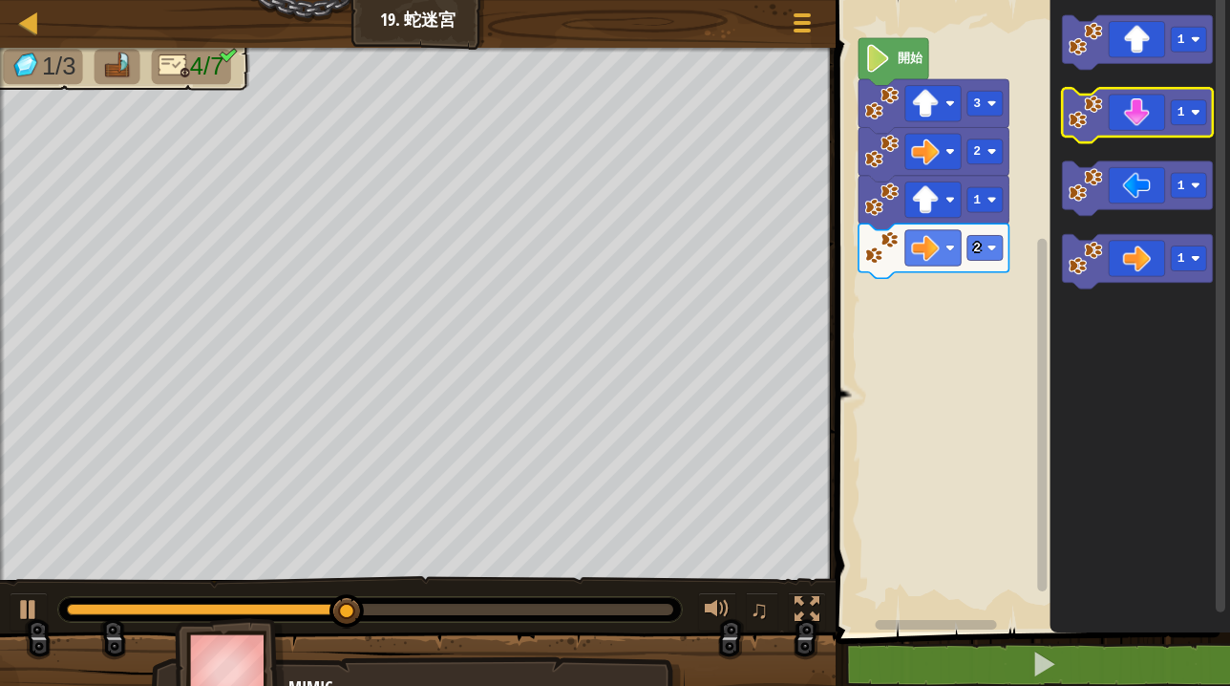
click at [1157, 110] on icon "Blockly工作區" at bounding box center [1137, 115] width 150 height 54
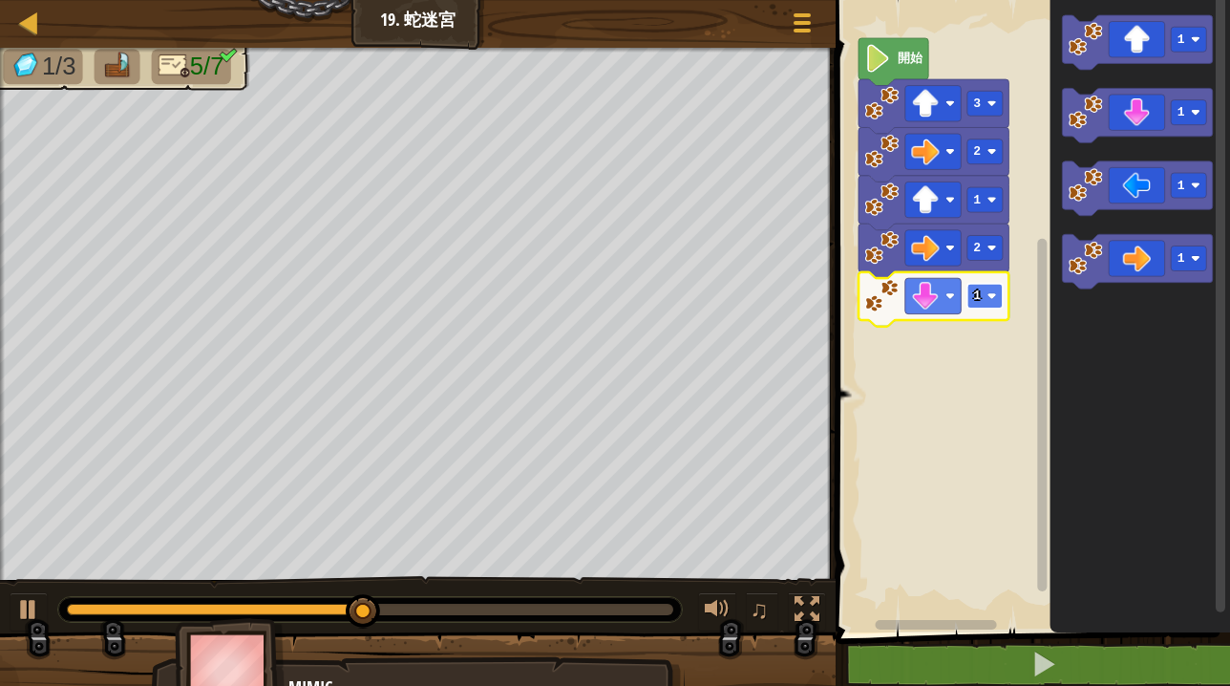
click at [981, 299] on rect "Blockly工作區" at bounding box center [984, 296] width 35 height 25
click at [1159, 264] on icon "Blockly工作區" at bounding box center [1137, 261] width 150 height 54
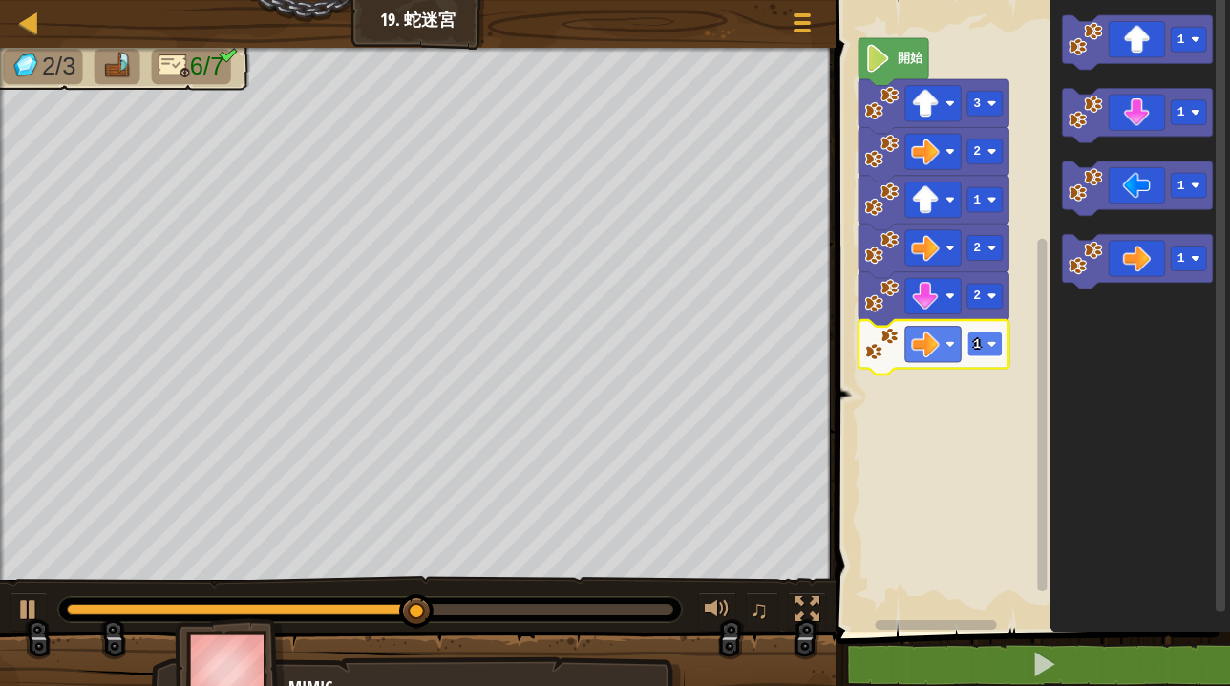
click at [987, 339] on rect "Blockly工作區" at bounding box center [984, 343] width 35 height 25
click at [1127, 67] on rect "Blockly工作區" at bounding box center [1137, 42] width 150 height 54
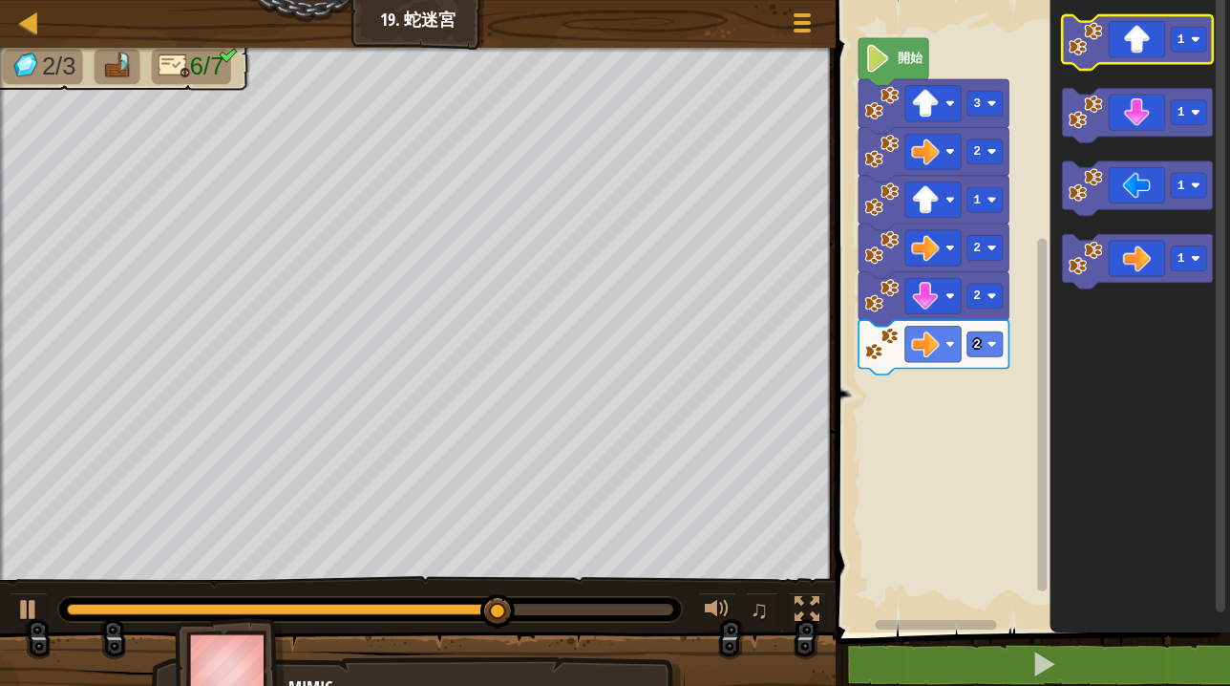
click at [1141, 27] on icon "Blockly工作區" at bounding box center [1137, 42] width 150 height 54
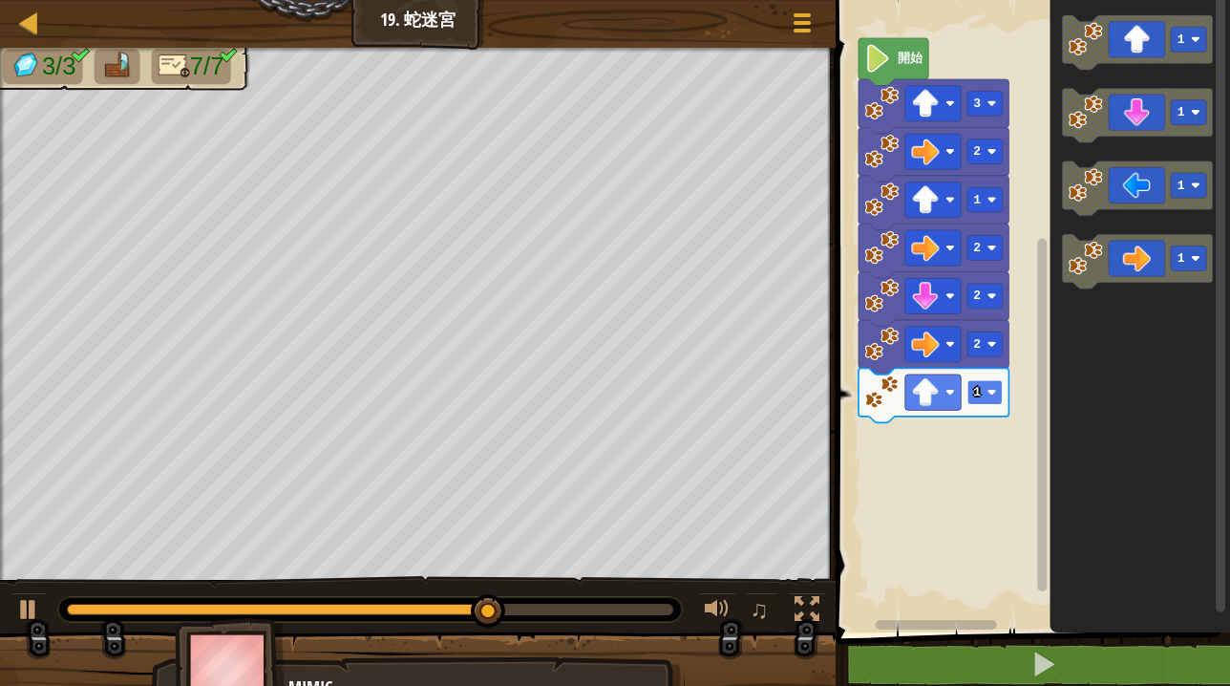
click at [991, 389] on image "Blockly工作區" at bounding box center [991, 393] width 10 height 10
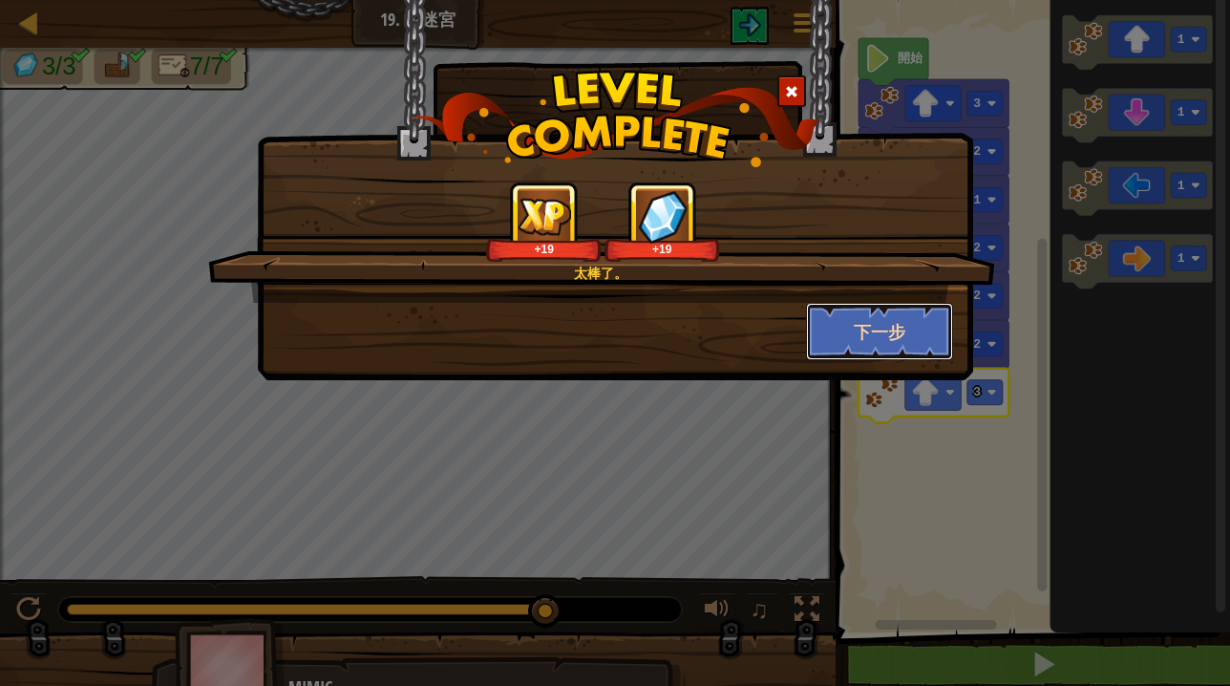
click at [893, 351] on button "下一步" at bounding box center [880, 331] width 148 height 57
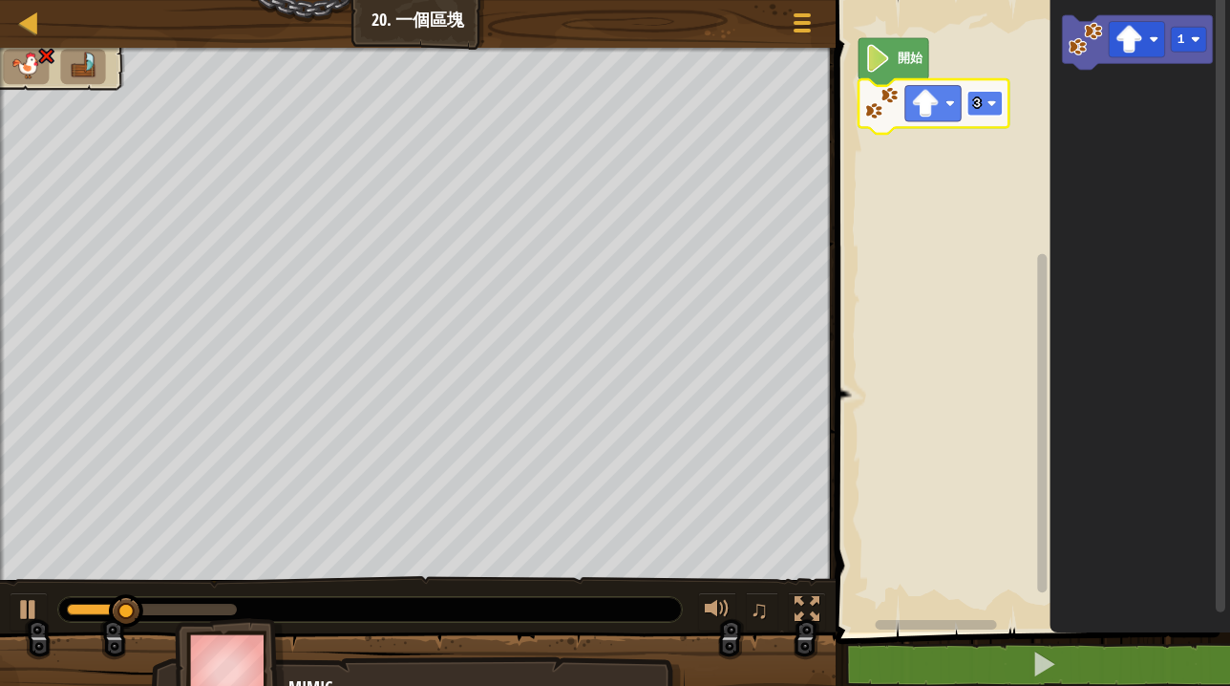
click at [987, 97] on rect "Blockly工作區" at bounding box center [984, 103] width 35 height 25
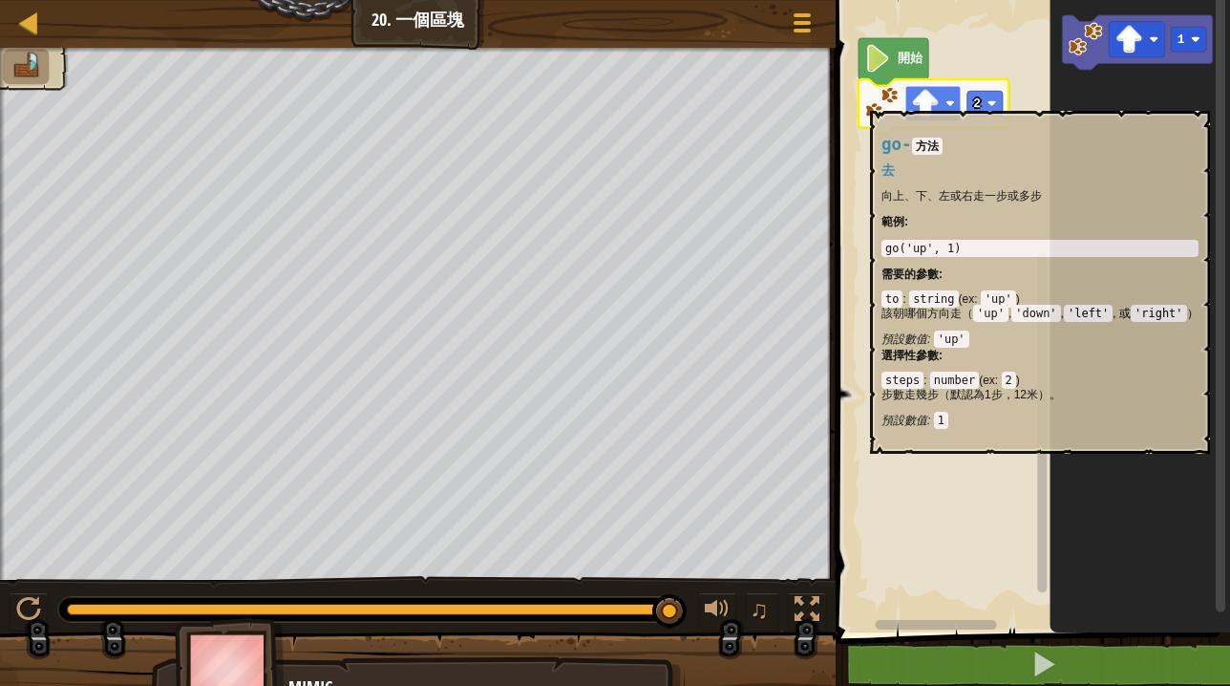
click at [935, 102] on image "Blockly工作區" at bounding box center [925, 104] width 28 height 28
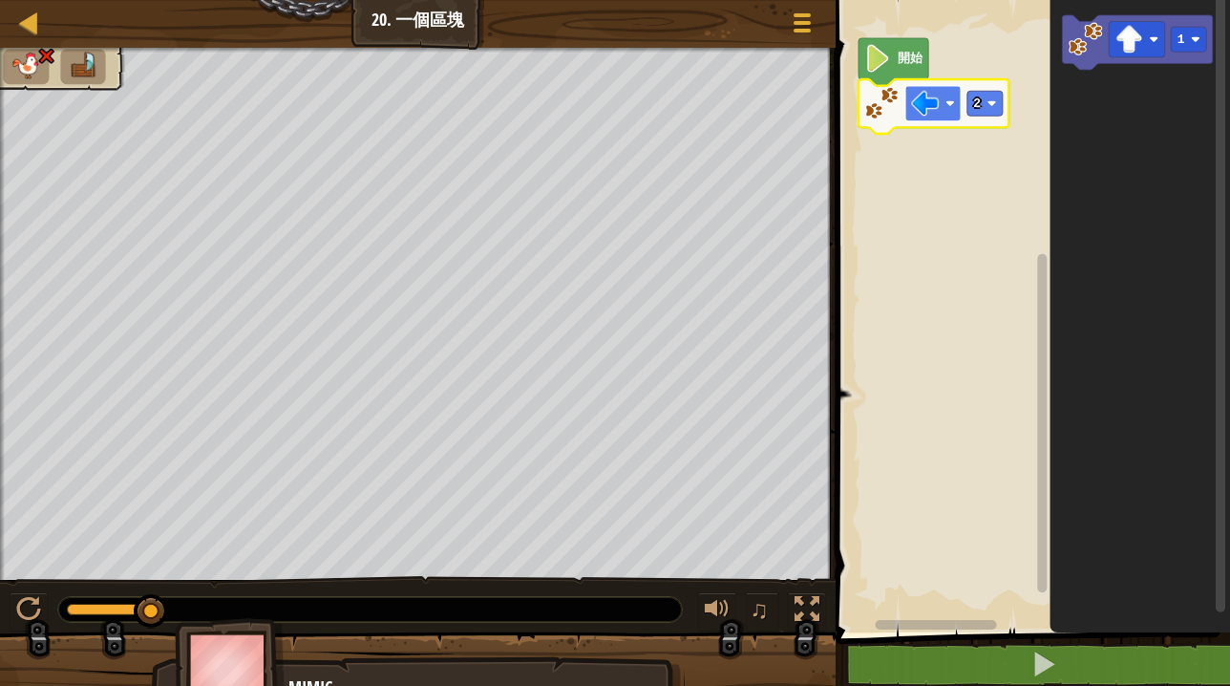
click at [937, 95] on image "Blockly工作區" at bounding box center [925, 104] width 28 height 28
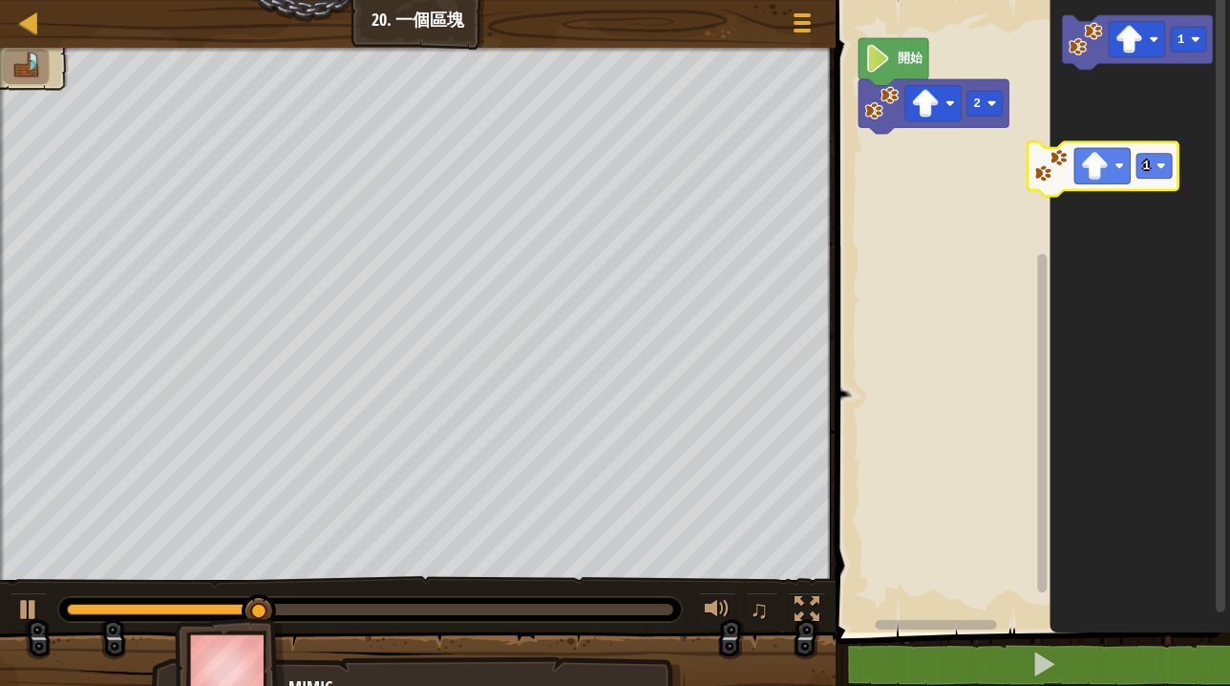
click at [1070, 148] on icon "1" at bounding box center [1140, 311] width 180 height 642
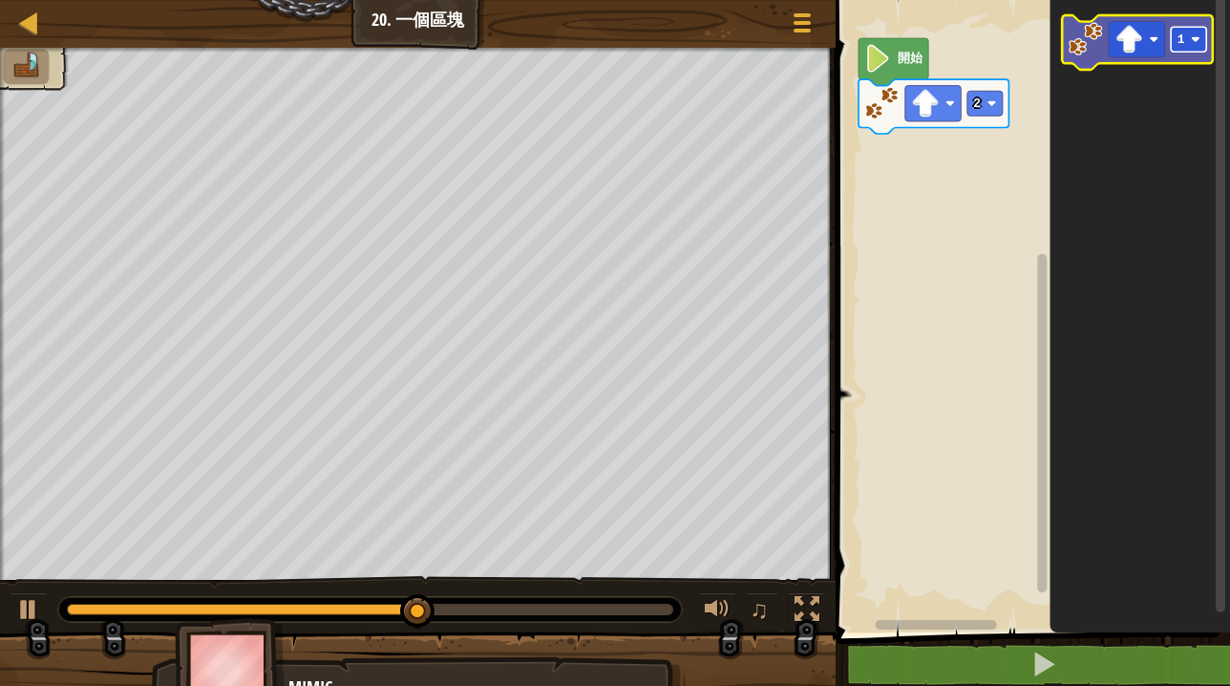
click at [1177, 42] on text "1" at bounding box center [1181, 39] width 8 height 14
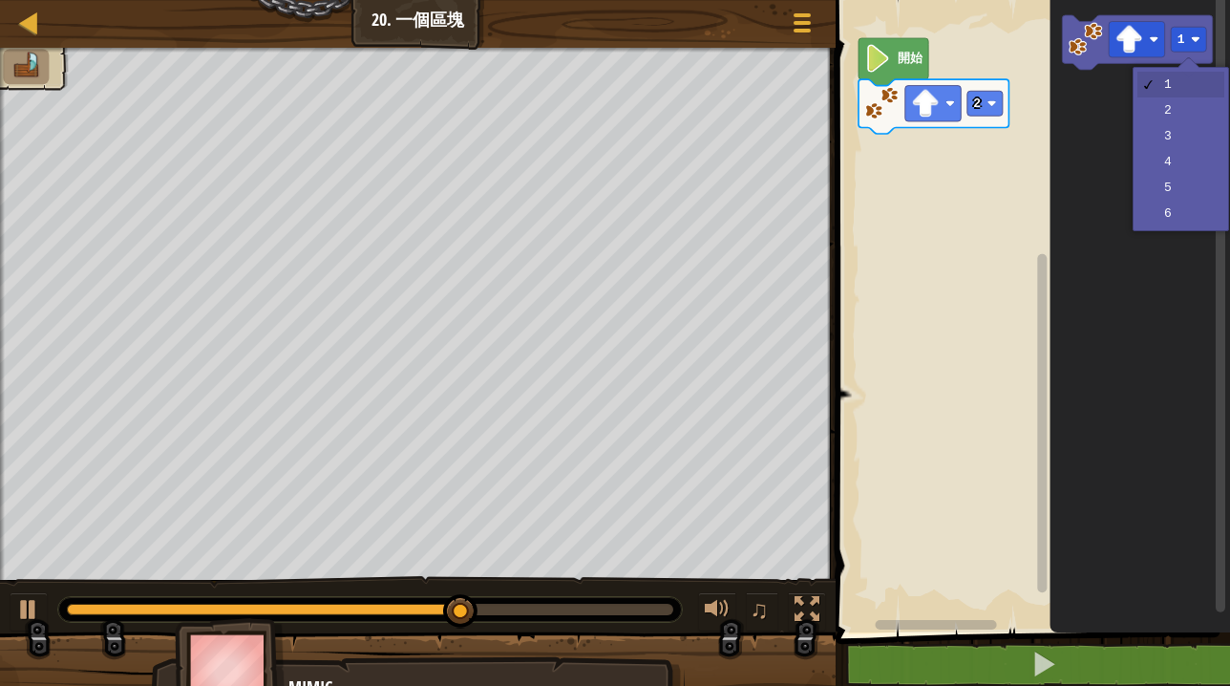
click at [1051, 147] on icon "Blockly工作區" at bounding box center [1140, 311] width 180 height 642
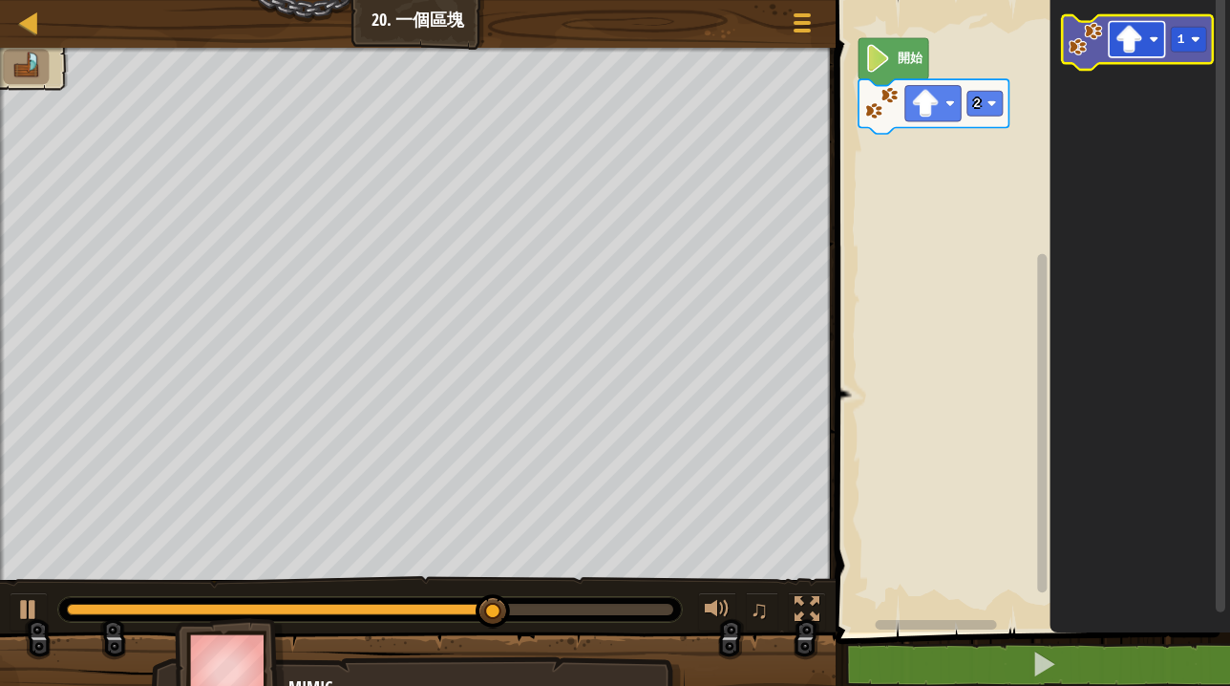
click at [1140, 54] on rect "Blockly工作區" at bounding box center [1137, 39] width 56 height 35
click at [1172, 44] on rect "Blockly工作區" at bounding box center [1188, 39] width 35 height 25
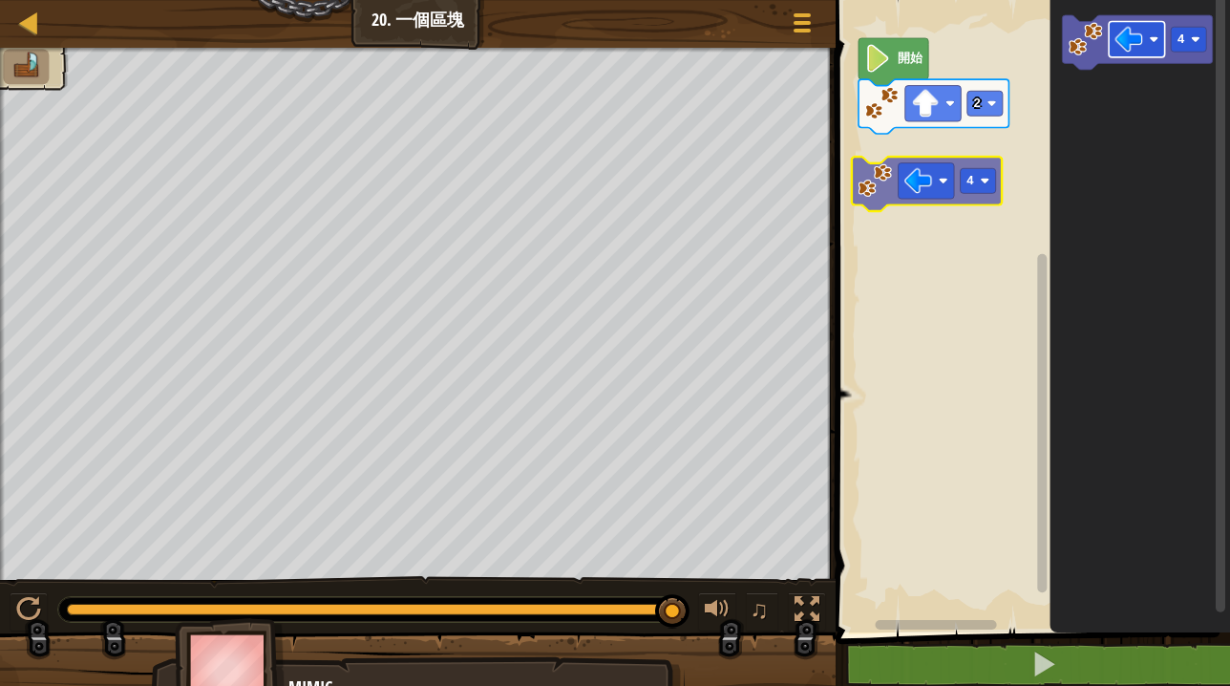
click at [936, 159] on div "開始 2 4 4" at bounding box center [1030, 311] width 400 height 642
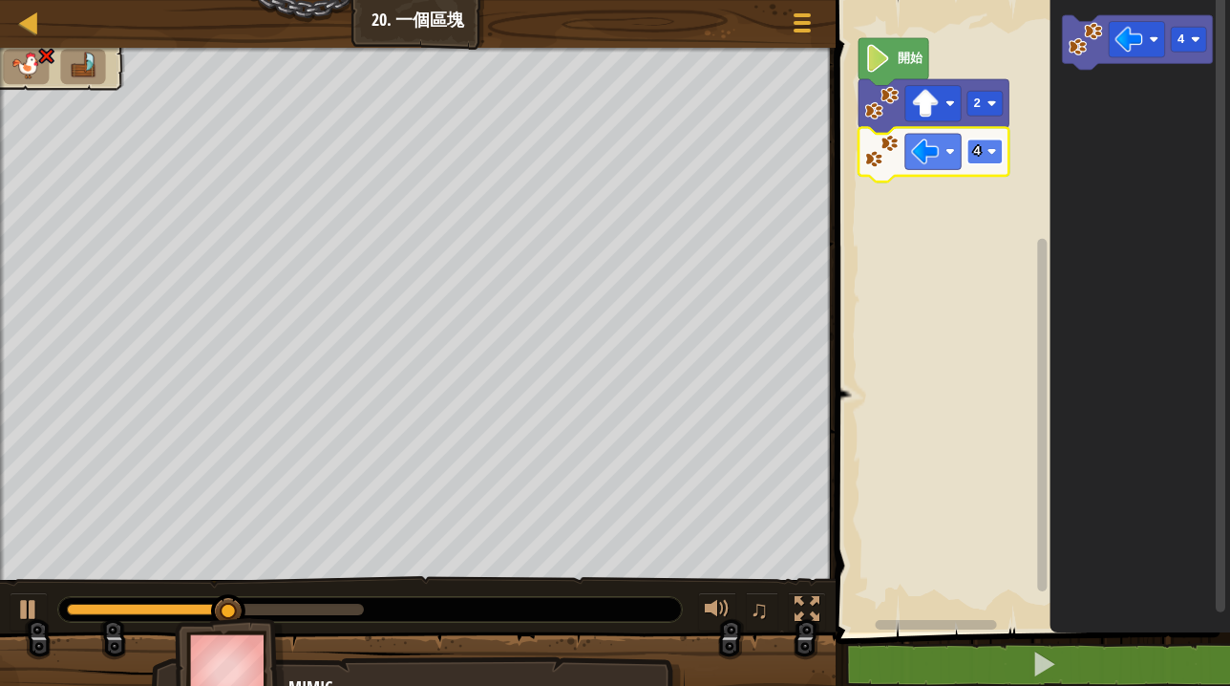
click at [992, 152] on image "Blockly工作區" at bounding box center [991, 152] width 10 height 10
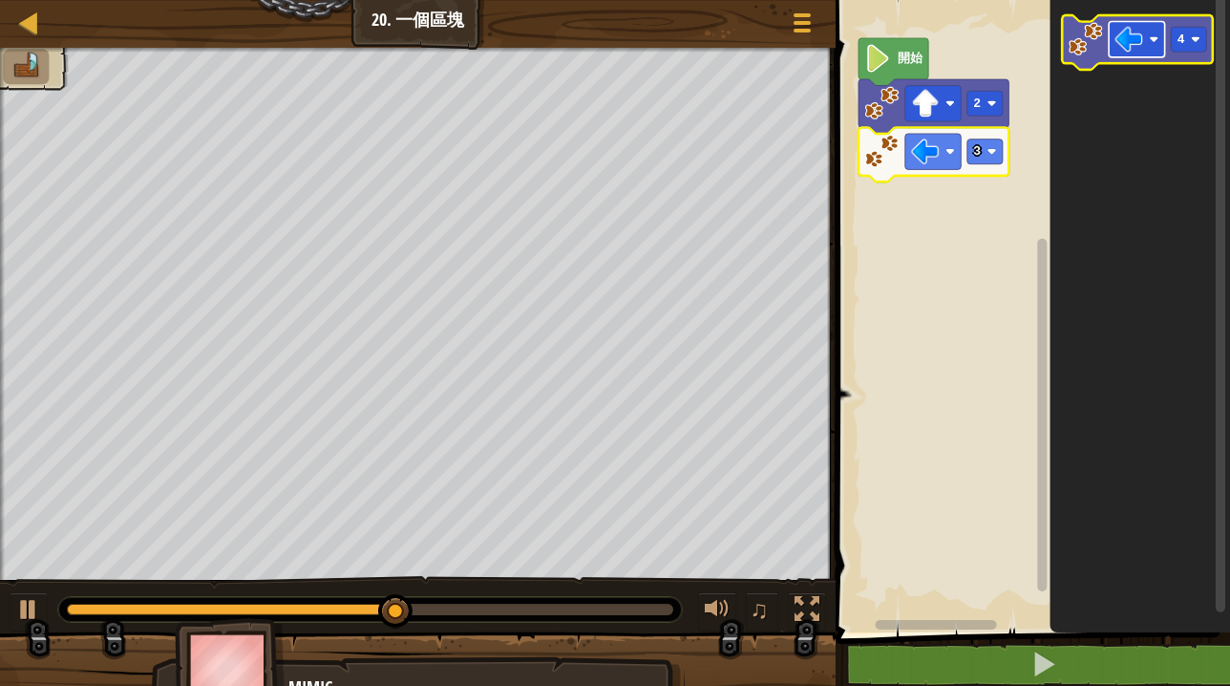
click at [1148, 40] on rect "Blockly工作區" at bounding box center [1137, 39] width 56 height 35
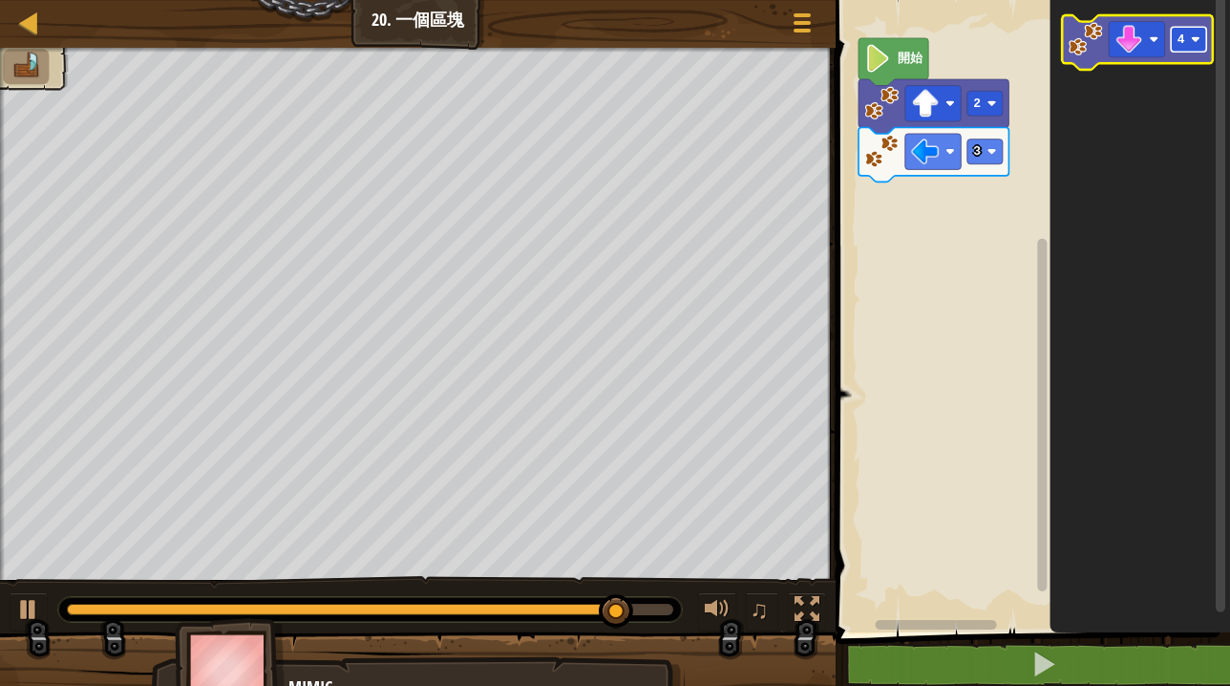
click at [1192, 44] on rect "Blockly工作區" at bounding box center [1188, 39] width 35 height 25
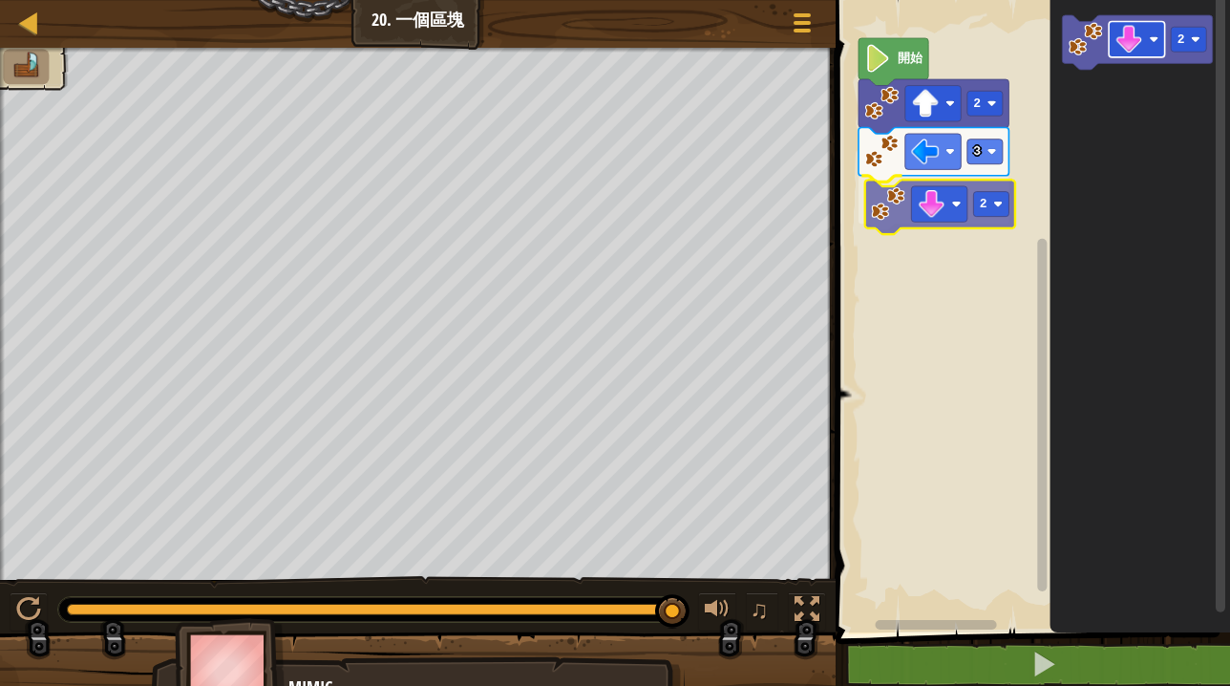
click at [958, 199] on div "開始 2 3 2 2 2" at bounding box center [1030, 311] width 400 height 642
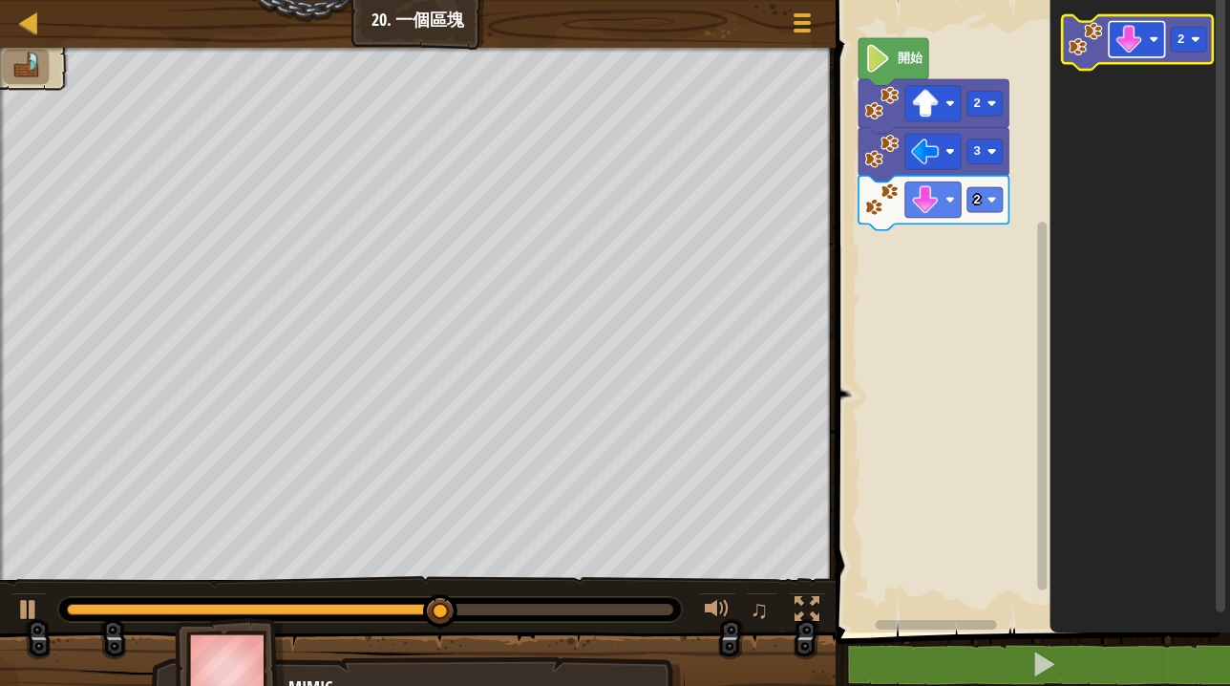
click at [1138, 41] on image "Blockly工作區" at bounding box center [1128, 40] width 28 height 28
click at [1183, 48] on rect "Blockly工作區" at bounding box center [1188, 39] width 35 height 25
click at [1130, 38] on image "Blockly工作區" at bounding box center [1128, 40] width 28 height 28
click at [1076, 32] on image "Blockly工作區" at bounding box center [1086, 39] width 34 height 34
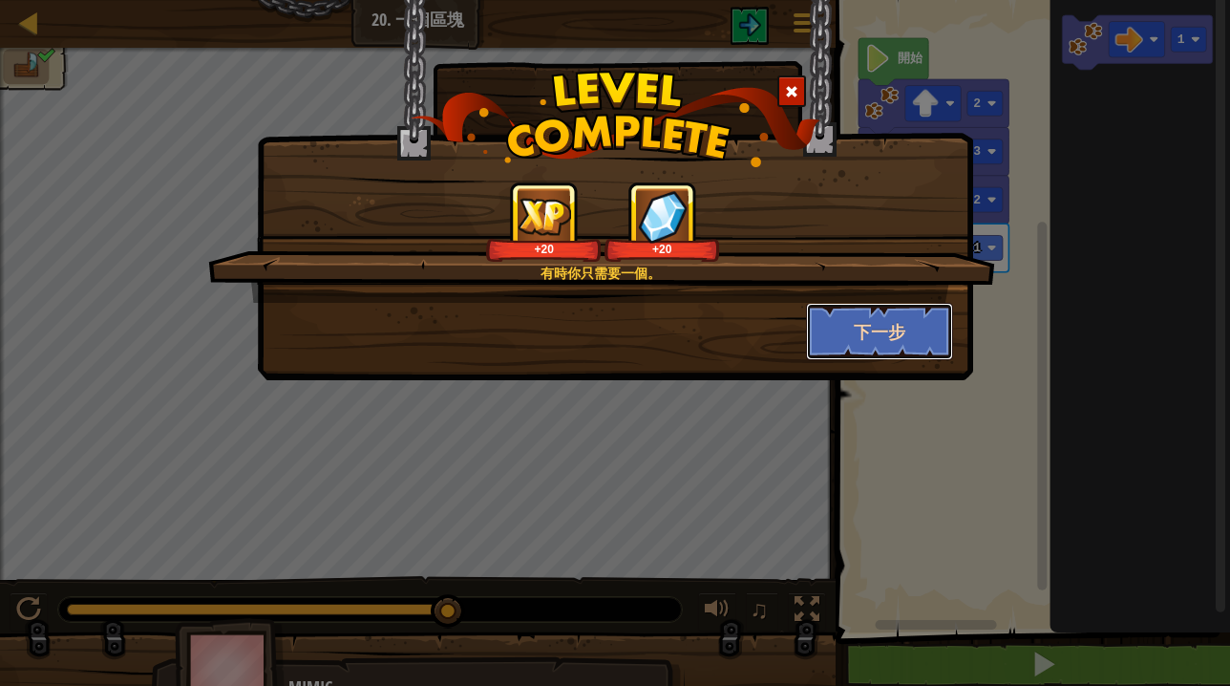
click at [902, 325] on button "下一步" at bounding box center [880, 331] width 148 height 57
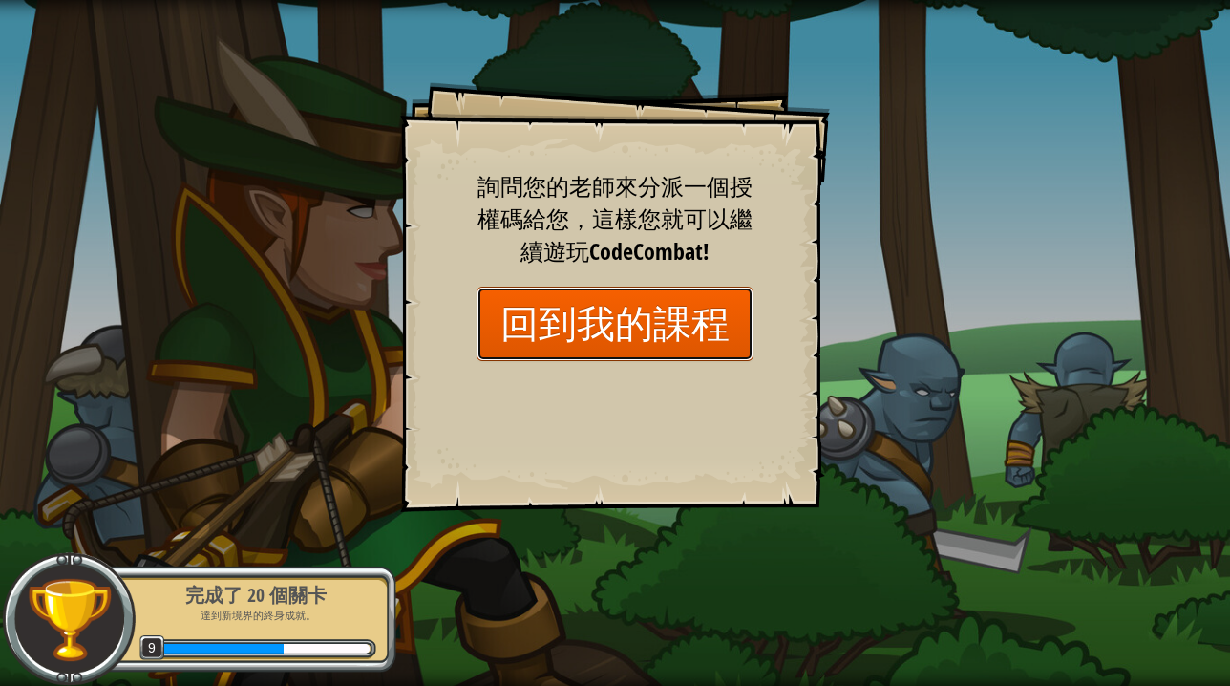
click at [645, 339] on link "回到我的課程" at bounding box center [615, 323] width 277 height 74
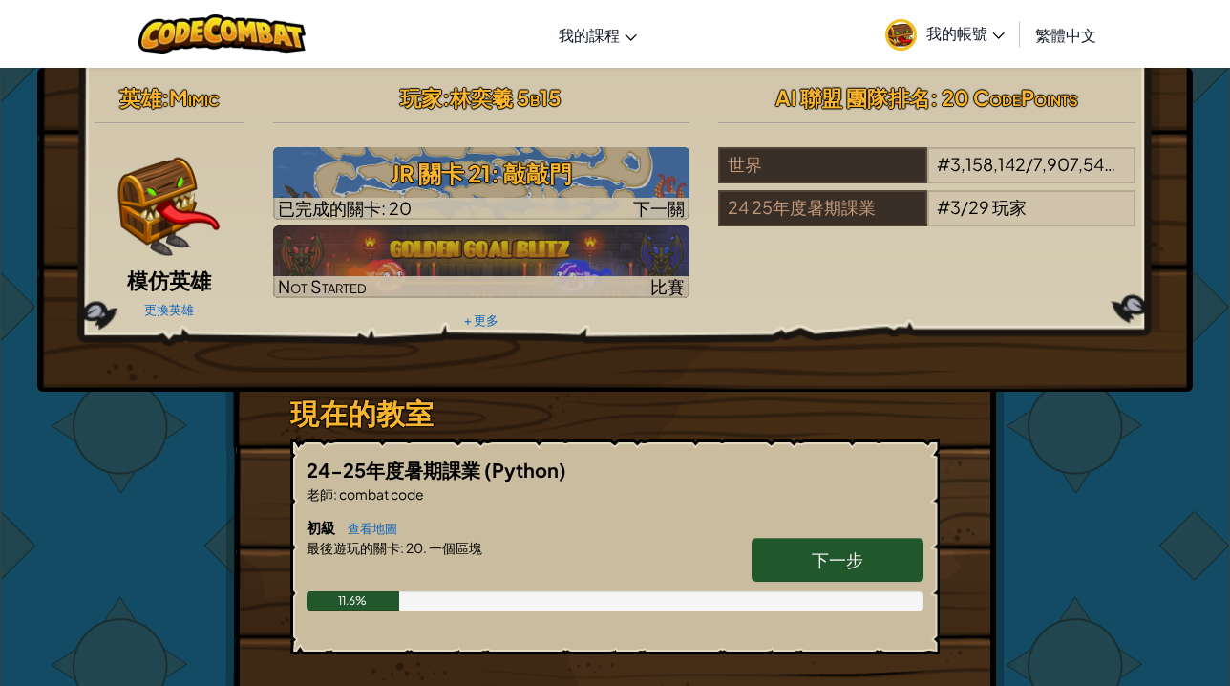
click at [810, 565] on link "下一步" at bounding box center [838, 560] width 172 height 44
select select "zh-HANT"
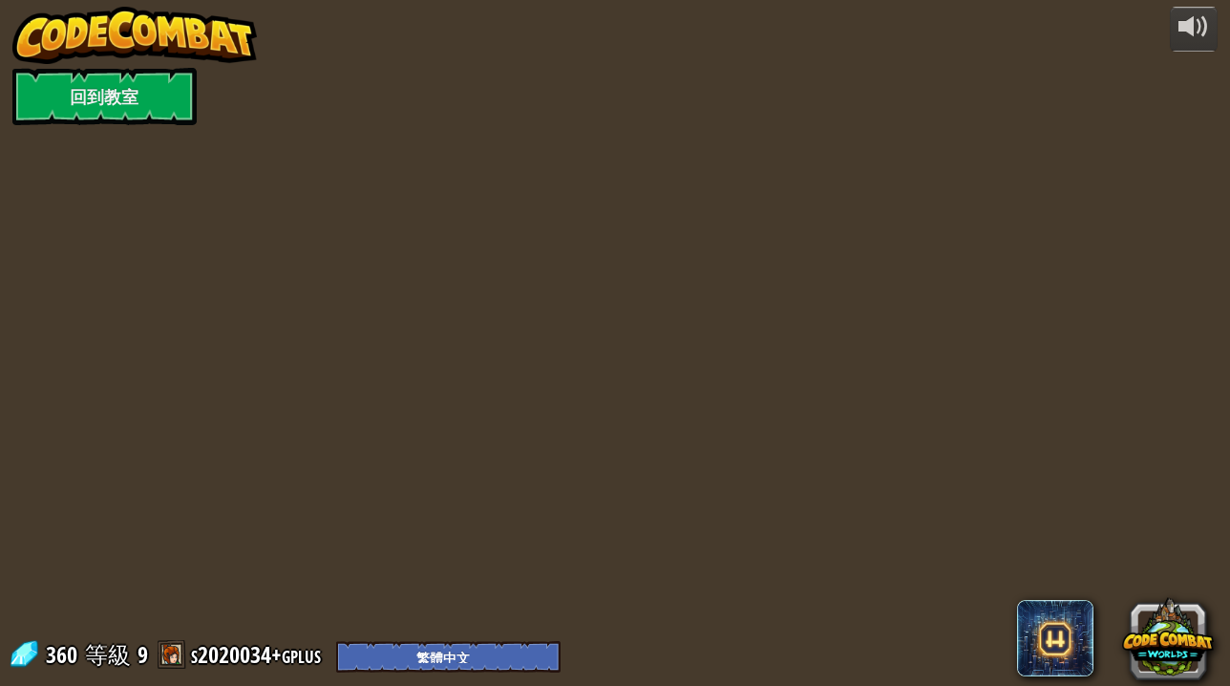
select select "zh-HANT"
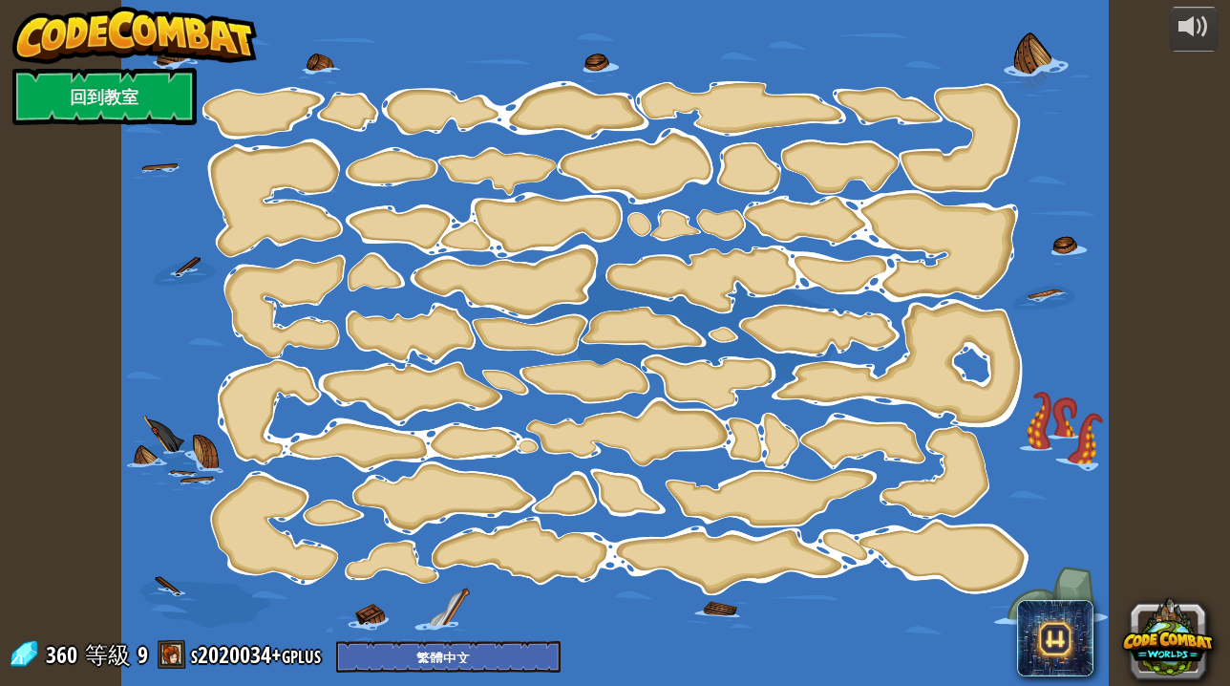
select select "zh-HANT"
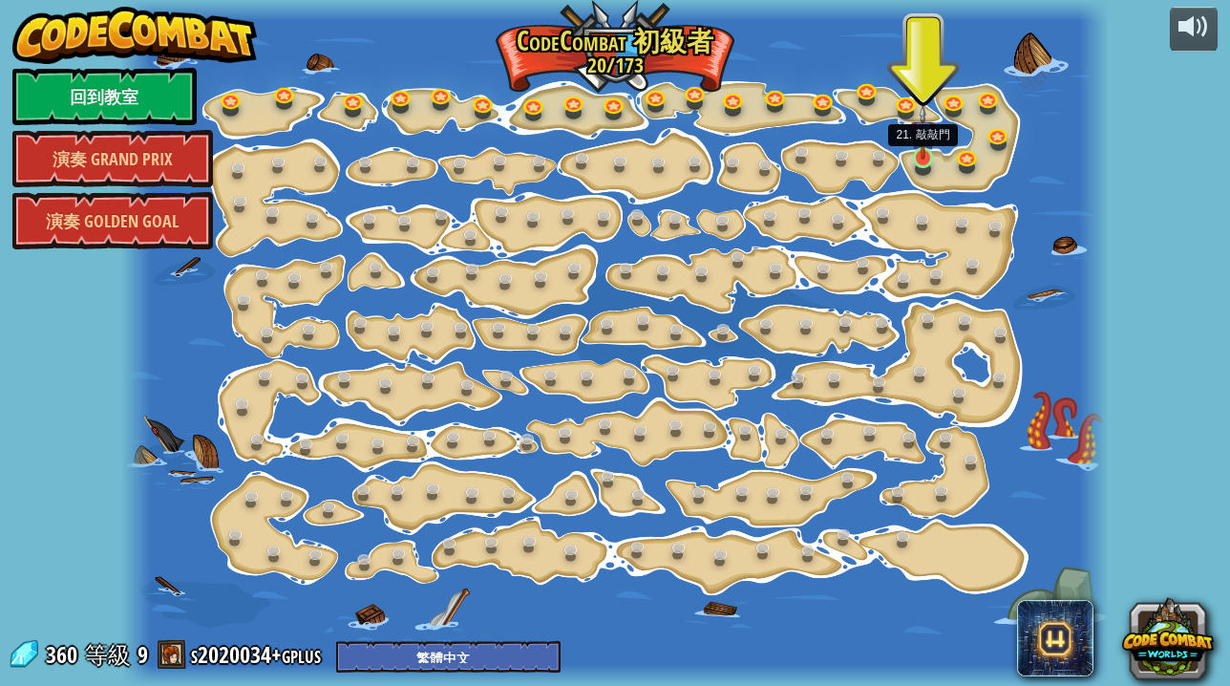
click at [917, 158] on img at bounding box center [923, 132] width 24 height 54
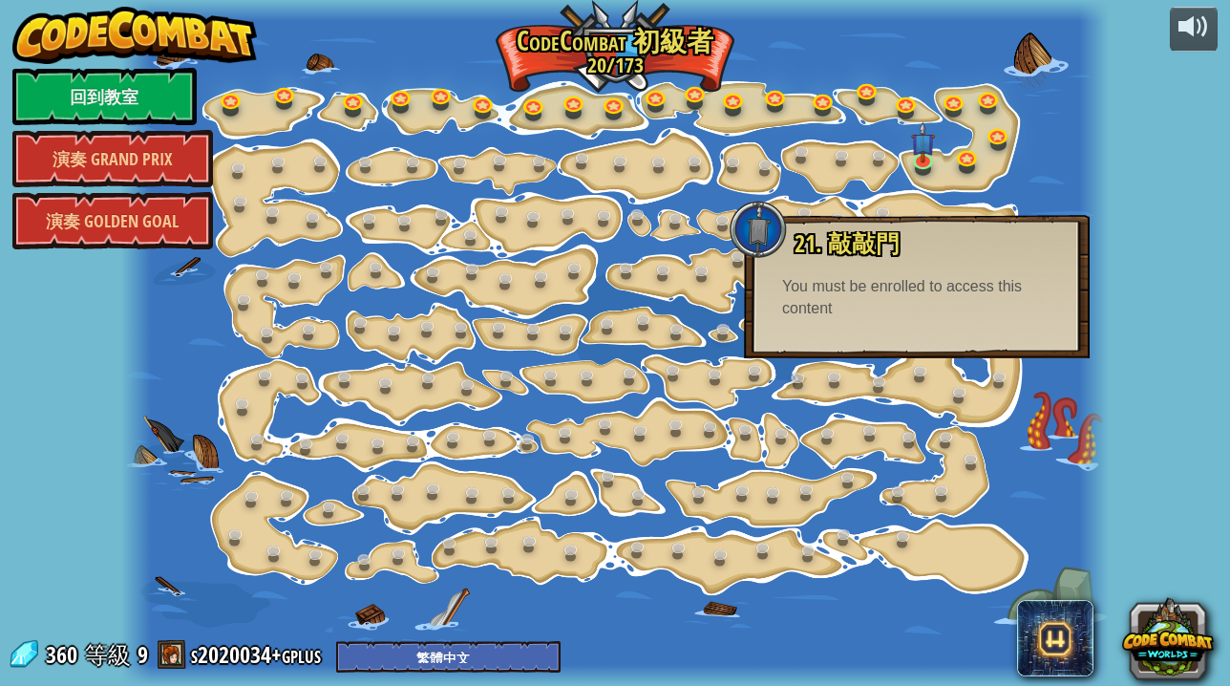
click at [903, 202] on div at bounding box center [615, 343] width 988 height 686
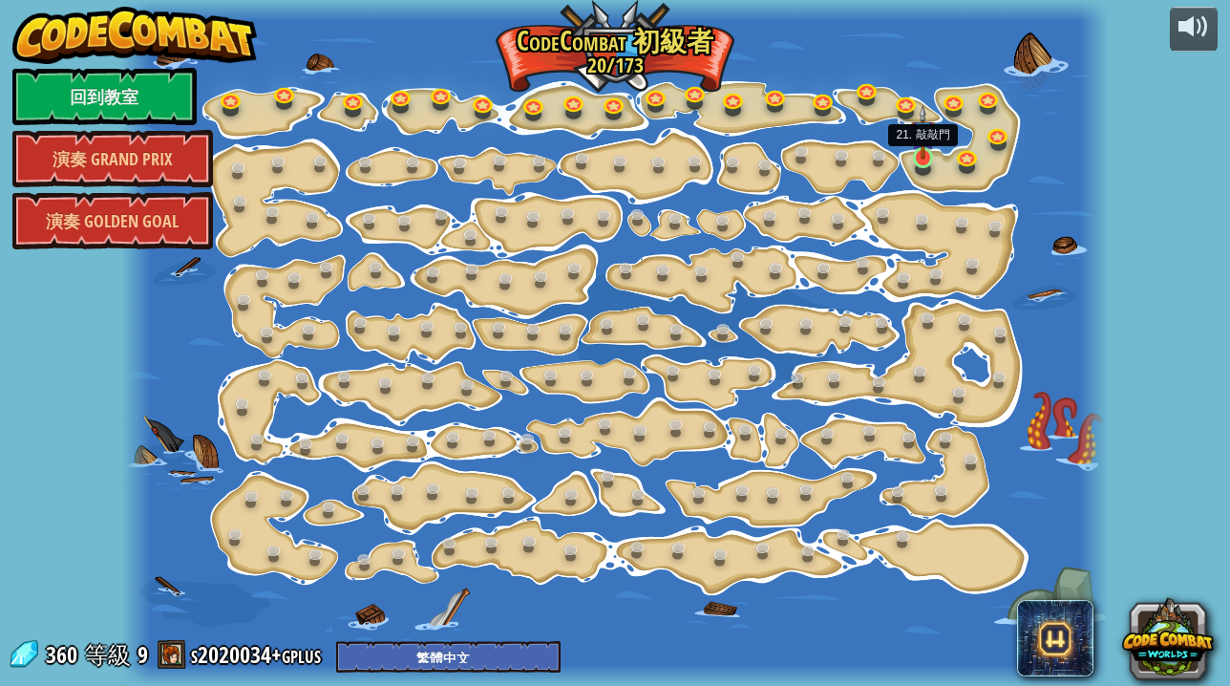
click at [918, 153] on img at bounding box center [923, 132] width 24 height 54
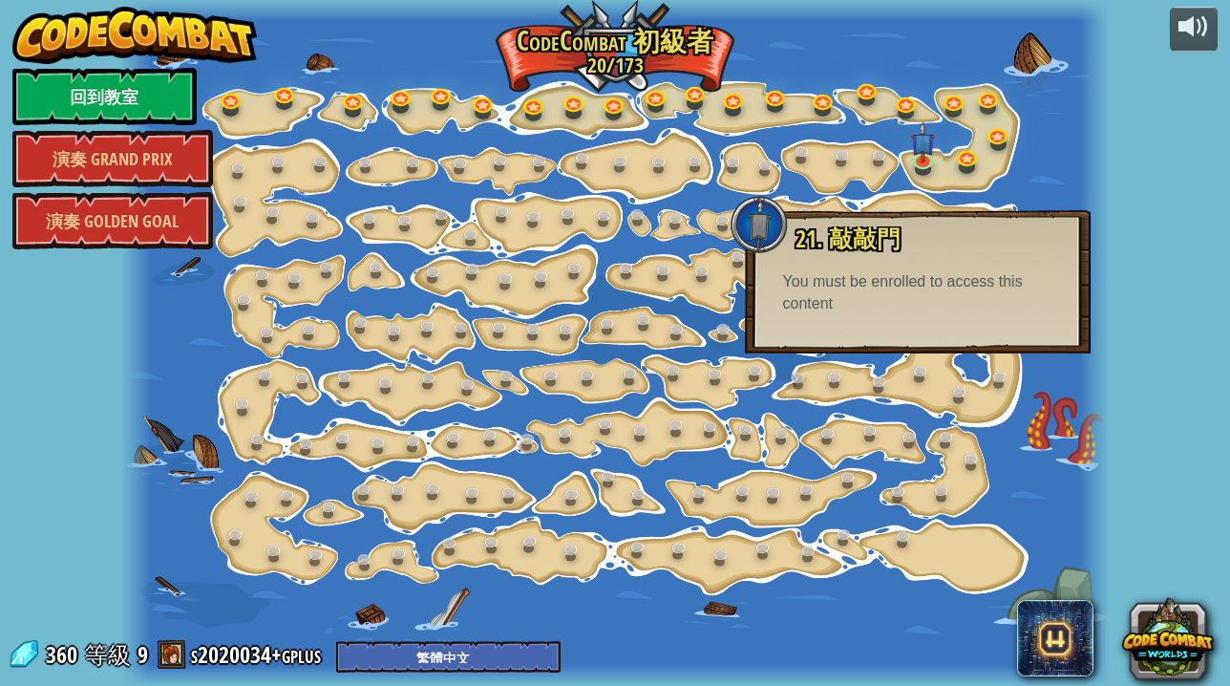
click at [971, 201] on div at bounding box center [615, 343] width 988 height 686
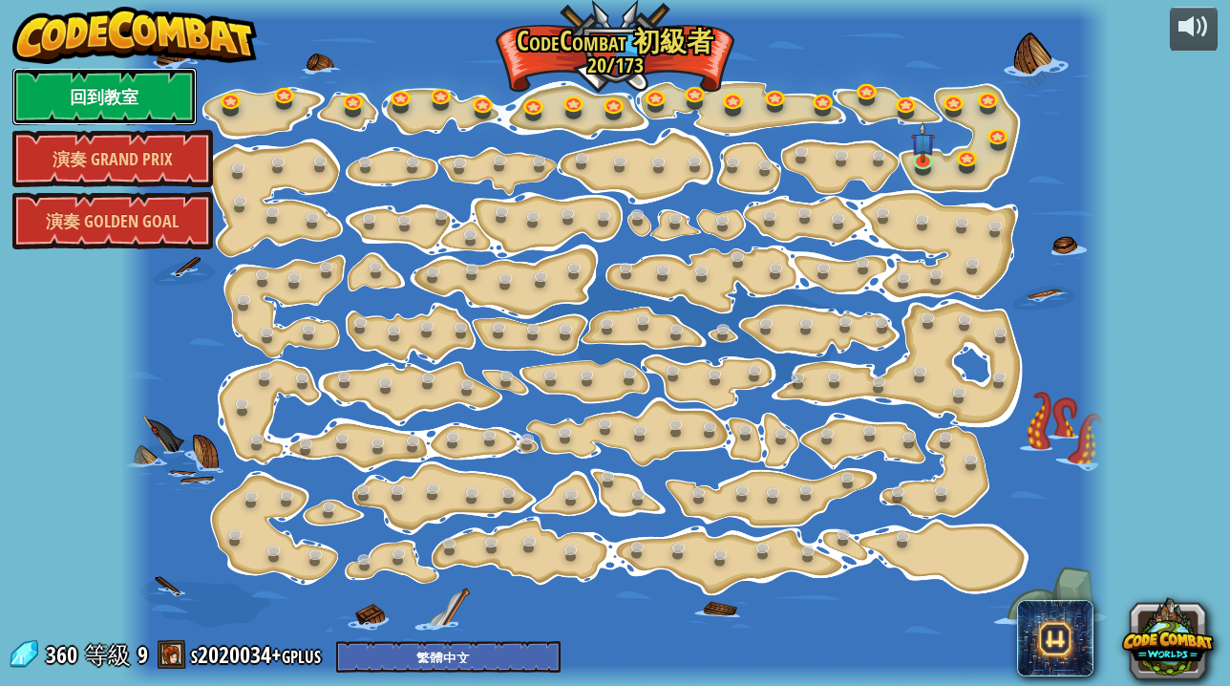
click at [132, 107] on link "回到教室" at bounding box center [104, 96] width 184 height 57
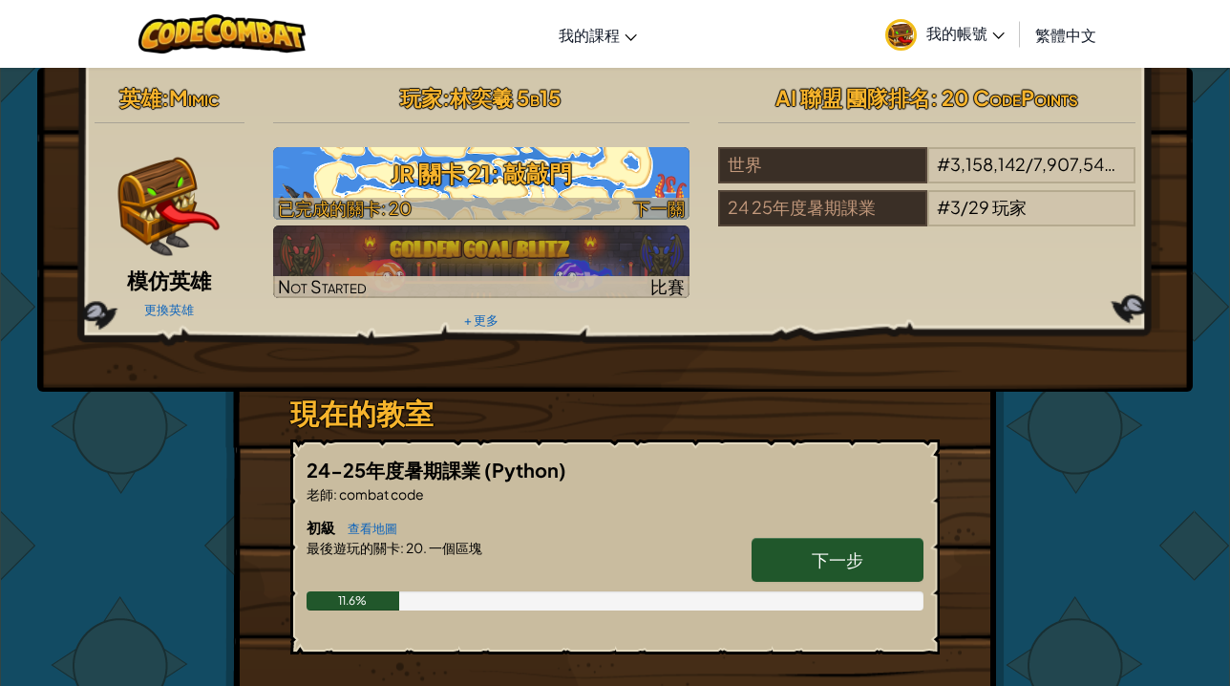
click at [418, 167] on h3 "JR 關卡 21: 敲敲門" at bounding box center [481, 173] width 417 height 43
select select "zh-HANT"
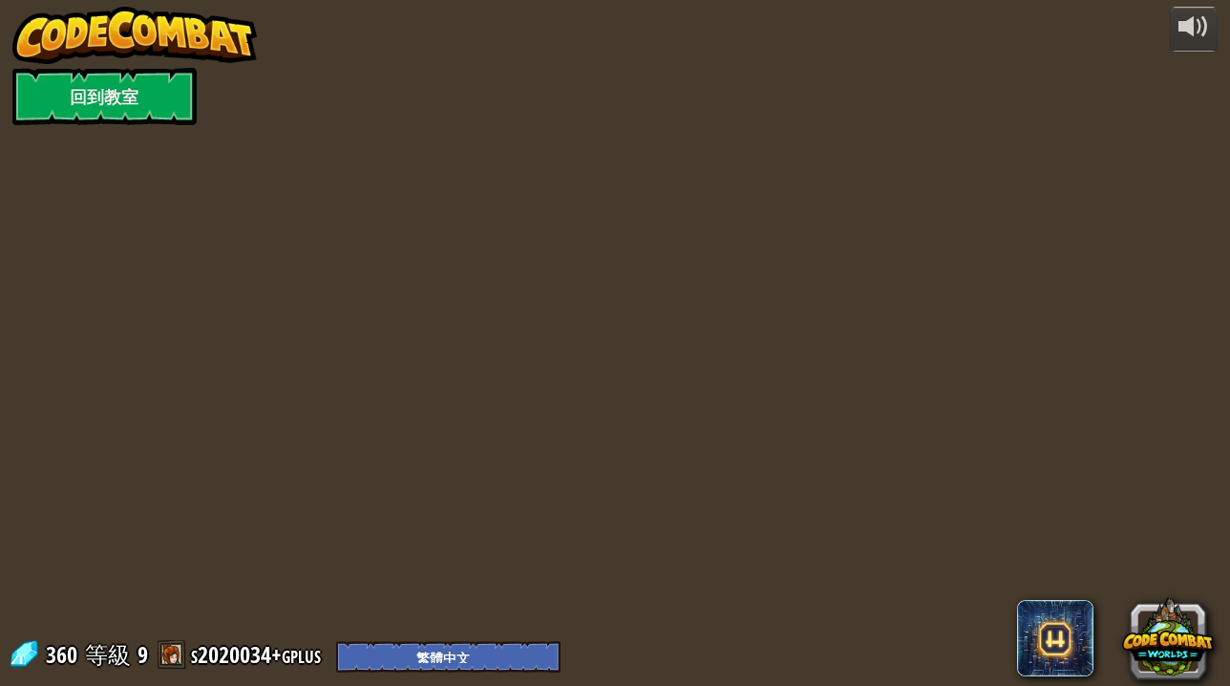
select select "zh-HANT"
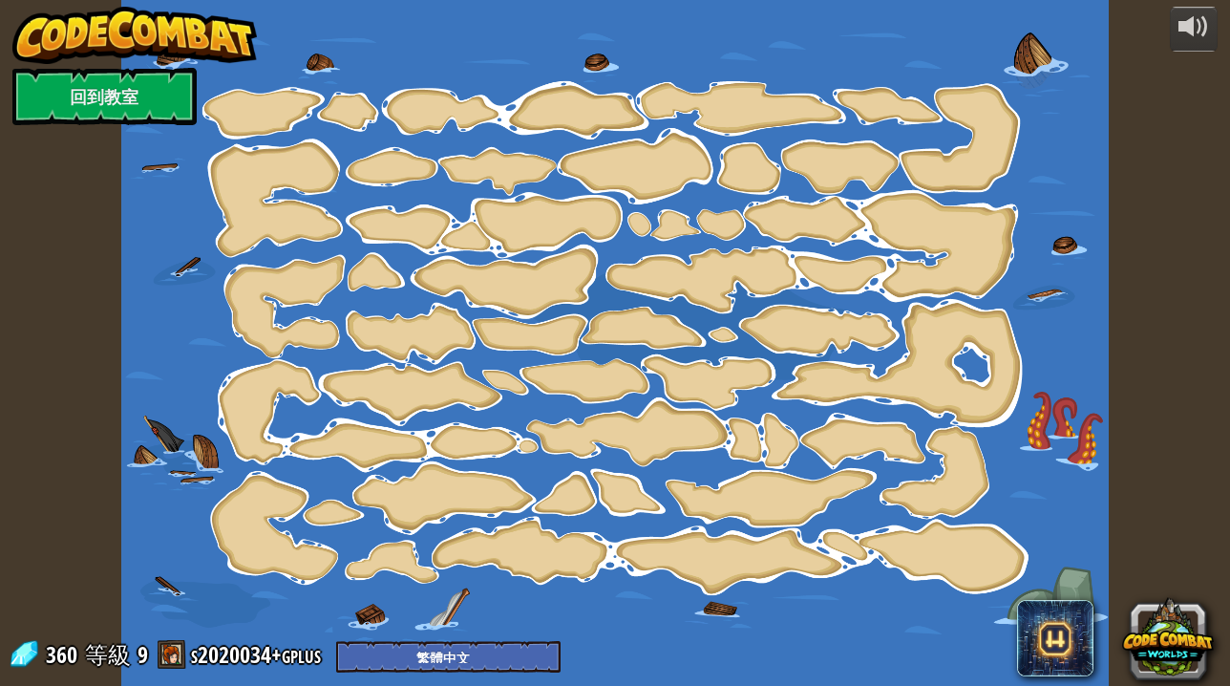
select select "zh-HANT"
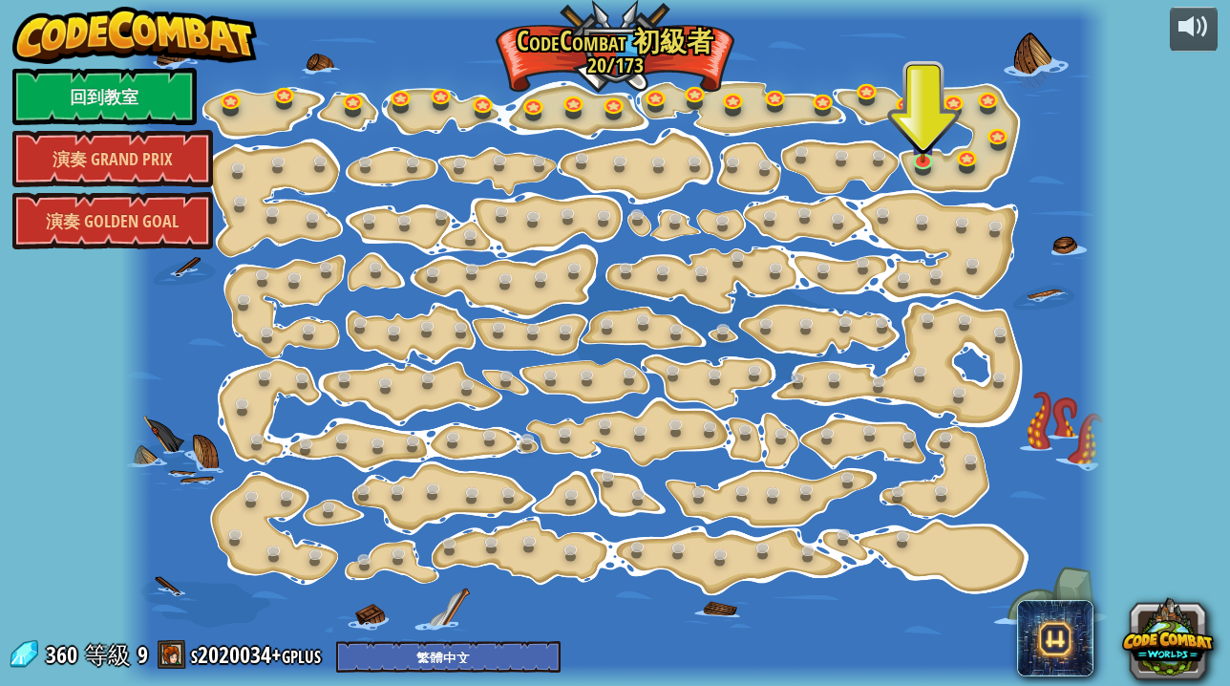
click at [907, 151] on div at bounding box center [615, 343] width 988 height 686
click at [916, 153] on img at bounding box center [923, 132] width 24 height 54
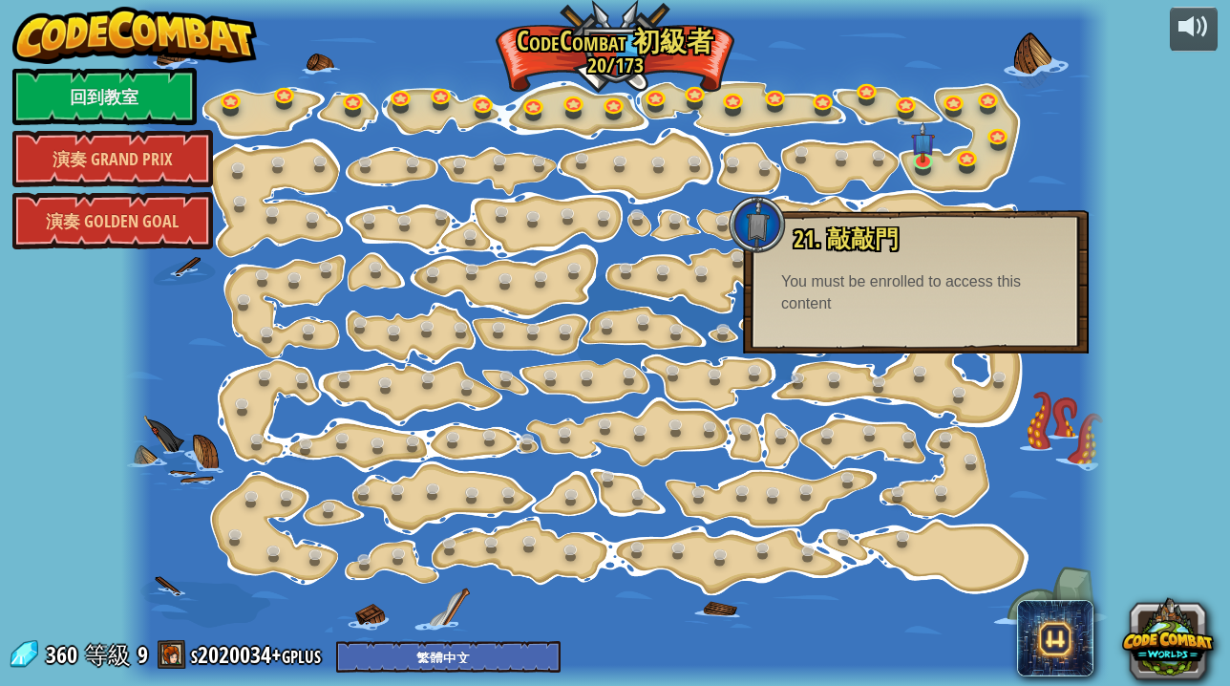
click at [844, 199] on div at bounding box center [615, 343] width 988 height 686
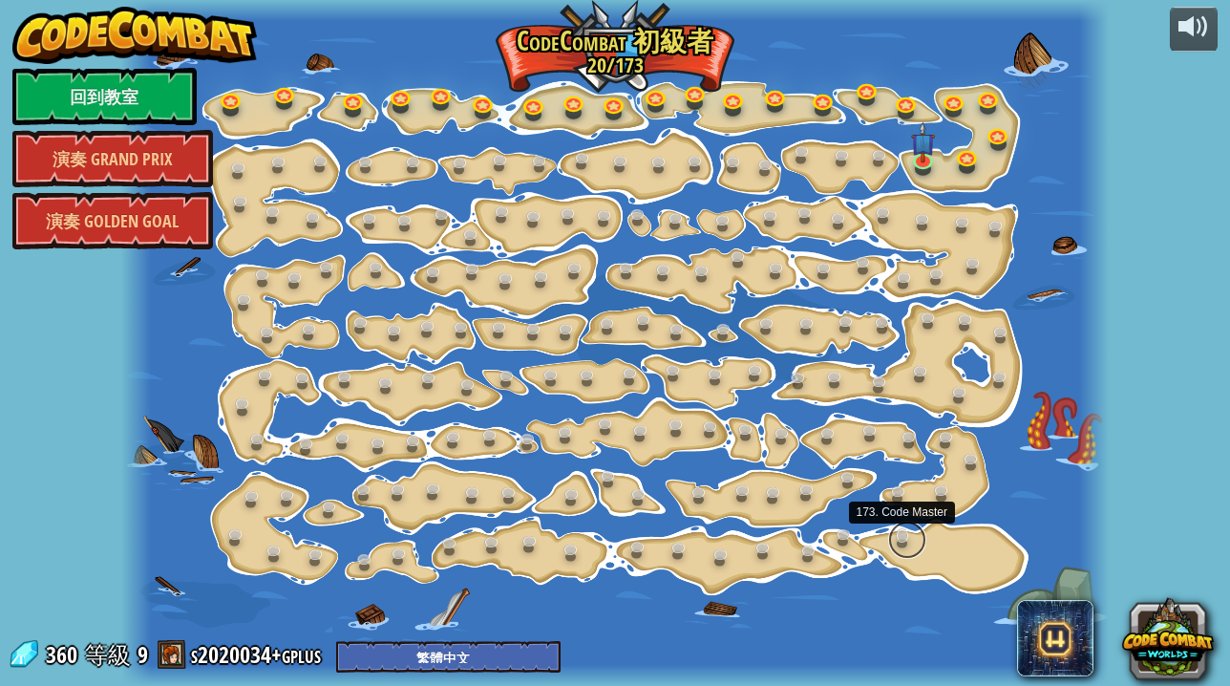
click at [905, 543] on link at bounding box center [907, 539] width 38 height 38
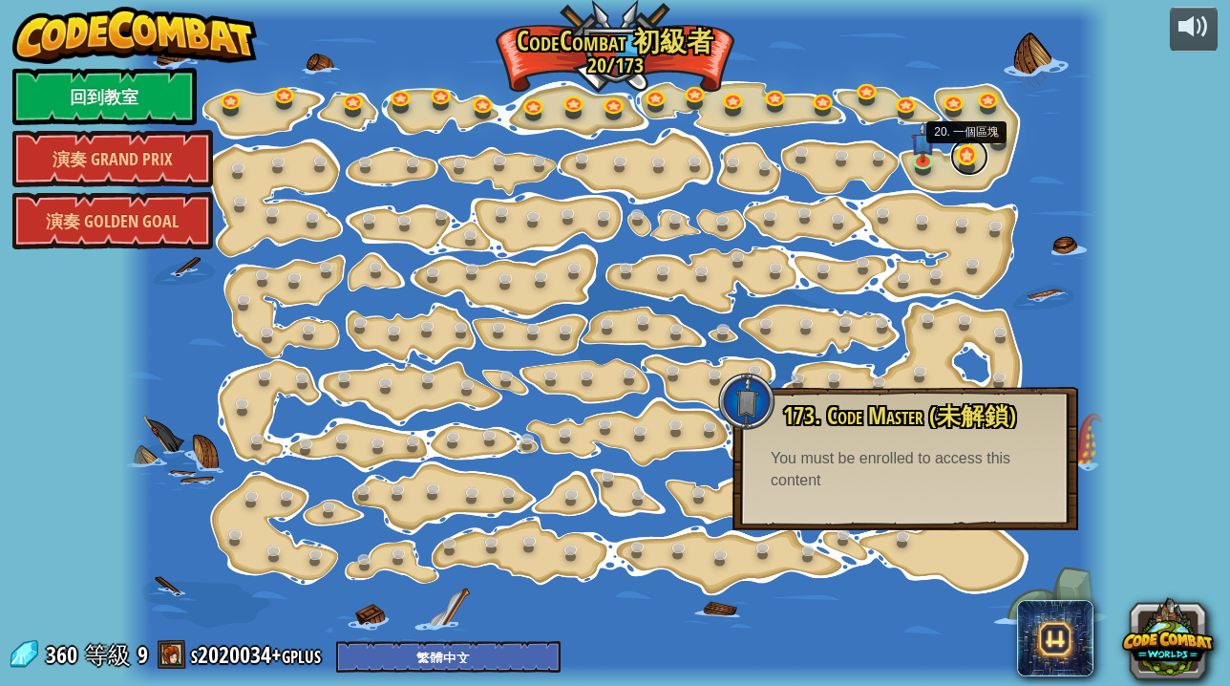
click at [965, 161] on link at bounding box center [969, 157] width 38 height 38
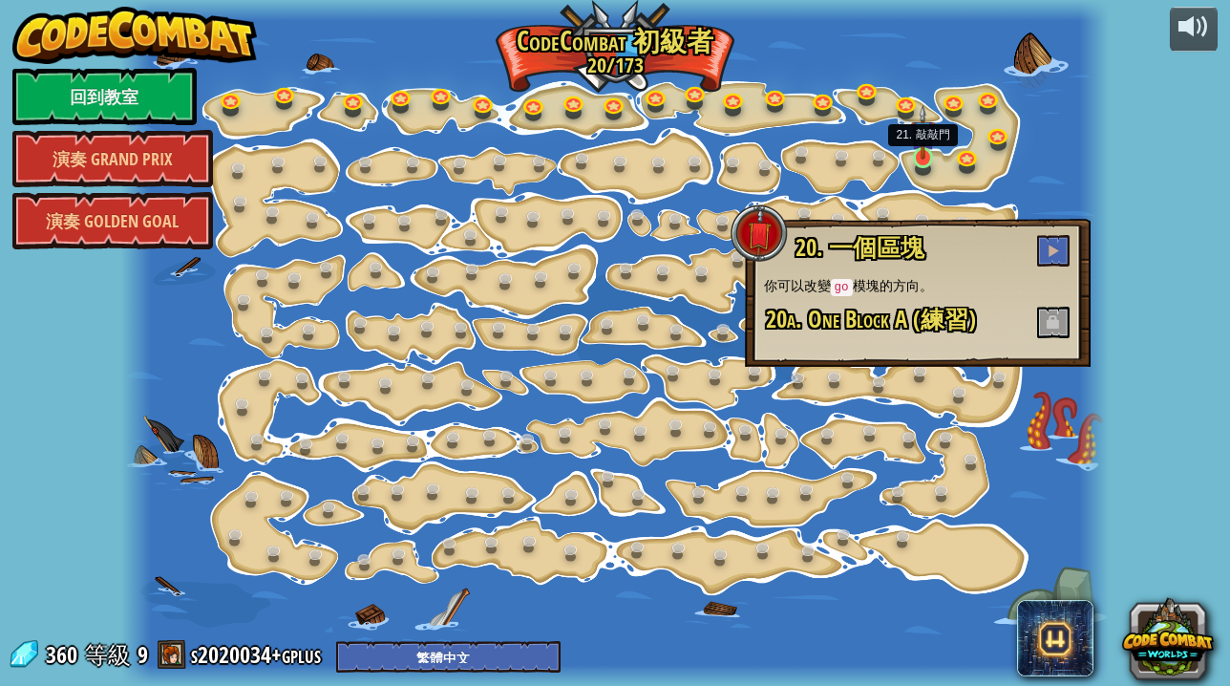
click at [929, 152] on img at bounding box center [923, 132] width 24 height 54
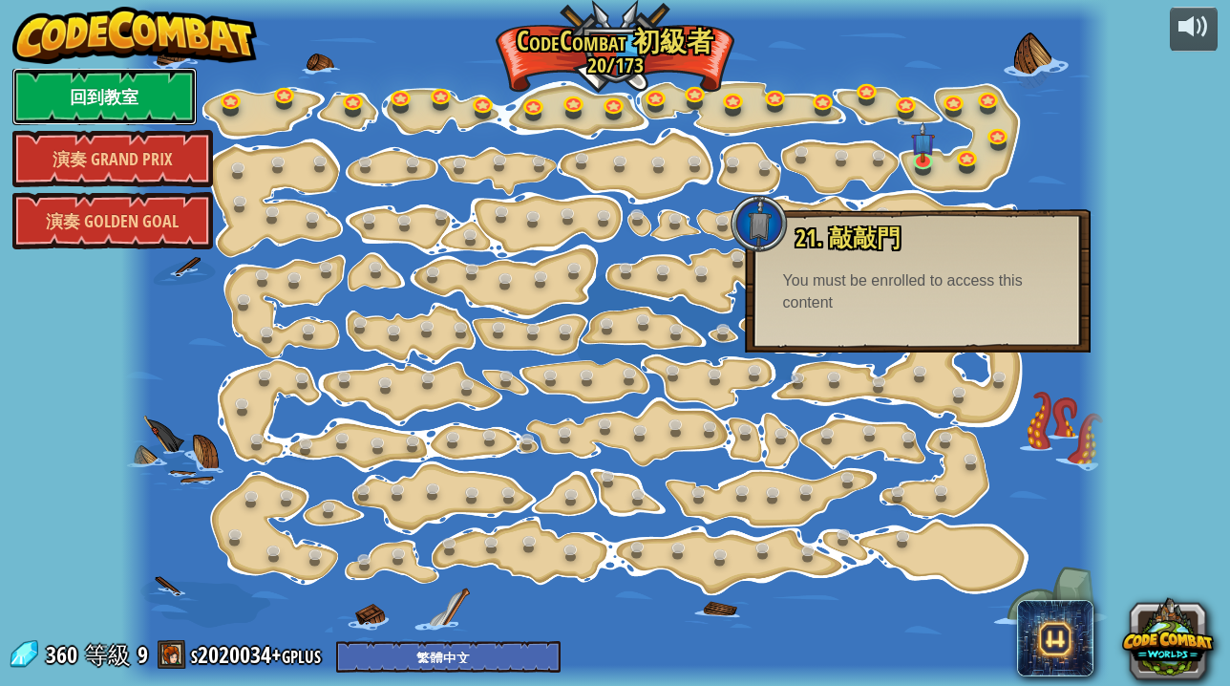
click at [77, 78] on link "回到教室" at bounding box center [104, 96] width 184 height 57
